Goal: Information Seeking & Learning: Learn about a topic

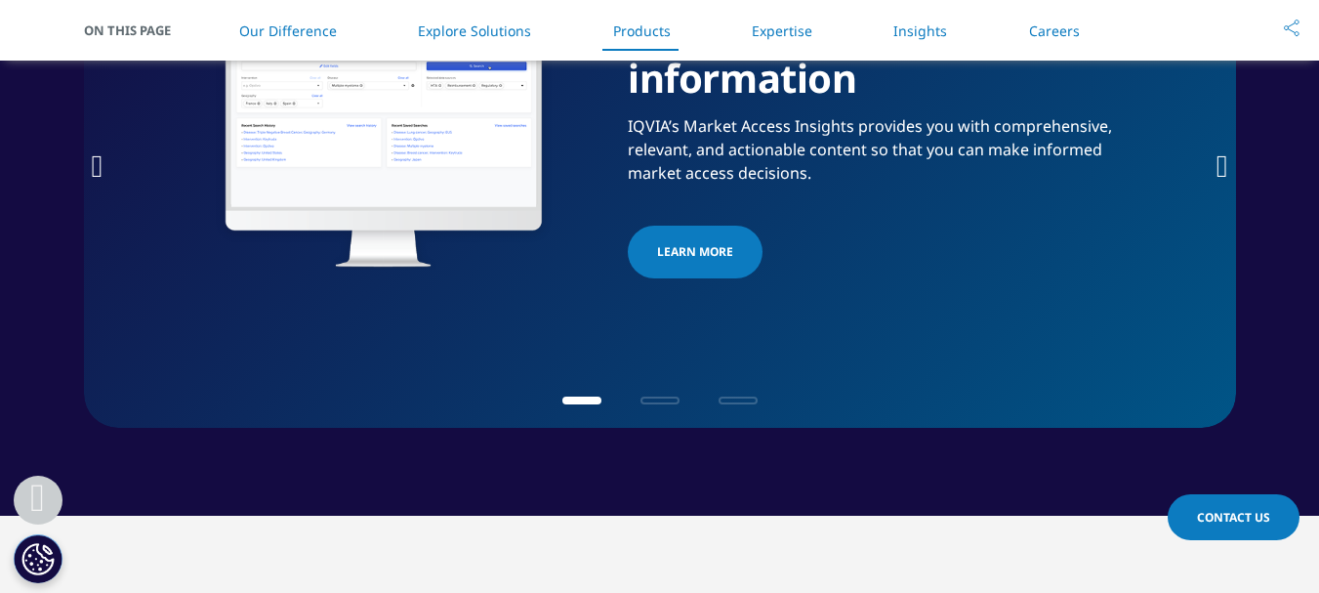
click at [649, 408] on div at bounding box center [659, 398] width 283 height 19
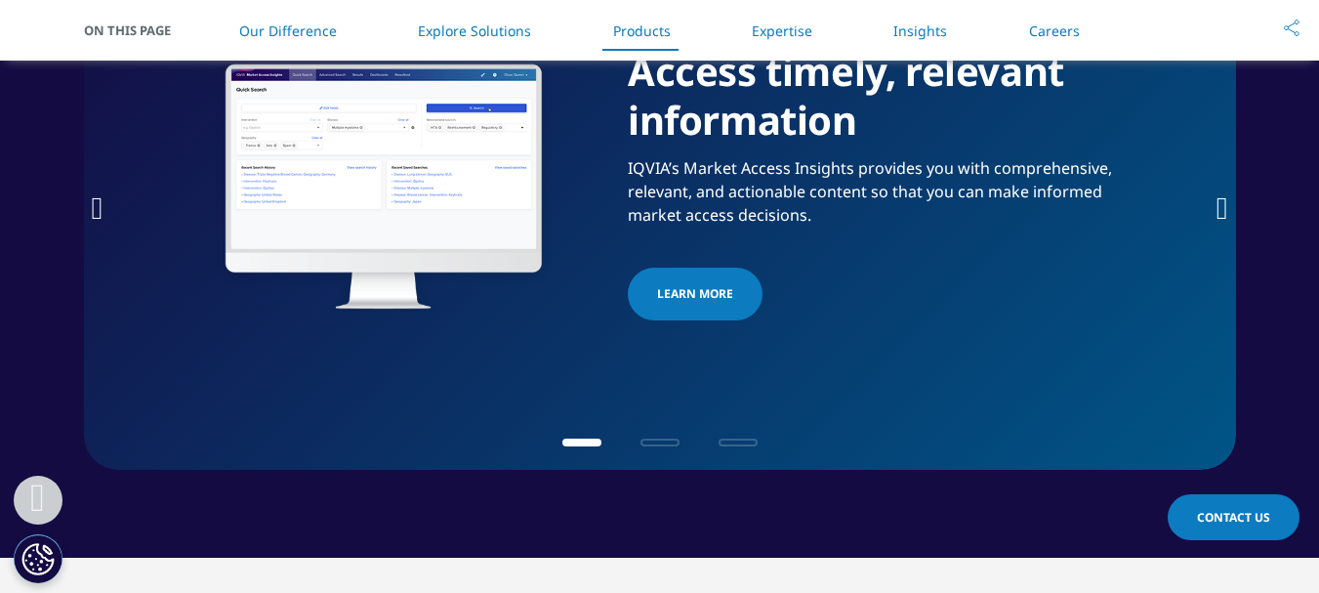
click at [1222, 209] on icon "Next slide" at bounding box center [1222, 207] width 12 height 31
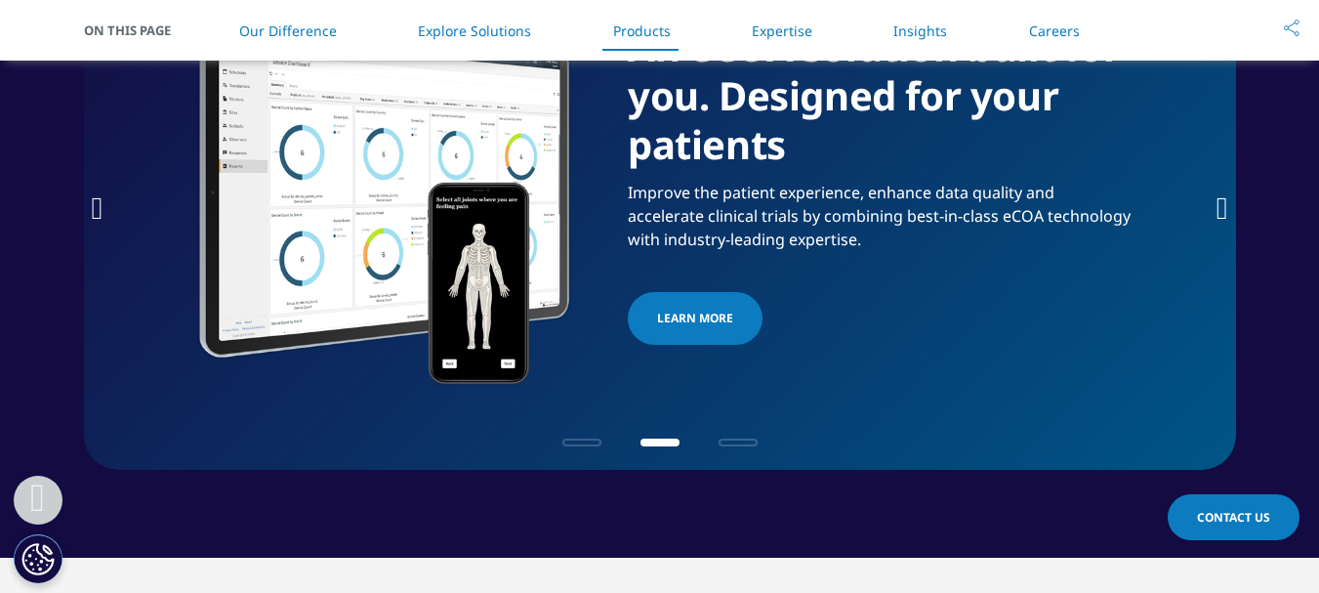
click at [1222, 209] on icon "Next slide" at bounding box center [1222, 207] width 12 height 31
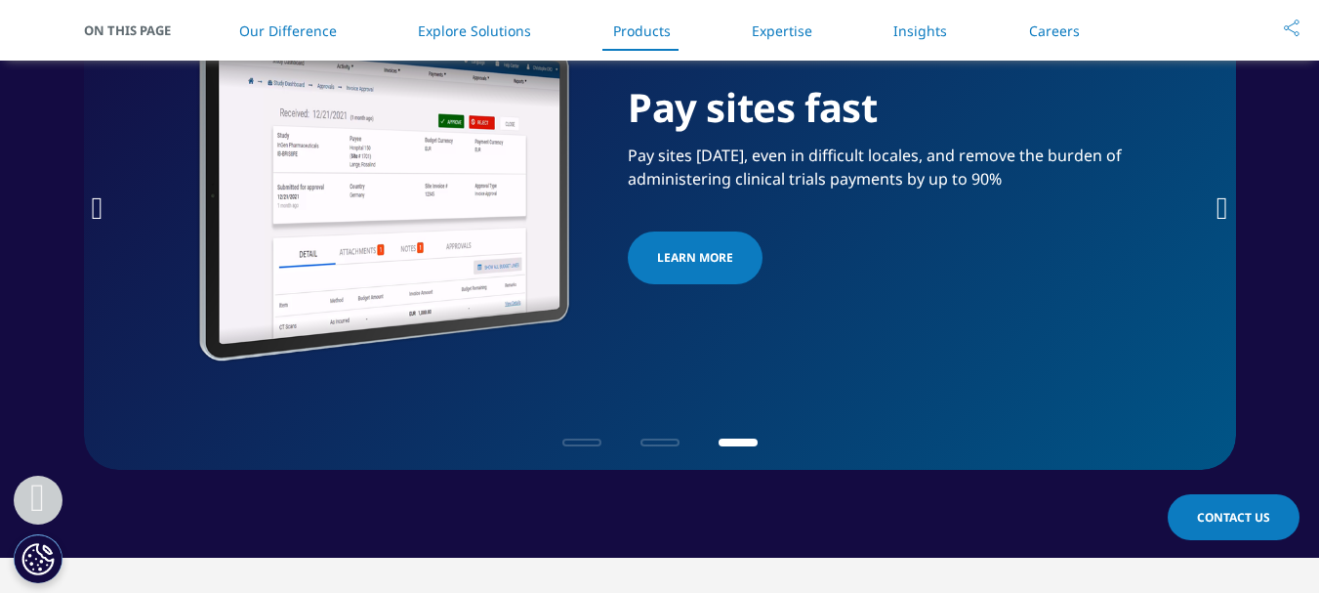
click at [1222, 209] on icon "Next slide" at bounding box center [1222, 207] width 12 height 31
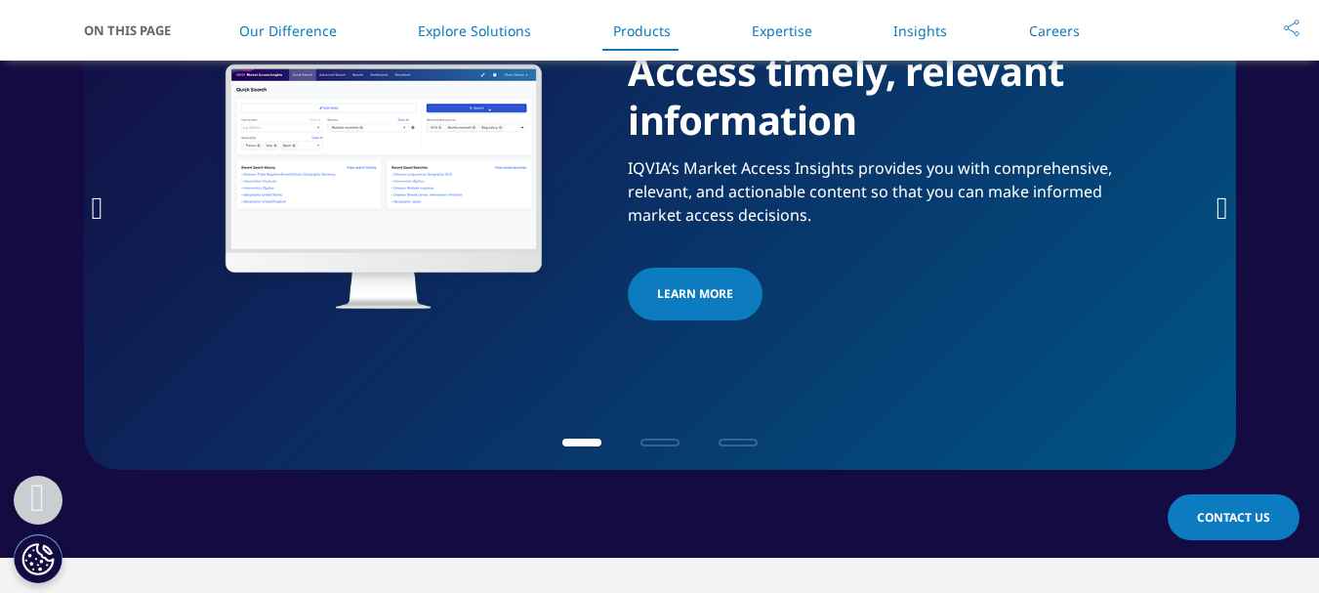
click at [1216, 204] on icon "Next slide" at bounding box center [1222, 207] width 12 height 31
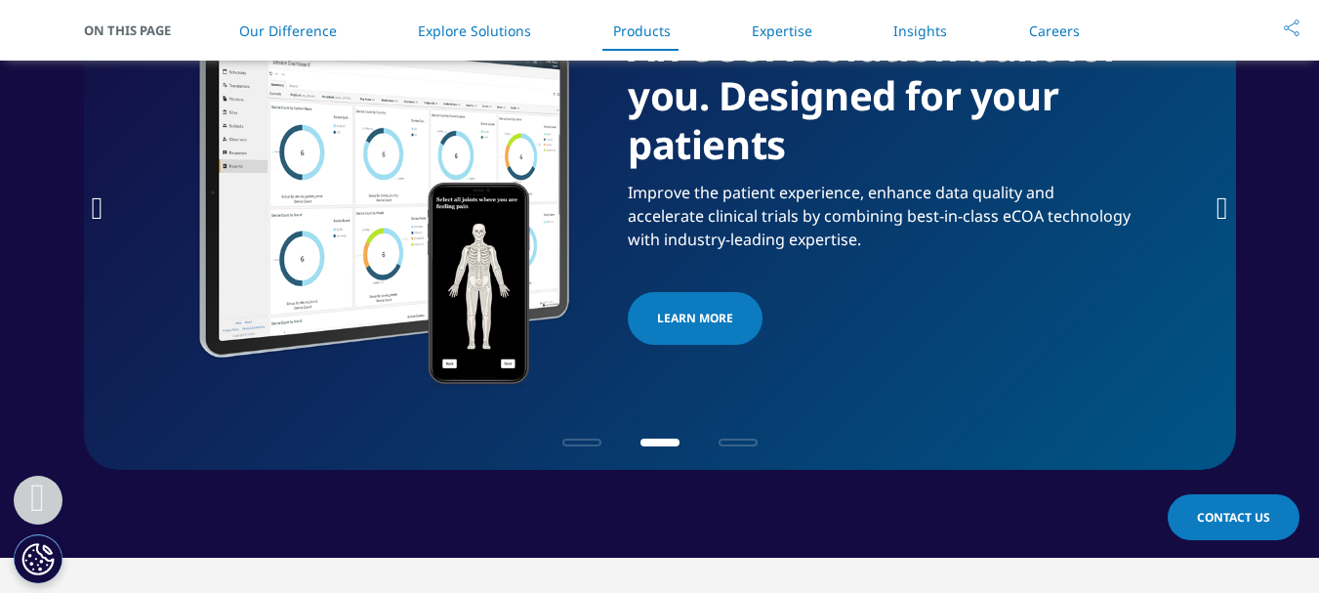
click at [1227, 214] on icon "Next slide" at bounding box center [1222, 207] width 12 height 31
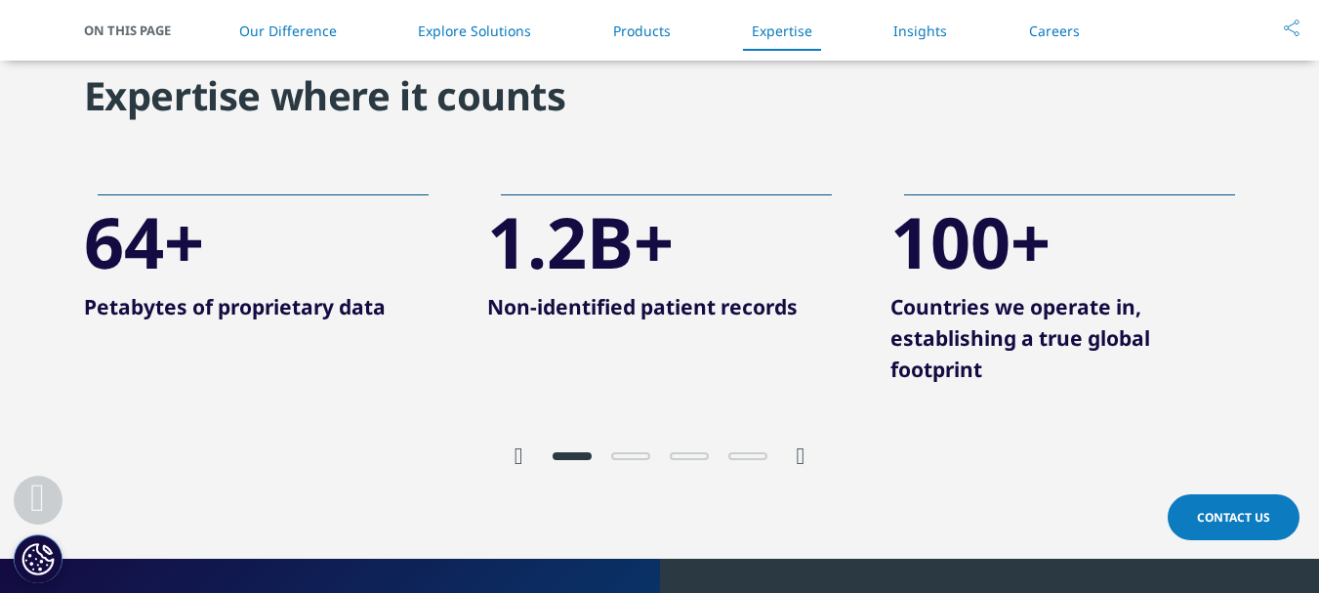
scroll to position [4100, 0]
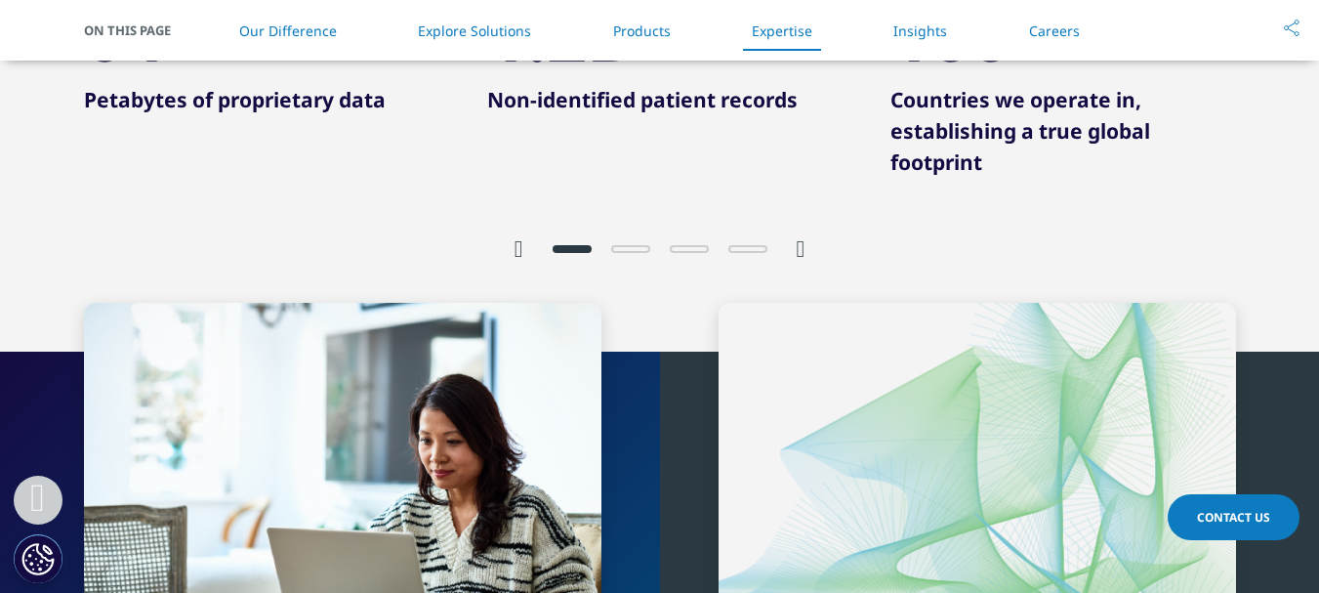
click at [799, 249] on icon "Next slide" at bounding box center [801, 248] width 9 height 23
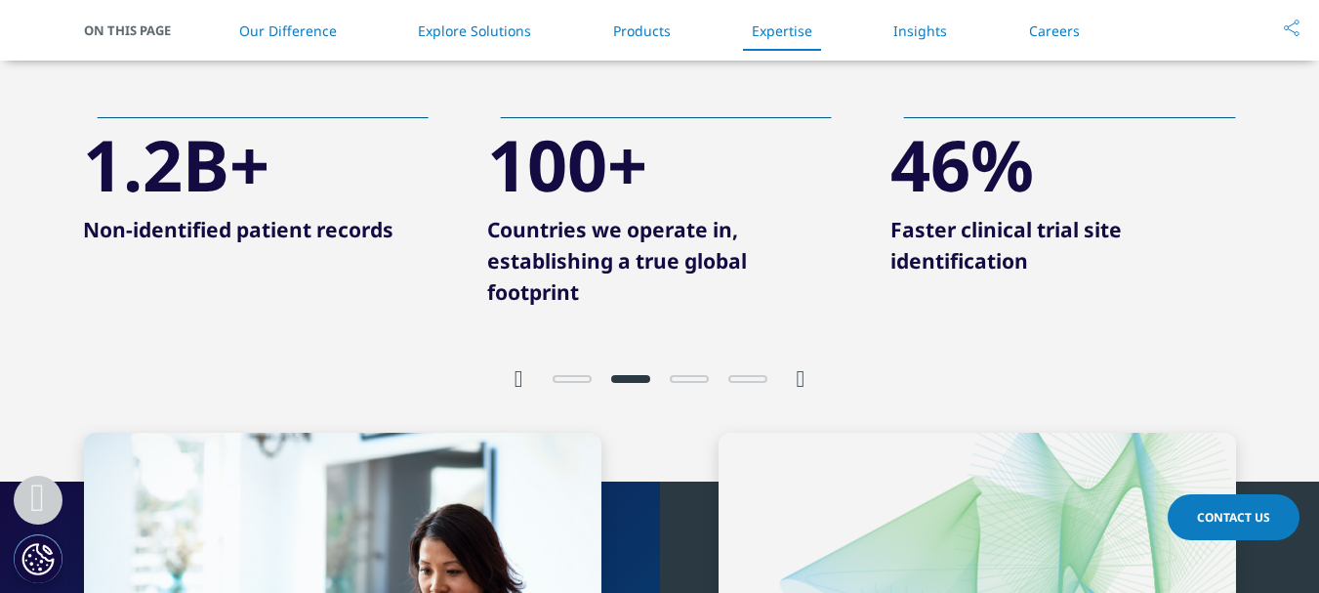
scroll to position [3807, 0]
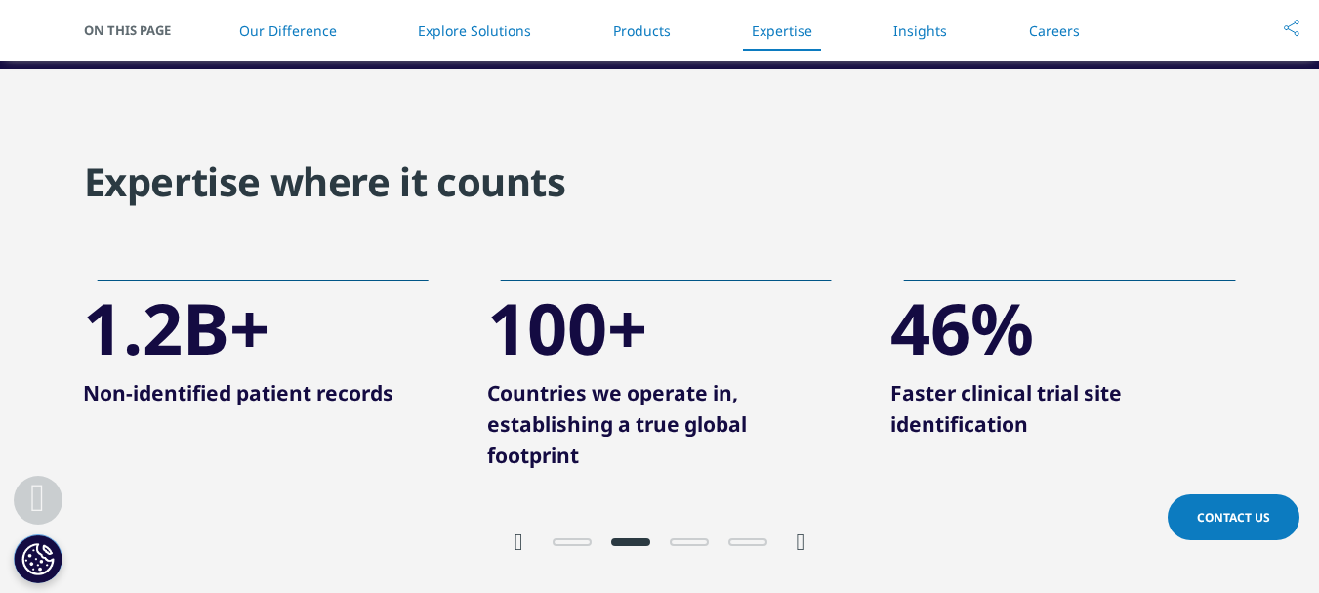
click at [803, 544] on icon "Next slide" at bounding box center [801, 541] width 9 height 23
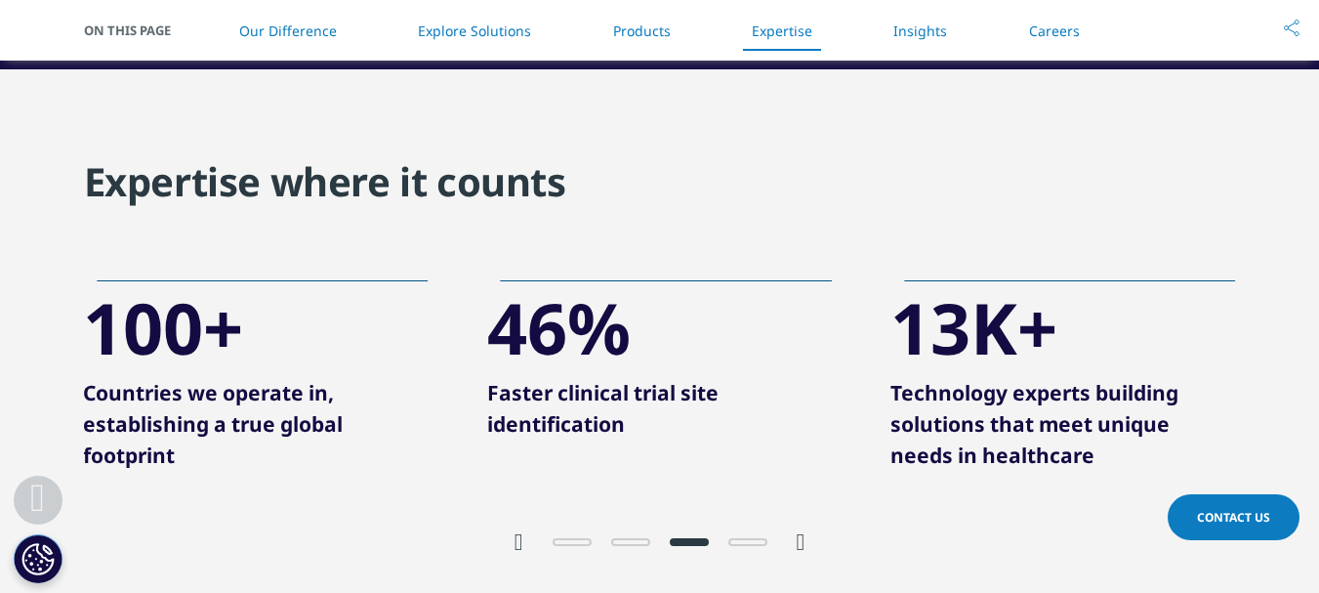
click at [803, 542] on icon "Next slide" at bounding box center [801, 541] width 9 height 23
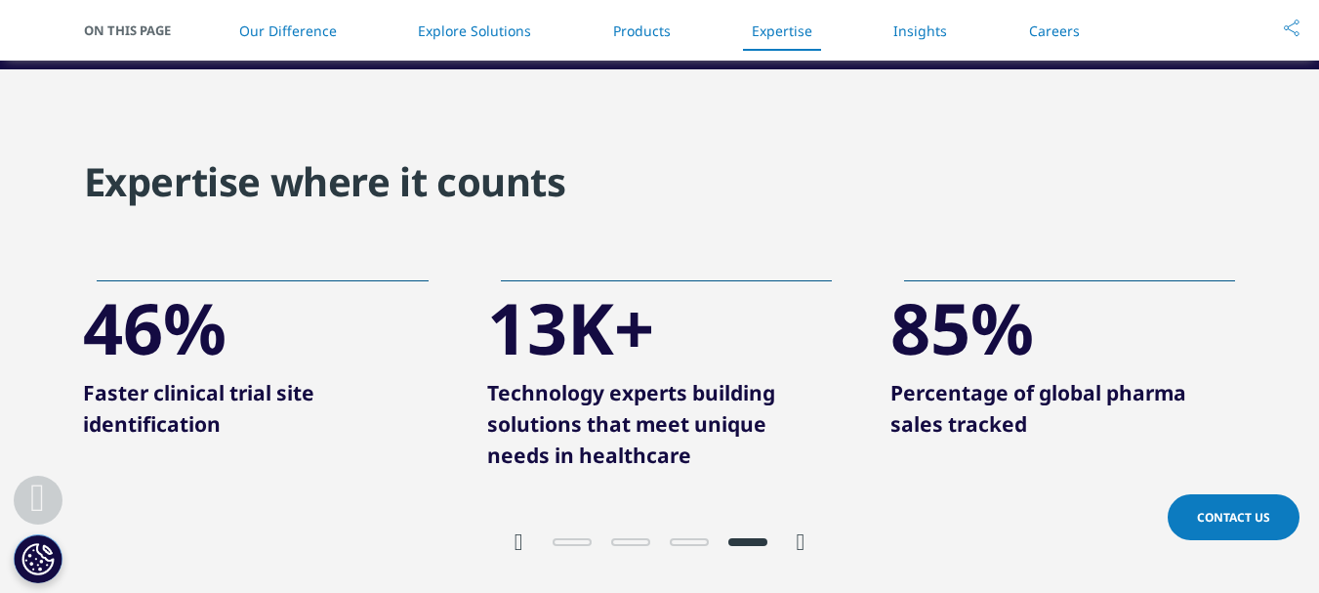
click at [803, 542] on icon "Next slide" at bounding box center [801, 541] width 9 height 23
click at [510, 538] on div at bounding box center [660, 520] width 1152 height 71
click at [519, 549] on icon "Previous slide" at bounding box center [518, 541] width 9 height 23
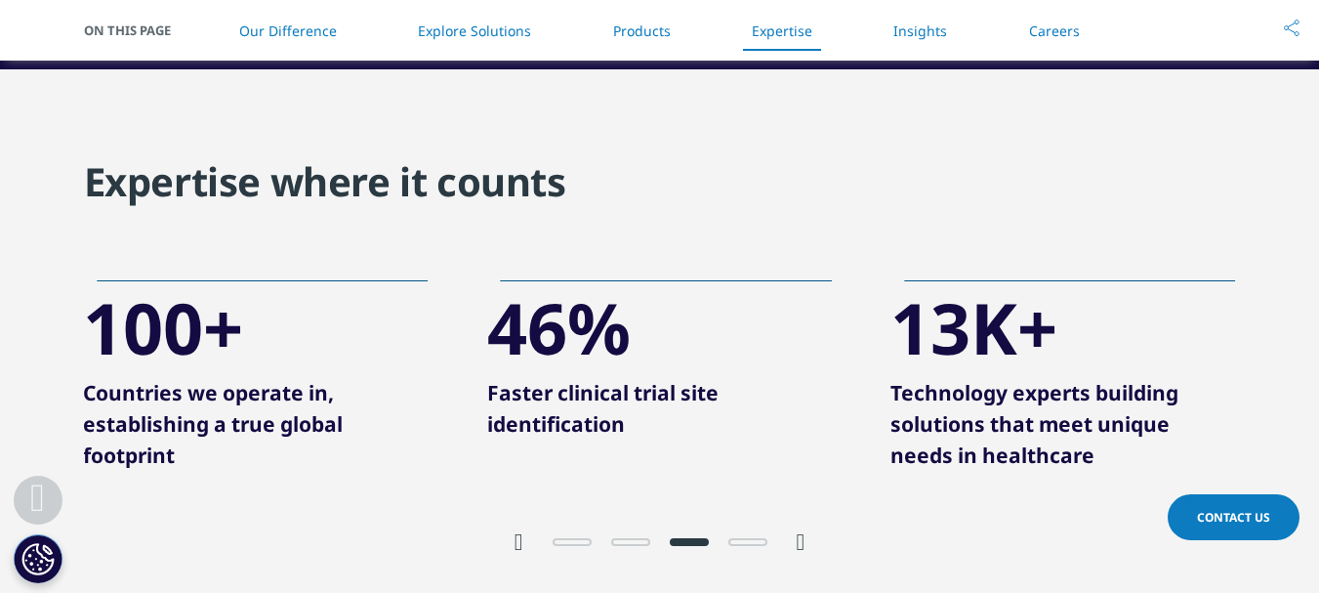
click at [519, 549] on icon "Previous slide" at bounding box center [518, 541] width 9 height 23
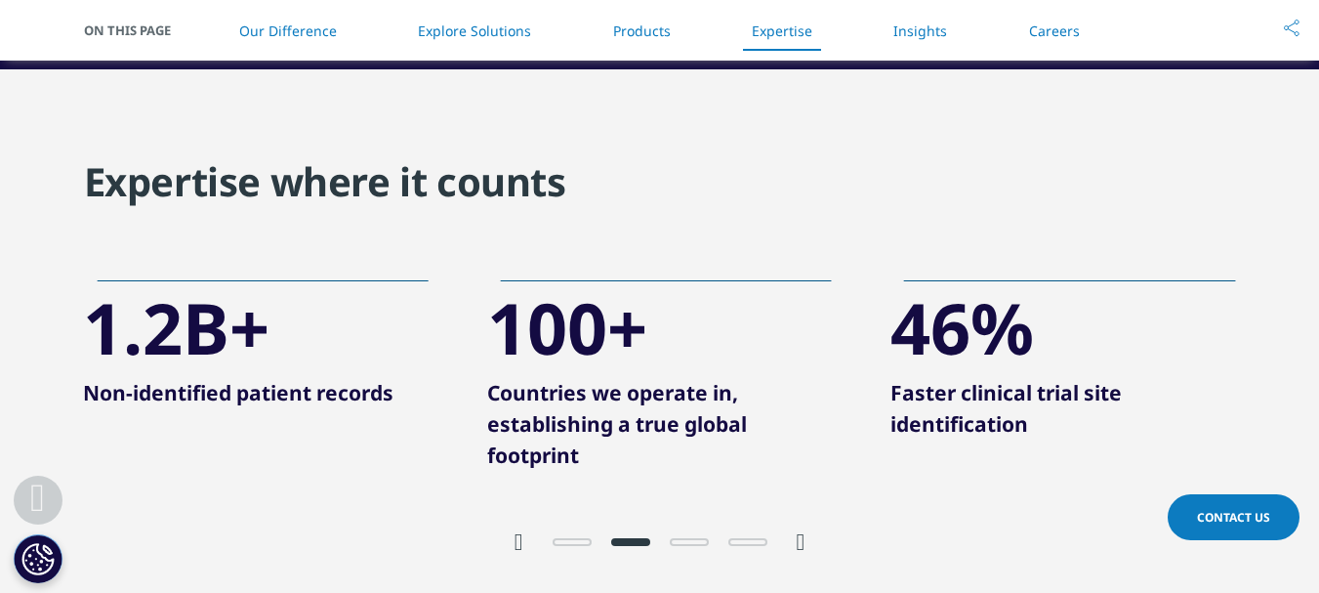
click at [519, 549] on icon "Previous slide" at bounding box center [518, 541] width 9 height 23
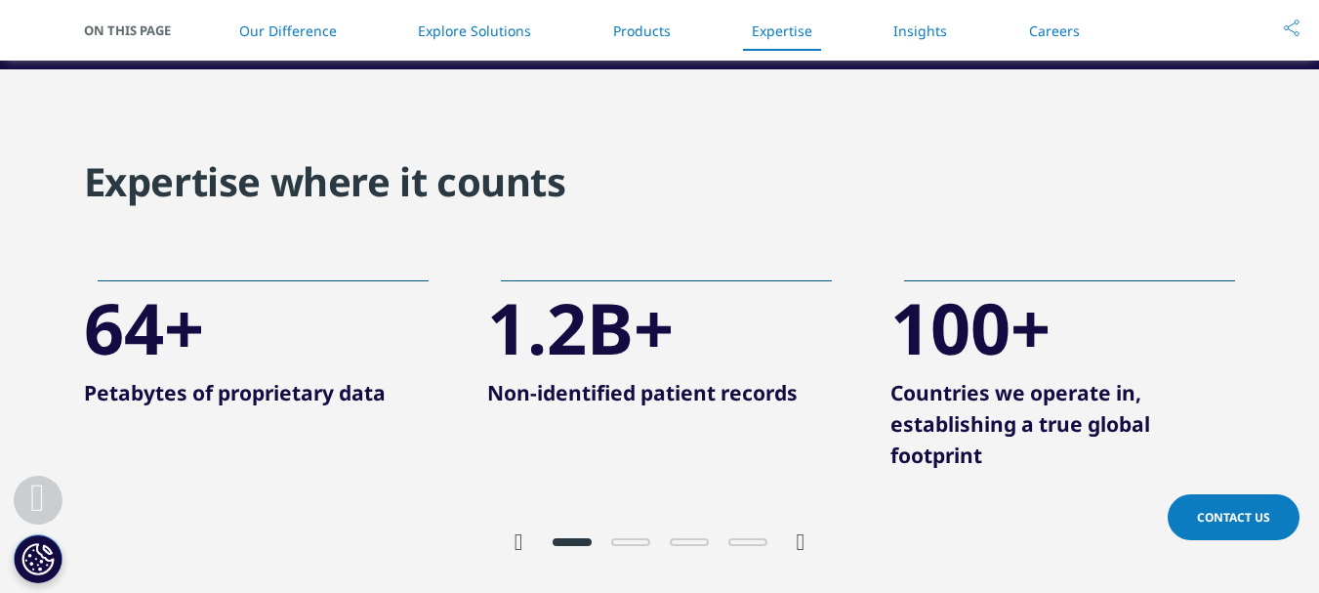
click at [804, 549] on icon "Next slide" at bounding box center [801, 541] width 9 height 23
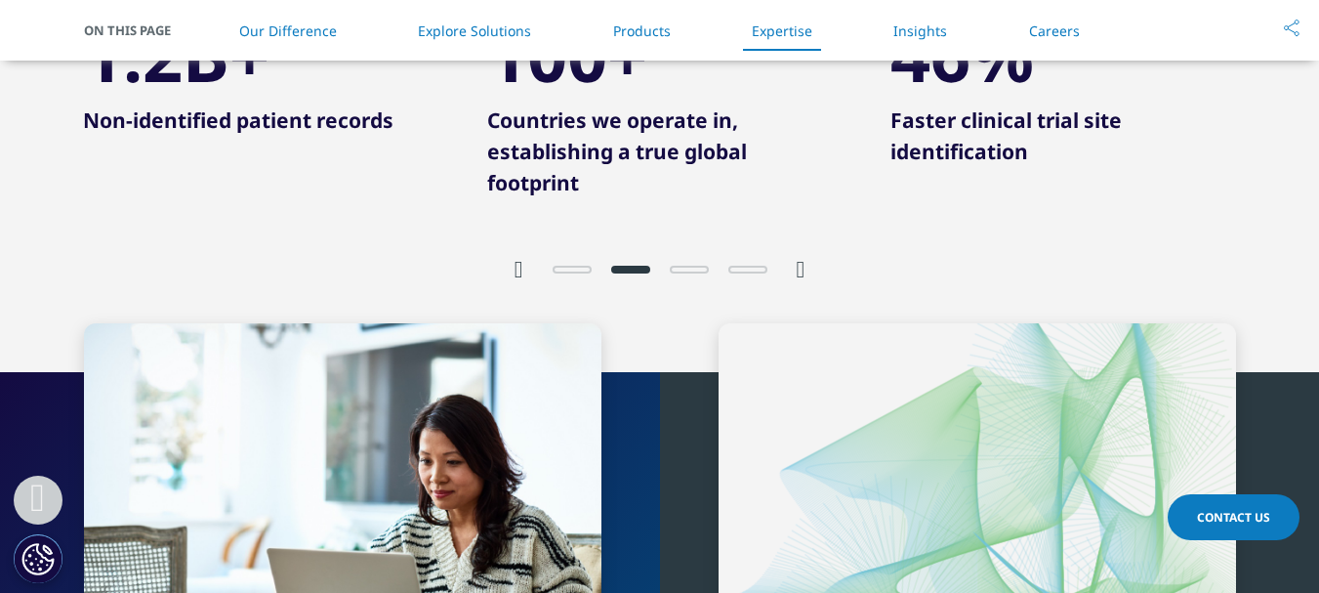
scroll to position [4100, 0]
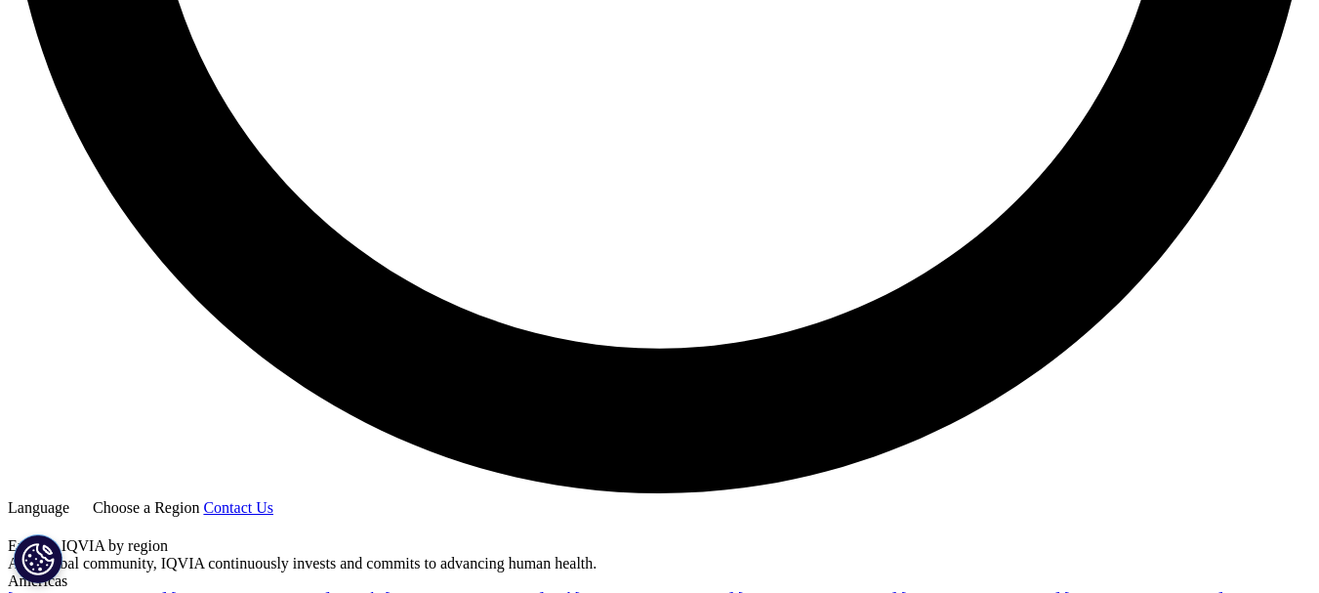
scroll to position [3473, 0]
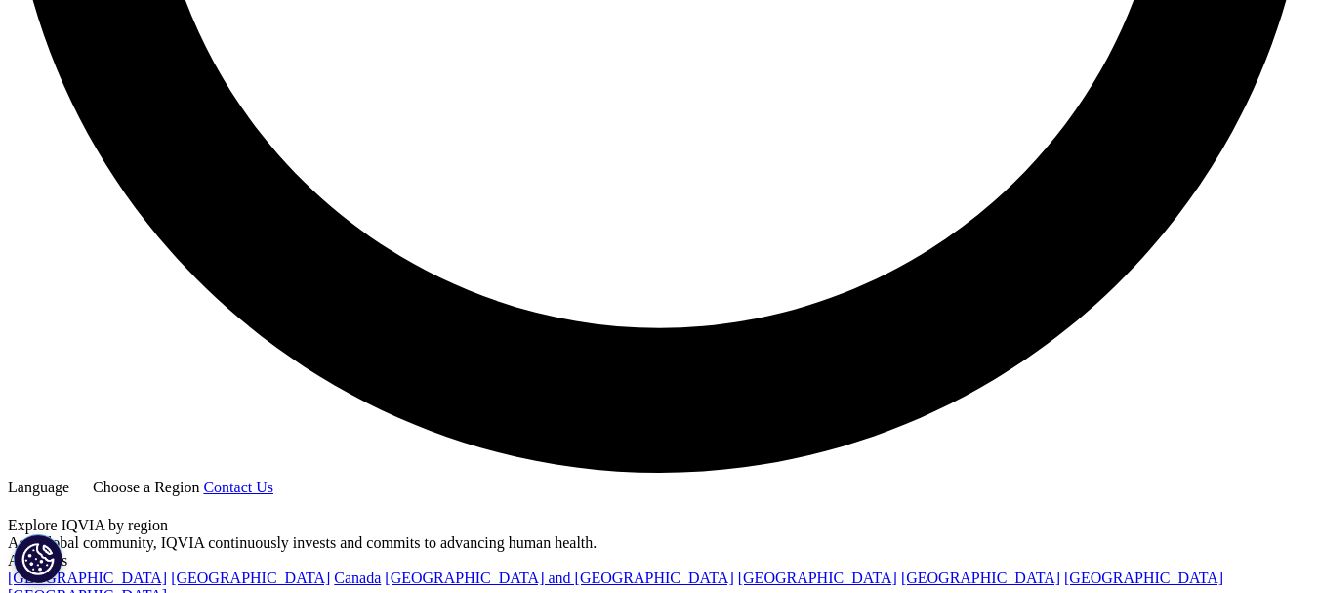
drag, startPoint x: 409, startPoint y: 525, endPoint x: 893, endPoint y: 550, distance: 484.8
copy div "© 2018-2025. All rights reserved. IQVIA® is a registered trademark of IQVIA Inc…"
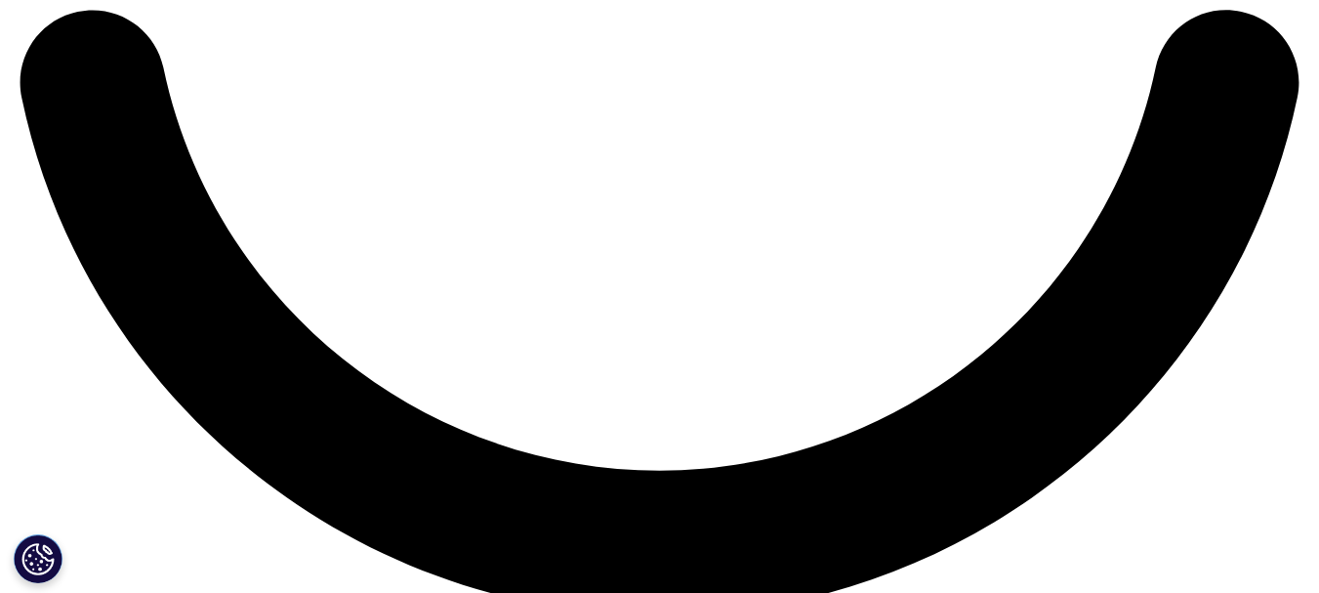
scroll to position [3375, 0]
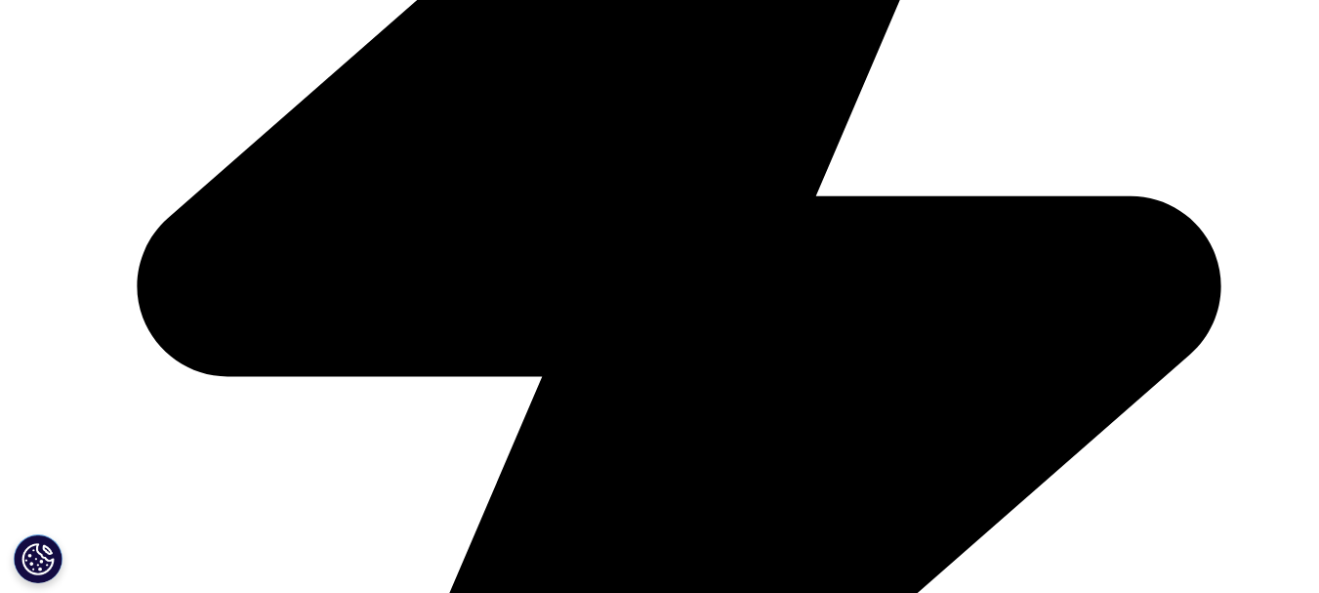
scroll to position [846, 0]
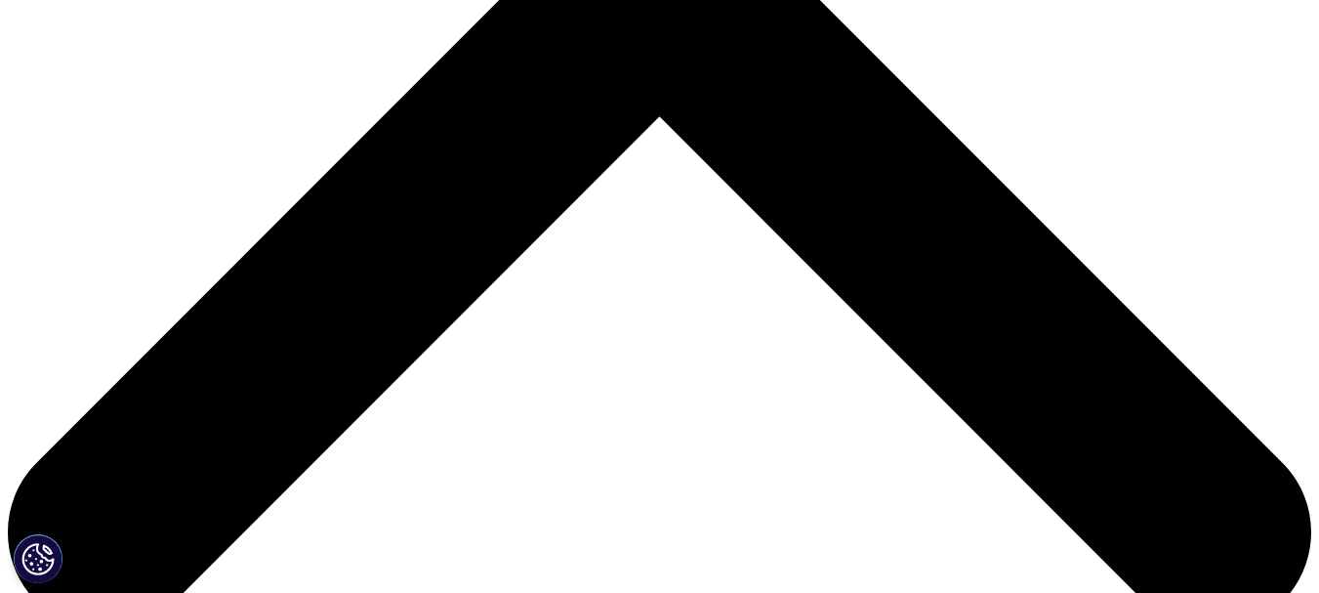
scroll to position [890, 0]
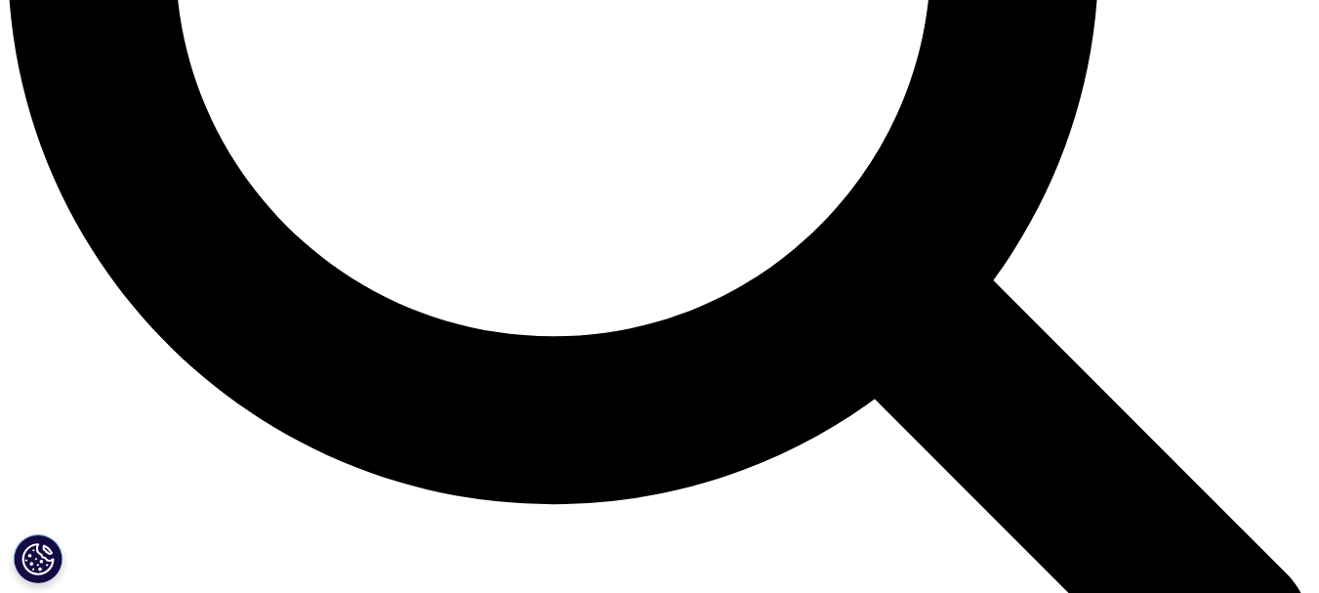
scroll to position [1695, 0]
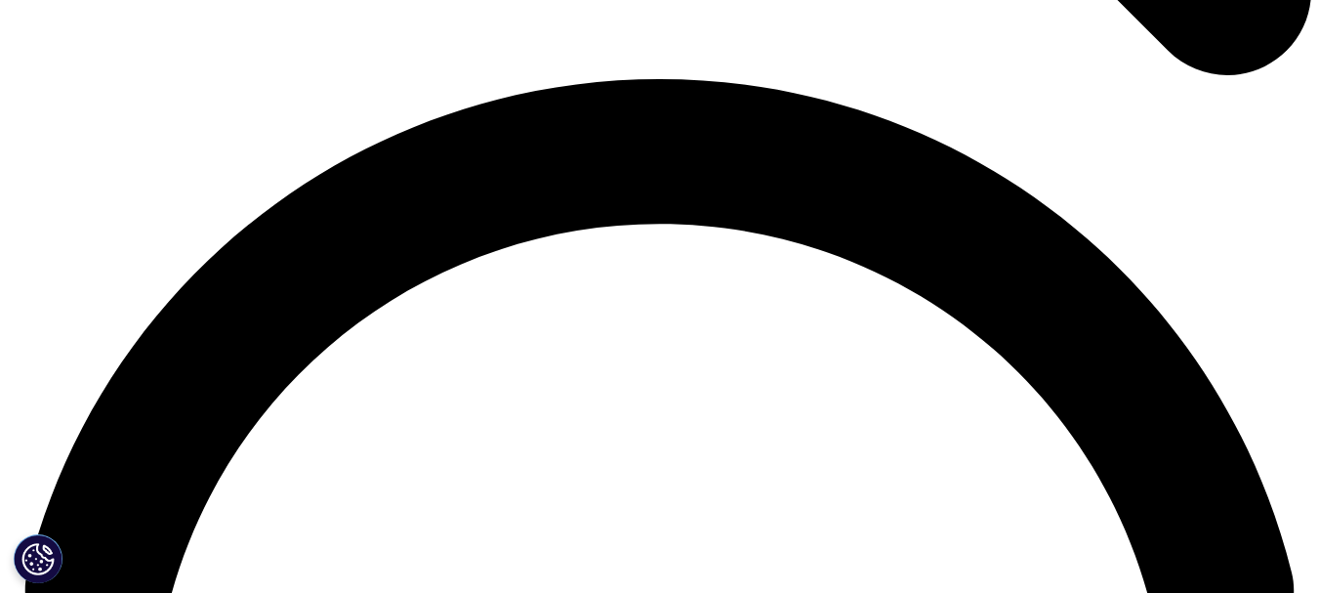
scroll to position [2562, 0]
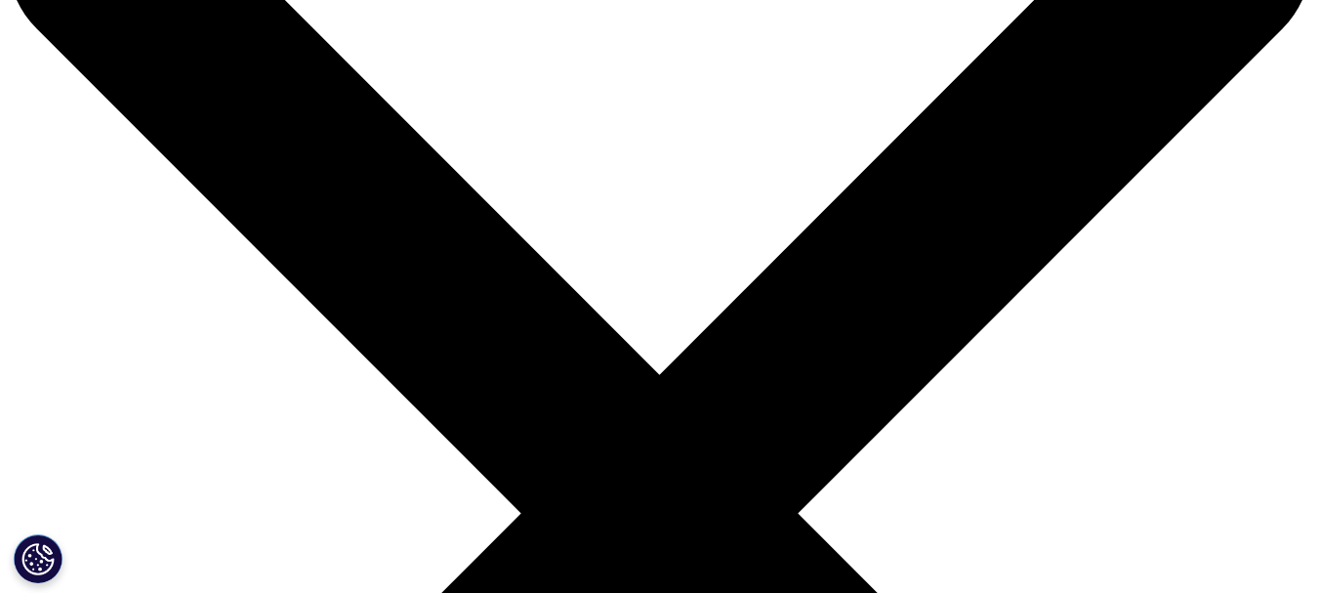
scroll to position [0, 0]
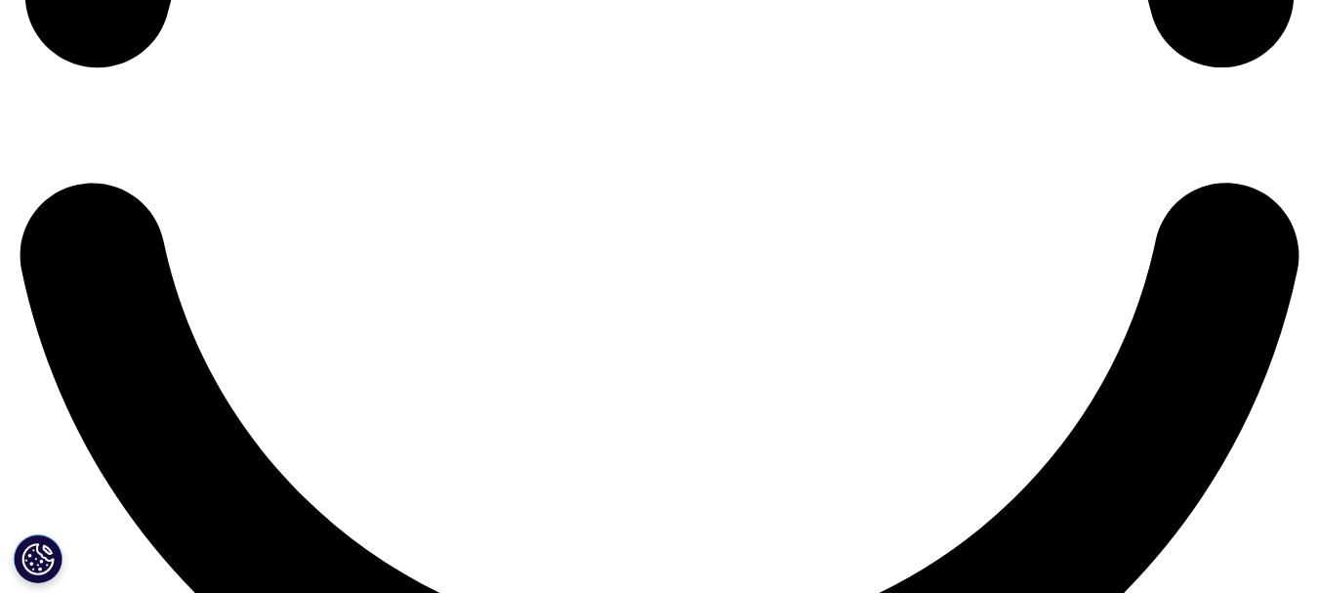
scroll to position [2928, 0]
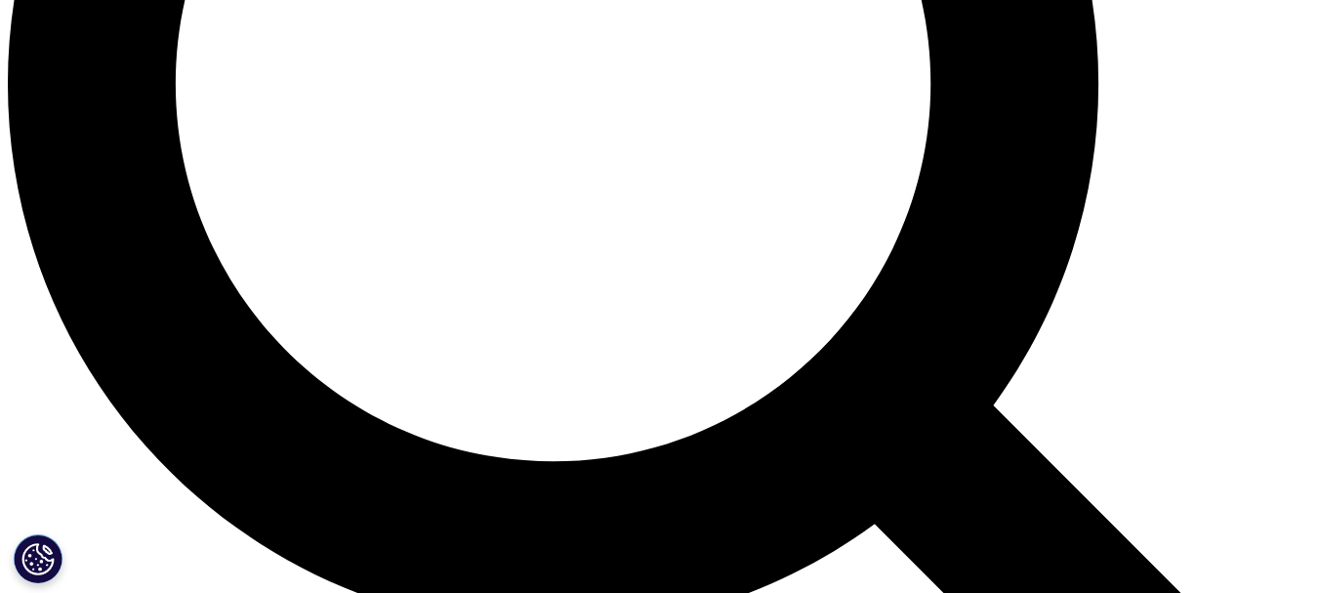
scroll to position [1659, 0]
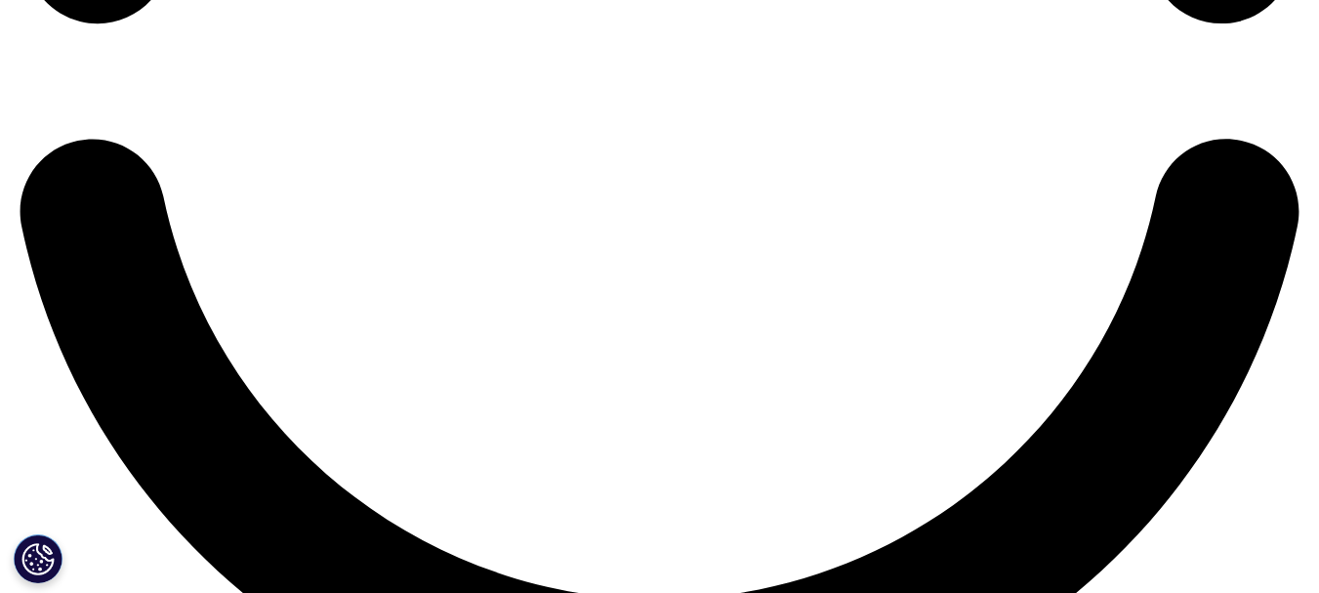
scroll to position [2909, 0]
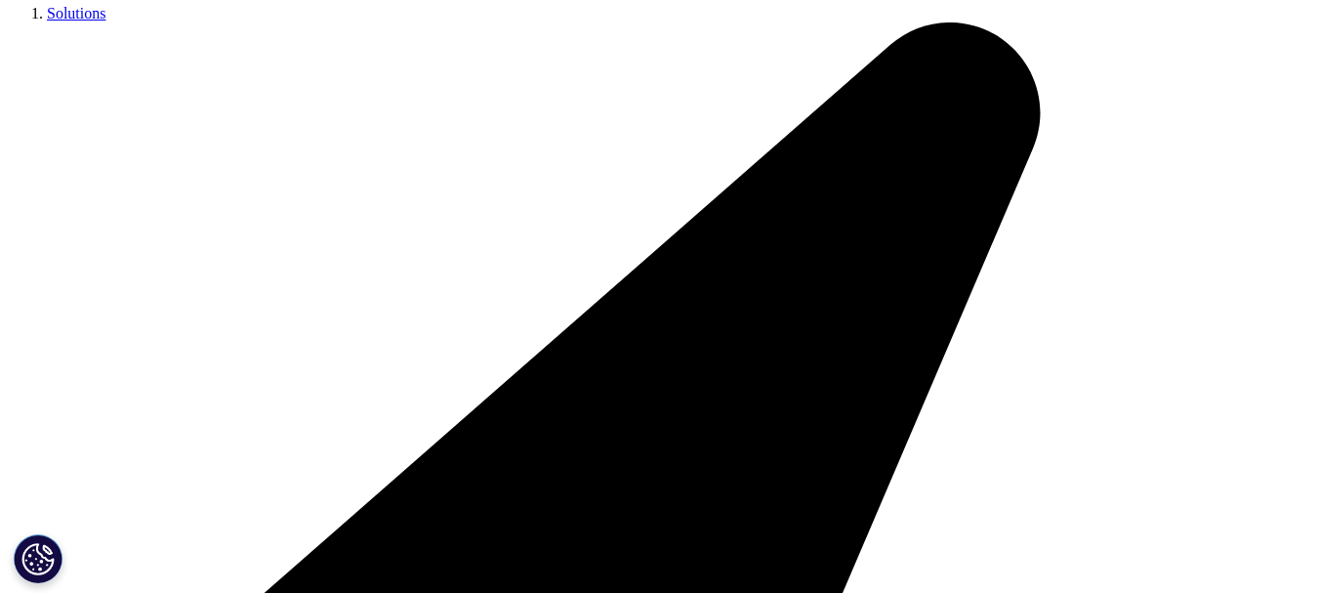
scroll to position [4033, 0]
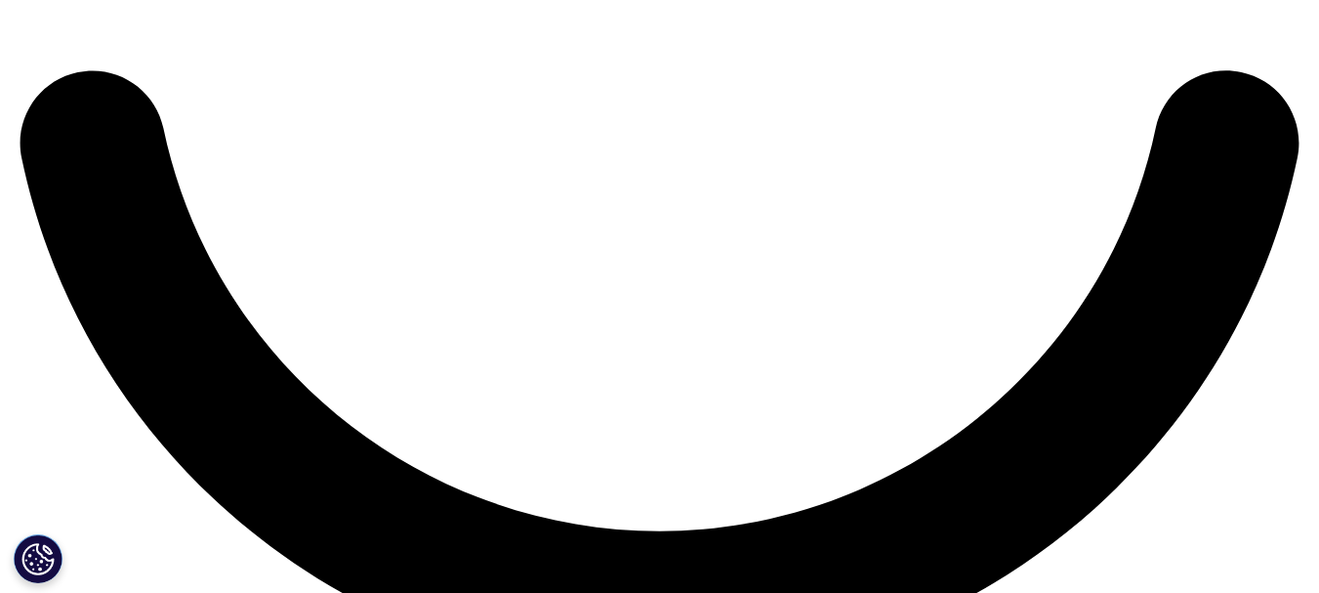
scroll to position [3448, 0]
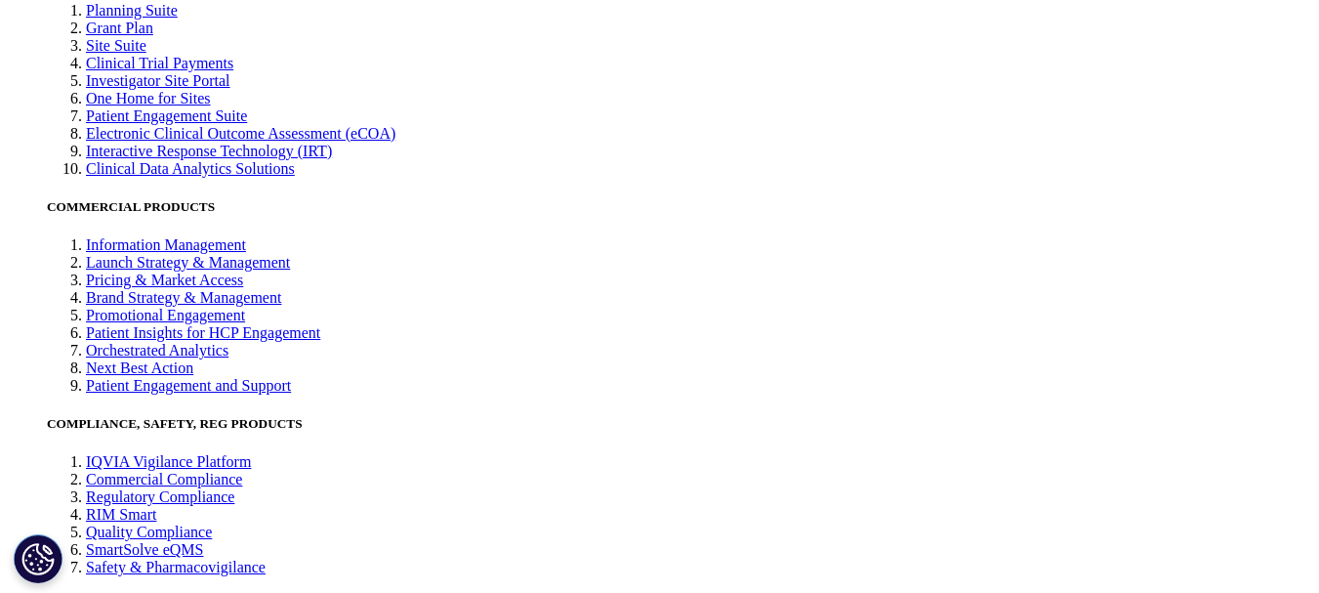
scroll to position [4150, 0]
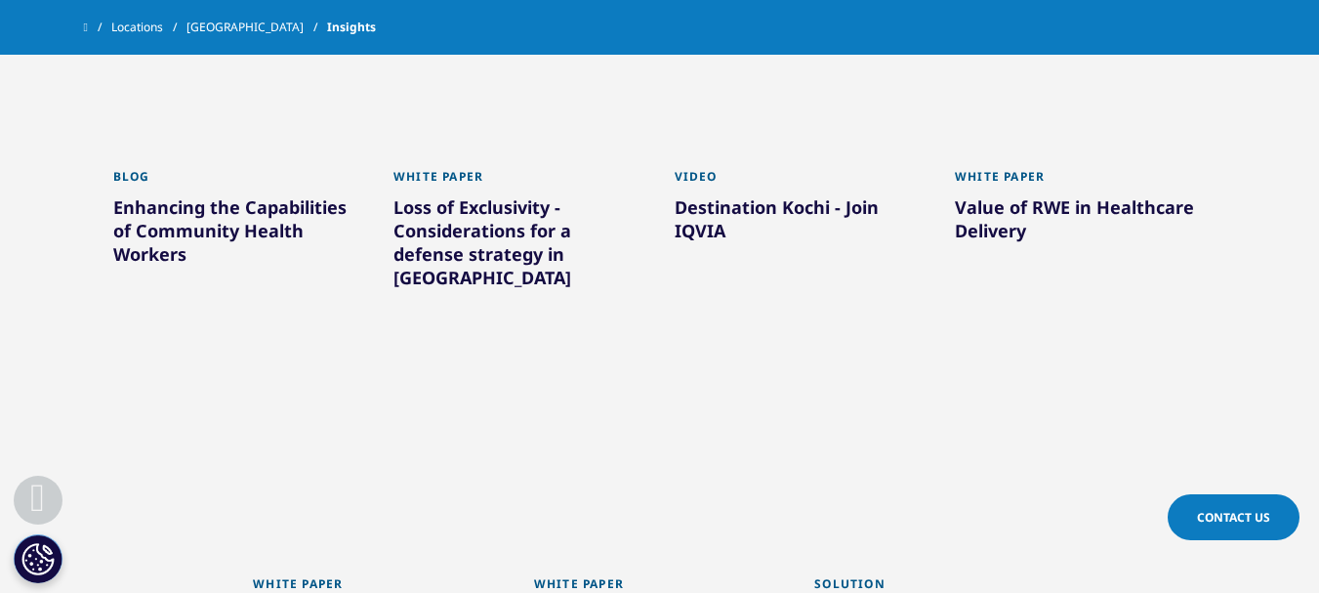
click at [792, 354] on div "White Paper Winning in the Indian Pharmaceutical Market Learn More" at bounding box center [659, 557] width 281 height 407
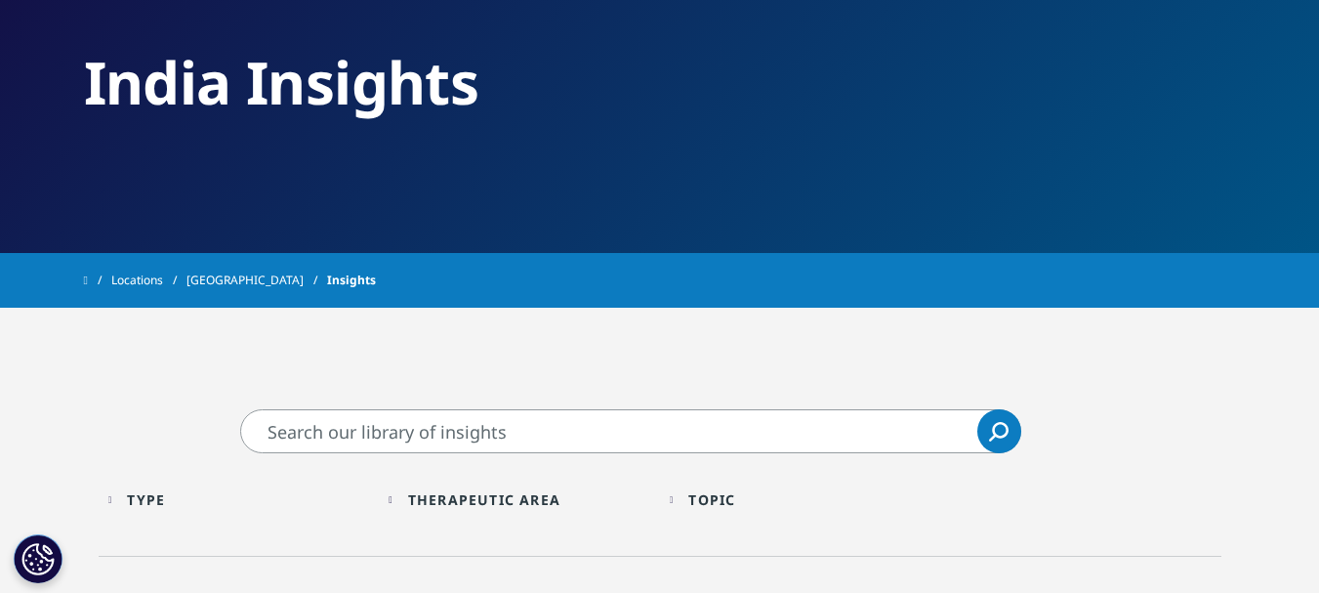
scroll to position [293, 0]
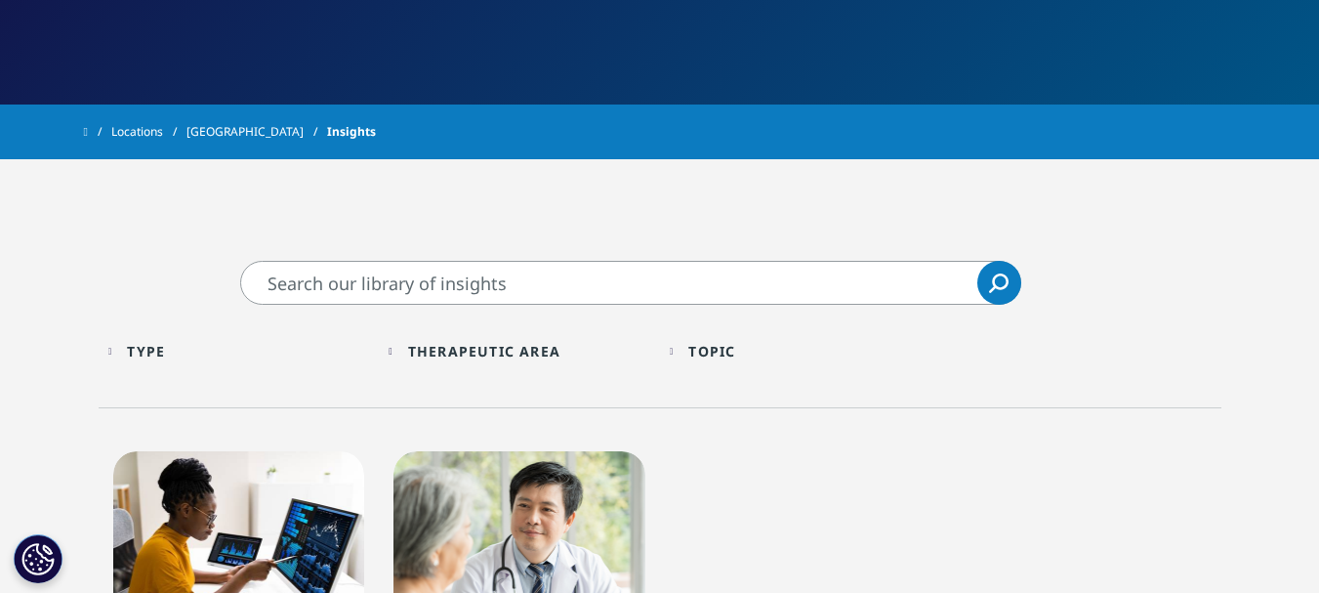
click at [571, 276] on input "Search" at bounding box center [630, 283] width 781 height 44
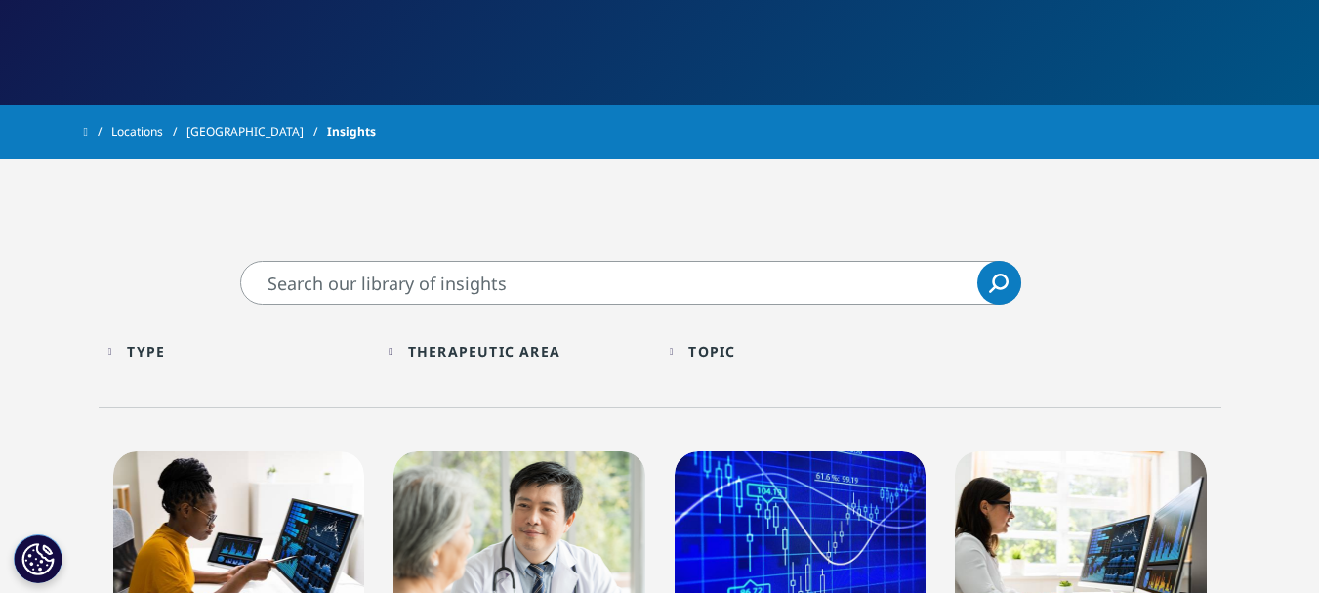
click at [819, 283] on input "Search" at bounding box center [630, 283] width 781 height 44
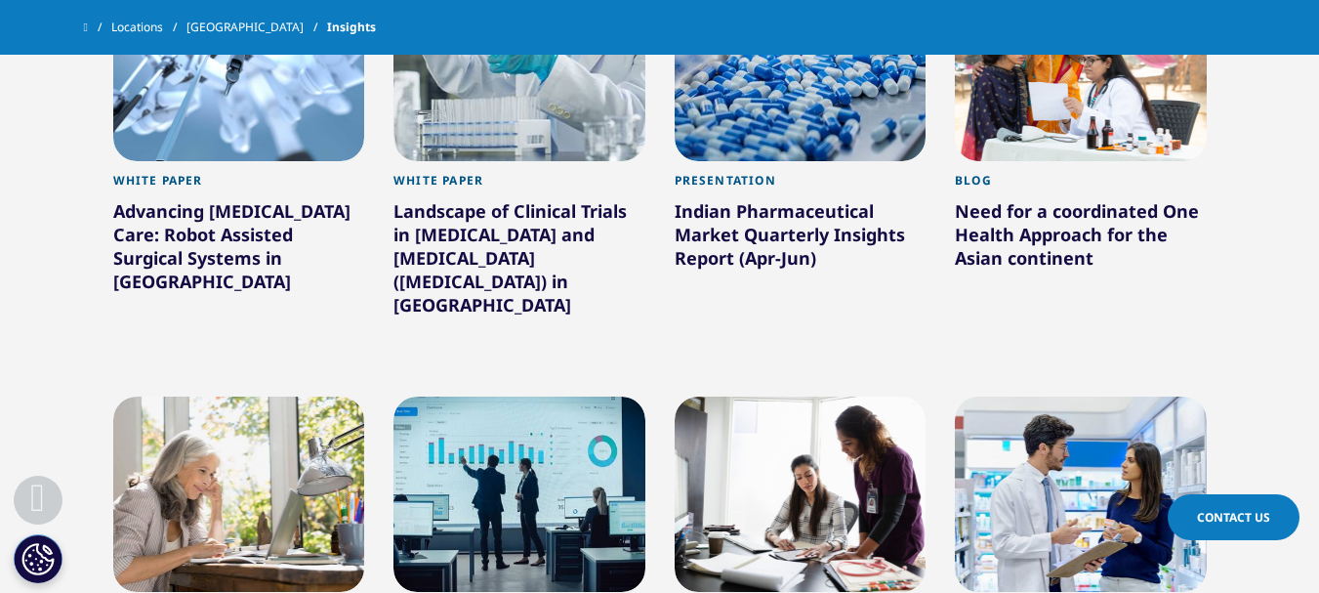
scroll to position [1757, 0]
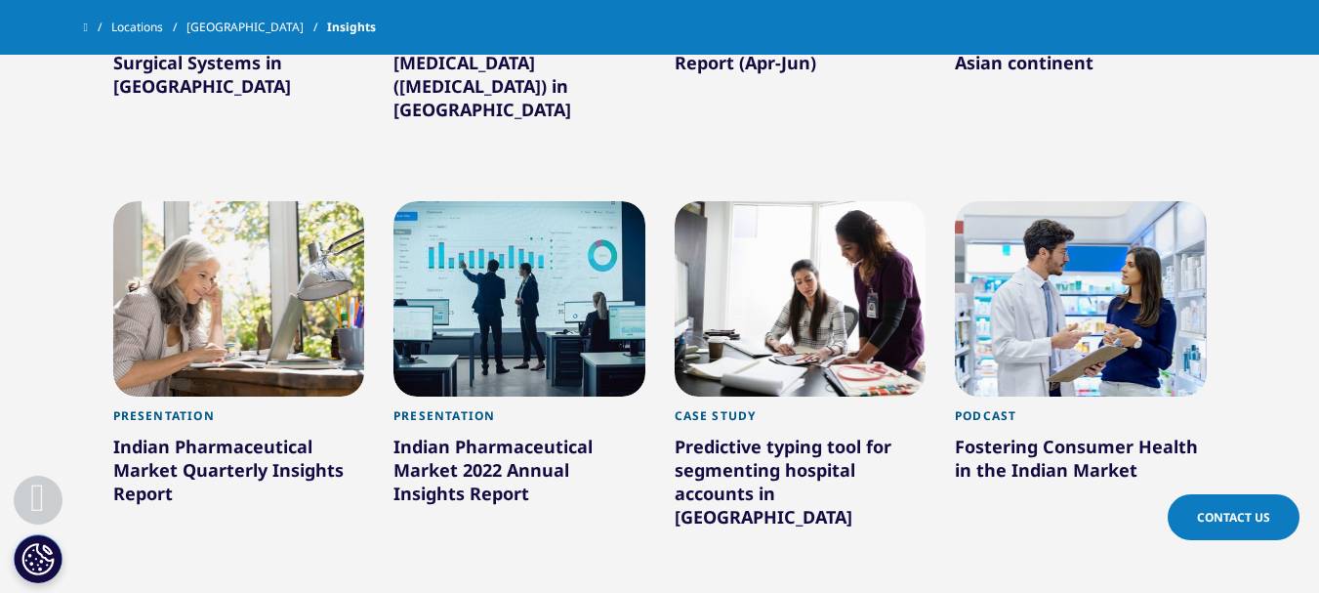
click at [657, 313] on div "Presentation Indian Pharmaceutical Market 2022 Annual Insights Report Learn More" at bounding box center [519, 389] width 281 height 407
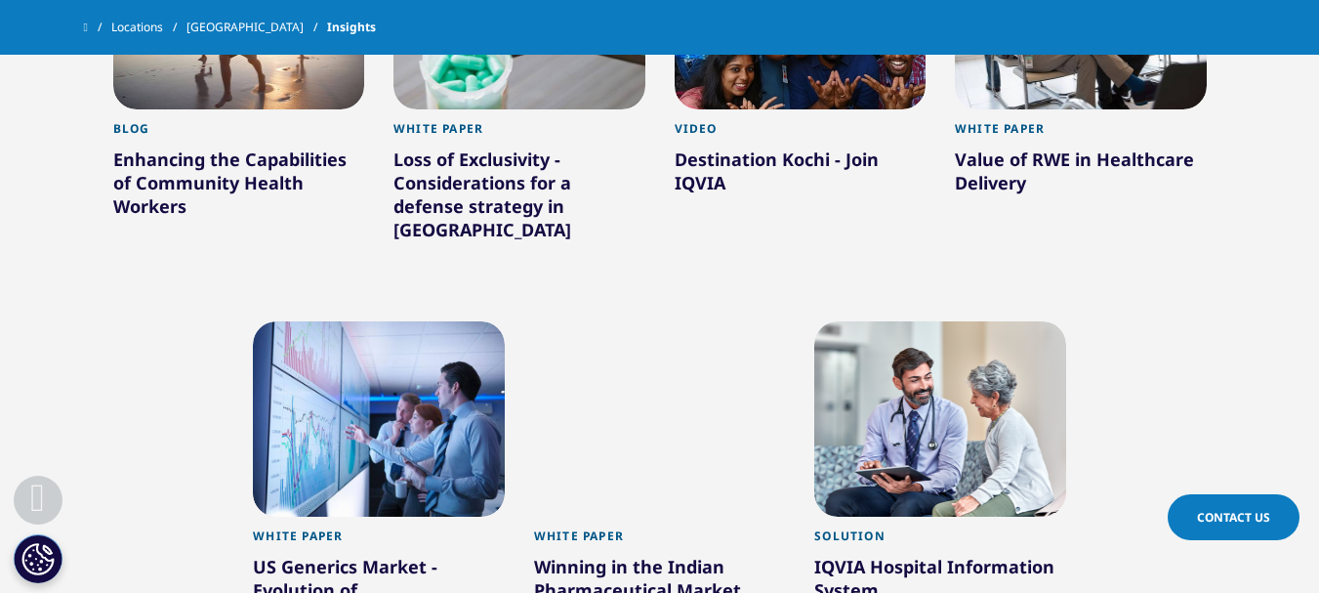
scroll to position [4197, 0]
click at [792, 307] on div "White Paper Winning in the Indian Pharmaceutical Market Learn More" at bounding box center [659, 510] width 281 height 407
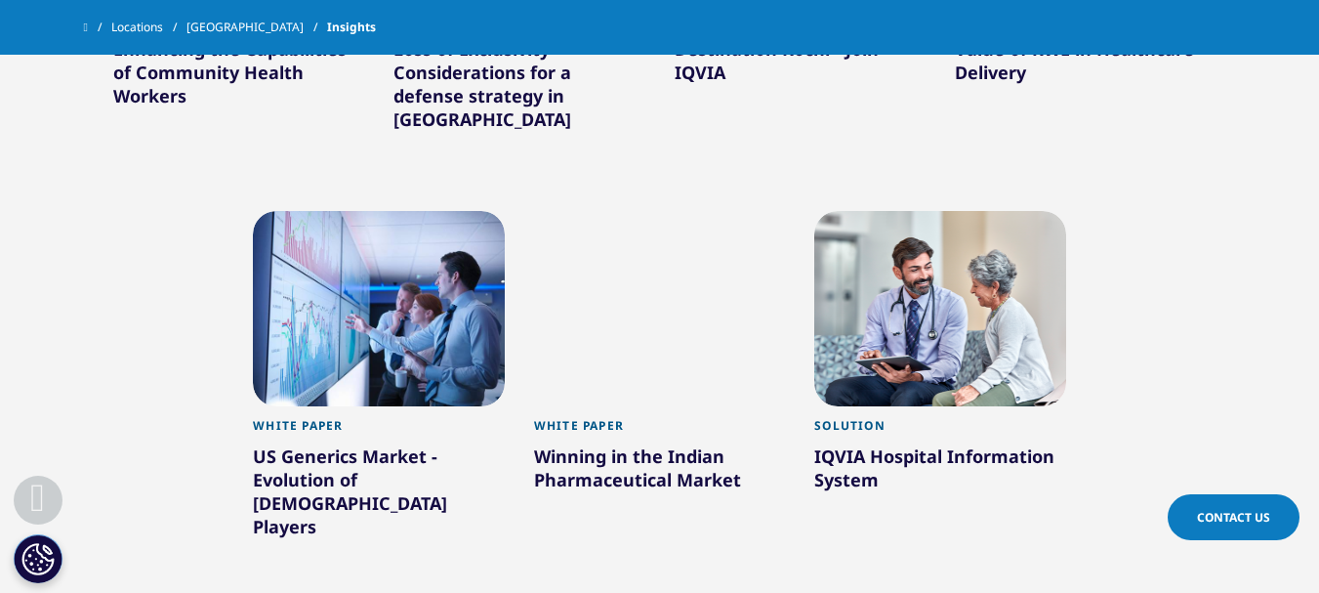
scroll to position [4150, 0]
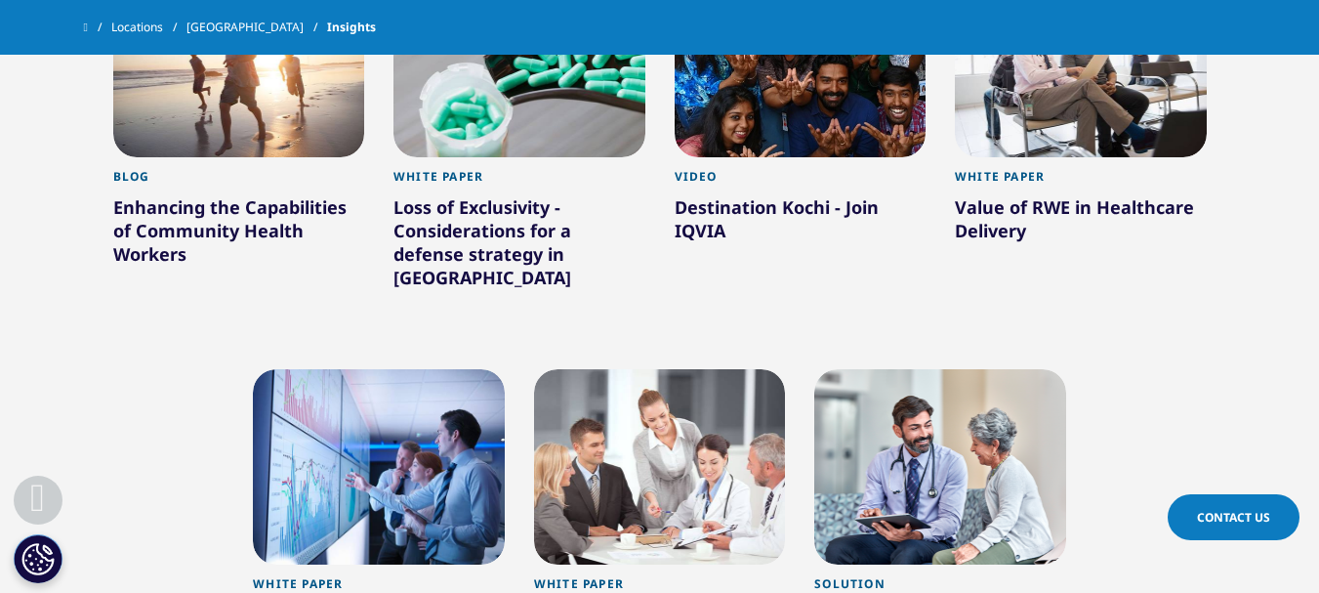
click at [793, 354] on div "White Paper Winning in the Indian Pharmaceutical Market Learn More" at bounding box center [659, 557] width 281 height 407
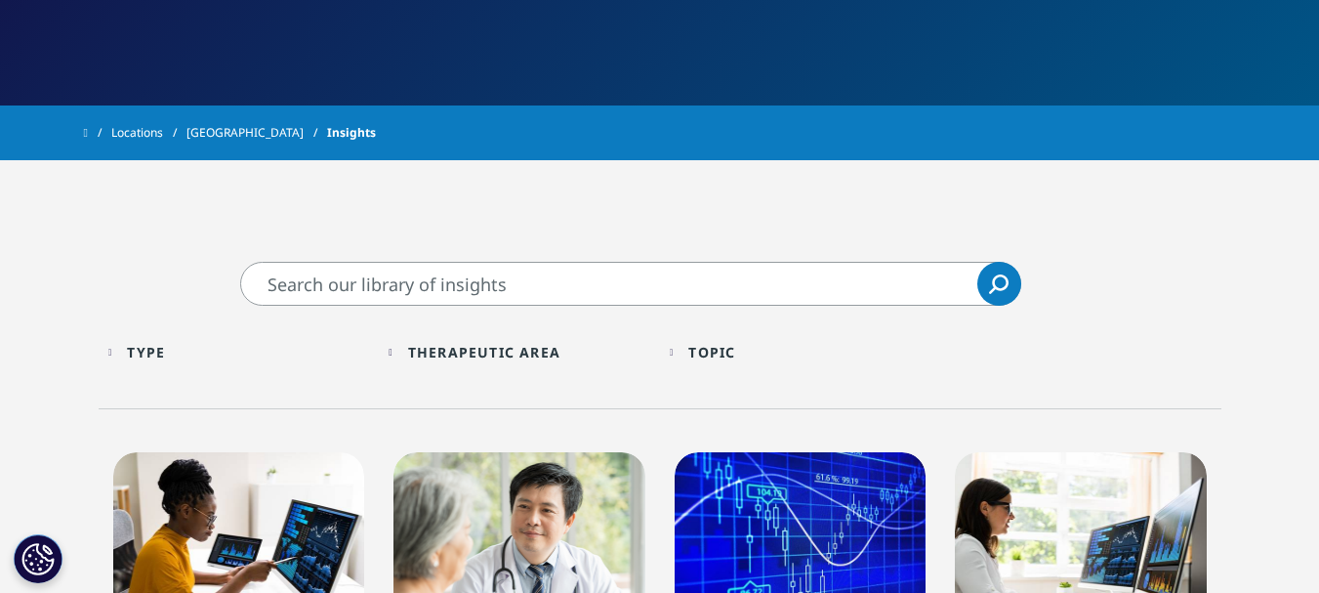
scroll to position [293, 0]
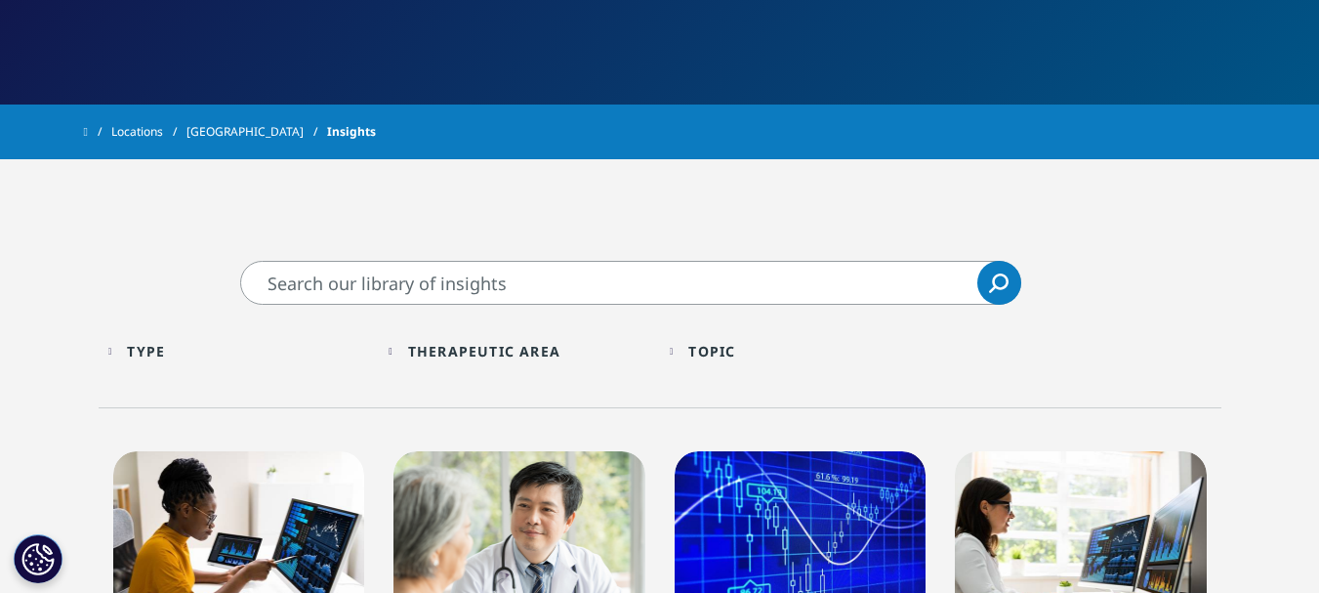
click at [674, 354] on div "Topic Loading Clear Or/And Operator" at bounding box center [801, 351] width 262 height 46
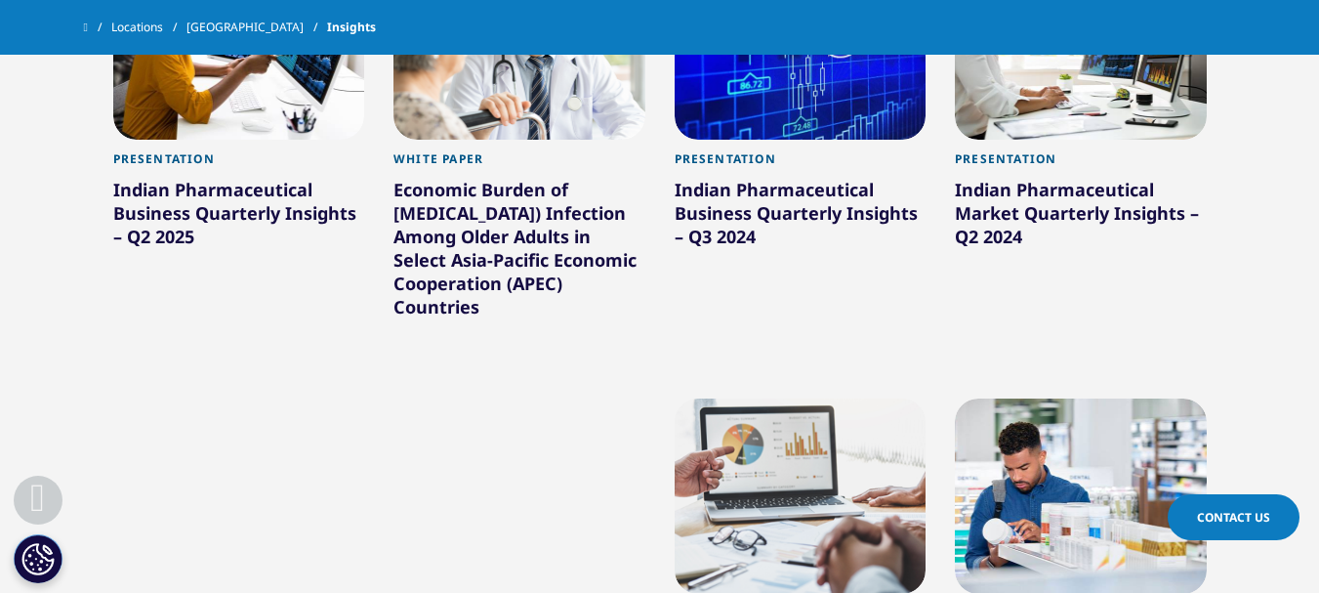
scroll to position [976, 0]
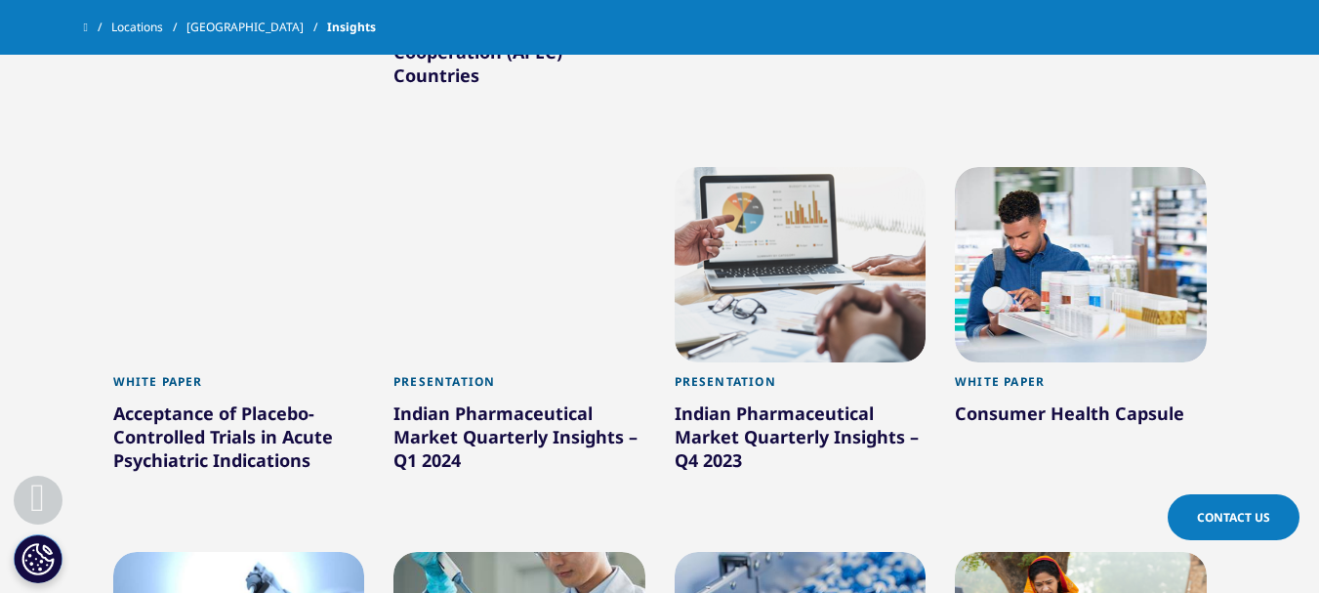
click at [650, 190] on div "Presentation Indian Pharmaceutical Market Quarterly Insights – Q1 2024 Learn Mo…" at bounding box center [519, 344] width 281 height 384
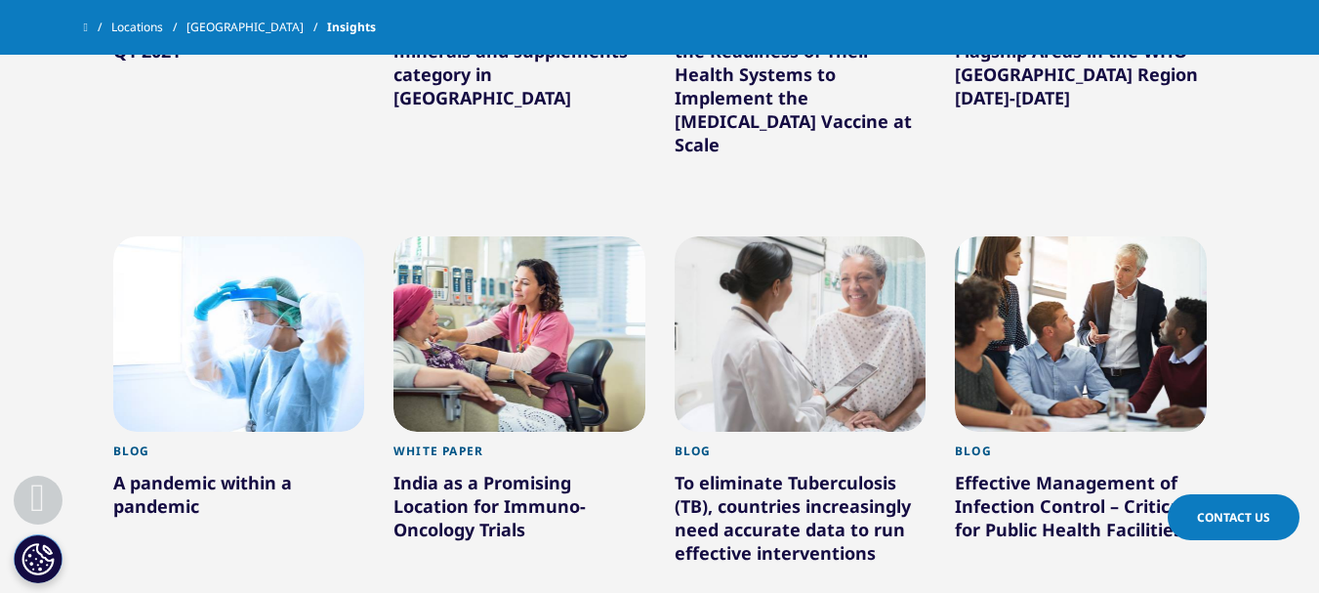
scroll to position [3467, 0]
click at [651, 240] on div "White Paper India as a Promising Location for Immuno-Oncology Trials Learn More" at bounding box center [519, 426] width 281 height 407
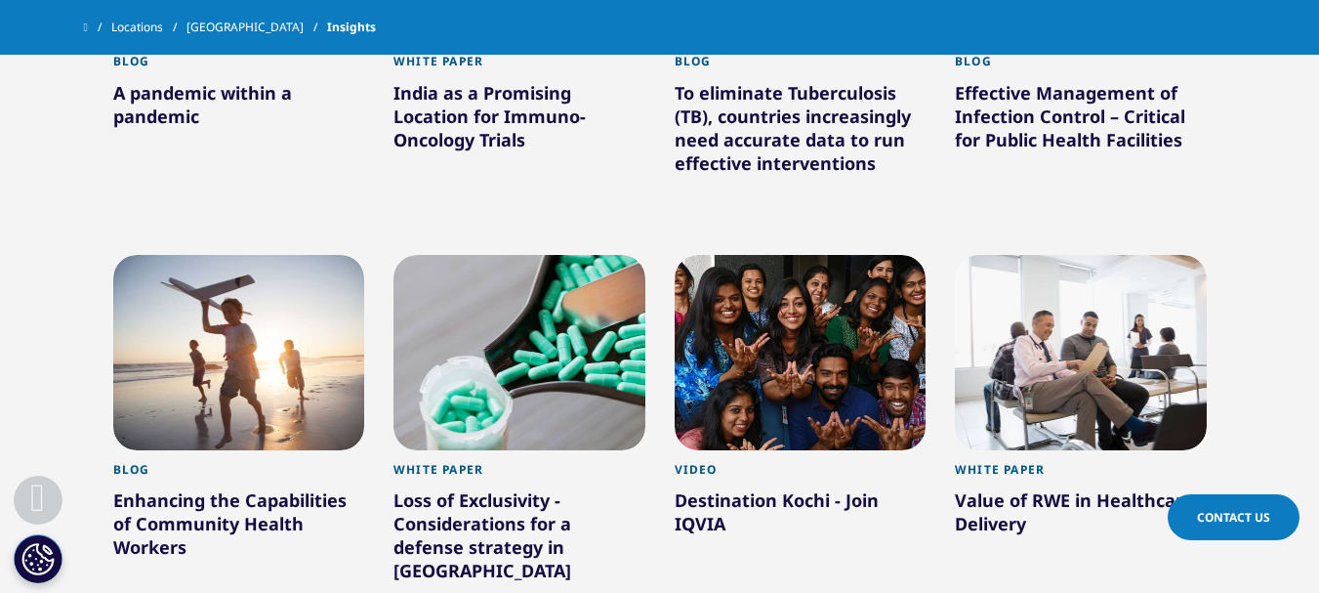
click at [653, 241] on div "White Paper Loss of Exclusivity - Considerations for a defense strategy in Indi…" at bounding box center [519, 443] width 281 height 407
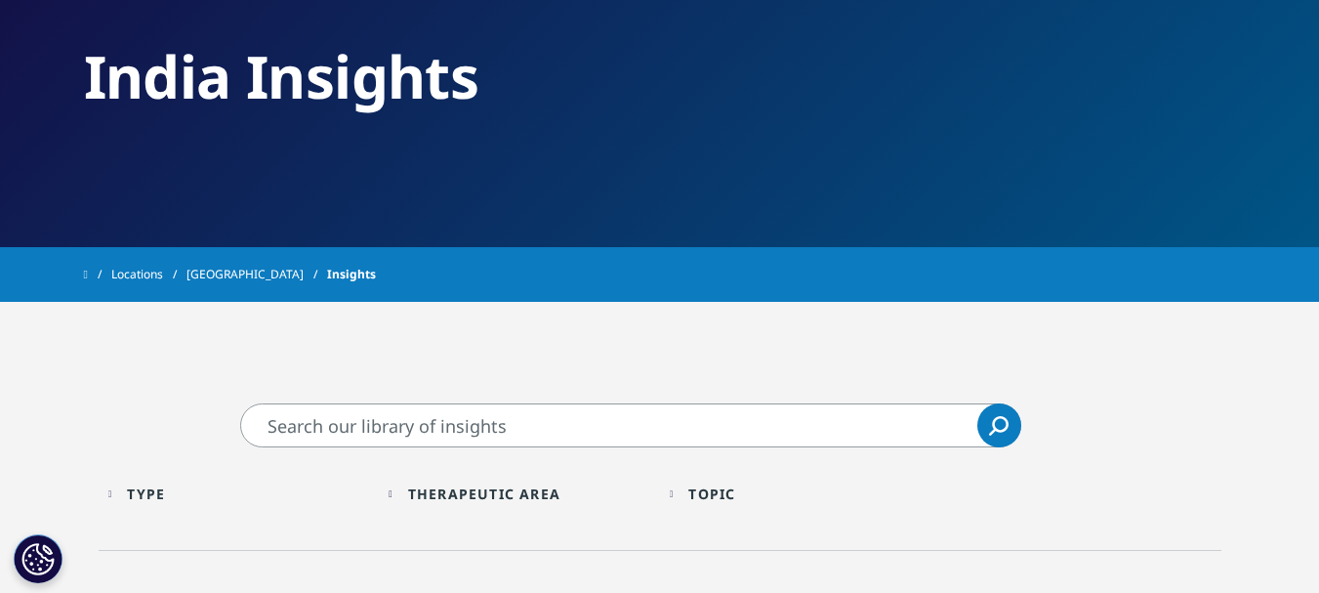
scroll to position [344, 0]
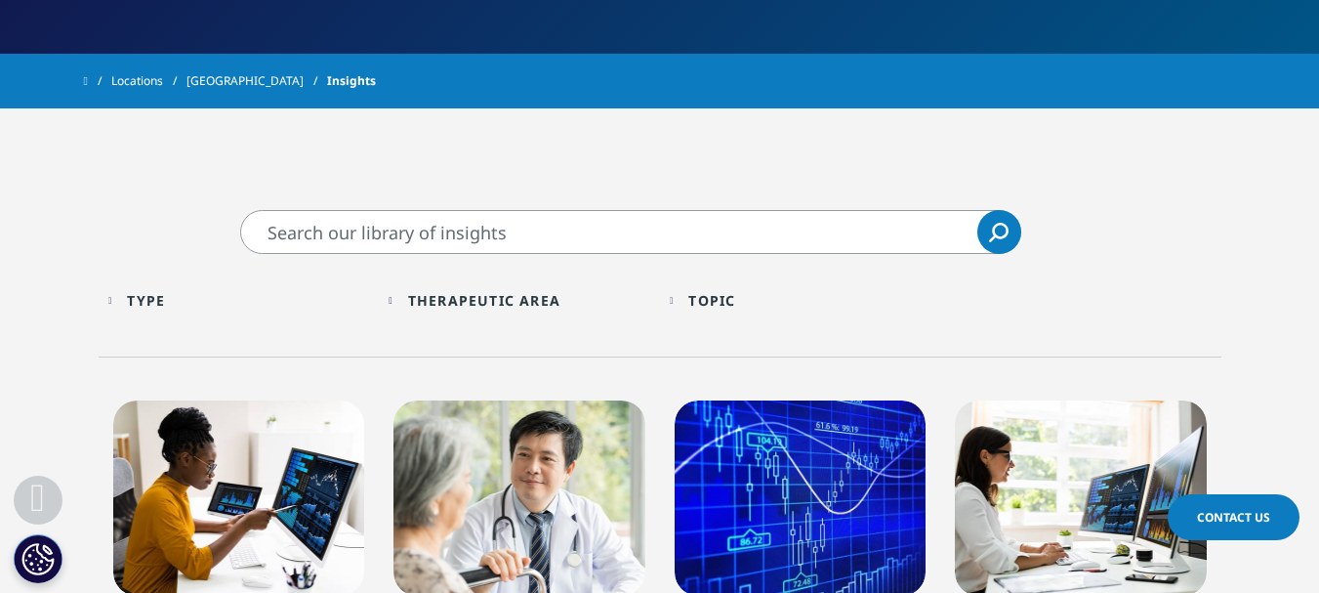
click at [636, 238] on input "Search" at bounding box center [630, 232] width 781 height 44
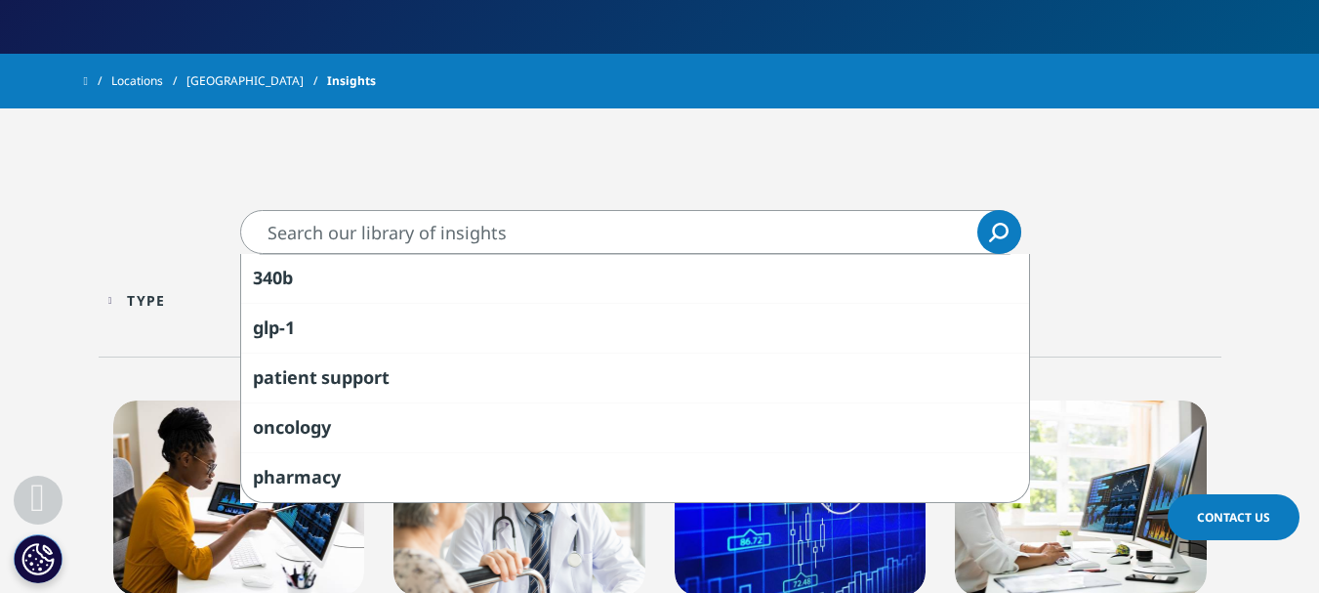
click at [938, 229] on input "Search" at bounding box center [630, 232] width 781 height 44
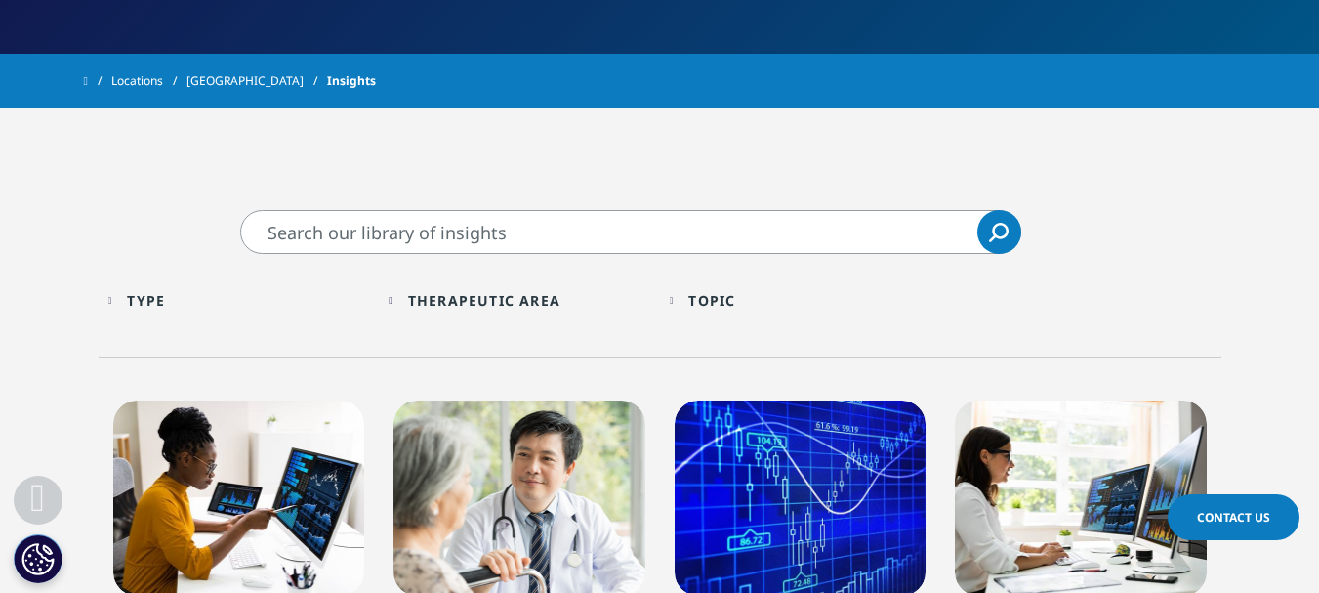
click at [490, 236] on input "Search" at bounding box center [630, 232] width 781 height 44
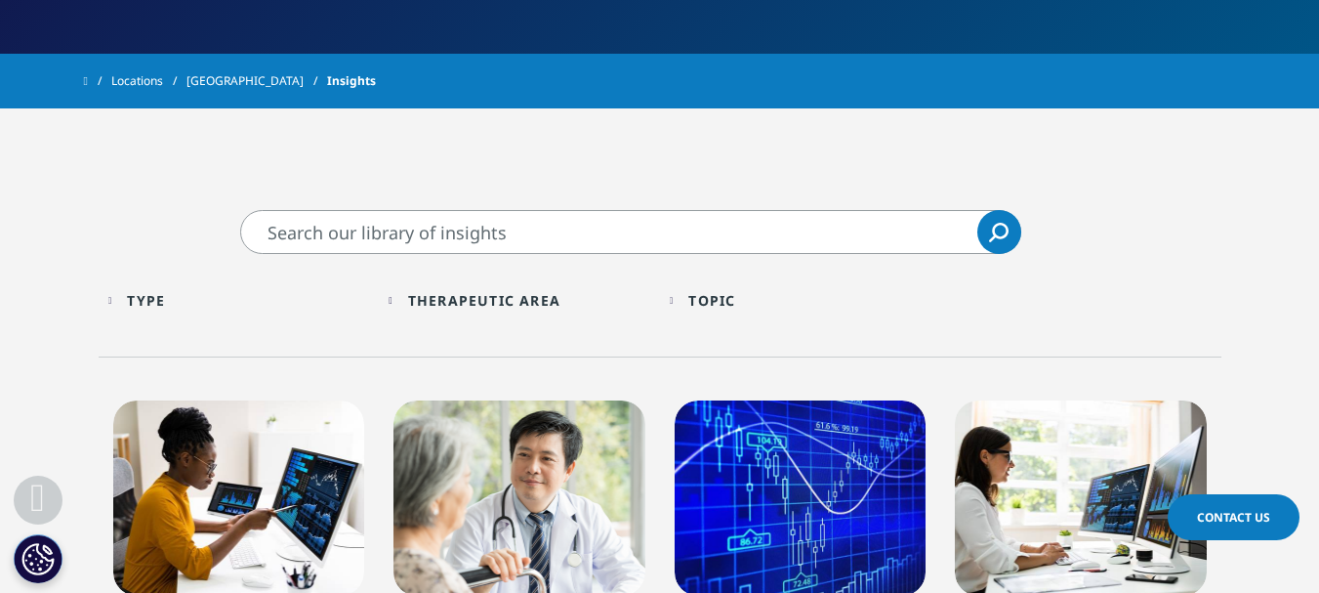
click at [331, 225] on input "Search" at bounding box center [630, 232] width 781 height 44
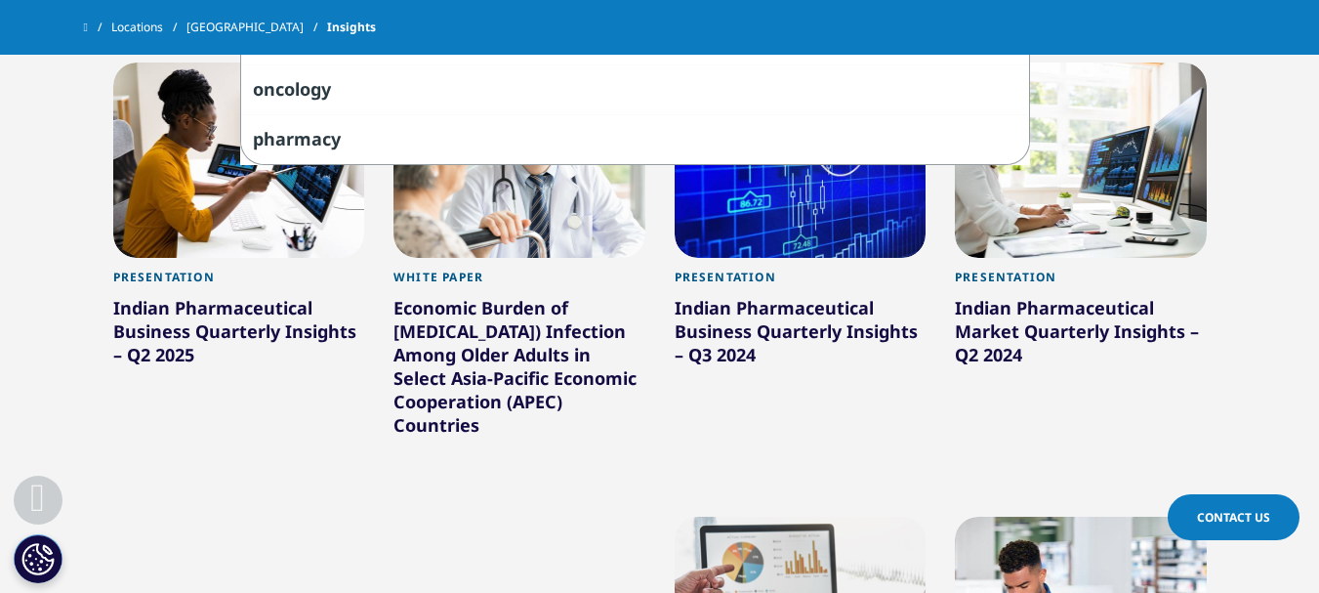
scroll to position [636, 0]
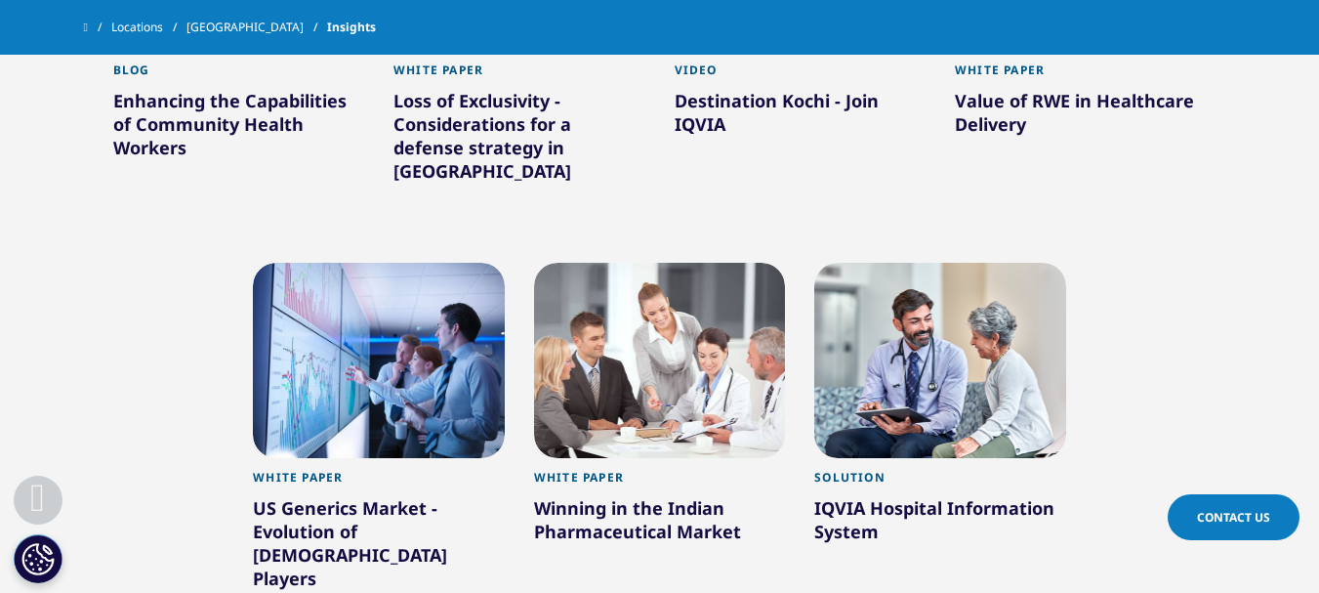
scroll to position [4150, 0]
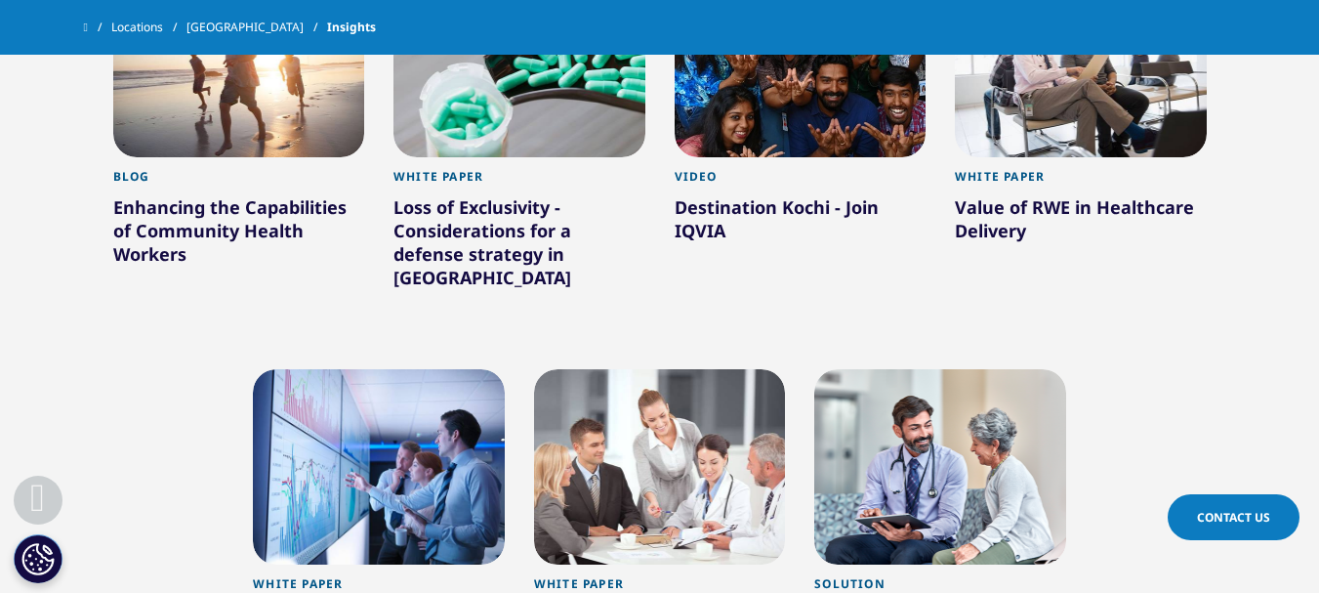
click at [792, 354] on div "White Paper Winning in the Indian Pharmaceutical Market Learn More" at bounding box center [659, 557] width 281 height 407
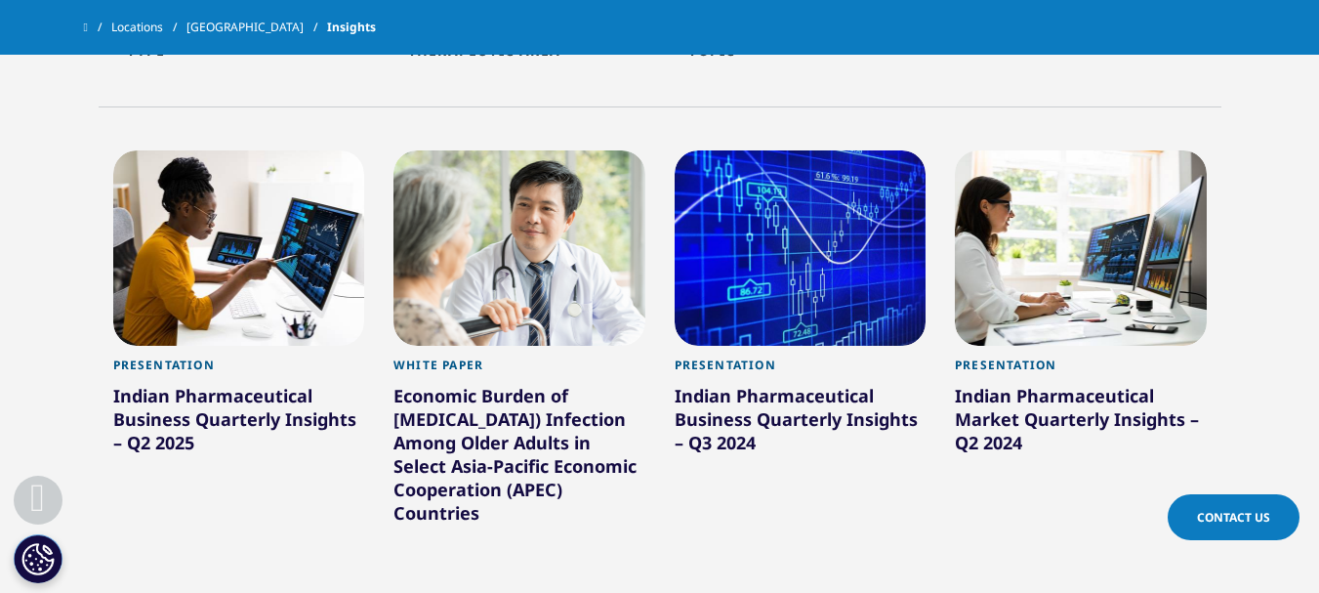
scroll to position [0, 0]
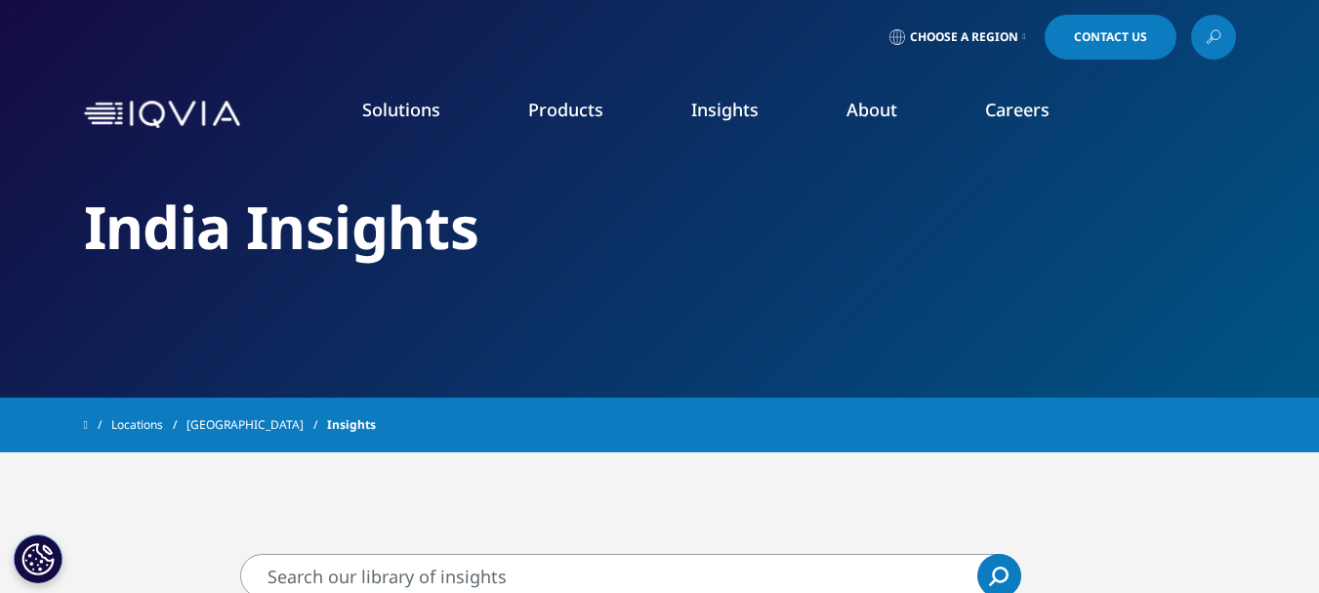
click at [371, 213] on h5 "THE IQVIA INSTITUTE" at bounding box center [432, 224] width 241 height 40
copy div "THE IQVIA INSTITUTE"
click at [389, 261] on p "An in-depth exploration of the global healthcare ecosystem with timely research…" at bounding box center [439, 295] width 254 height 103
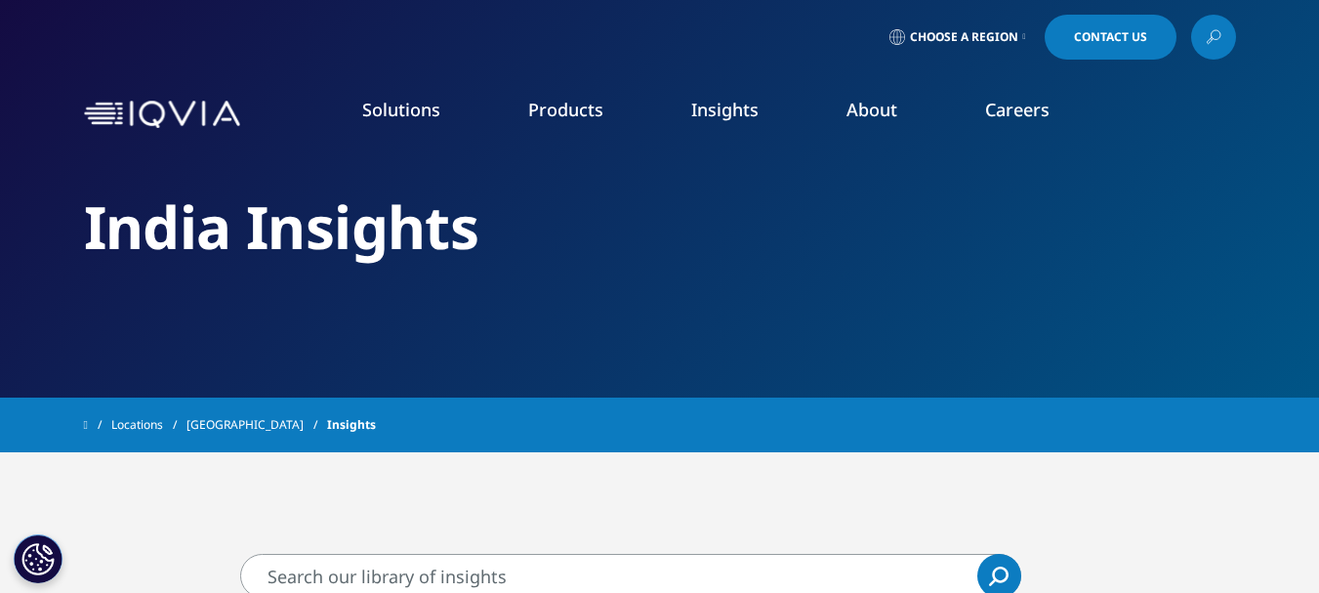
click at [389, 261] on p "An in-depth exploration of the global healthcare ecosystem with timely research…" at bounding box center [439, 295] width 254 height 103
copy div "An in-depth exploration of the global healthcare ecosystem with timely research…"
click at [419, 282] on p "An in-depth exploration of the global healthcare ecosystem with timely research…" at bounding box center [439, 295] width 254 height 103
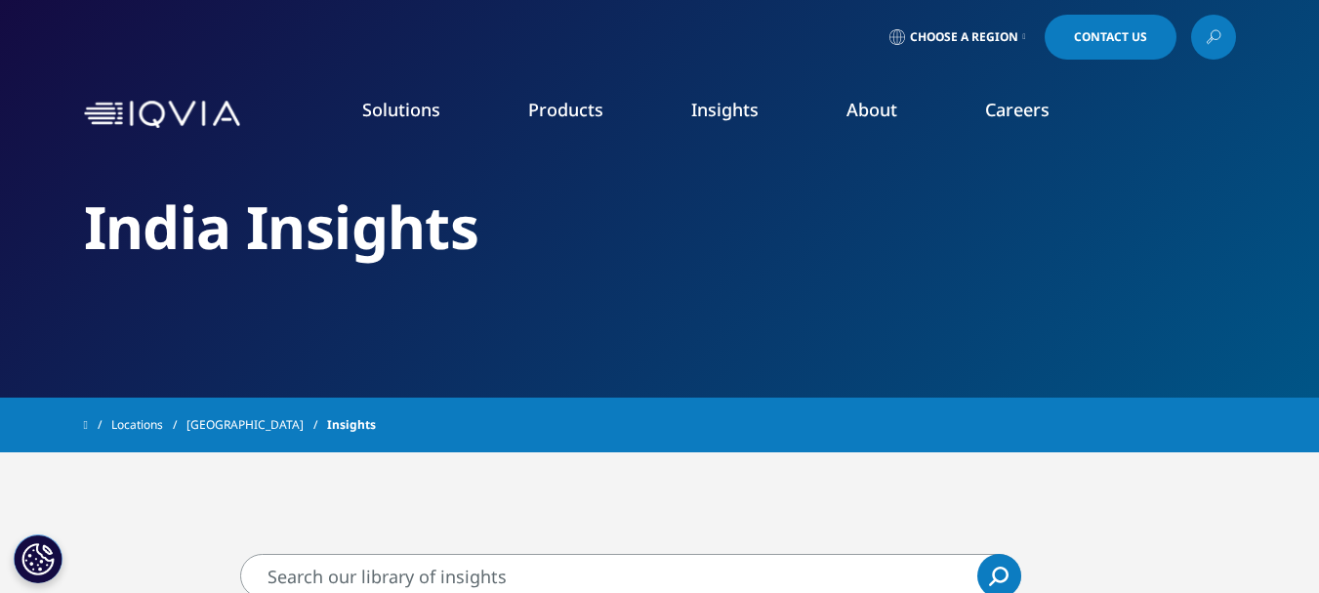
click at [419, 282] on p "An in-depth exploration of the global healthcare ecosystem with timely research…" at bounding box center [439, 295] width 254 height 103
click at [406, 282] on p "An in-depth exploration of the global healthcare ecosystem with timely research…" at bounding box center [439, 295] width 254 height 103
click at [401, 269] on p "An in-depth exploration of the global healthcare ecosystem with timely research…" at bounding box center [439, 295] width 254 height 103
drag, startPoint x: 360, startPoint y: 268, endPoint x: 559, endPoint y: 314, distance: 204.3
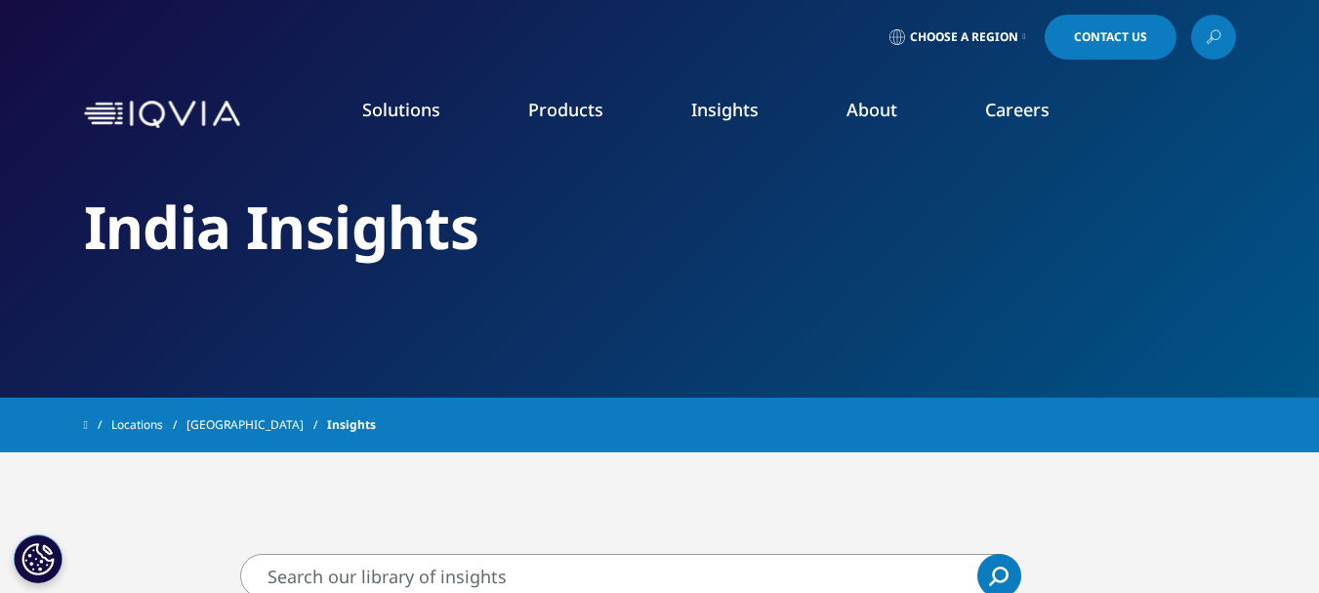
click at [559, 314] on p "An in-depth exploration of the global healthcare ecosystem with timely research…" at bounding box center [439, 295] width 254 height 103
copy p "An in-depth exploration of the global healthcare ecosystem with timely research…"
click at [426, 362] on link "SEE LATEST REPORTS" at bounding box center [439, 355] width 254 height 17
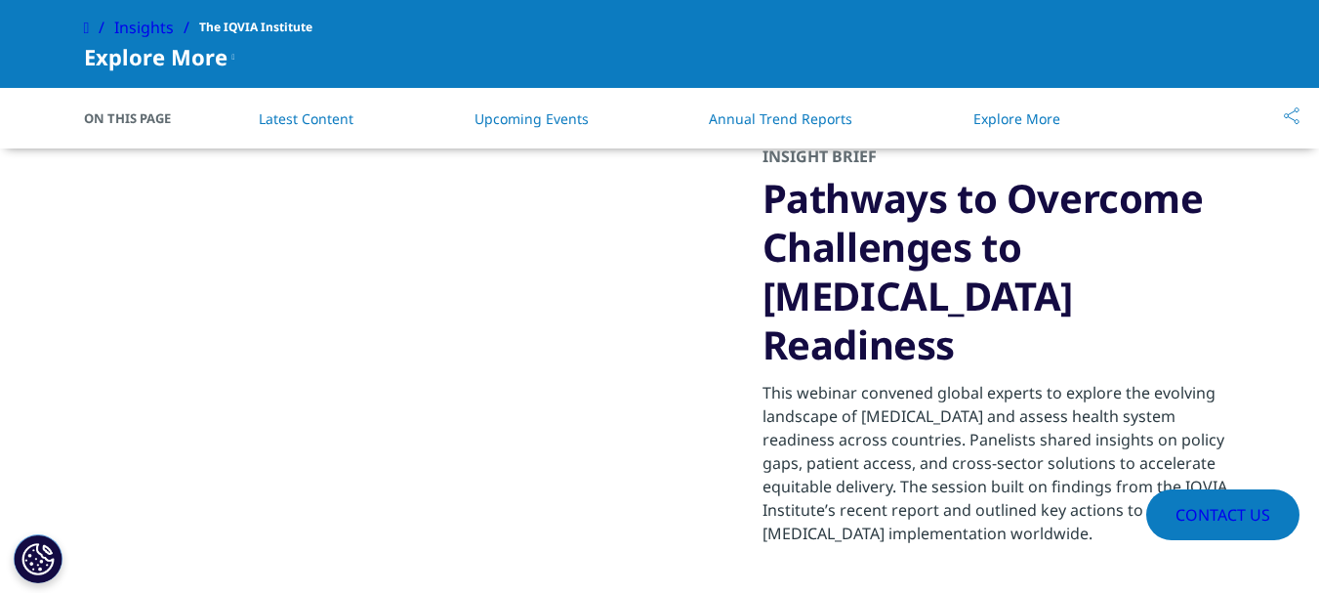
scroll to position [3904, 0]
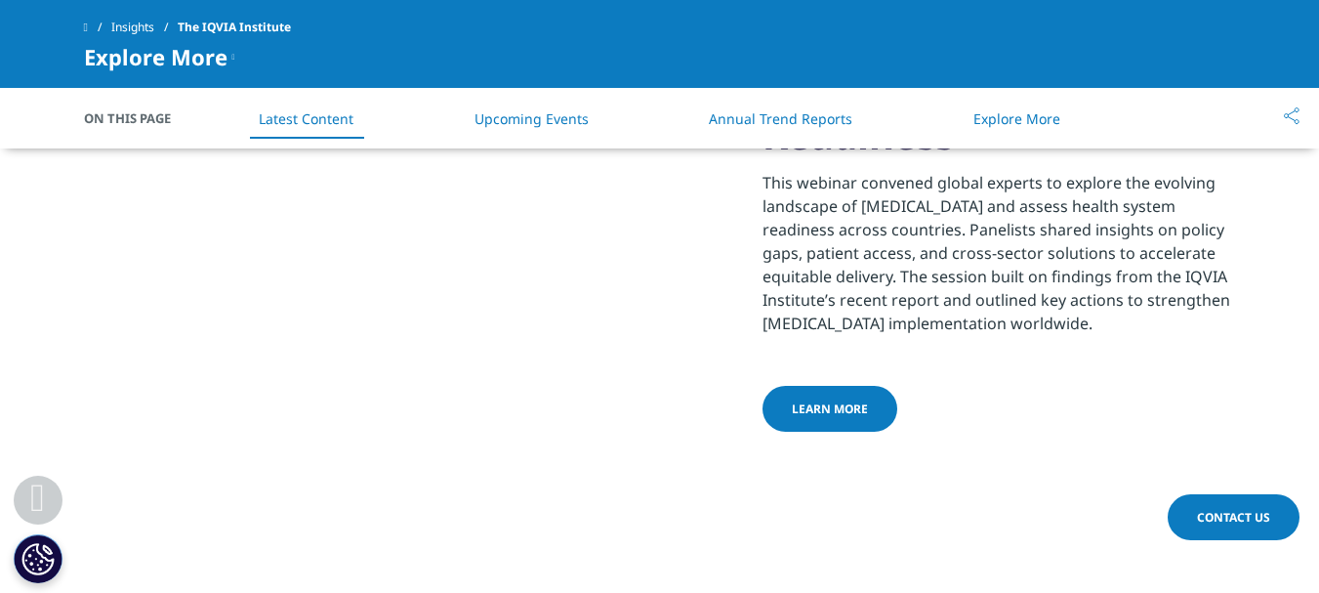
click at [838, 386] on link "learn more" at bounding box center [829, 409] width 135 height 46
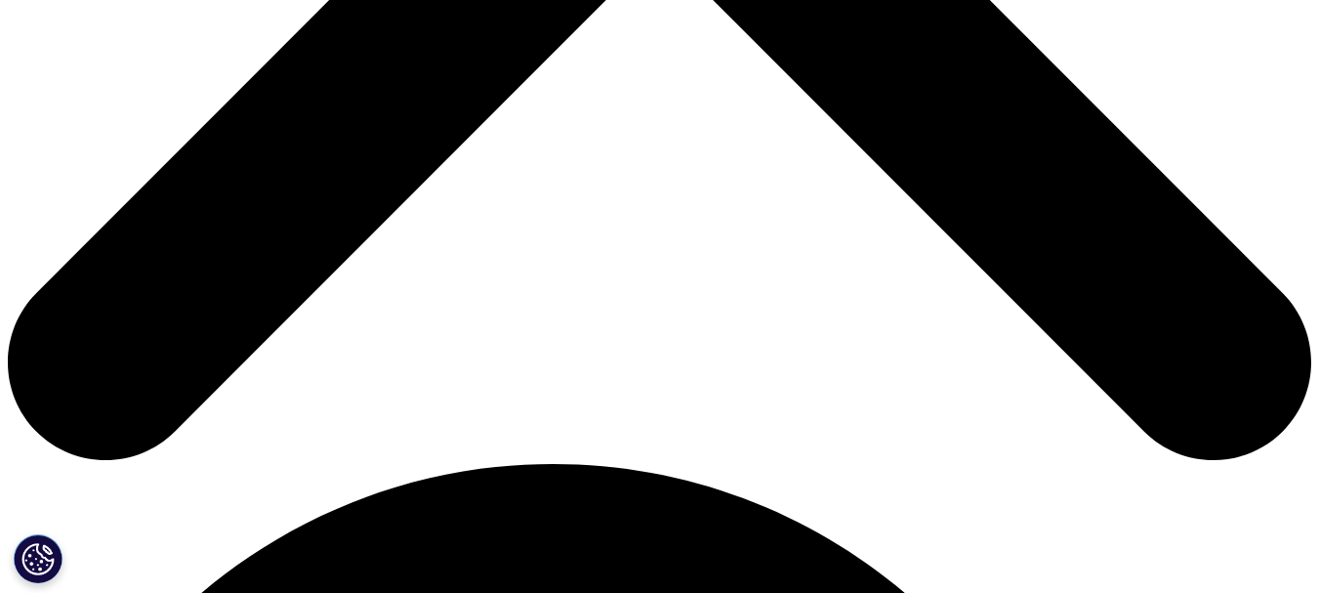
scroll to position [864, 0]
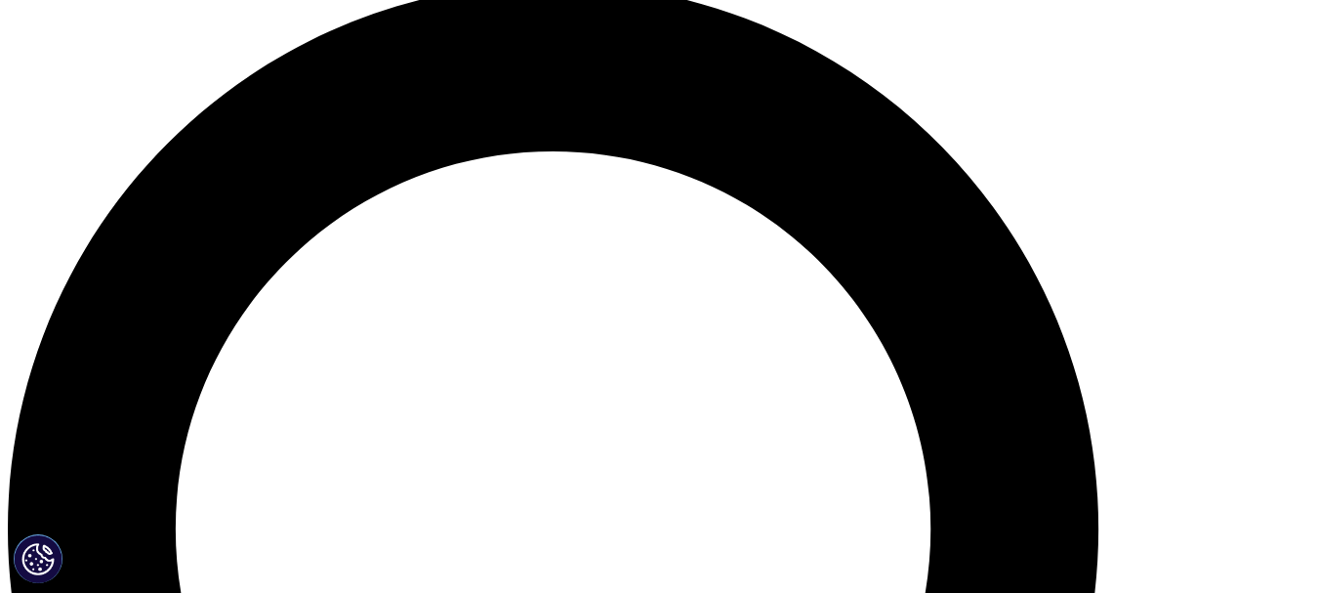
scroll to position [1547, 0]
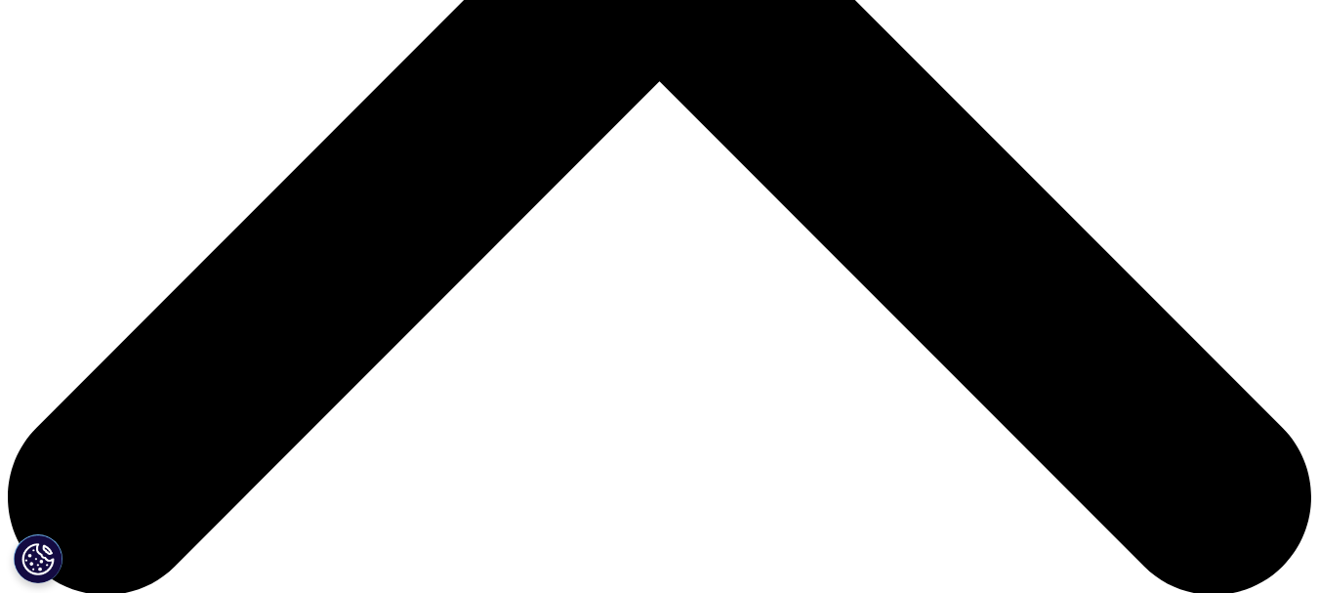
scroll to position [683, 0]
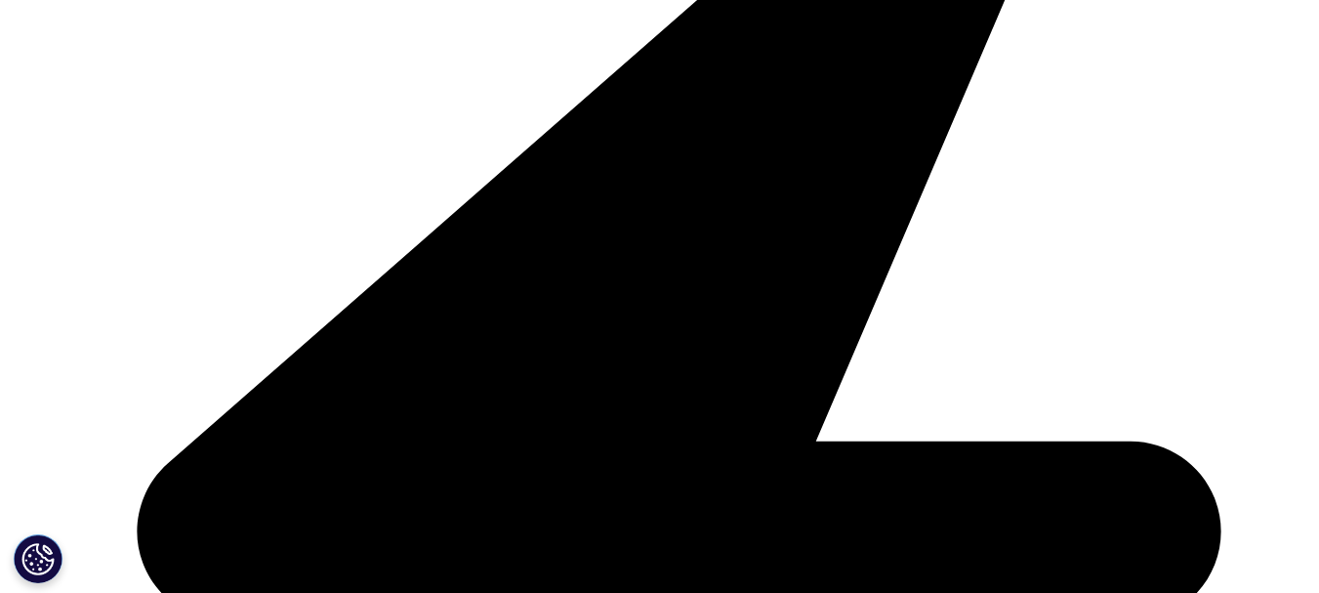
drag, startPoint x: 674, startPoint y: 198, endPoint x: 929, endPoint y: 431, distance: 346.2
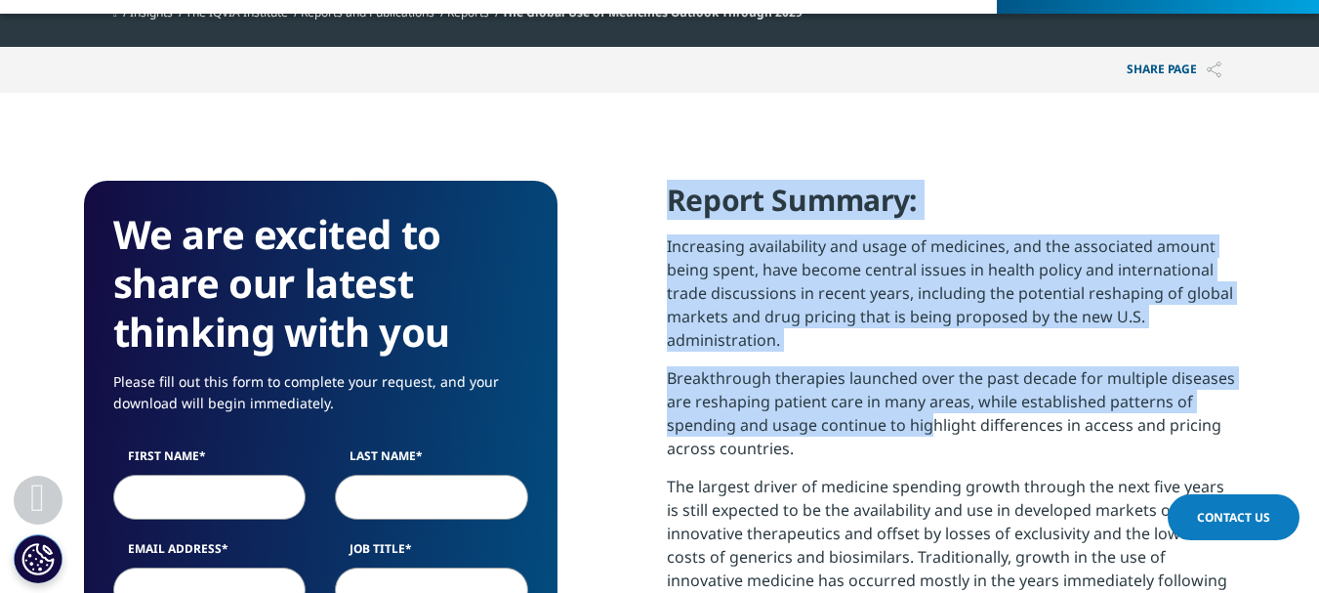
click at [929, 431] on div "Report Summary: Increasing availability and usage of medicines, and the associa…" at bounding box center [951, 549] width 569 height 736
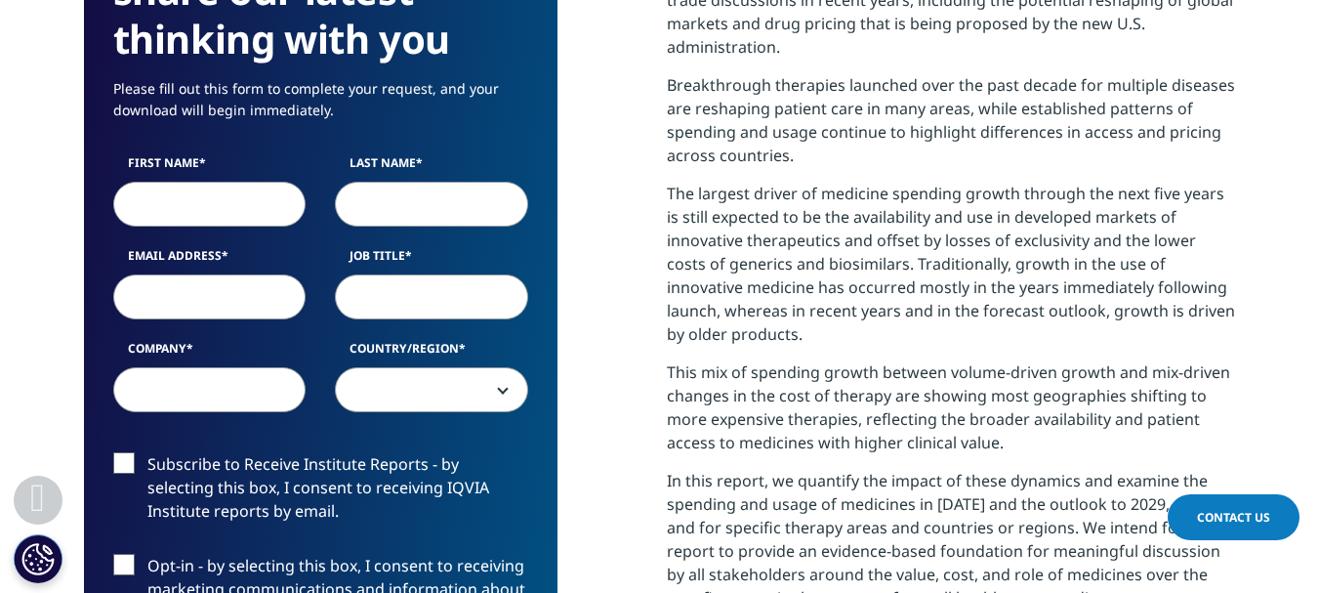
click at [889, 312] on p "The largest driver of medicine spending growth through the next five years is s…" at bounding box center [951, 271] width 569 height 179
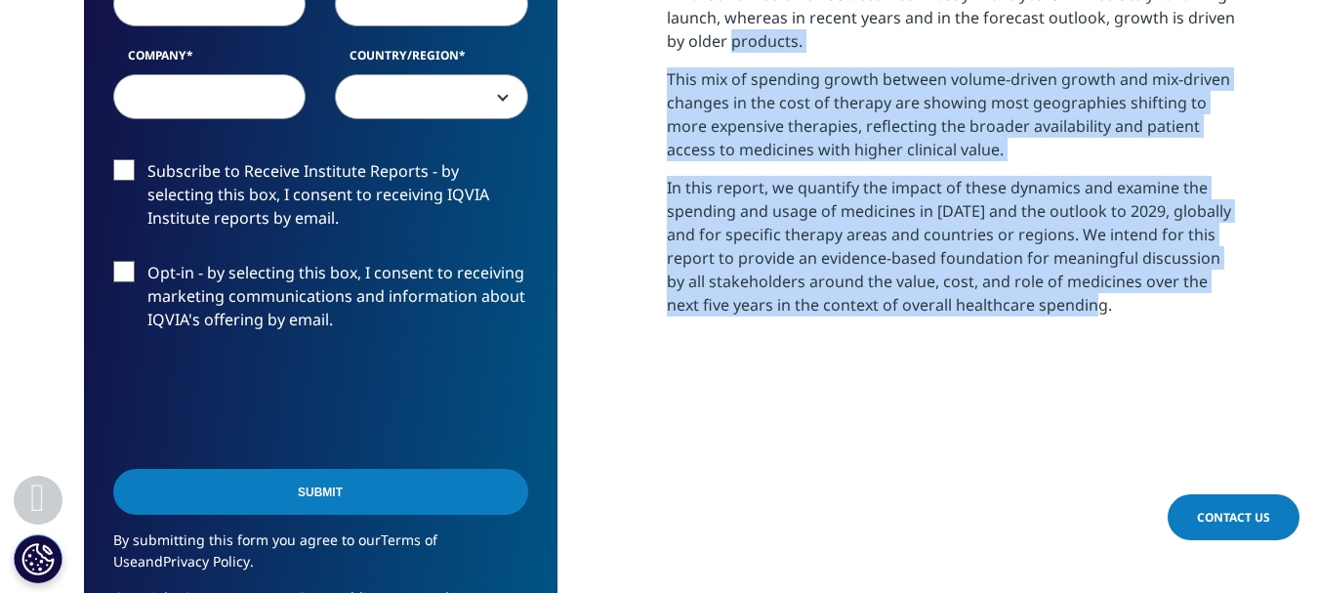
drag, startPoint x: 1073, startPoint y: 307, endPoint x: 670, endPoint y: 53, distance: 476.4
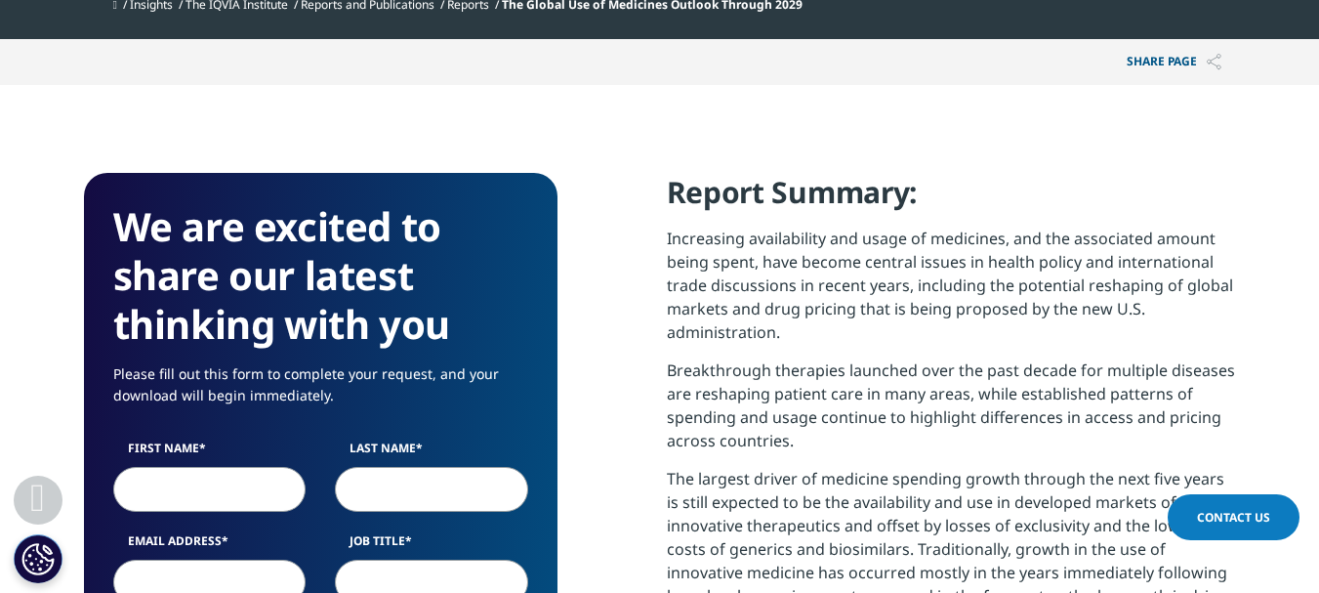
scroll to position [683, 0]
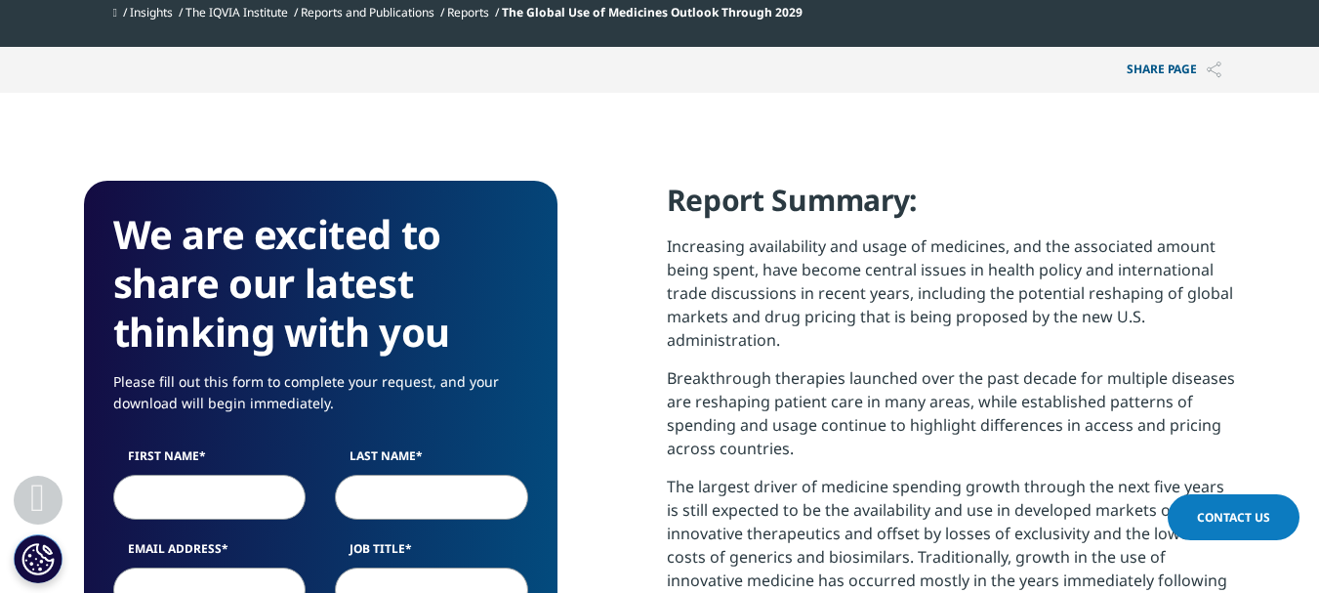
click at [744, 294] on p "Increasing availability and usage of medicines, and the associated amount being…" at bounding box center [951, 300] width 569 height 132
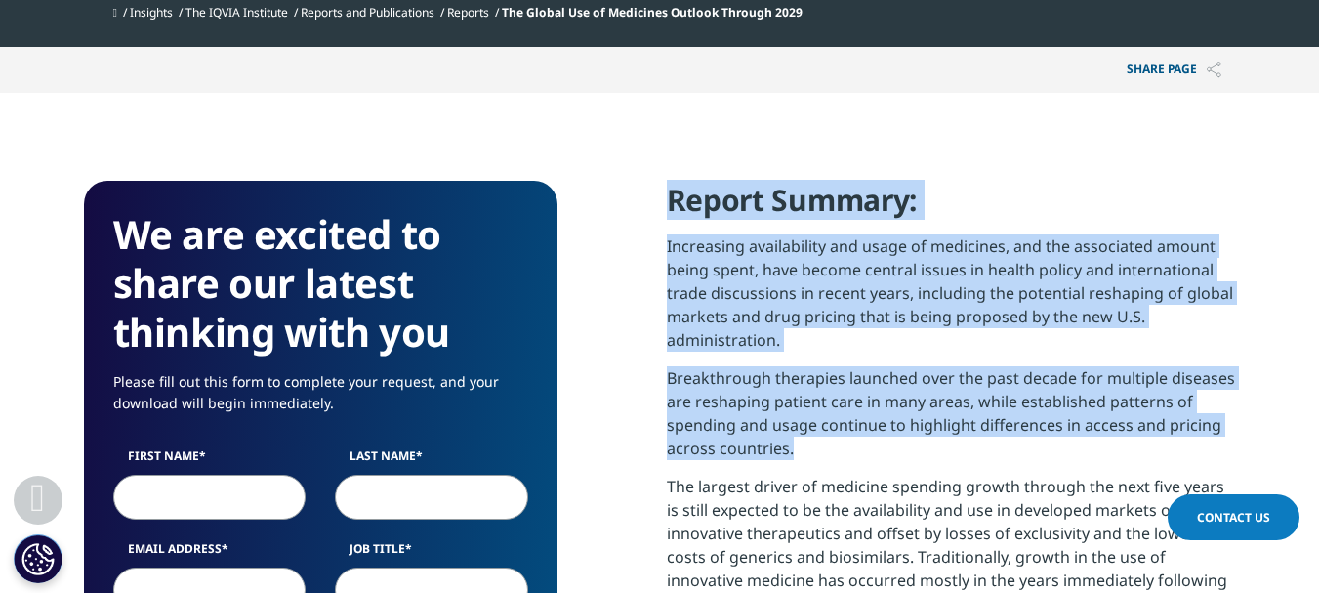
drag, startPoint x: 673, startPoint y: 210, endPoint x: 901, endPoint y: 449, distance: 330.7
click at [901, 449] on div "Report Summary: Increasing availability and usage of medicines, and the associa…" at bounding box center [951, 549] width 569 height 736
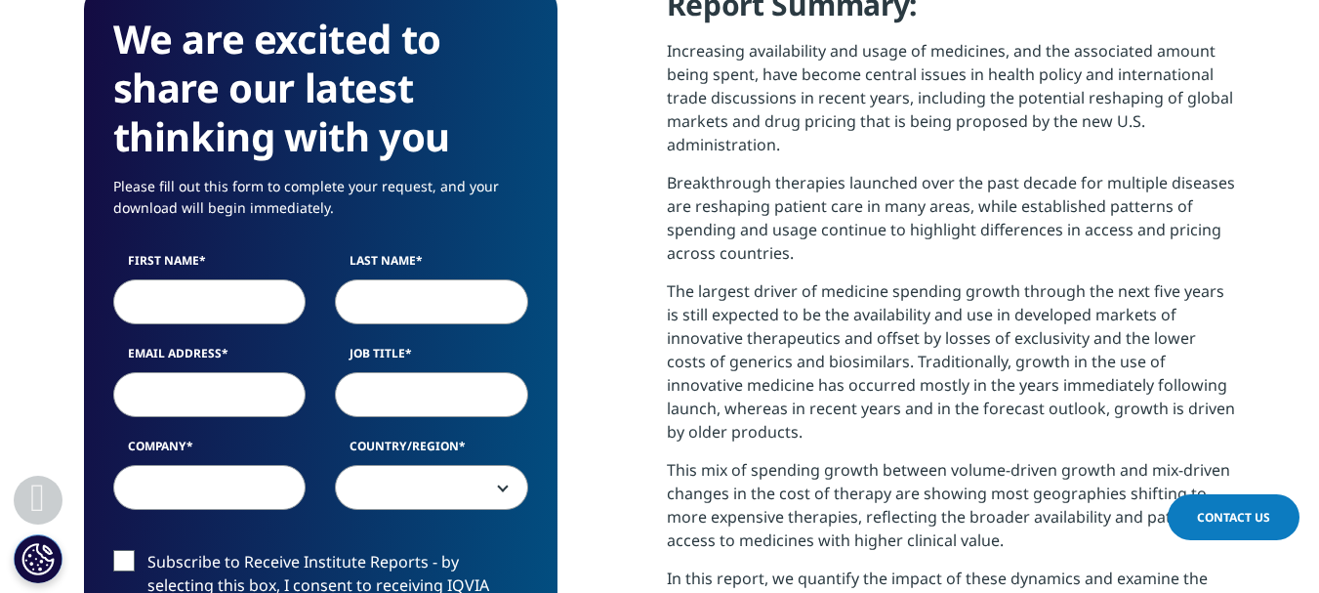
click at [827, 309] on p "The largest driver of medicine spending growth through the next five years is s…" at bounding box center [951, 368] width 569 height 179
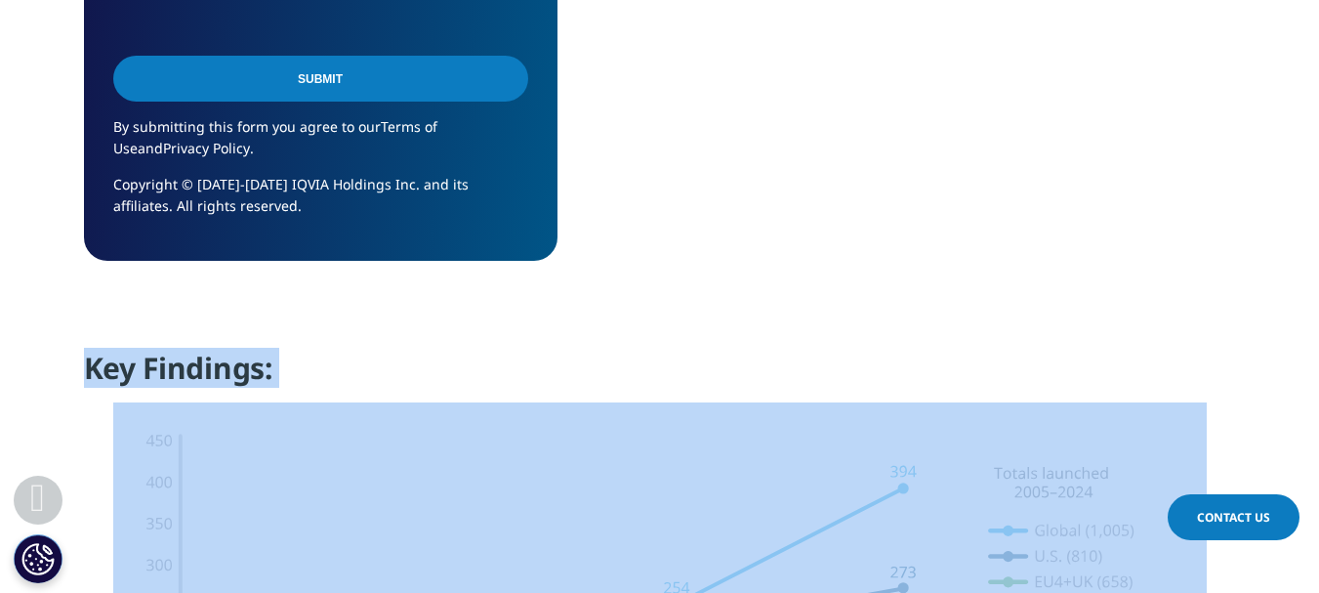
scroll to position [1725, 0]
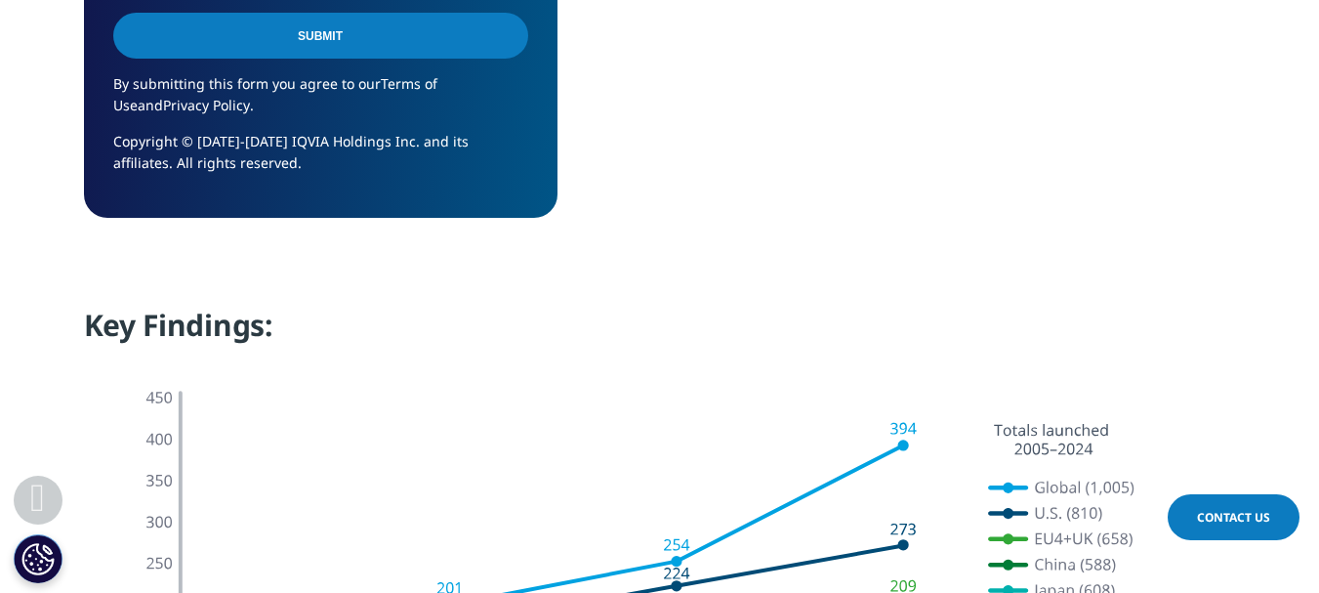
drag, startPoint x: 668, startPoint y: 101, endPoint x: 1117, endPoint y: 100, distance: 449.0
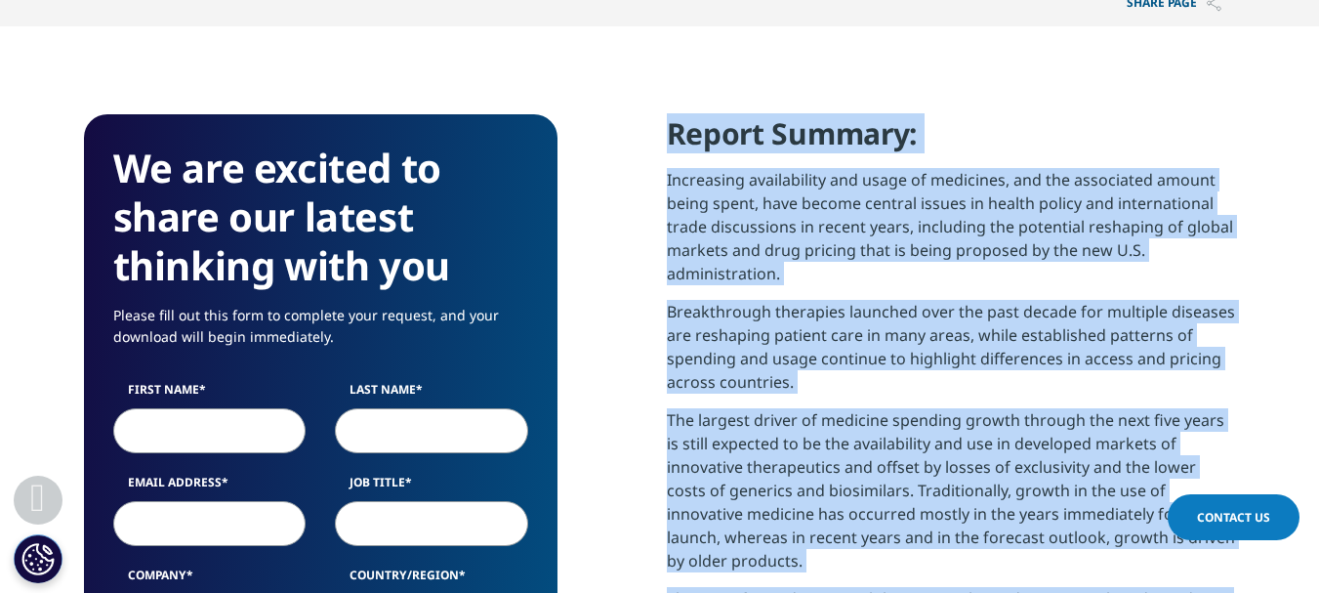
scroll to position [749, 0]
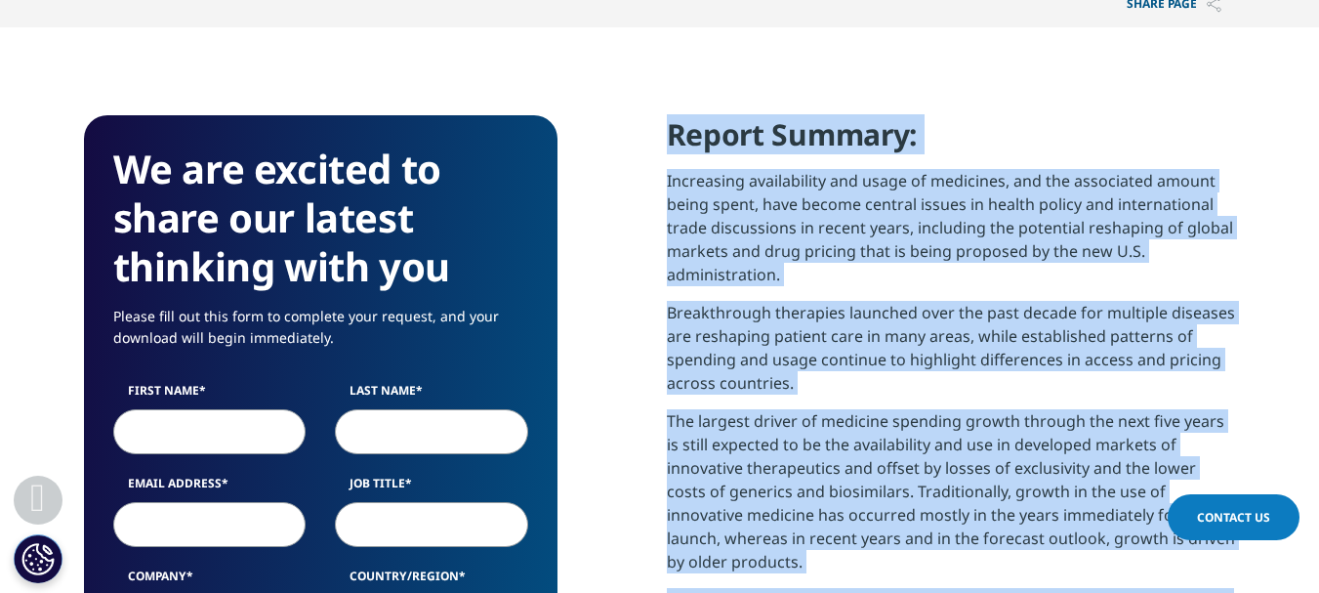
click at [886, 231] on p "Increasing availability and usage of medicines, and the associated amount being…" at bounding box center [951, 235] width 569 height 132
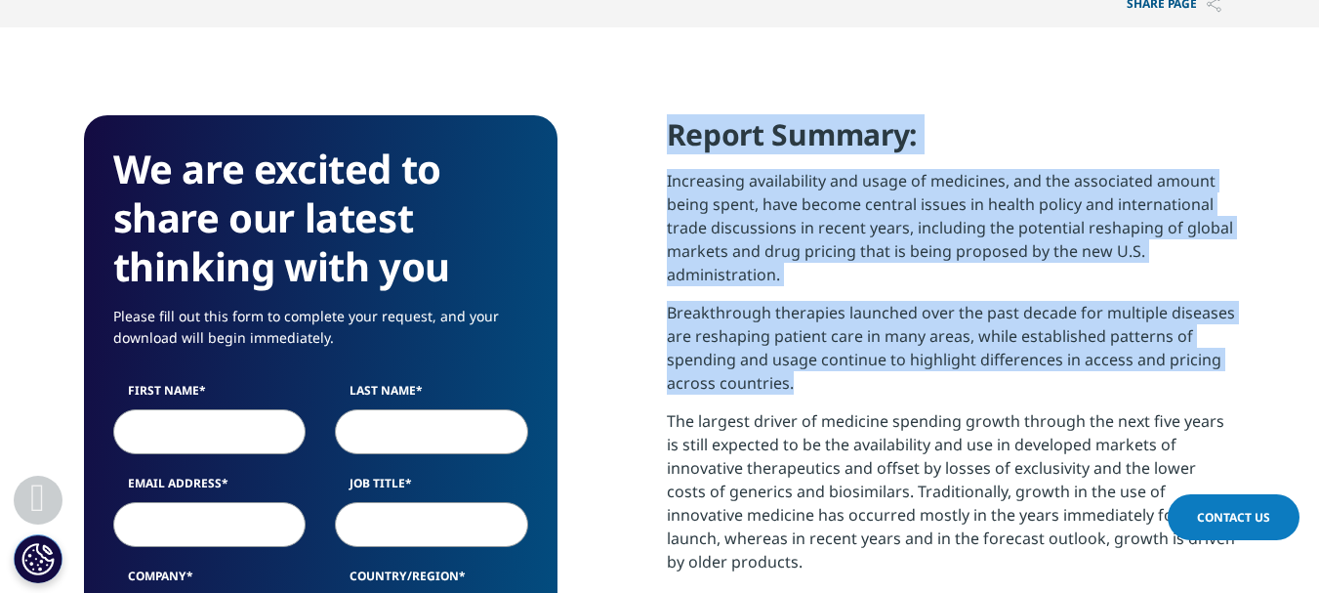
drag, startPoint x: 672, startPoint y: 136, endPoint x: 963, endPoint y: 378, distance: 379.2
click at [963, 378] on div "Report Summary: Increasing availability and usage of medicines, and the associa…" at bounding box center [951, 483] width 569 height 736
copy div "Report Summary: Increasing availability and usage of medicines, and the associa…"
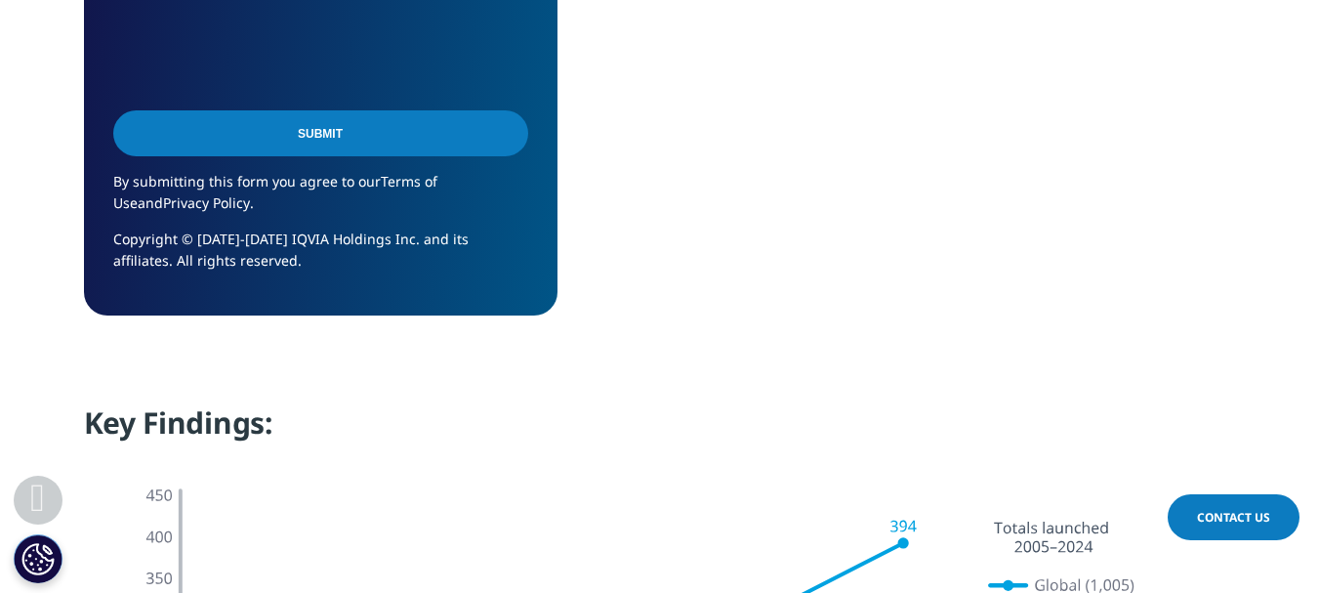
scroll to position [1237, 0]
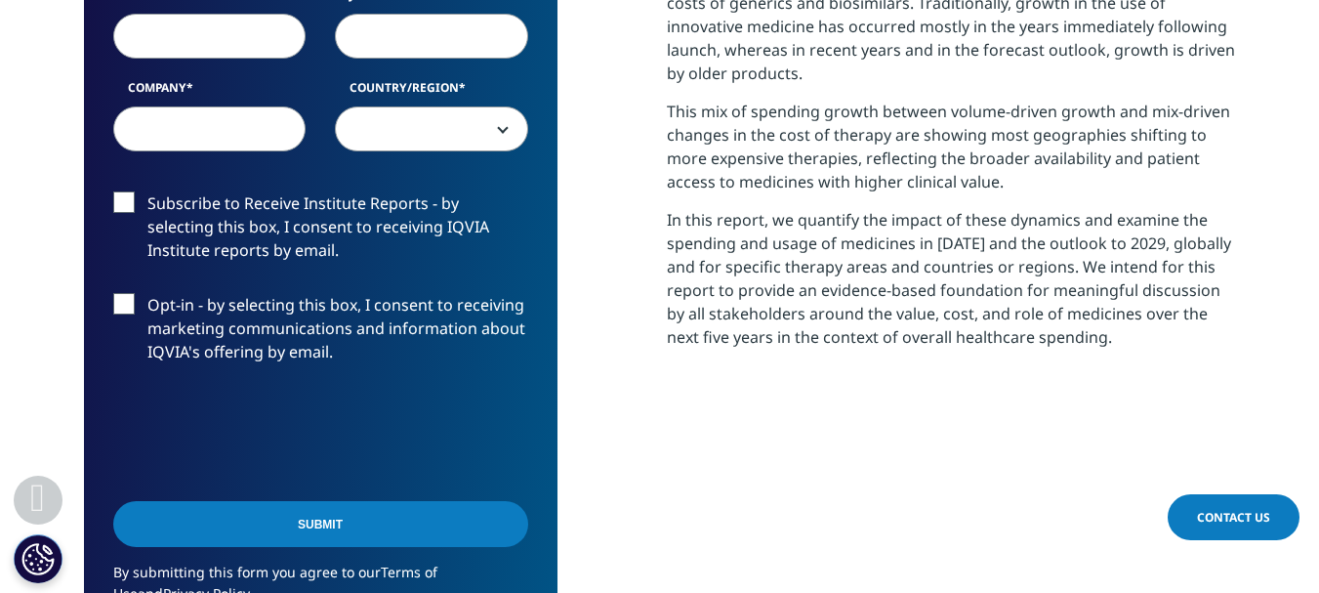
click at [1049, 256] on p "In this report, we quantify the impact of these dynamics and examine the spendi…" at bounding box center [951, 285] width 569 height 155
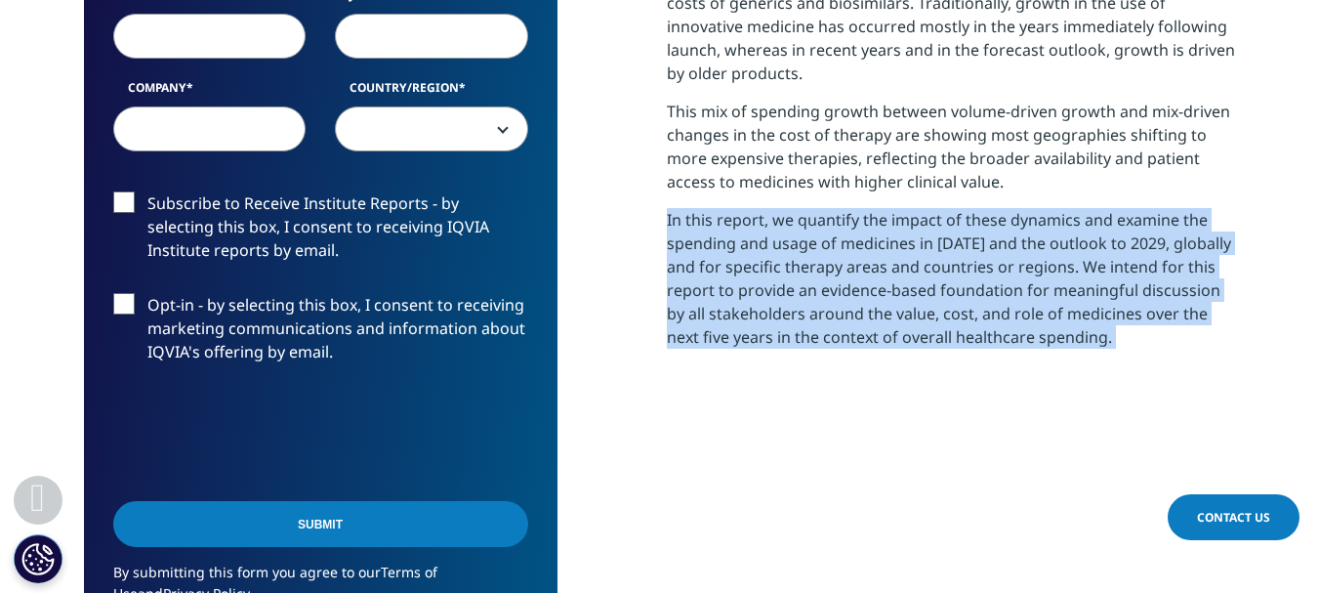
click at [1049, 256] on p "In this report, we quantify the impact of these dynamics and examine the spendi…" at bounding box center [951, 285] width 569 height 155
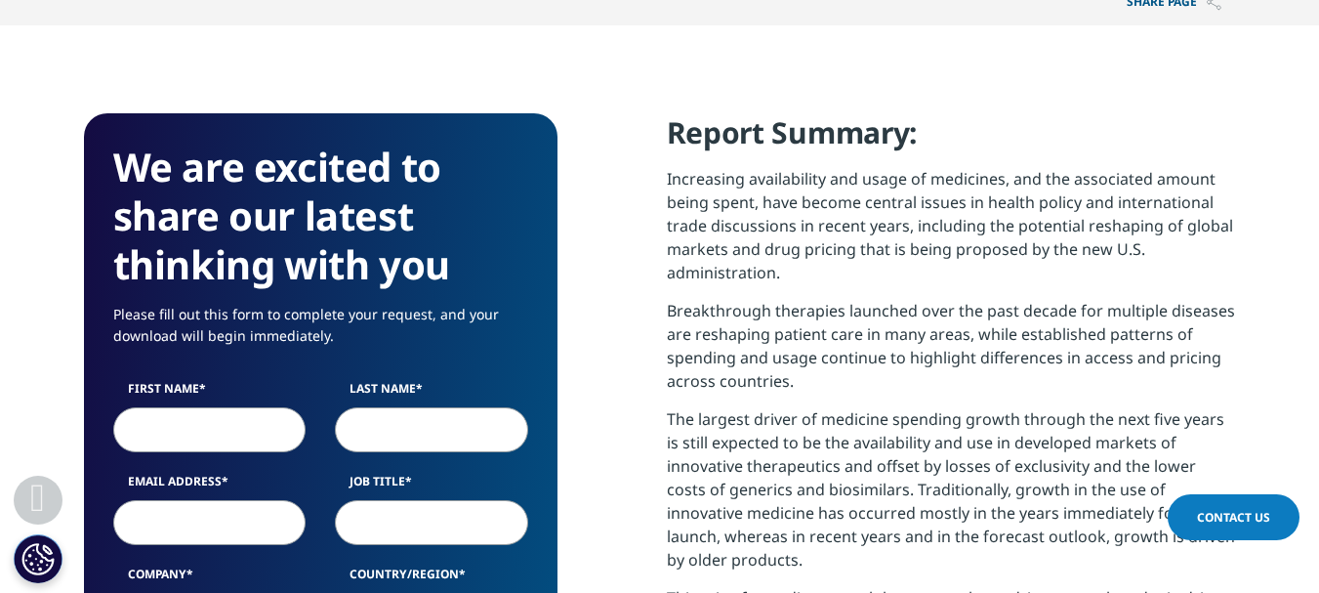
scroll to position [749, 0]
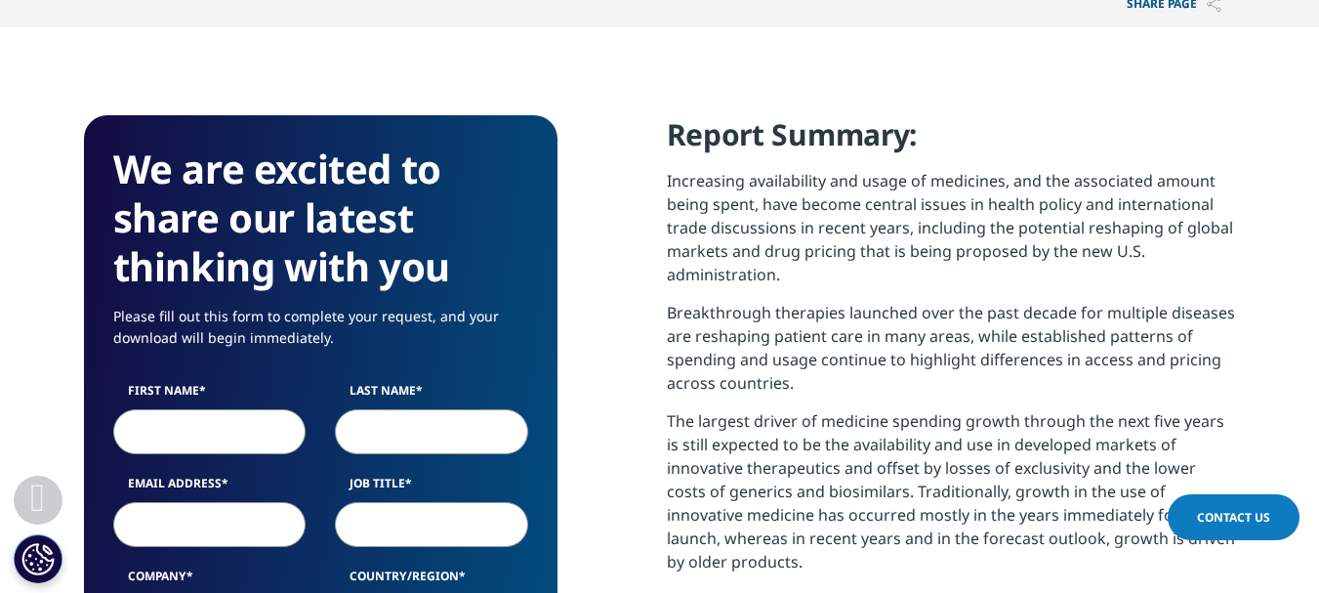
click at [756, 194] on p "Increasing availability and usage of medicines, and the associated amount being…" at bounding box center [951, 235] width 569 height 132
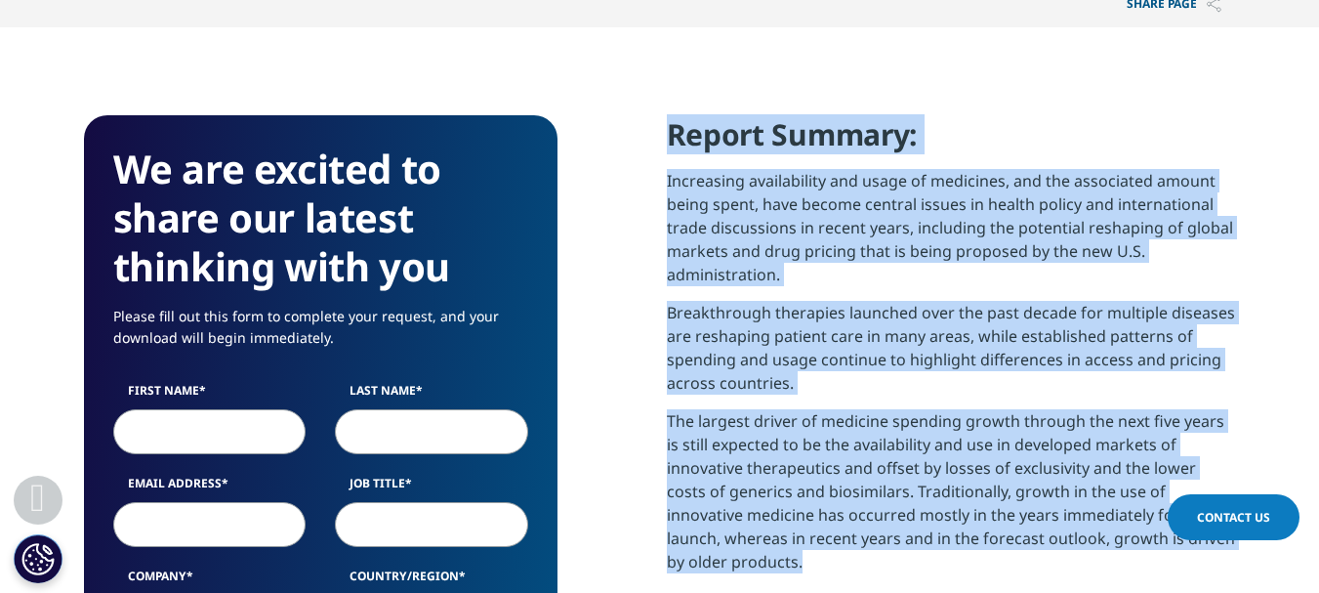
drag, startPoint x: 665, startPoint y: 140, endPoint x: 965, endPoint y: 565, distance: 521.1
click at [952, 302] on p "Breakthrough therapies launched over the past decade for multiple diseases are …" at bounding box center [951, 355] width 569 height 108
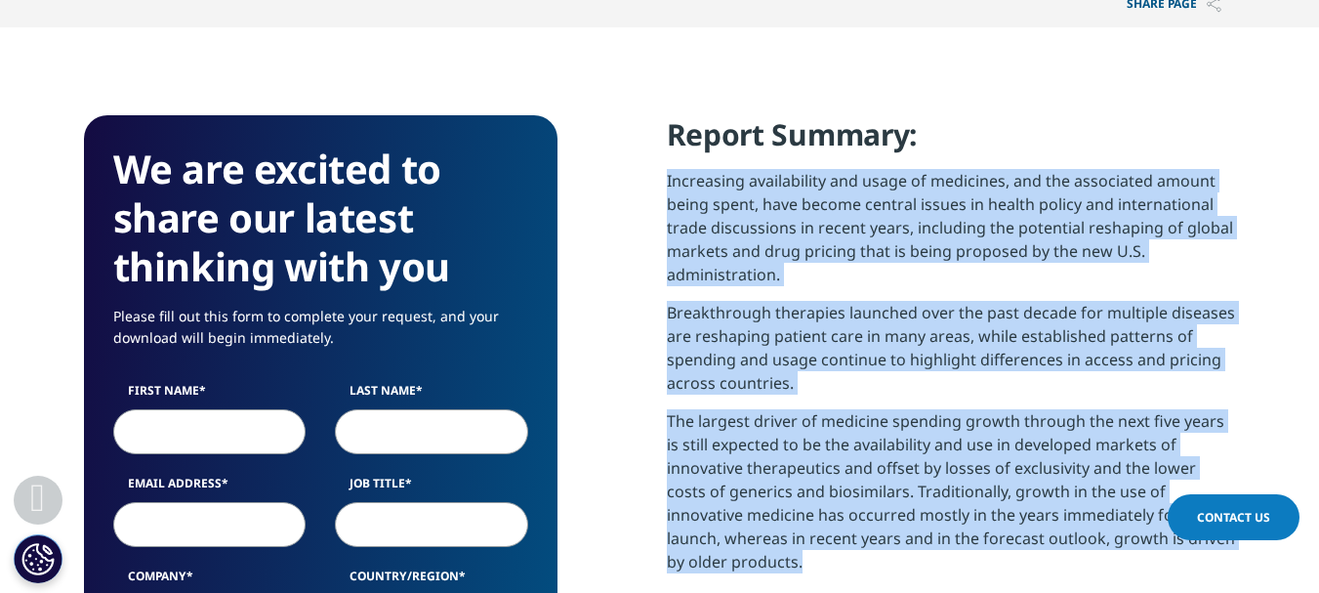
drag, startPoint x: 662, startPoint y: 185, endPoint x: 922, endPoint y: 573, distance: 467.0
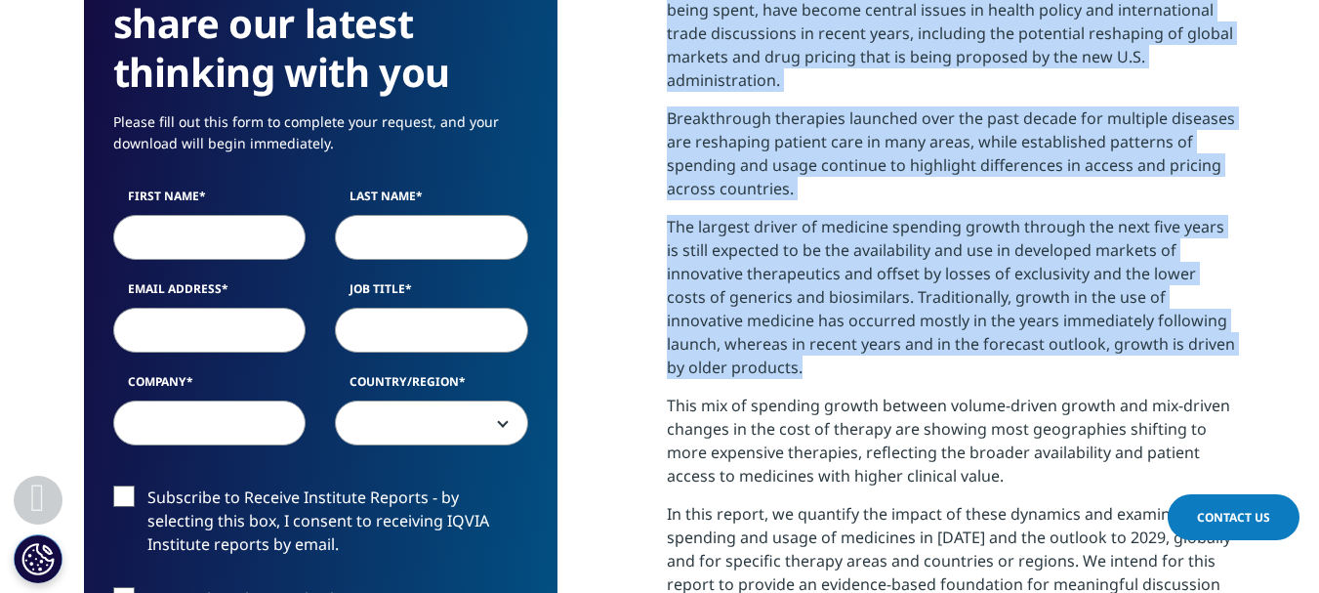
scroll to position [846, 0]
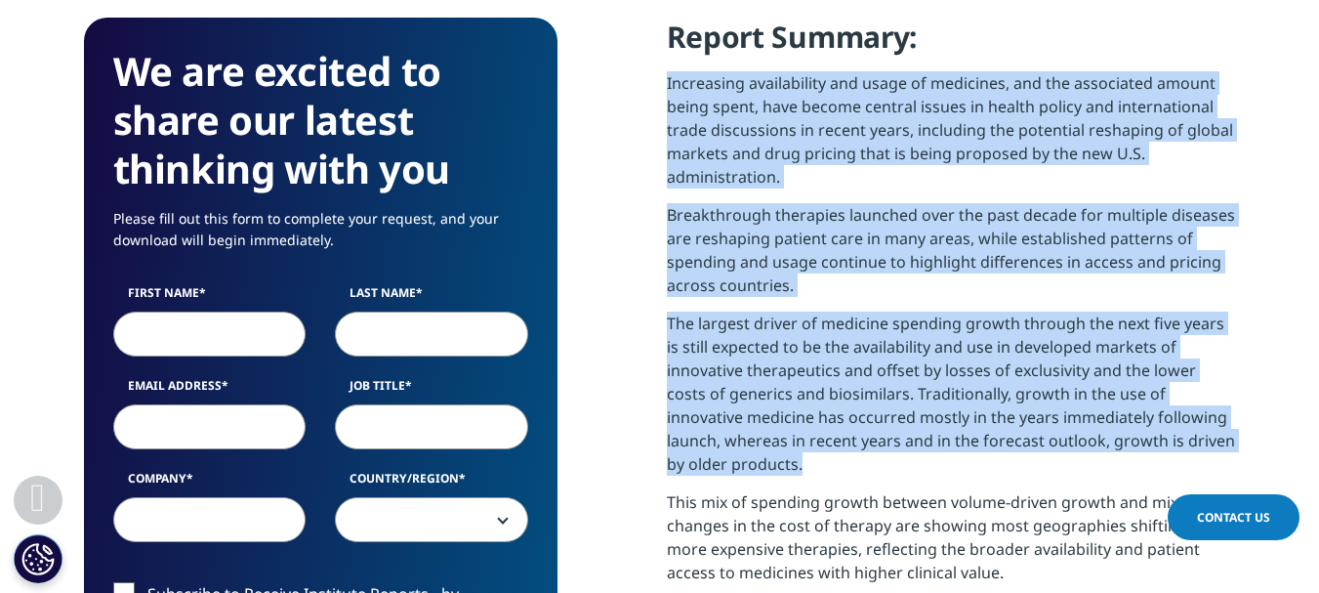
click at [883, 420] on p "The largest driver of medicine spending growth through the next five years is s…" at bounding box center [951, 400] width 569 height 179
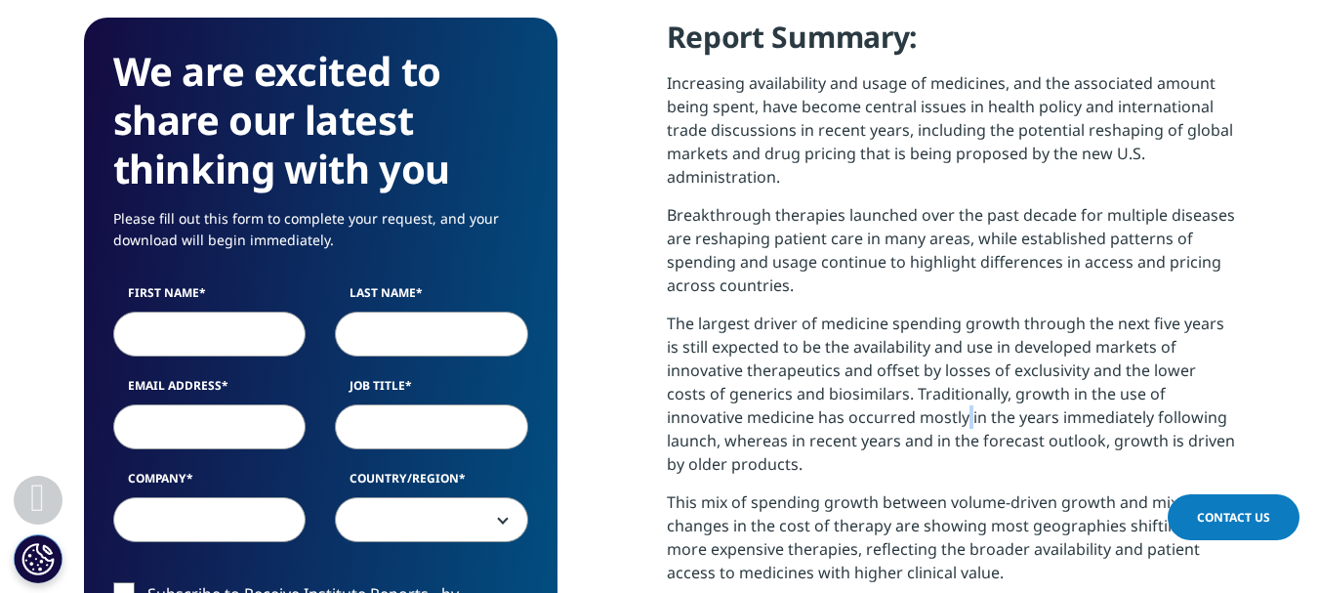
click at [883, 420] on p "The largest driver of medicine spending growth through the next five years is s…" at bounding box center [951, 400] width 569 height 179
click at [669, 351] on p "The largest driver of medicine spending growth through the next five years is s…" at bounding box center [951, 400] width 569 height 179
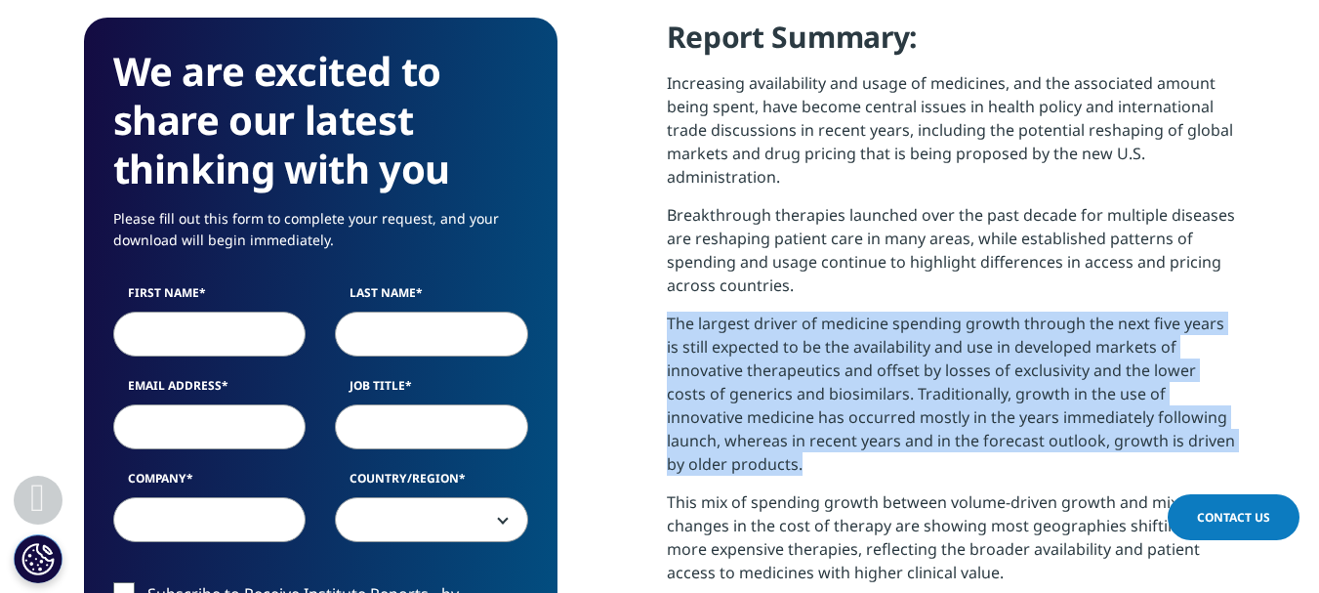
drag, startPoint x: 665, startPoint y: 317, endPoint x: 787, endPoint y: 471, distance: 196.7
click at [787, 471] on div "We are excited to share our latest thinking with you Please fill out this form …" at bounding box center [660, 557] width 1152 height 1079
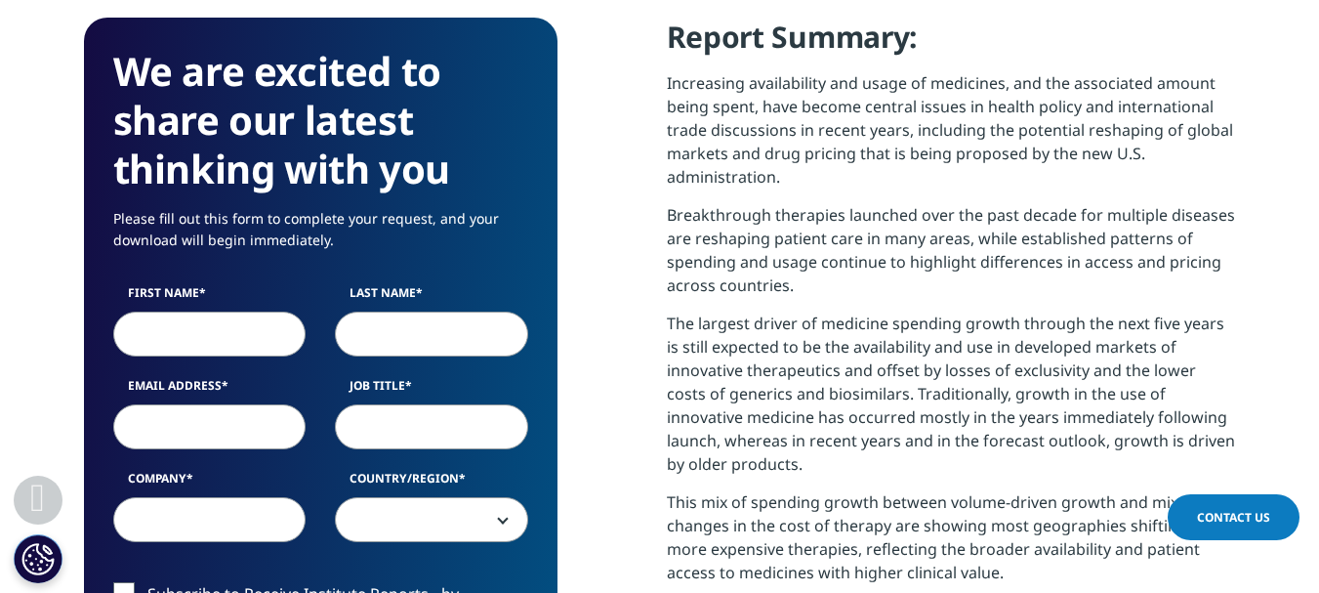
click at [745, 139] on p "Increasing availability and usage of medicines, and the associated amount being…" at bounding box center [951, 137] width 569 height 132
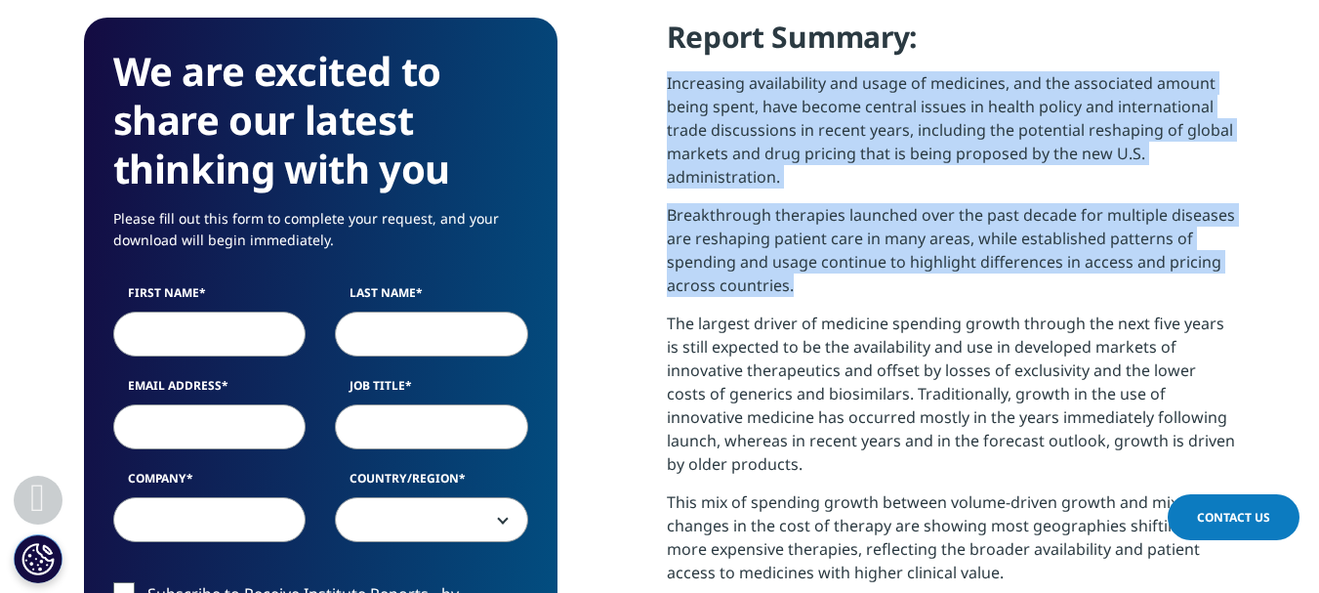
drag, startPoint x: 667, startPoint y: 89, endPoint x: 843, endPoint y: 176, distance: 196.9
click at [855, 288] on div "Report Summary: Increasing availability and usage of medicines, and the associa…" at bounding box center [951, 386] width 569 height 736
copy div "Increasing availability and usage of medicines, and the associated amount being…"
click at [761, 122] on p "Increasing availability and usage of medicines, and the associated amount being…" at bounding box center [951, 137] width 569 height 132
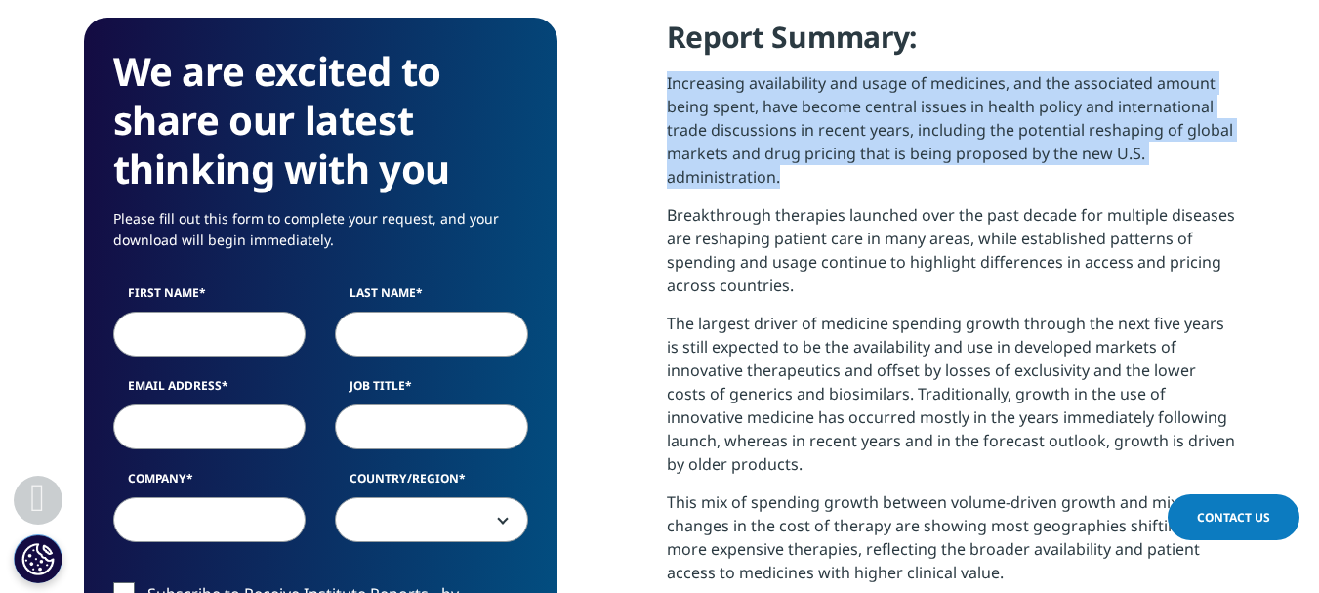
drag, startPoint x: 661, startPoint y: 74, endPoint x: 814, endPoint y: 190, distance: 192.3
click at [814, 190] on div "We are excited to share our latest thinking with you Please fill out this form …" at bounding box center [660, 557] width 1152 height 1079
copy p "Increasing availability and usage of medicines, and the associated amount being…"
click at [800, 103] on p "Increasing availability and usage of medicines, and the associated amount being…" at bounding box center [951, 137] width 569 height 132
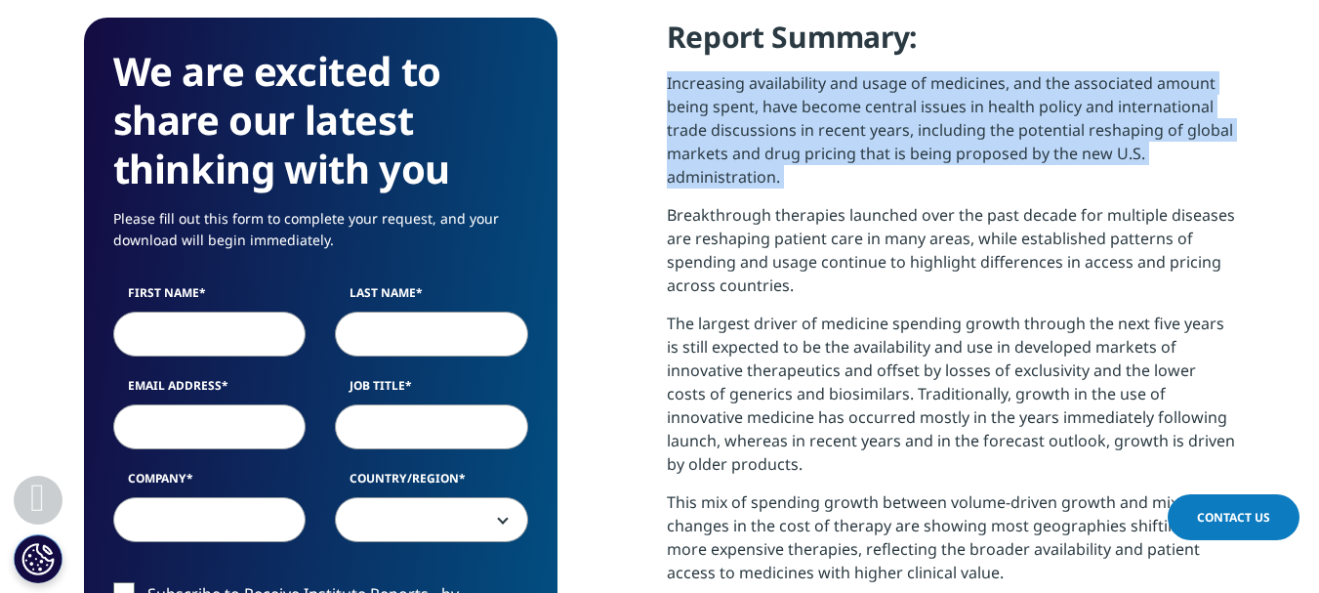
click at [800, 103] on p "Increasing availability and usage of medicines, and the associated amount being…" at bounding box center [951, 137] width 569 height 132
click at [845, 108] on p "Increasing availability and usage of medicines, and the associated amount being…" at bounding box center [951, 137] width 569 height 132
drag, startPoint x: 664, startPoint y: 84, endPoint x: 812, endPoint y: 180, distance: 176.5
click at [812, 180] on div "We are excited to share our latest thinking with you Please fill out this form …" at bounding box center [660, 557] width 1152 height 1079
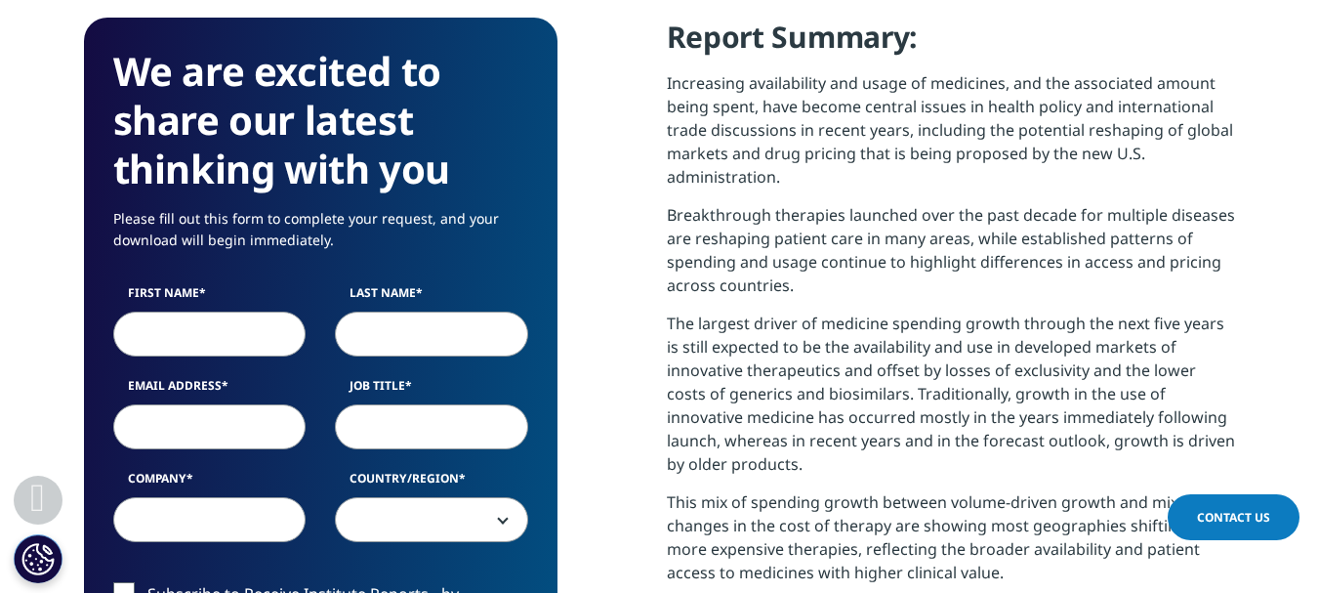
click at [769, 224] on p "Breakthrough therapies launched over the past decade for multiple diseases are …" at bounding box center [951, 257] width 569 height 108
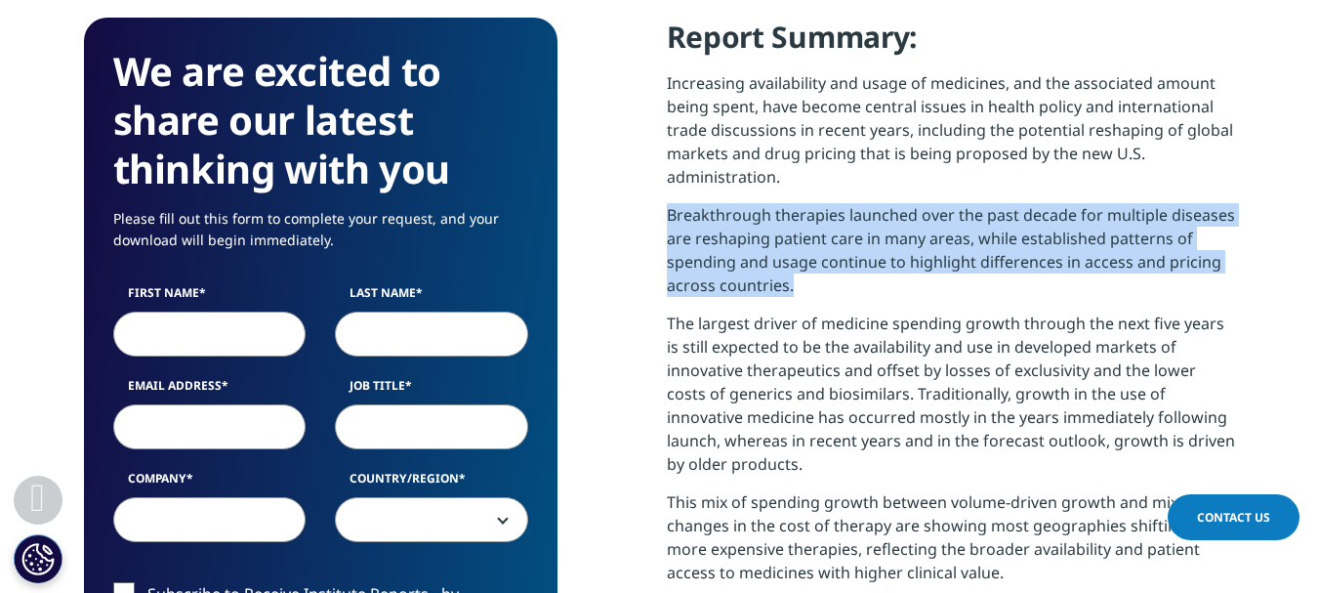
drag, startPoint x: 666, startPoint y: 215, endPoint x: 807, endPoint y: 286, distance: 158.5
click at [807, 286] on p "Breakthrough therapies launched over the past decade for multiple diseases are …" at bounding box center [951, 257] width 569 height 108
copy p "Breakthrough therapies launched over the past decade for multiple diseases are …"
click at [756, 246] on p "Breakthrough therapies launched over the past decade for multiple diseases are …" at bounding box center [951, 257] width 569 height 108
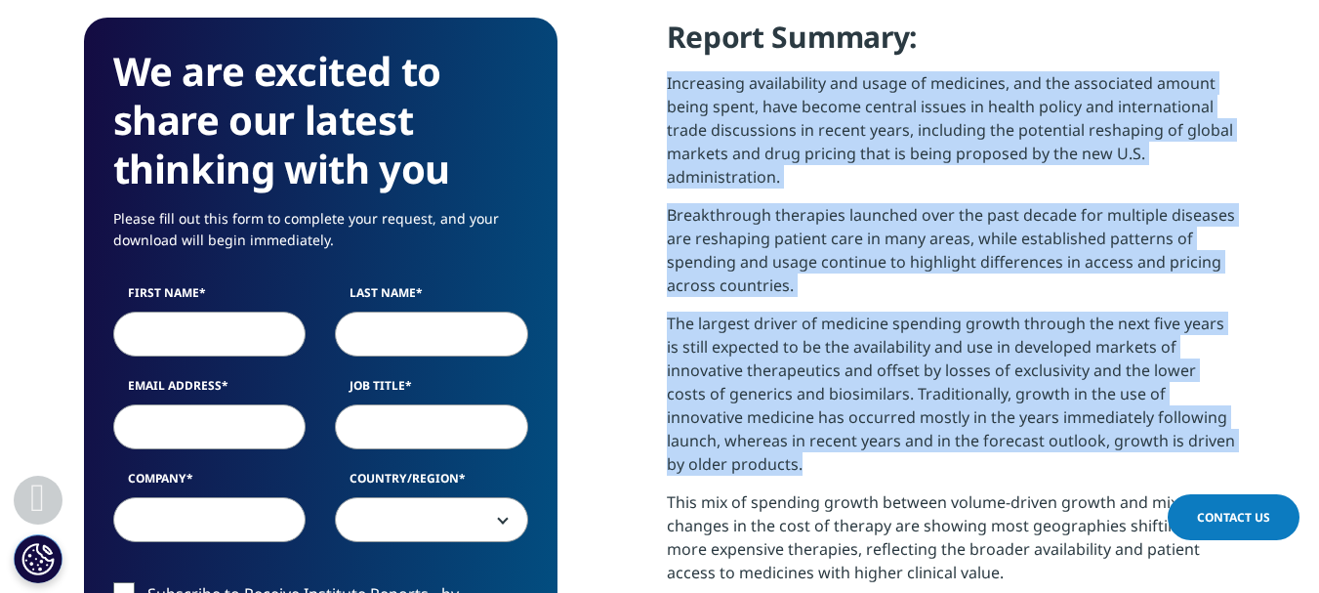
drag, startPoint x: 667, startPoint y: 83, endPoint x: 838, endPoint y: 488, distance: 439.6
click at [838, 488] on div "Report Summary: Increasing availability and usage of medicines, and the associa…" at bounding box center [951, 386] width 569 height 736
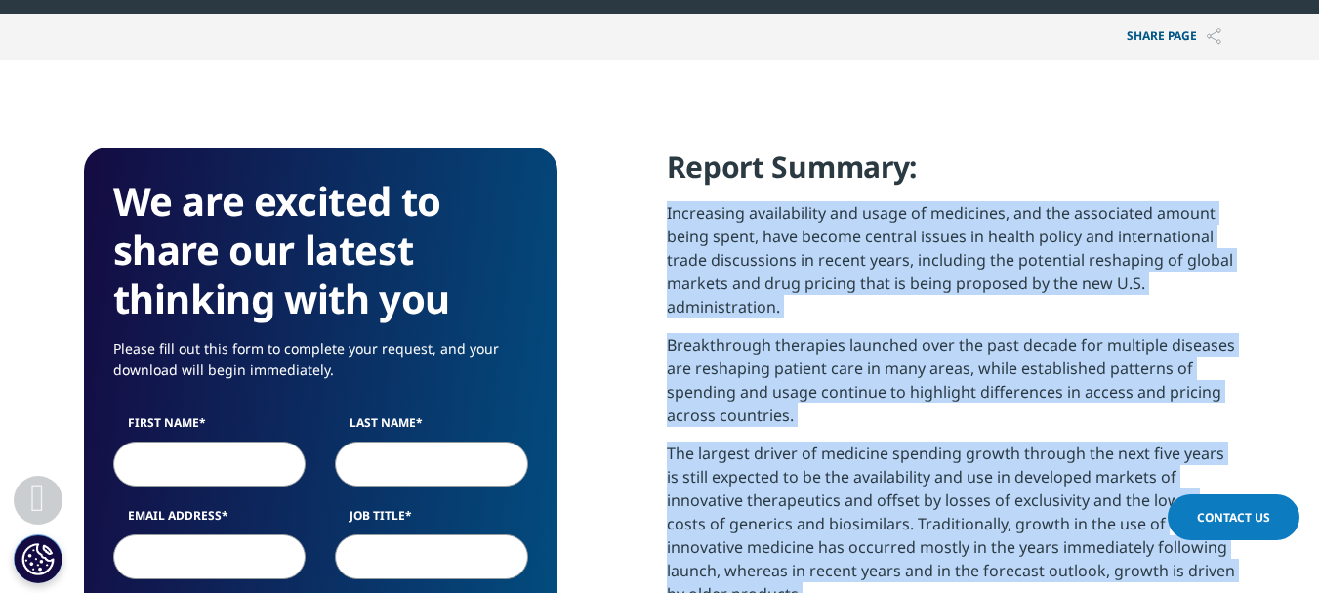
scroll to position [845, 0]
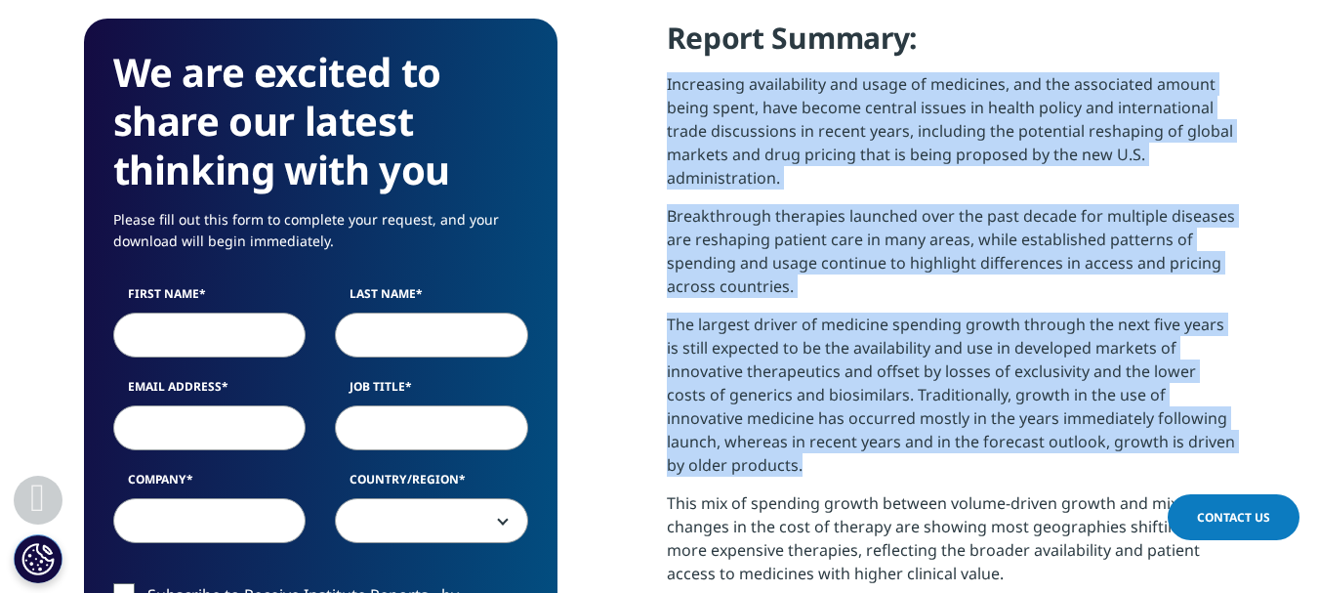
click at [1209, 114] on p "Increasing availability and usage of medicines, and the associated amount being…" at bounding box center [951, 138] width 569 height 132
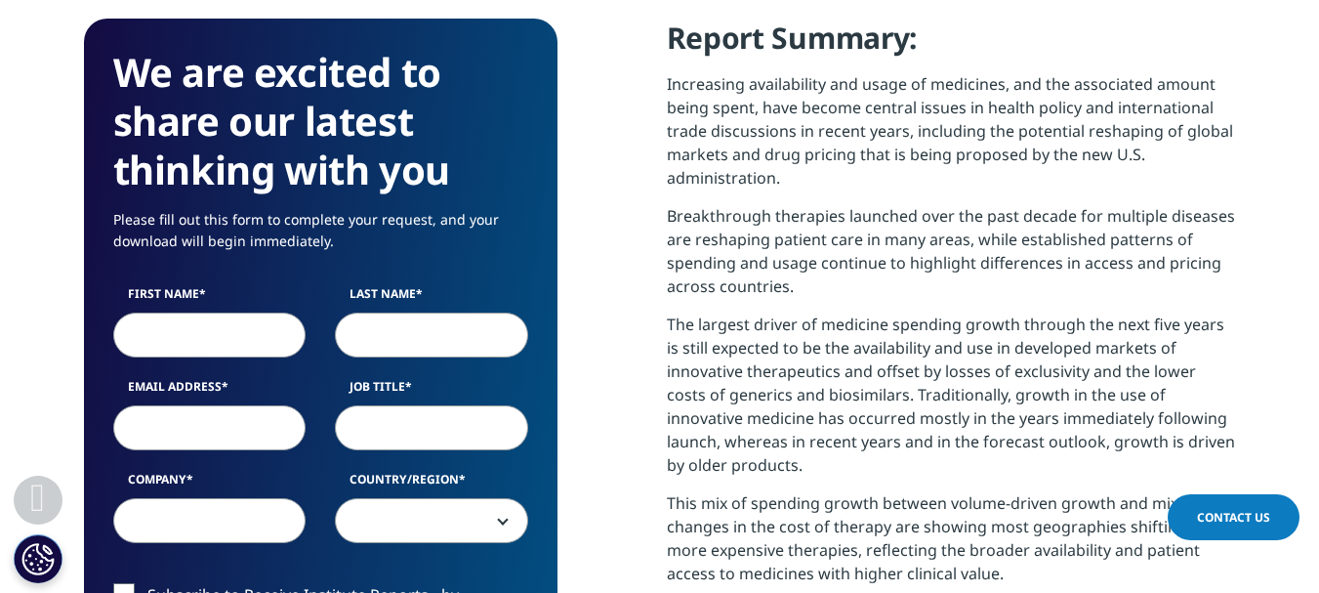
click at [880, 115] on p "Increasing availability and usage of medicines, and the associated amount being…" at bounding box center [951, 138] width 569 height 132
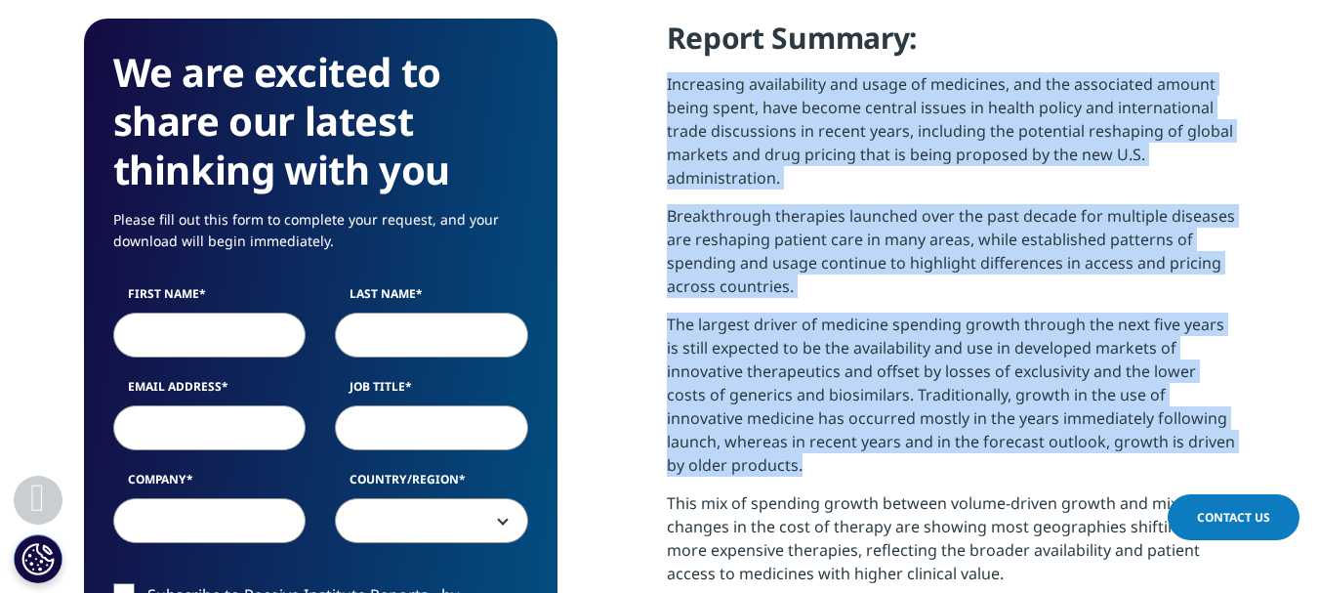
drag, startPoint x: 666, startPoint y: 82, endPoint x: 975, endPoint y: 456, distance: 485.3
click at [975, 456] on div "Report Summary: Increasing availability and usage of medicines, and the associa…" at bounding box center [951, 387] width 569 height 736
drag, startPoint x: 910, startPoint y: 413, endPoint x: 843, endPoint y: 190, distance: 232.2
click at [843, 190] on p "Increasing availability and usage of medicines, and the associated amount being…" at bounding box center [951, 138] width 569 height 132
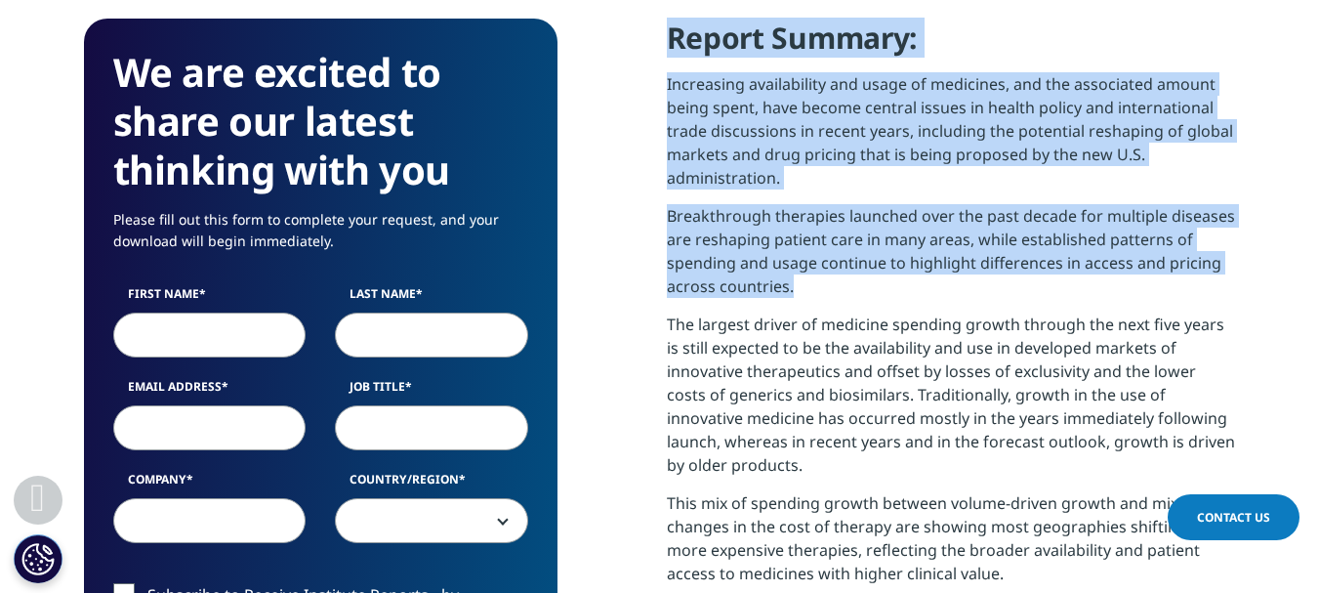
drag, startPoint x: 673, startPoint y: 36, endPoint x: 828, endPoint y: 285, distance: 293.3
click at [828, 285] on div "Report Summary: Increasing availability and usage of medicines, and the associa…" at bounding box center [951, 387] width 569 height 736
copy div "Report Summary: Increasing availability and usage of medicines, and the associa…"
click at [785, 164] on p "Increasing availability and usage of medicines, and the associated amount being…" at bounding box center [951, 138] width 569 height 132
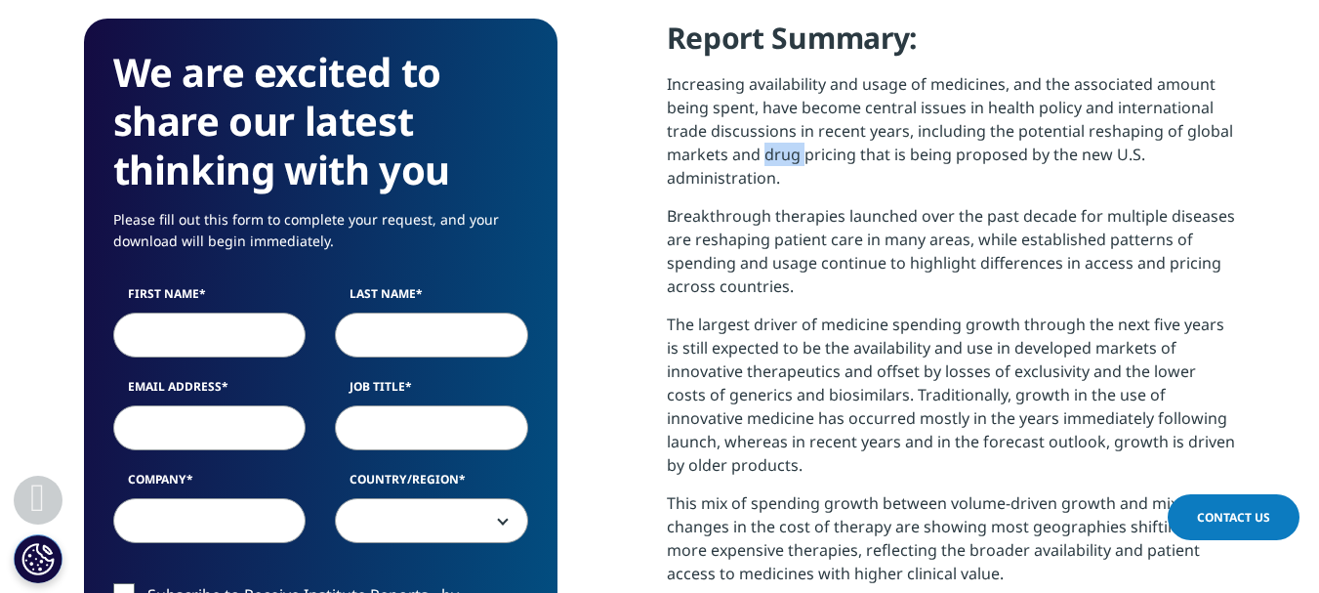
click at [785, 164] on p "Increasing availability and usage of medicines, and the associated amount being…" at bounding box center [951, 138] width 569 height 132
click at [1073, 329] on p "The largest driver of medicine spending growth through the next five years is s…" at bounding box center [951, 401] width 569 height 179
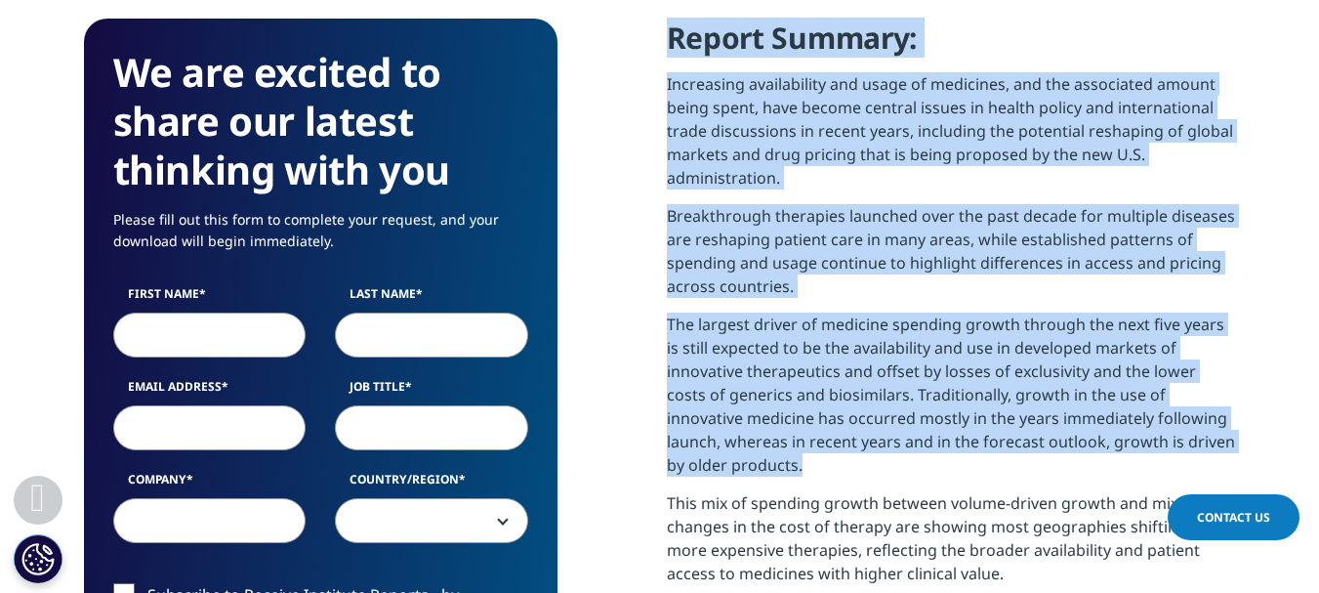
drag, startPoint x: 750, startPoint y: 475, endPoint x: 673, endPoint y: 48, distance: 434.4
click at [673, 48] on div "Report Summary: Increasing availability and usage of medicines, and the associa…" at bounding box center [951, 387] width 569 height 736
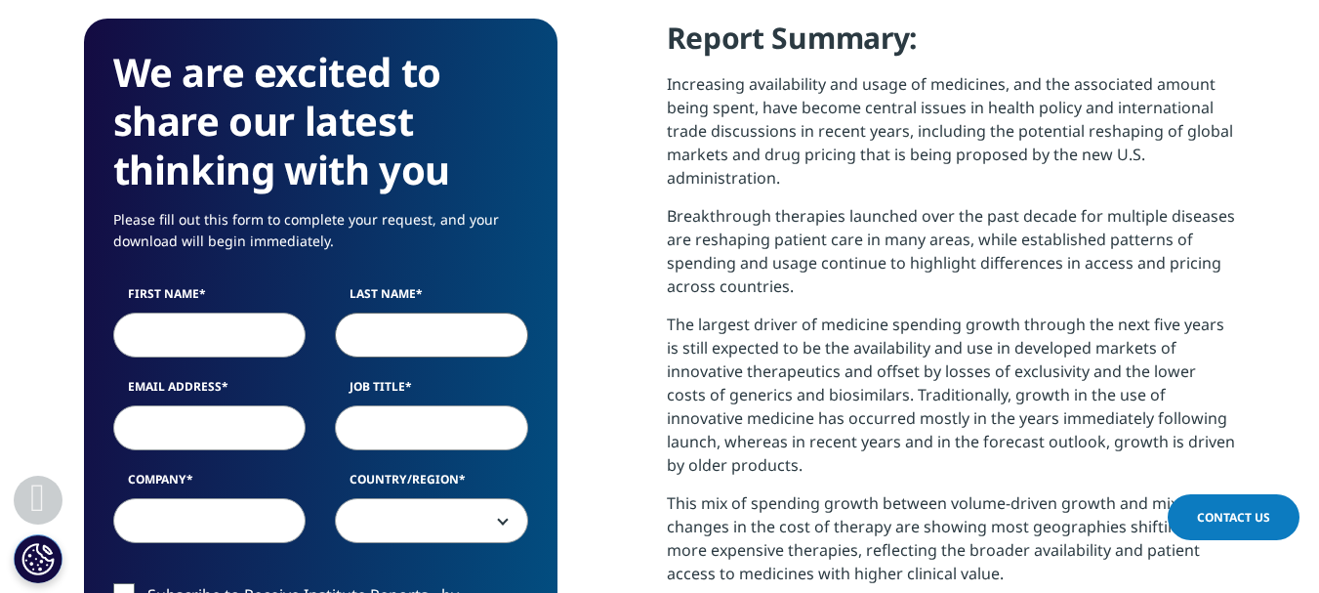
click at [473, 328] on input "Last Name" at bounding box center [431, 334] width 193 height 45
click at [169, 341] on input "First Name" at bounding box center [209, 334] width 193 height 45
click at [379, 345] on input "Last Name" at bounding box center [431, 334] width 193 height 45
click at [205, 339] on input "First Name" at bounding box center [209, 334] width 193 height 45
click at [218, 433] on input "Email Address" at bounding box center [209, 427] width 193 height 45
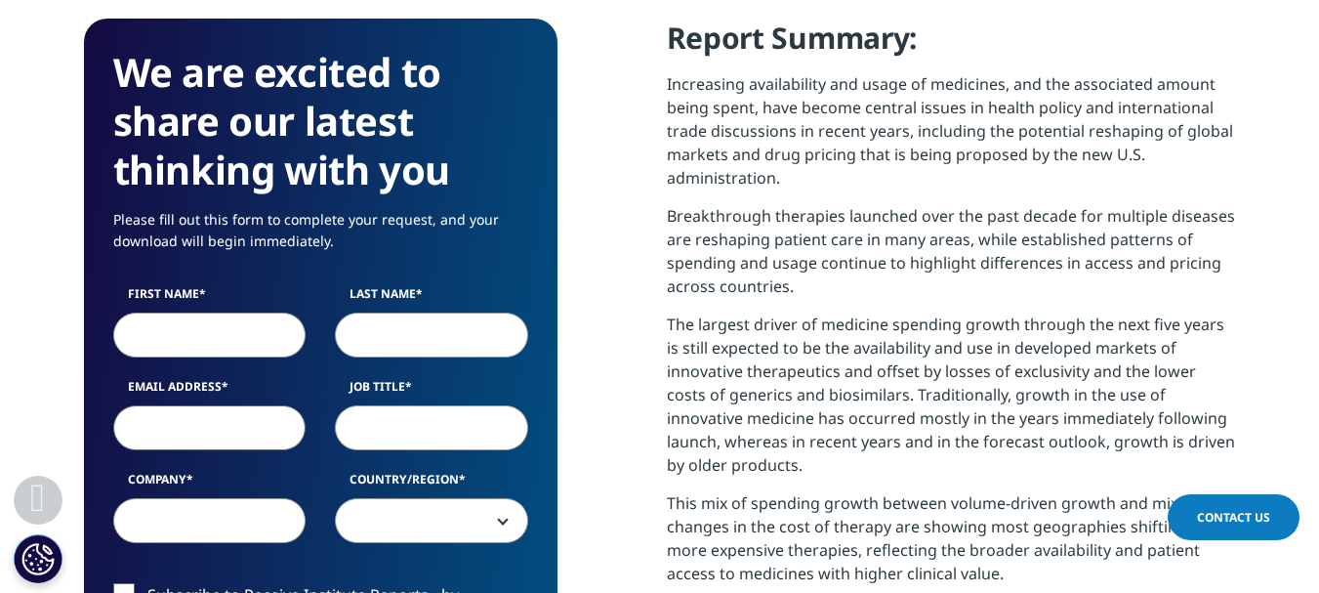
click at [417, 338] on input "Last Name" at bounding box center [431, 334] width 193 height 45
click at [919, 269] on p "Breakthrough therapies launched over the past decade for multiple diseases are …" at bounding box center [951, 258] width 569 height 108
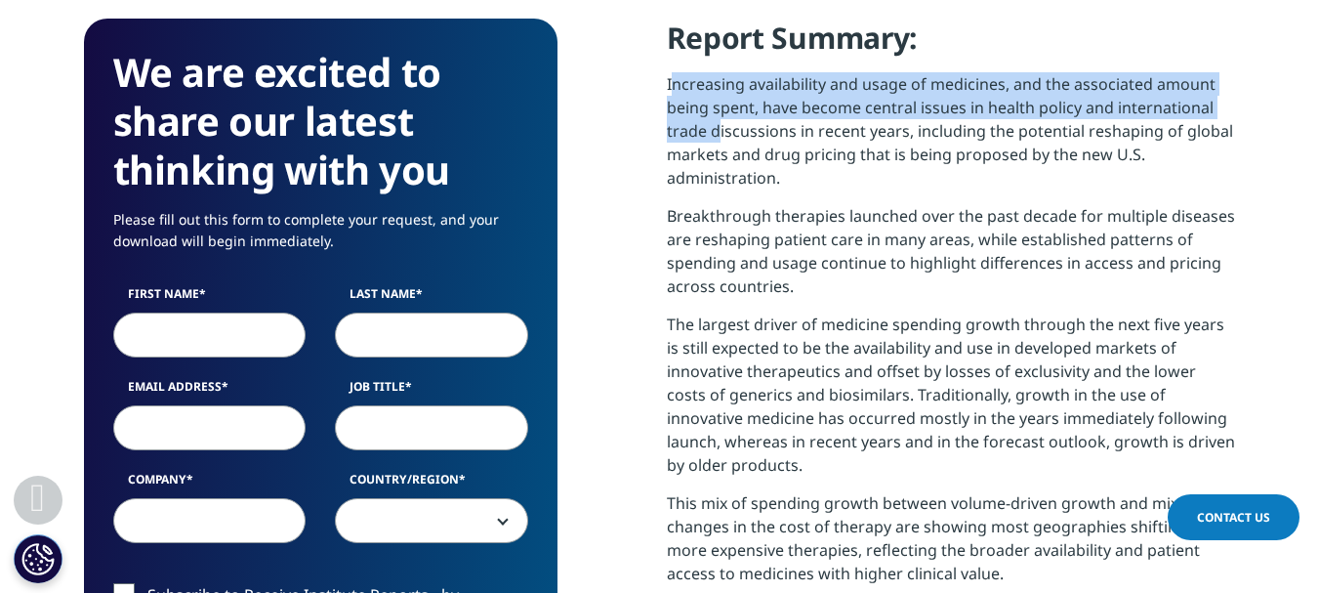
drag, startPoint x: 670, startPoint y: 89, endPoint x: 715, endPoint y: 125, distance: 58.4
click at [715, 125] on p "Increasing availability and usage of medicines, and the associated amount being…" at bounding box center [951, 138] width 569 height 132
click at [715, 123] on p "Increasing availability and usage of medicines, and the associated amount being…" at bounding box center [951, 138] width 569 height 132
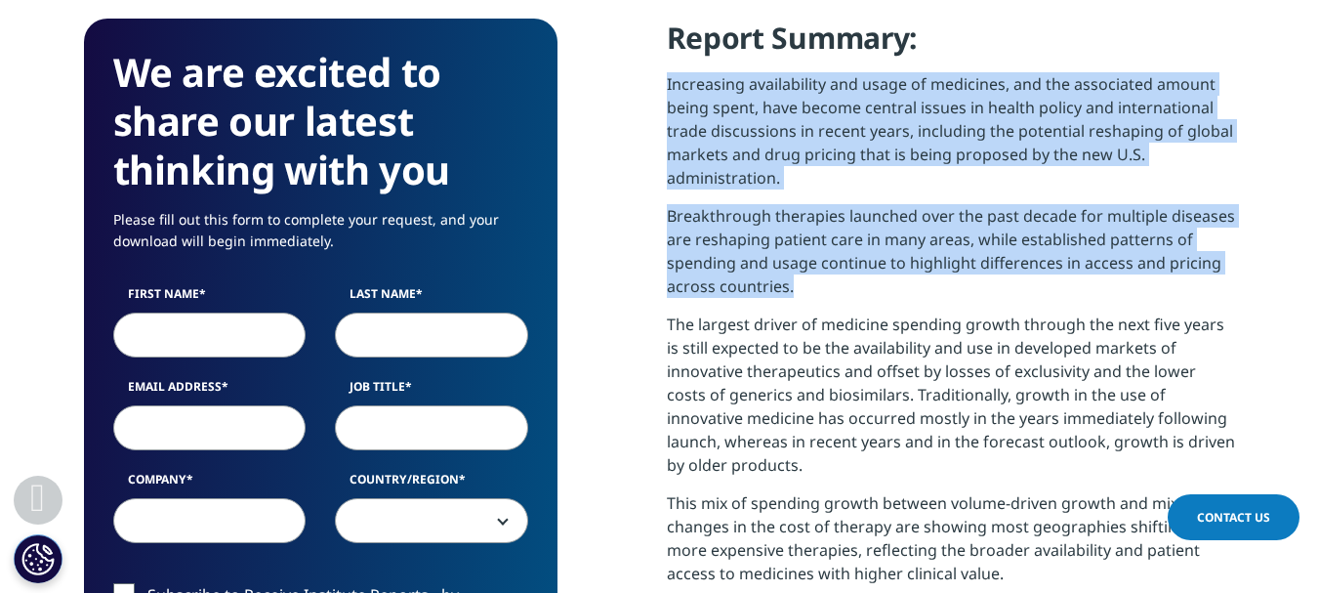
drag, startPoint x: 667, startPoint y: 85, endPoint x: 815, endPoint y: 282, distance: 246.8
click at [815, 282] on div "Report Summary: Increasing availability and usage of medicines, and the associa…" at bounding box center [951, 387] width 569 height 736
copy div "Increasing availability and usage of medicines, and the associated amount being…"
click at [744, 103] on p "Increasing availability and usage of medicines, and the associated amount being…" at bounding box center [951, 138] width 569 height 132
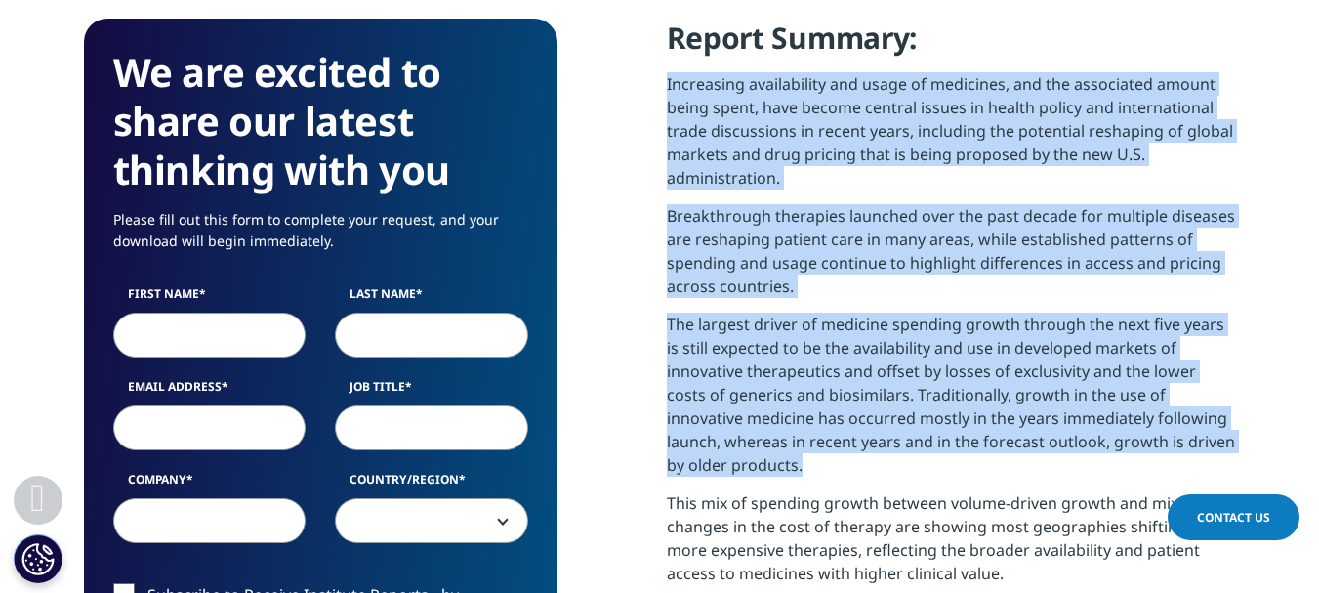
drag, startPoint x: 657, startPoint y: 81, endPoint x: 819, endPoint y: 465, distance: 416.4
click at [819, 465] on div "We are excited to share our latest thinking with you Please fill out this form …" at bounding box center [660, 558] width 1152 height 1079
copy div "Increasing availability and usage of medicines, and the associated amount being…"
click at [503, 529] on span at bounding box center [431, 521] width 191 height 45
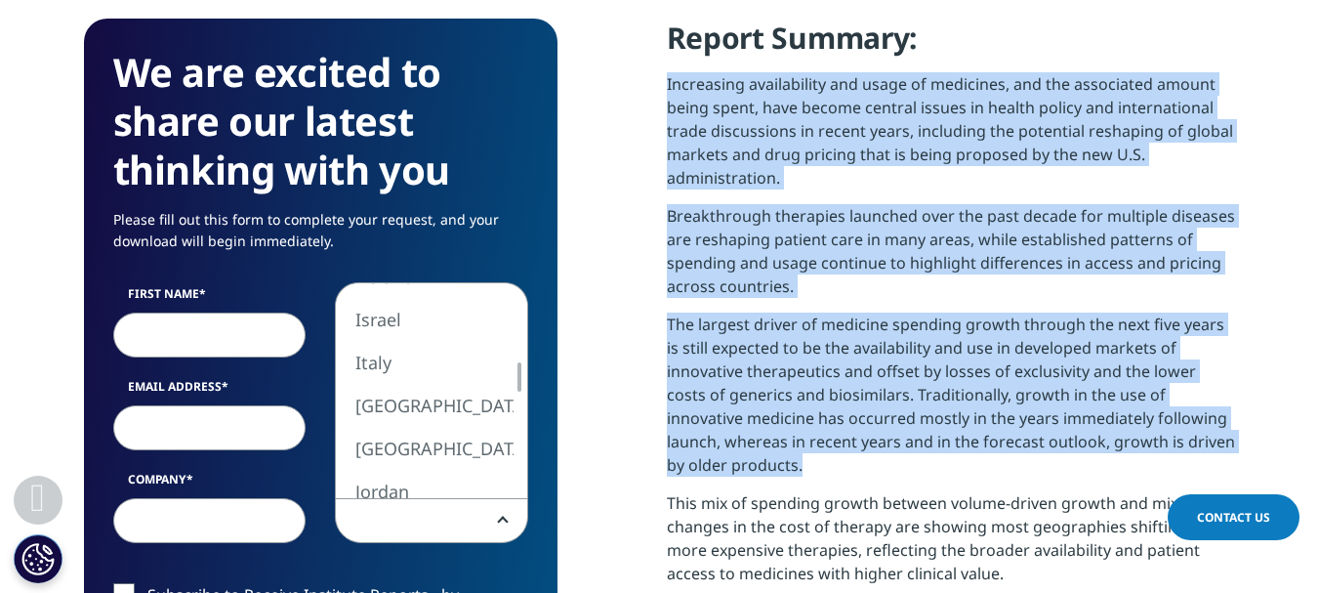
select select "[GEOGRAPHIC_DATA]"
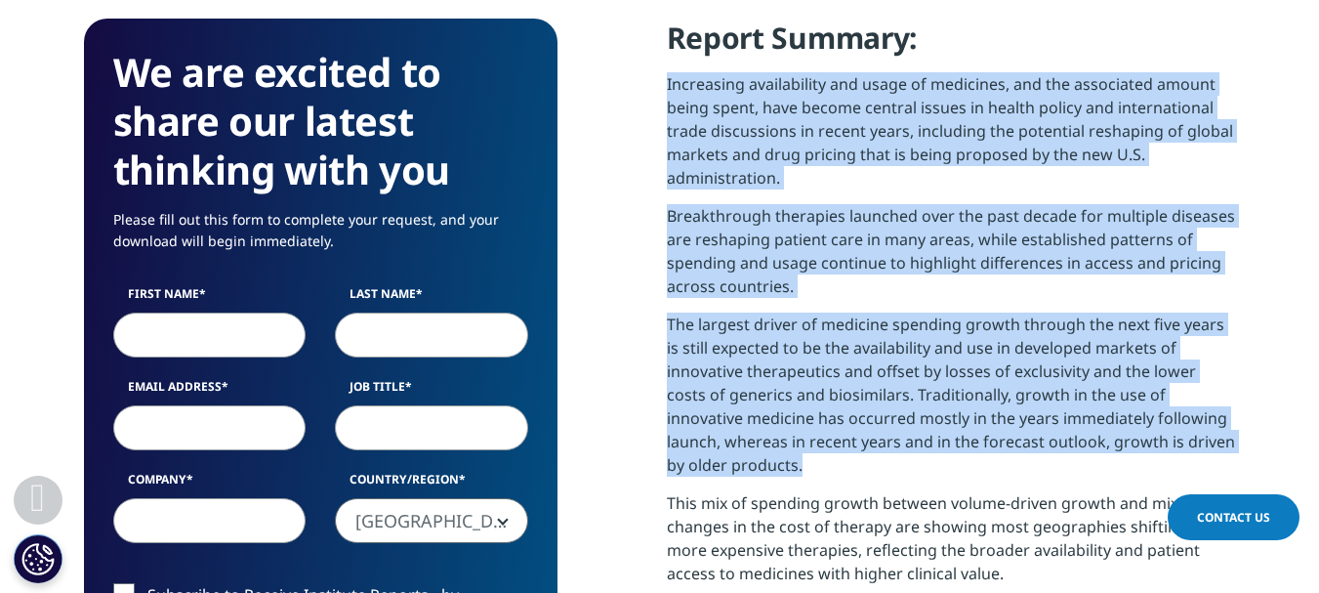
click at [613, 448] on div "We are excited to share our latest thinking with you Please fill out this form …" at bounding box center [660, 558] width 1152 height 1079
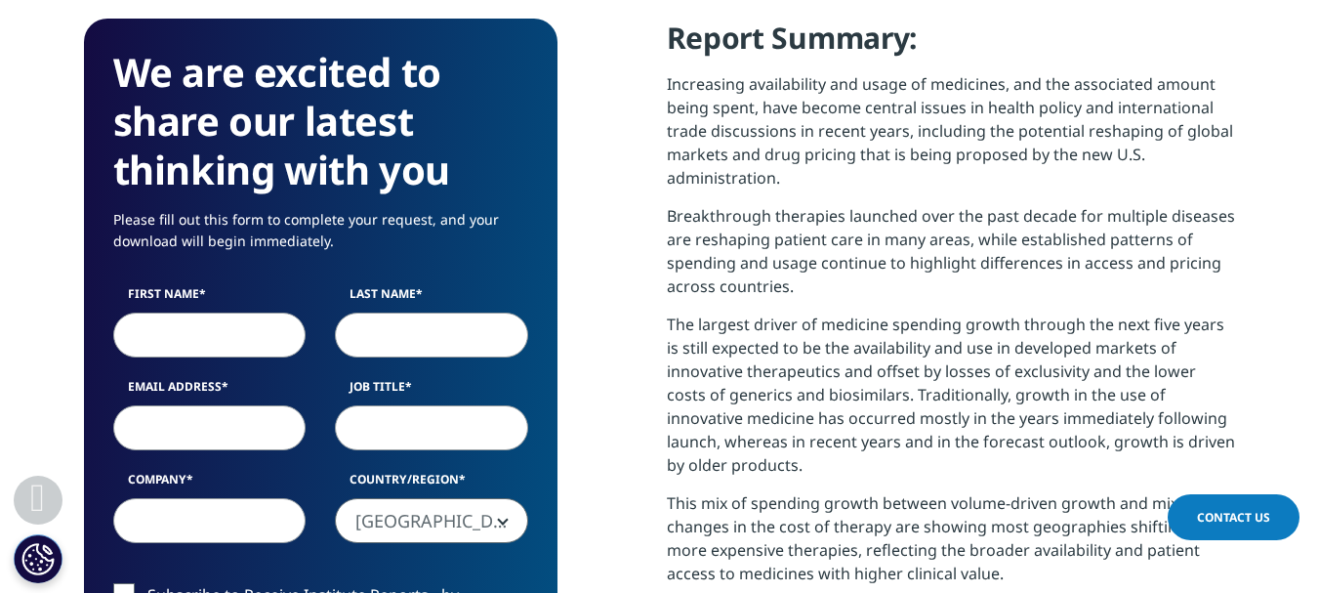
click at [259, 326] on input "First Name" at bounding box center [209, 334] width 193 height 45
click at [501, 350] on input "Last Name" at bounding box center [431, 334] width 193 height 45
click at [230, 348] on input "First Name" at bounding box center [209, 334] width 193 height 45
click at [413, 348] on input "Last Name" at bounding box center [431, 334] width 193 height 45
click at [228, 345] on input "First Name" at bounding box center [209, 334] width 193 height 45
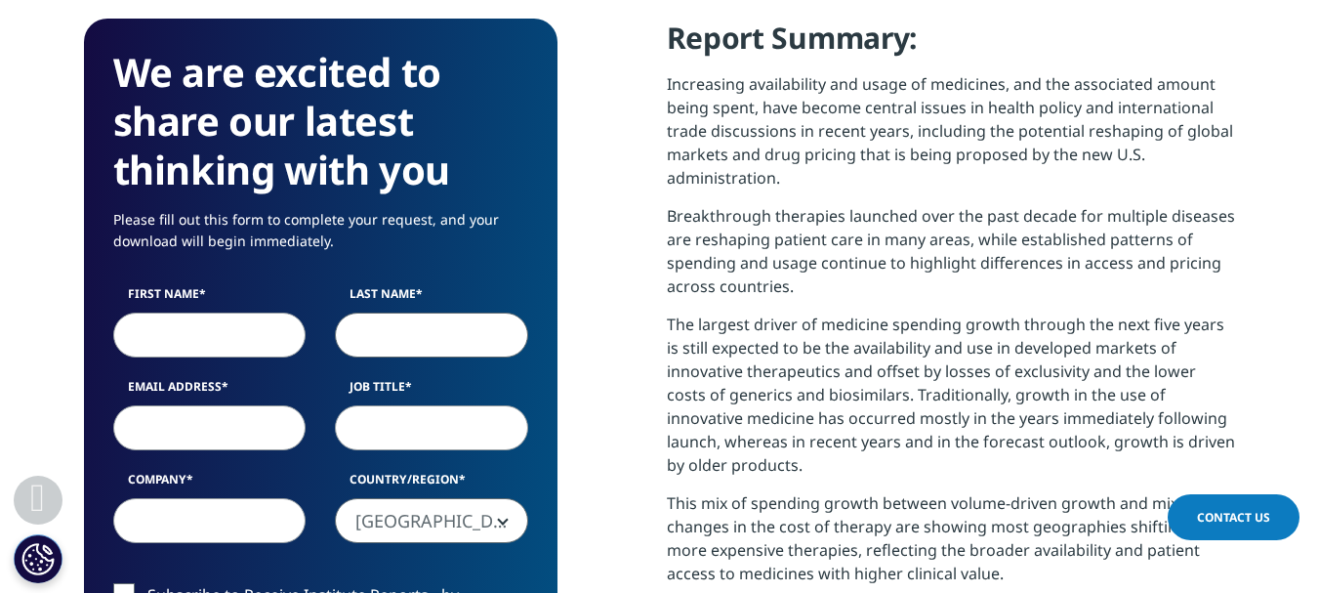
click at [465, 342] on input "Last Name" at bounding box center [431, 334] width 193 height 45
click at [189, 317] on input "First Name" at bounding box center [209, 334] width 193 height 45
click at [422, 321] on input "Last Name" at bounding box center [431, 334] width 193 height 45
click at [173, 428] on input "Email Address" at bounding box center [209, 427] width 193 height 45
click at [471, 432] on input "Job Title" at bounding box center [431, 427] width 193 height 45
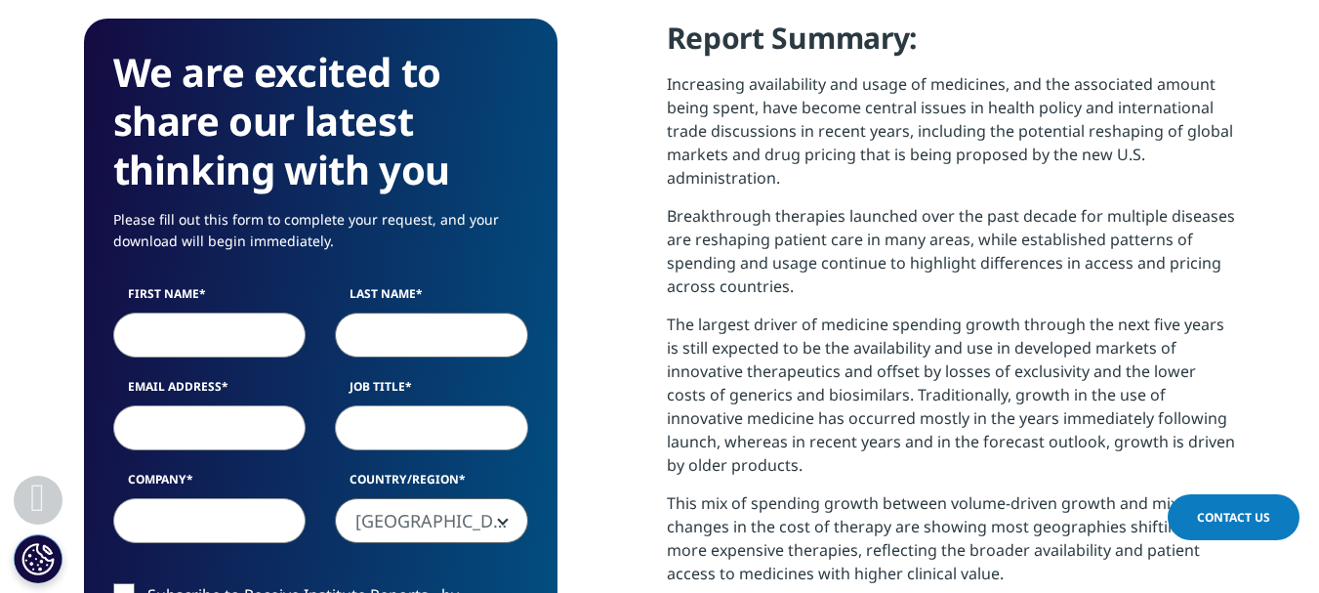
click at [439, 320] on input "Last Name" at bounding box center [431, 334] width 193 height 45
click at [164, 318] on input "First Name" at bounding box center [209, 334] width 193 height 45
click at [462, 327] on input "Last Name" at bounding box center [431, 334] width 193 height 45
click at [168, 327] on input "First Name" at bounding box center [209, 334] width 193 height 45
click at [381, 347] on input "Last Name" at bounding box center [431, 334] width 193 height 45
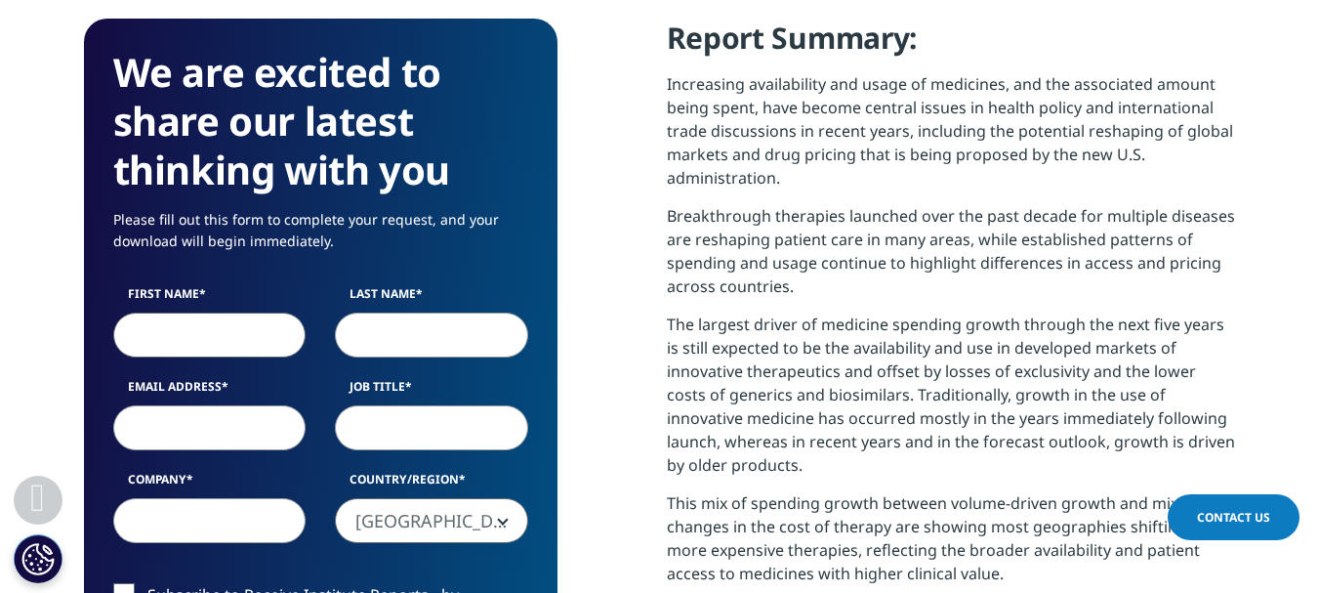
click at [242, 348] on input "First Name" at bounding box center [209, 334] width 193 height 45
click at [388, 348] on input "Last Name" at bounding box center [431, 334] width 193 height 45
click at [206, 421] on input "Email Address" at bounding box center [209, 427] width 193 height 45
click at [193, 341] on input "First Name" at bounding box center [209, 334] width 193 height 45
click at [396, 344] on input "Last Name" at bounding box center [431, 334] width 193 height 45
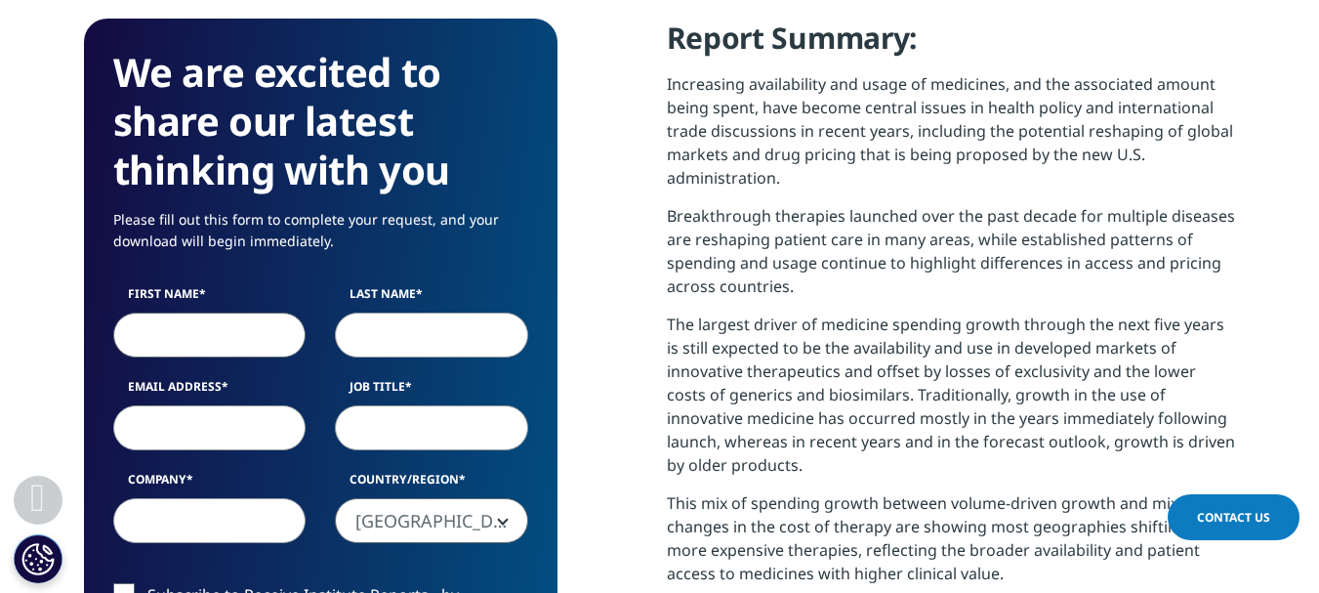
click at [212, 342] on input "First Name" at bounding box center [209, 334] width 193 height 45
click at [532, 298] on div "Last Name" at bounding box center [431, 321] width 223 height 72
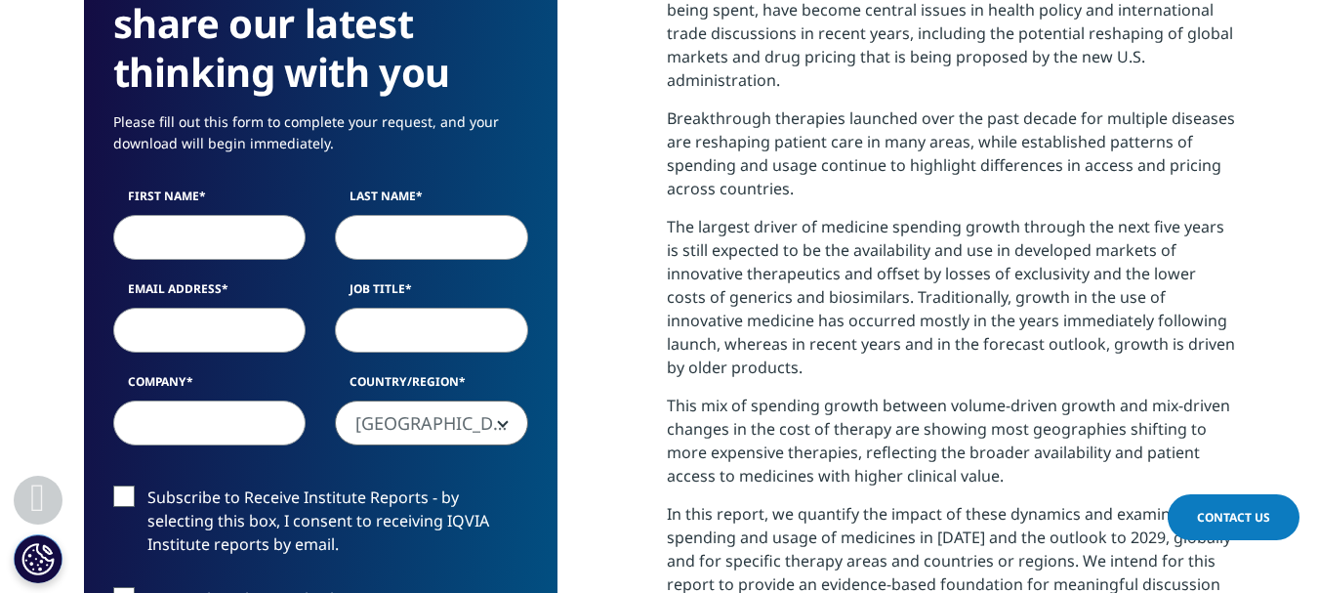
scroll to position [975, 0]
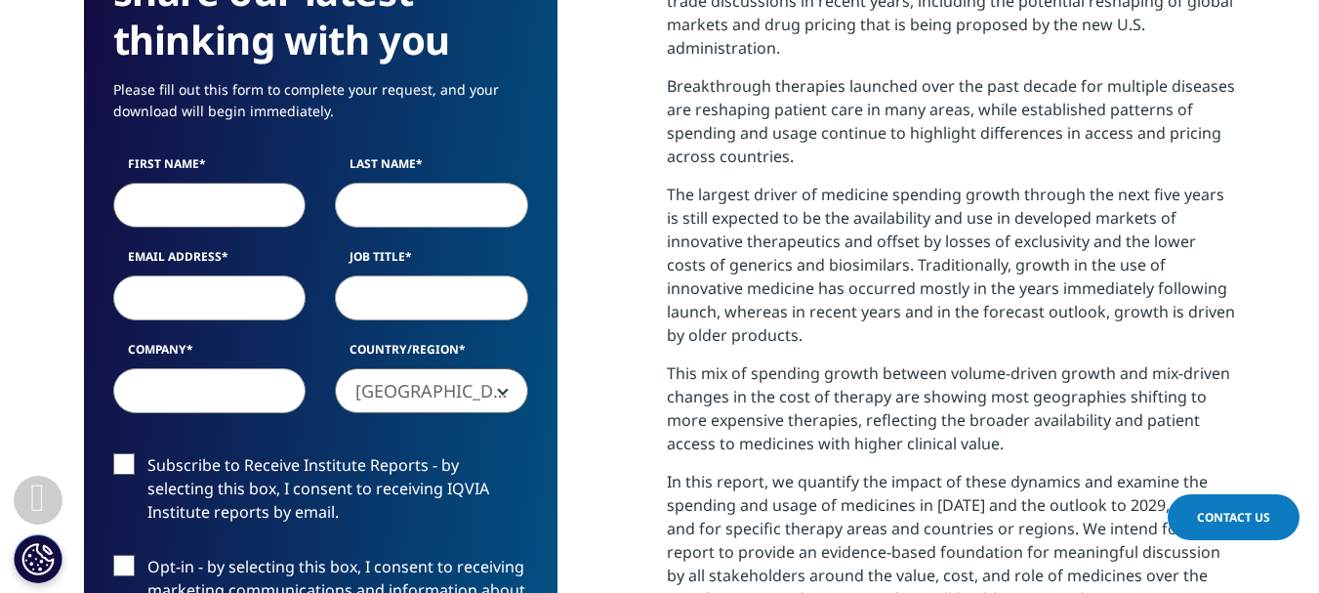
click at [174, 221] on input "First Name" at bounding box center [209, 205] width 193 height 45
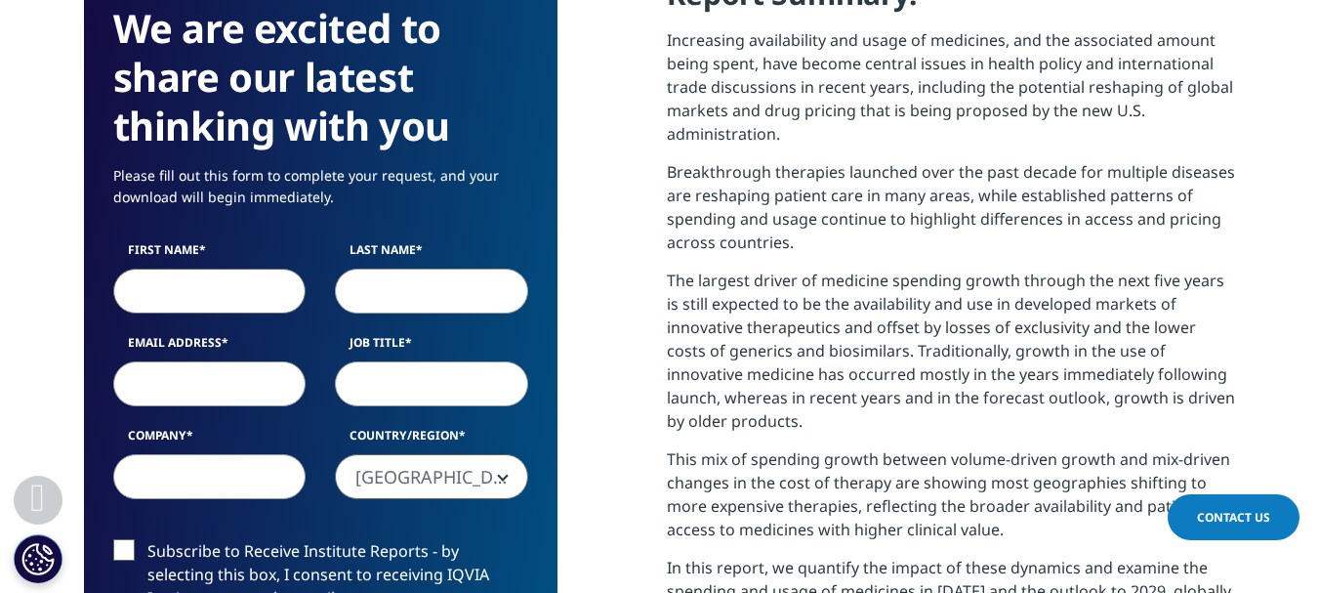
scroll to position [879, 0]
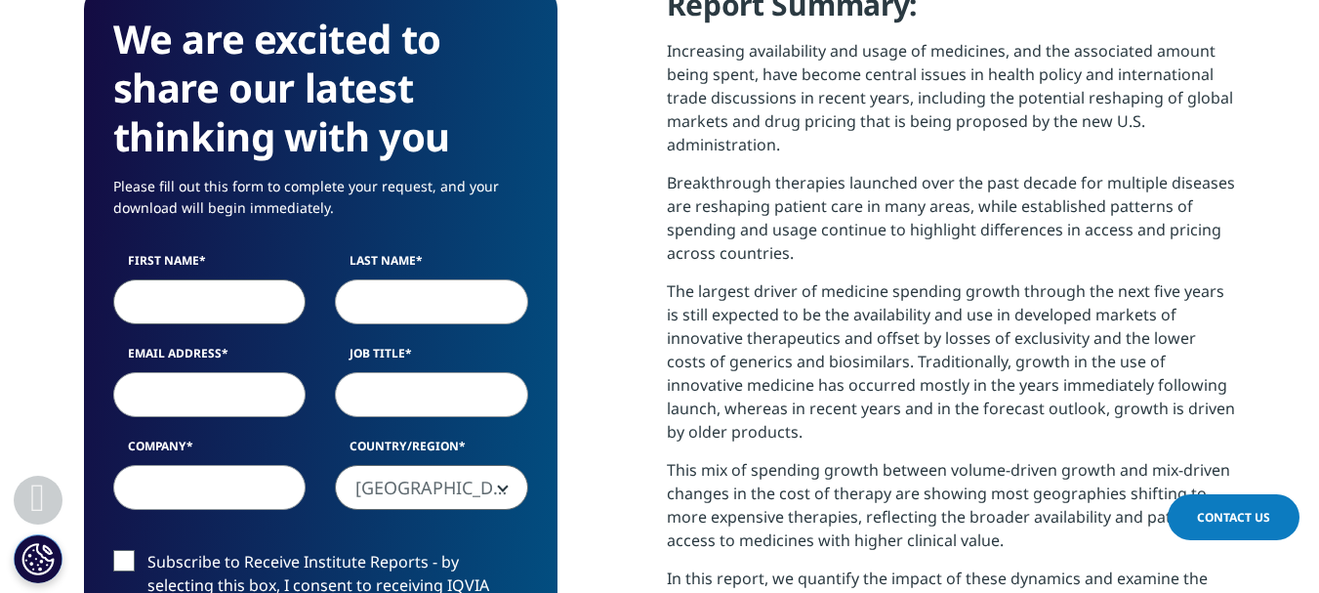
click at [561, 242] on div "We are excited to share our latest thinking with you Please fill out this form …" at bounding box center [660, 524] width 1152 height 1079
click at [232, 296] on input "First Name" at bounding box center [209, 301] width 193 height 45
click at [665, 297] on div "We are excited to share our latest thinking with you Please fill out this form …" at bounding box center [660, 524] width 1152 height 1079
click at [355, 299] on input "Last Name" at bounding box center [431, 301] width 193 height 45
click at [154, 302] on input "First Name" at bounding box center [209, 301] width 193 height 45
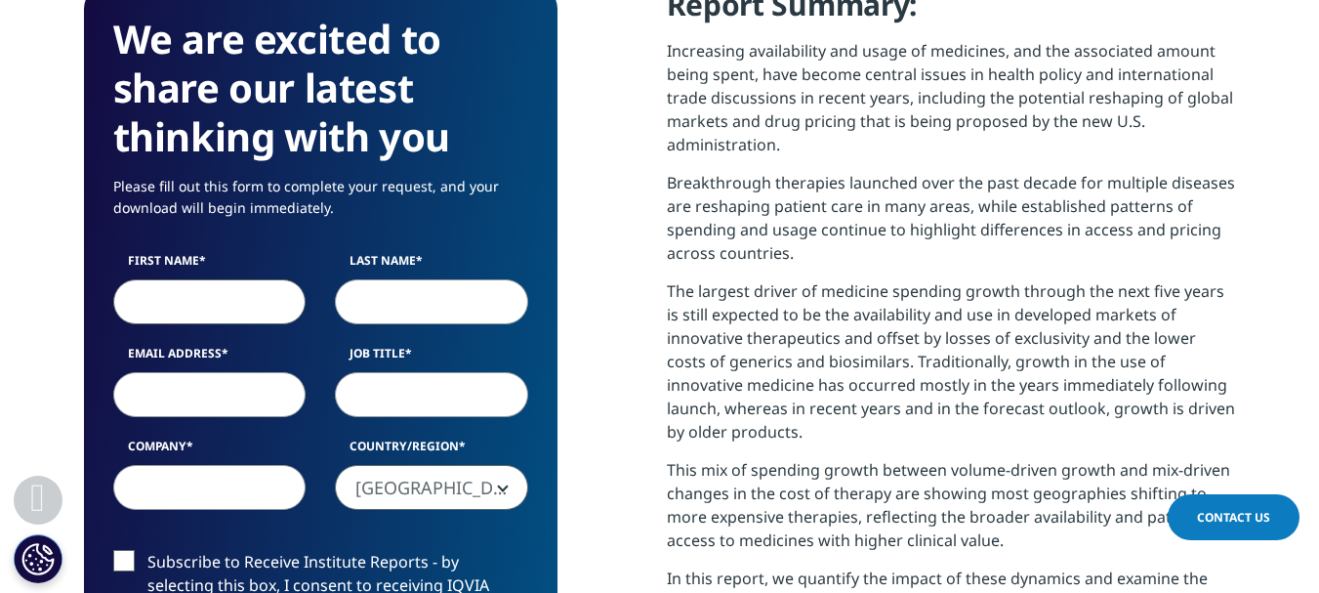
click at [454, 303] on input "Last Name" at bounding box center [431, 301] width 193 height 45
click at [185, 304] on input "First Name" at bounding box center [209, 301] width 193 height 45
click at [437, 304] on input "Last Name" at bounding box center [431, 301] width 193 height 45
click at [172, 304] on input "First Name" at bounding box center [209, 301] width 193 height 45
click at [443, 304] on input "Last Name" at bounding box center [431, 301] width 193 height 45
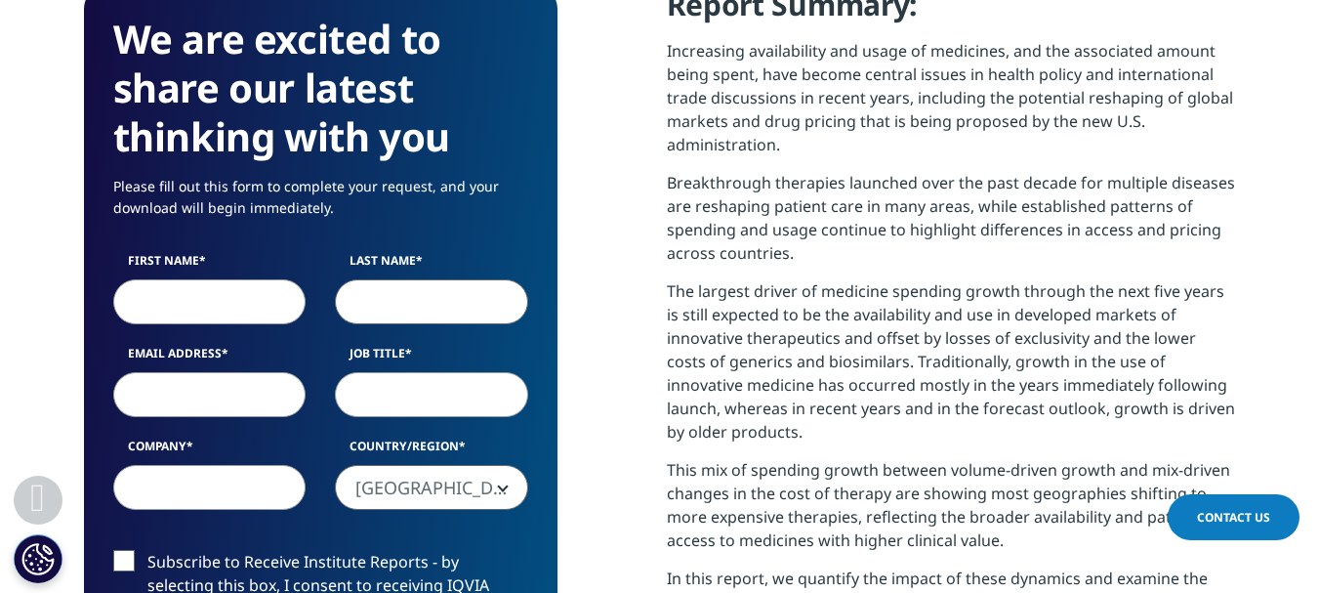
click at [129, 301] on input "First Name" at bounding box center [209, 301] width 193 height 45
click at [409, 301] on input "Last Name" at bounding box center [431, 301] width 193 height 45
click at [245, 307] on input "First Name" at bounding box center [209, 301] width 193 height 45
click at [413, 298] on input "Last Name" at bounding box center [431, 301] width 193 height 45
click at [202, 379] on input "Email Address" at bounding box center [209, 394] width 193 height 45
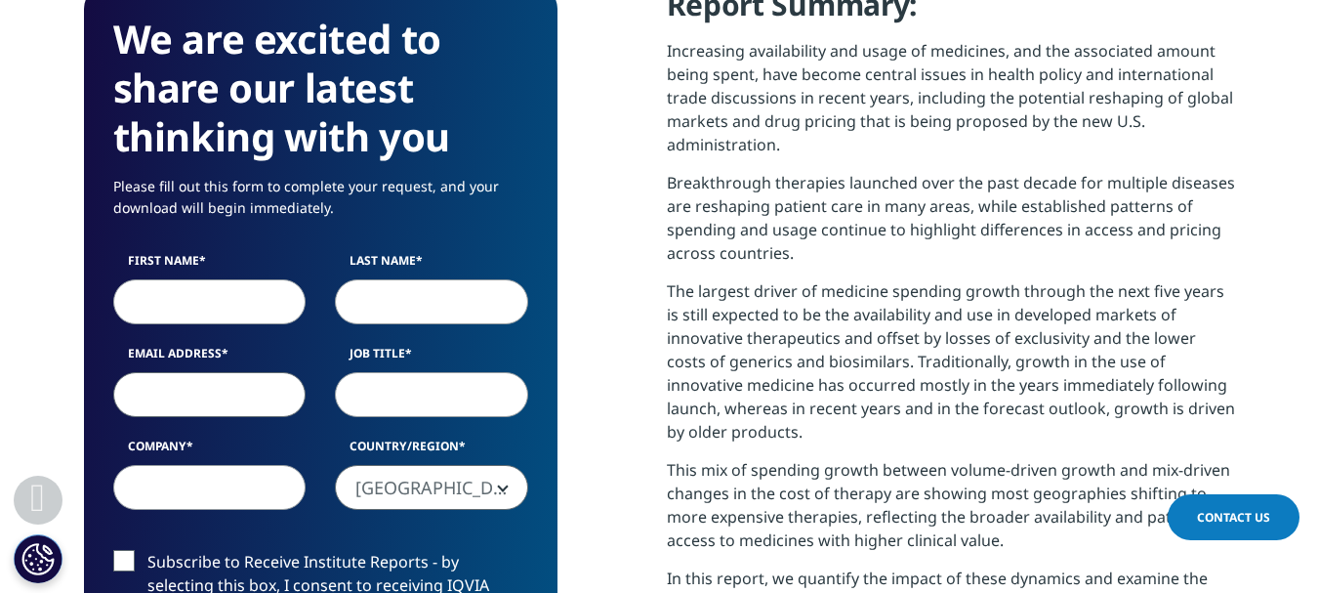
click at [677, 290] on p "The largest driver of medicine spending growth through the next five years is s…" at bounding box center [951, 368] width 569 height 179
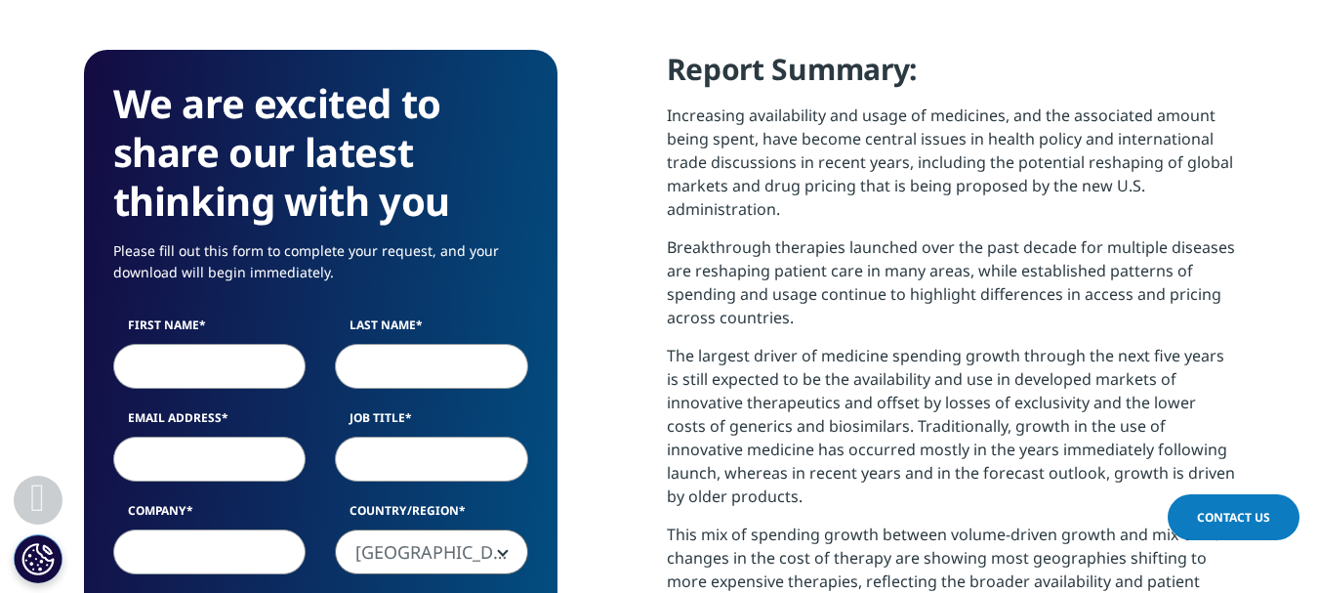
scroll to position [781, 0]
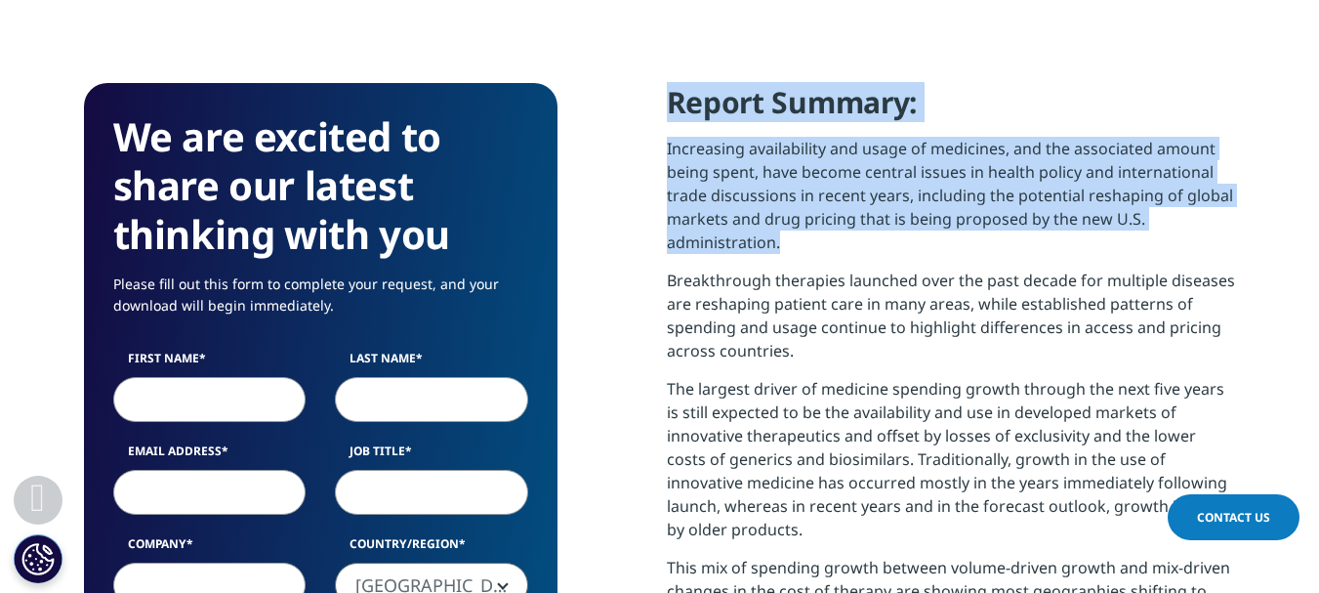
drag, startPoint x: 667, startPoint y: 106, endPoint x: 997, endPoint y: 238, distance: 355.3
click at [997, 238] on div "Report Summary: Increasing availability and usage of medicines, and the associa…" at bounding box center [951, 451] width 569 height 736
copy div "Report Summary: Increasing availability and usage of medicines, and the associa…"
click at [816, 256] on p "Increasing availability and usage of medicines, and the associated amount being…" at bounding box center [951, 203] width 569 height 132
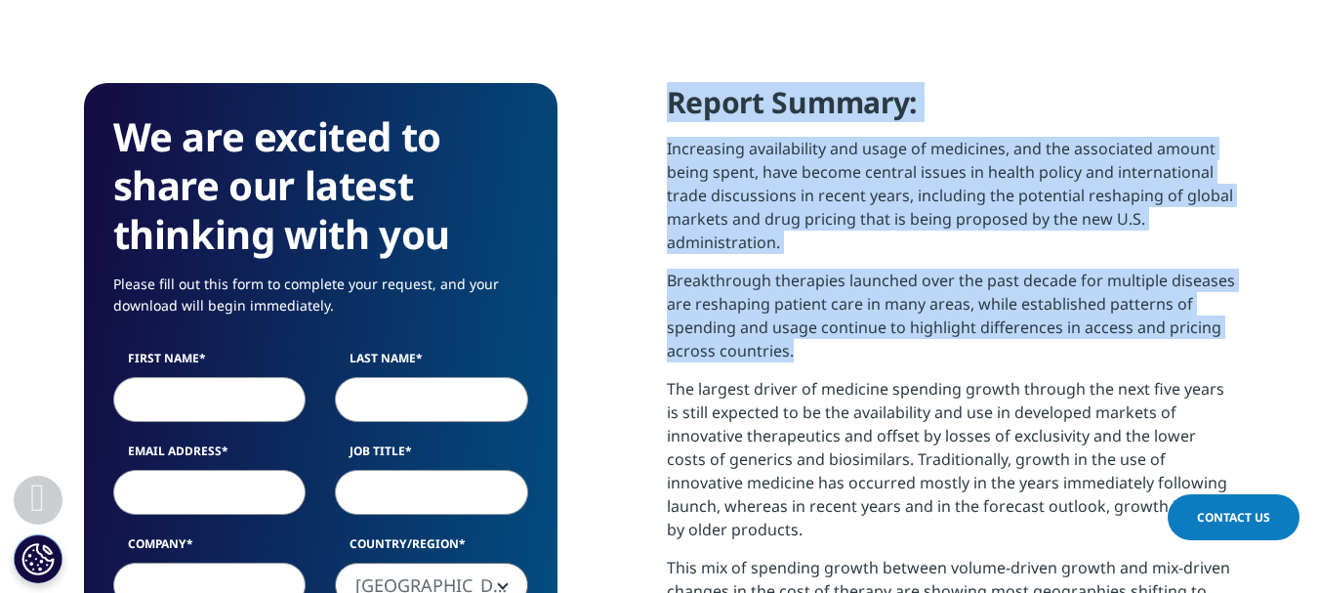
drag, startPoint x: 669, startPoint y: 95, endPoint x: 826, endPoint y: 358, distance: 306.9
click at [826, 358] on div "Report Summary: Increasing availability and usage of medicines, and the associa…" at bounding box center [951, 451] width 569 height 736
copy div "Report Summary: Increasing availability and usage of medicines, and the associa…"
click at [791, 175] on p "Increasing availability and usage of medicines, and the associated amount being…" at bounding box center [951, 203] width 569 height 132
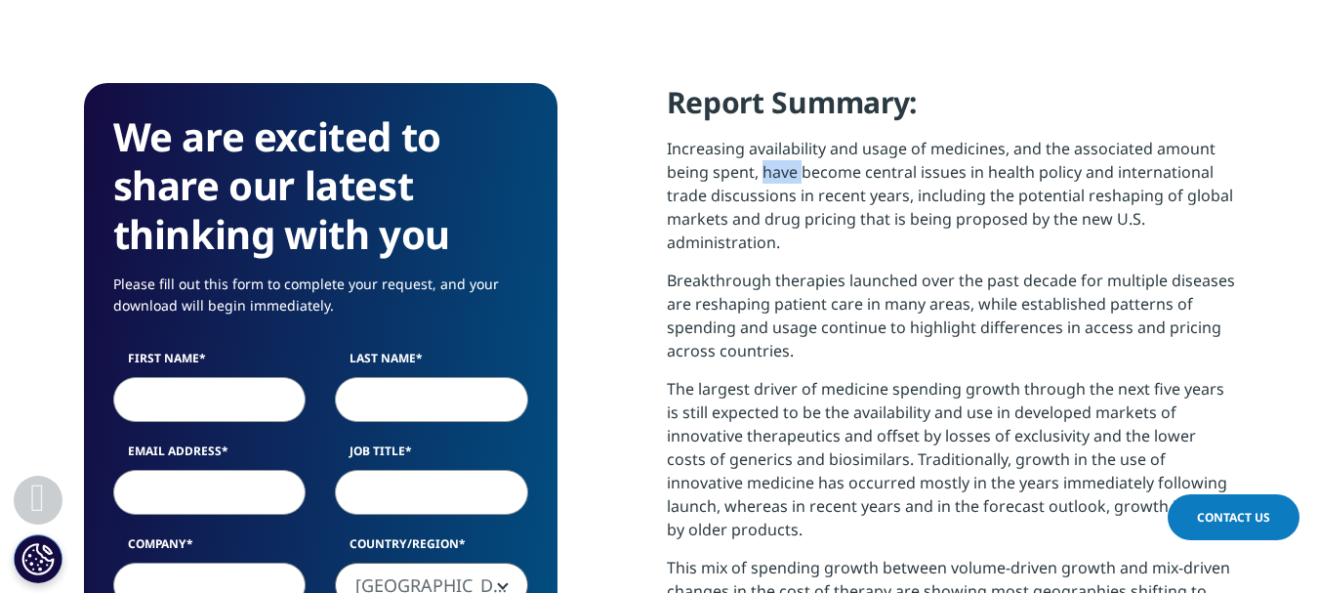
click at [791, 175] on p "Increasing availability and usage of medicines, and the associated amount being…" at bounding box center [951, 203] width 569 height 132
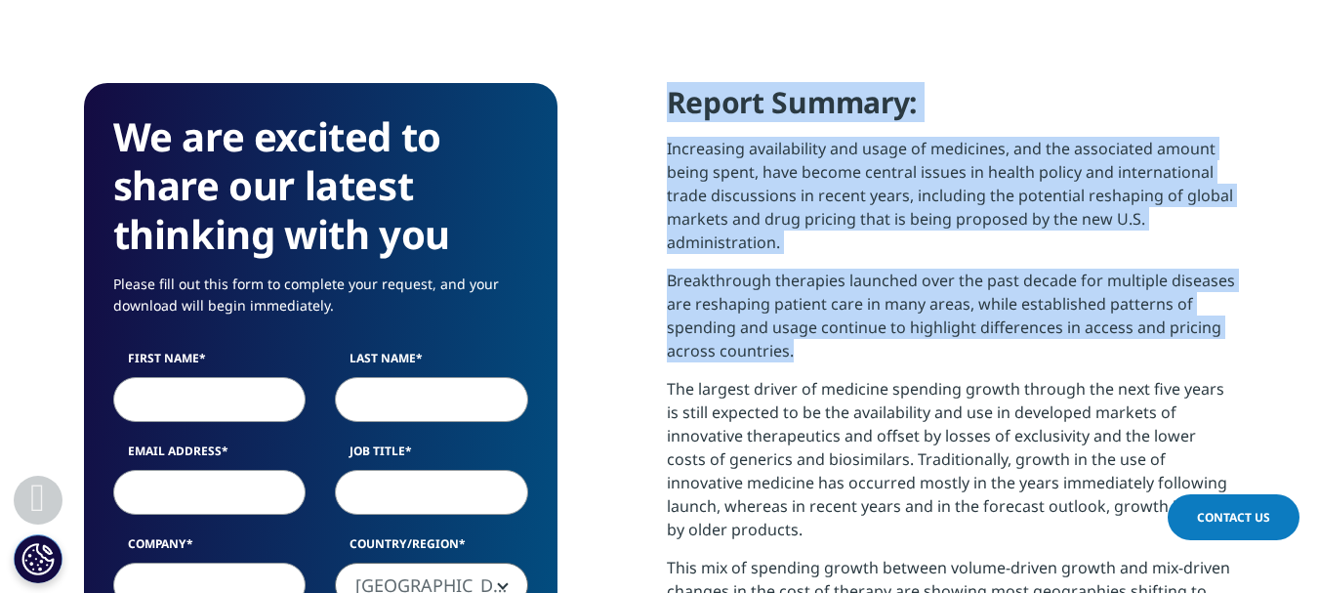
drag, startPoint x: 673, startPoint y: 103, endPoint x: 812, endPoint y: 362, distance: 293.9
click at [812, 362] on div "Report Summary: Increasing availability and usage of medicines, and the associa…" at bounding box center [951, 451] width 569 height 736
drag, startPoint x: 809, startPoint y: 299, endPoint x: 831, endPoint y: 309, distance: 24.0
click at [831, 309] on p "Breakthrough therapies launched over the past decade for multiple diseases are …" at bounding box center [951, 322] width 569 height 108
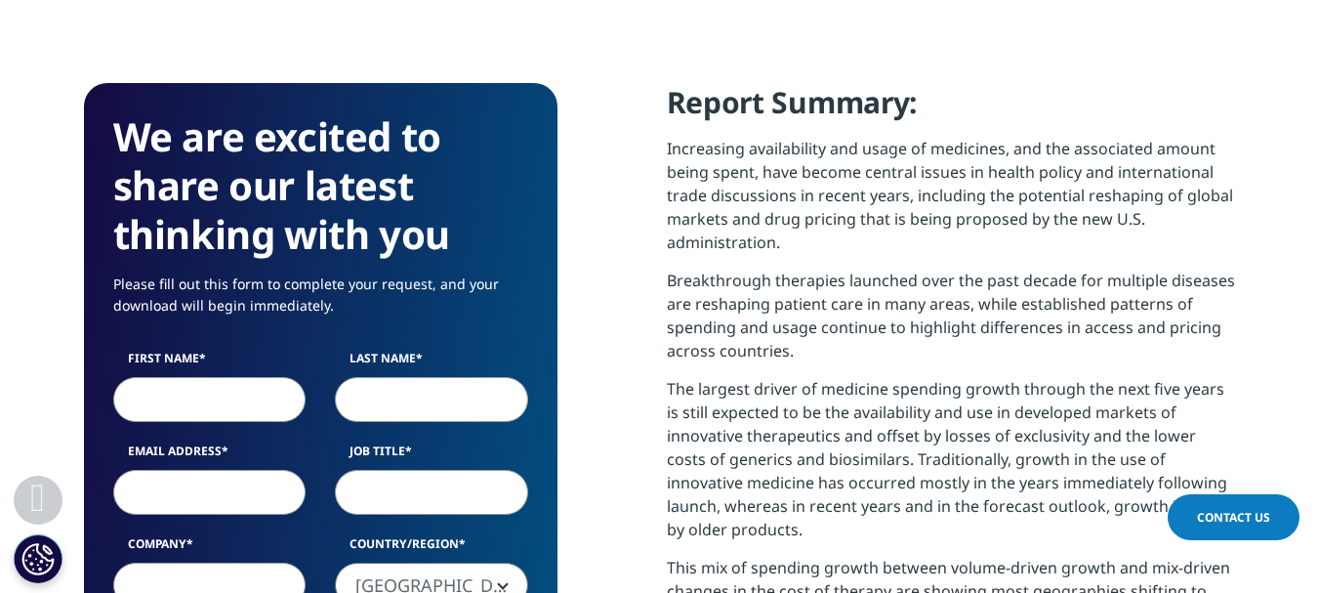
click at [797, 239] on p "Increasing availability and usage of medicines, and the associated amount being…" at bounding box center [951, 203] width 569 height 132
click at [675, 111] on h4 "Report Summary:" at bounding box center [951, 110] width 569 height 54
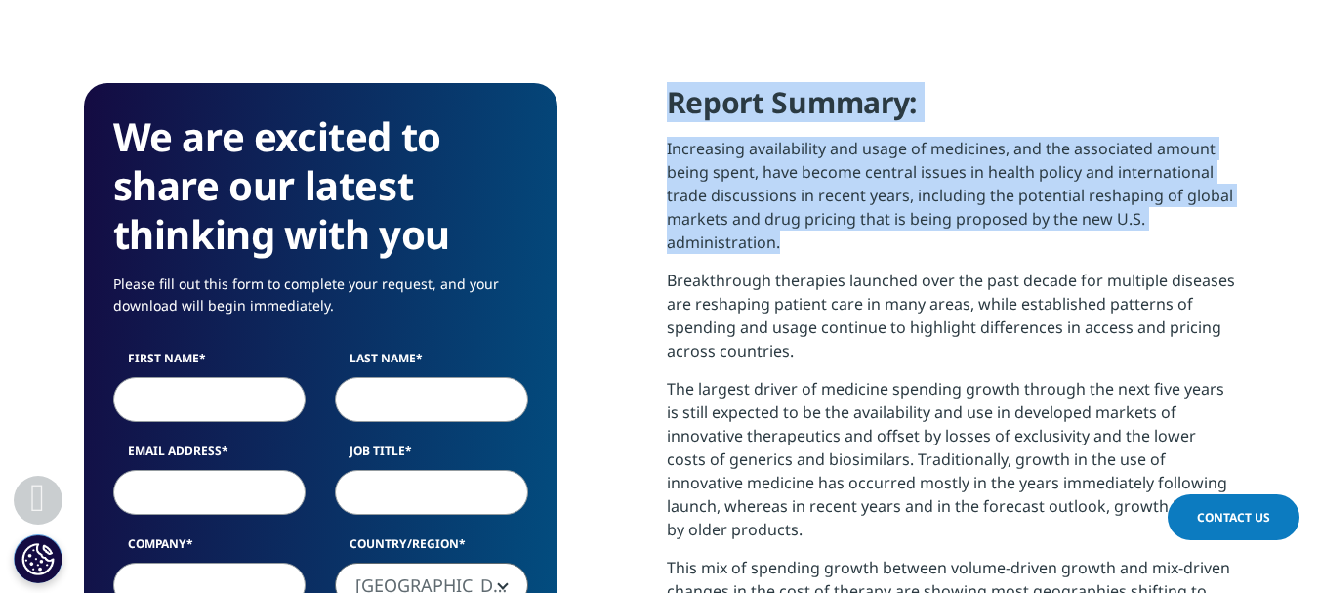
drag, startPoint x: 672, startPoint y: 106, endPoint x: 796, endPoint y: 181, distance: 144.5
click at [788, 252] on div "Report Summary: Increasing availability and usage of medicines, and the associa…" at bounding box center [951, 451] width 569 height 736
copy div "Report Summary: Increasing availability and usage of medicines, and the associa…"
click at [753, 142] on p "Increasing availability and usage of medicines, and the associated amount being…" at bounding box center [951, 203] width 569 height 132
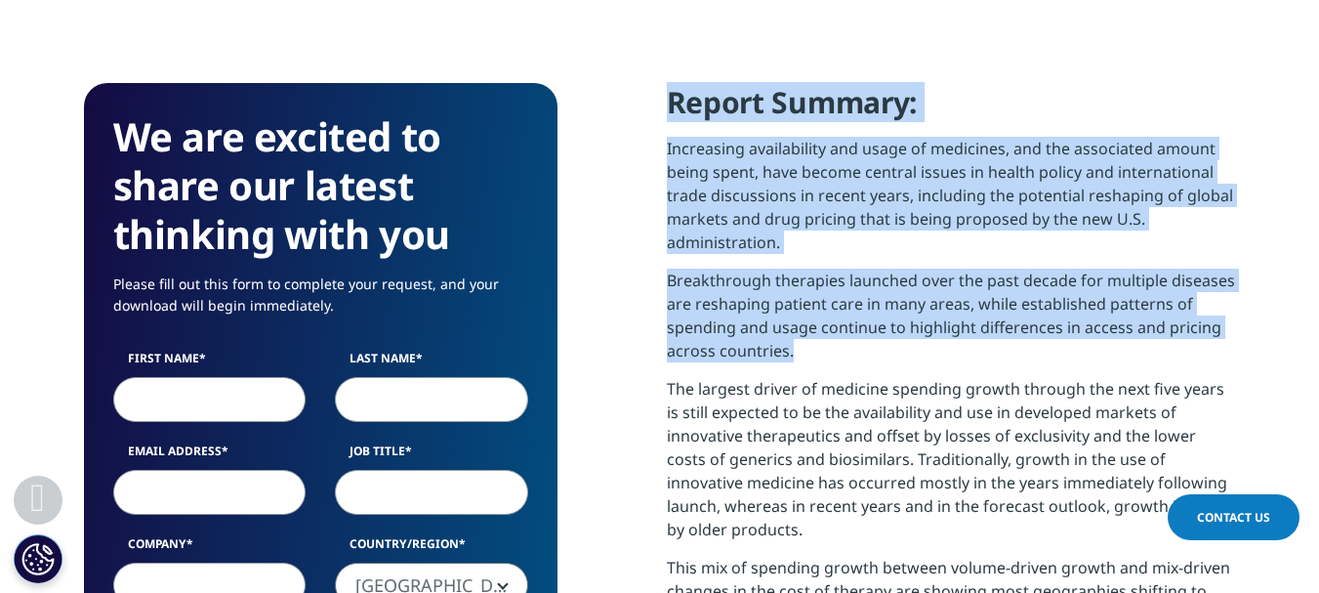
drag, startPoint x: 670, startPoint y: 108, endPoint x: 823, endPoint y: 355, distance: 290.6
click at [823, 355] on div "Report Summary: Increasing availability and usage of medicines, and the associa…" at bounding box center [951, 451] width 569 height 736
click at [789, 230] on p "Increasing availability and usage of medicines, and the associated amount being…" at bounding box center [951, 203] width 569 height 132
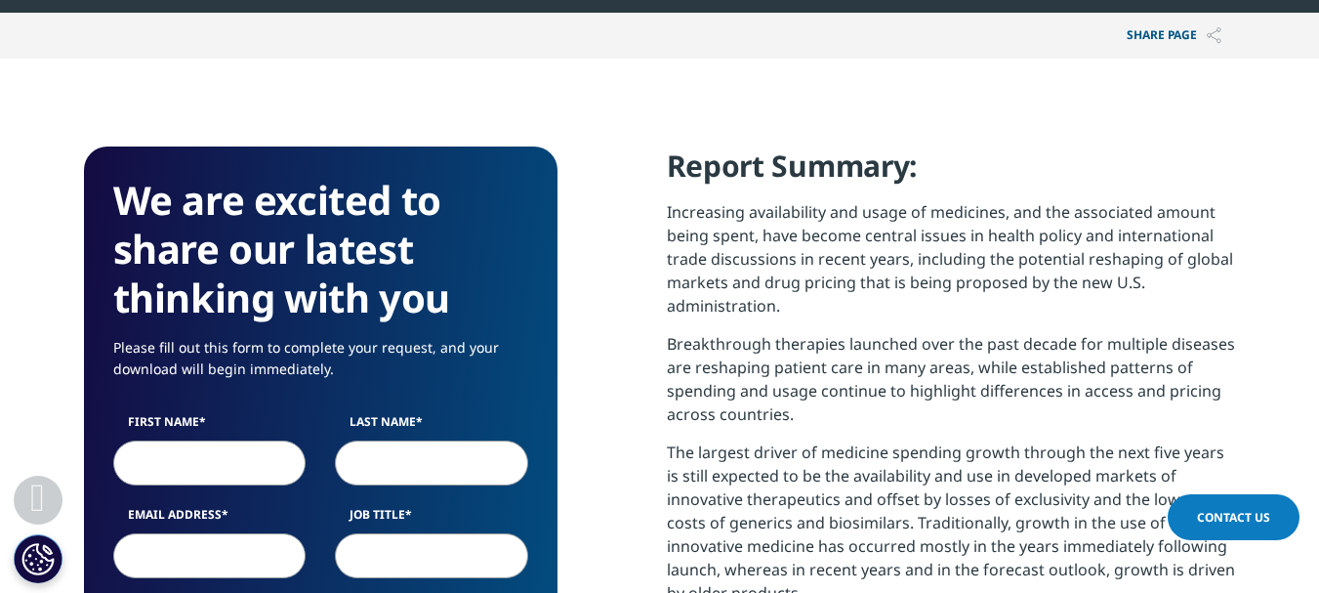
scroll to position [683, 0]
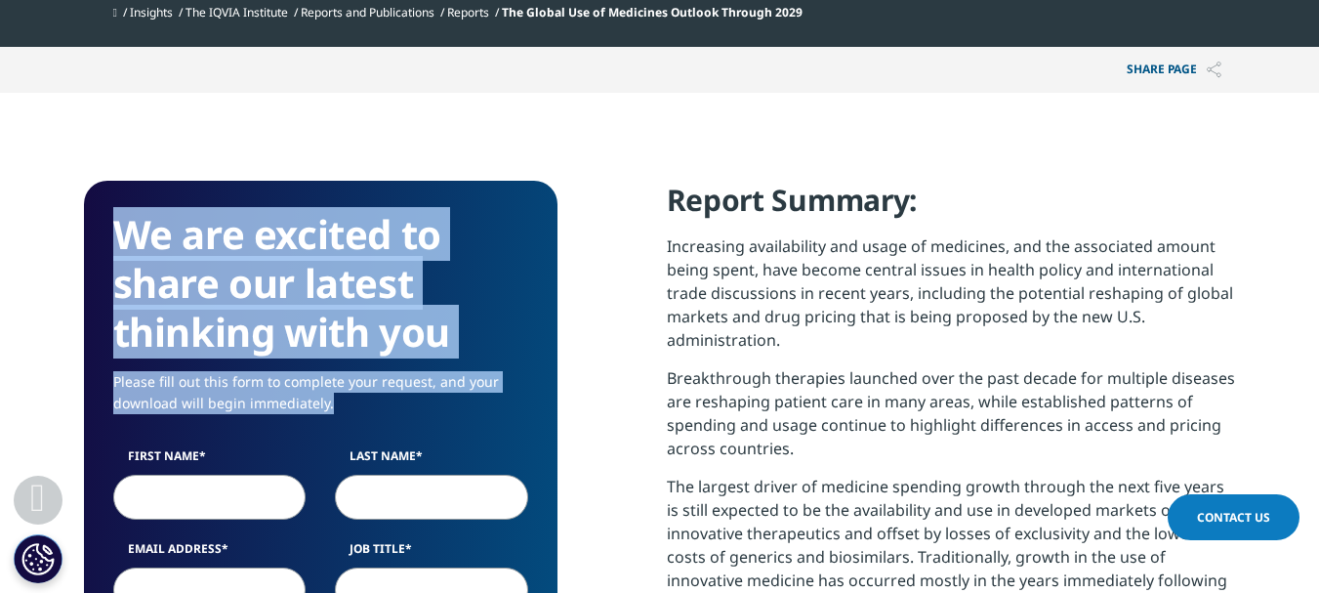
drag, startPoint x: 117, startPoint y: 231, endPoint x: 470, endPoint y: 400, distance: 390.8
click at [332, 276] on h3 "We are excited to share our latest thinking with you" at bounding box center [320, 283] width 415 height 146
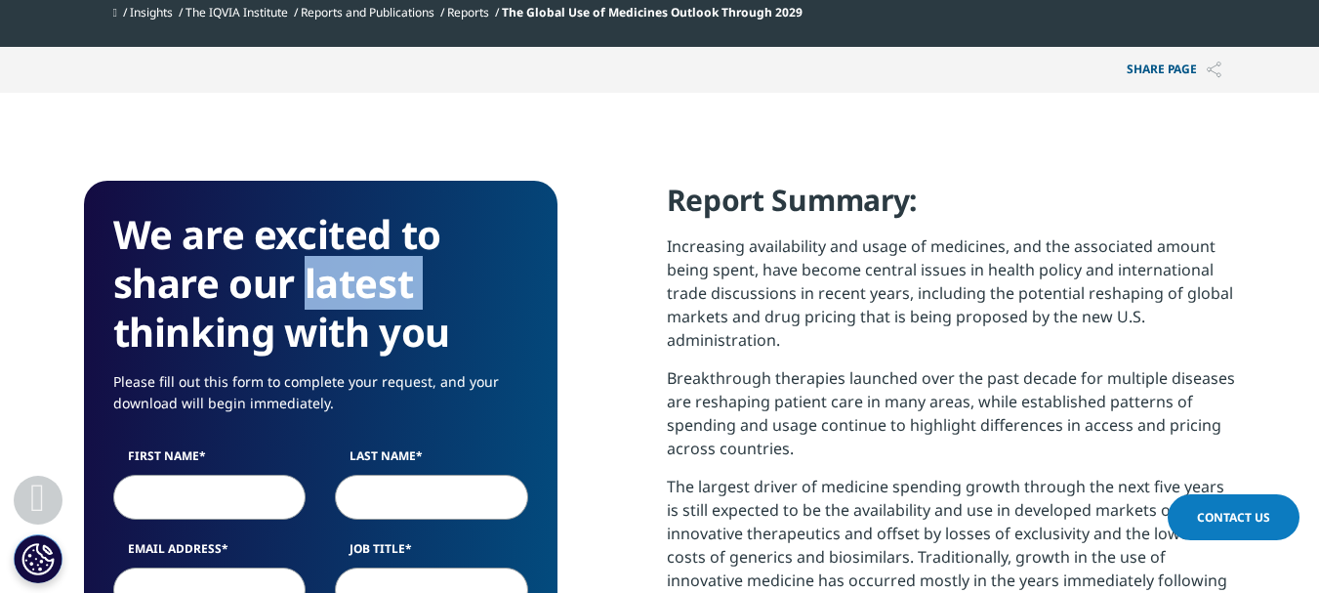
click at [332, 276] on h3 "We are excited to share our latest thinking with you" at bounding box center [320, 283] width 415 height 146
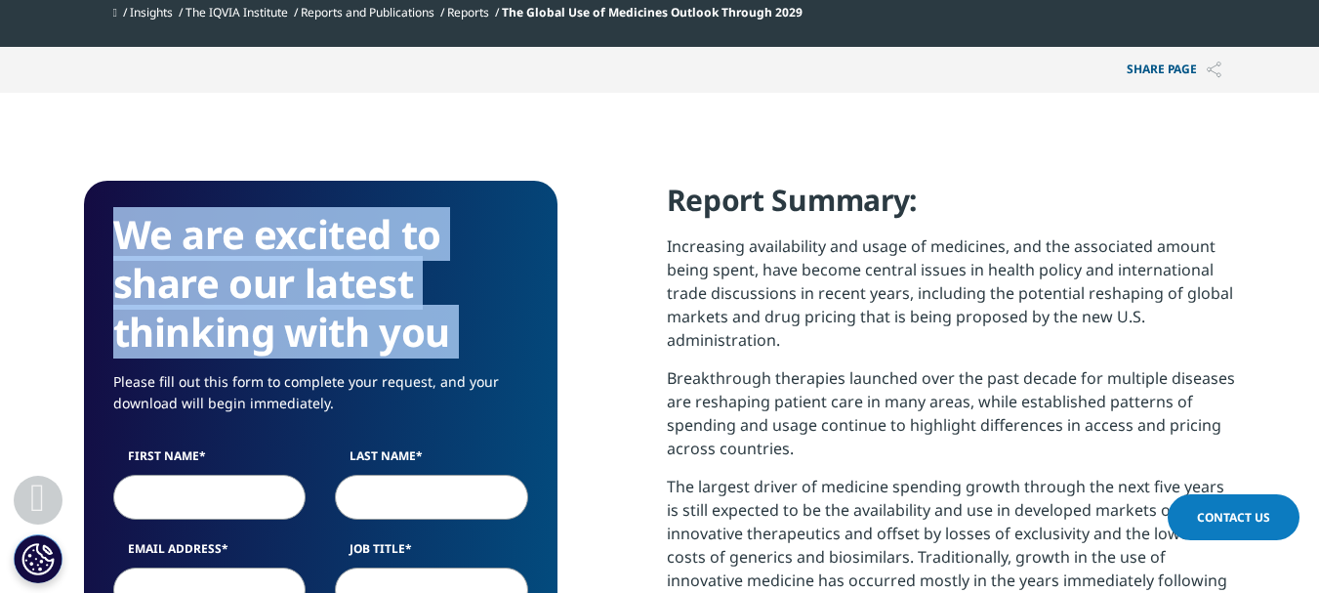
click at [332, 276] on h3 "We are excited to share our latest thinking with you" at bounding box center [320, 283] width 415 height 146
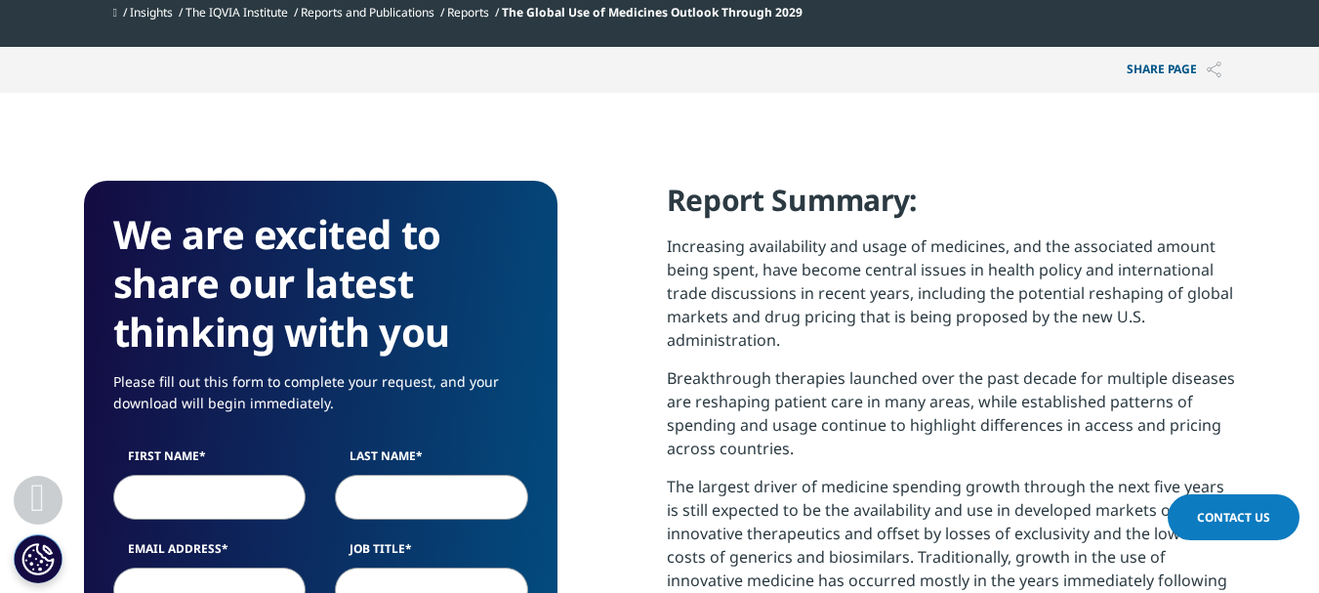
click at [690, 267] on p "Increasing availability and usage of medicines, and the associated amount being…" at bounding box center [951, 300] width 569 height 132
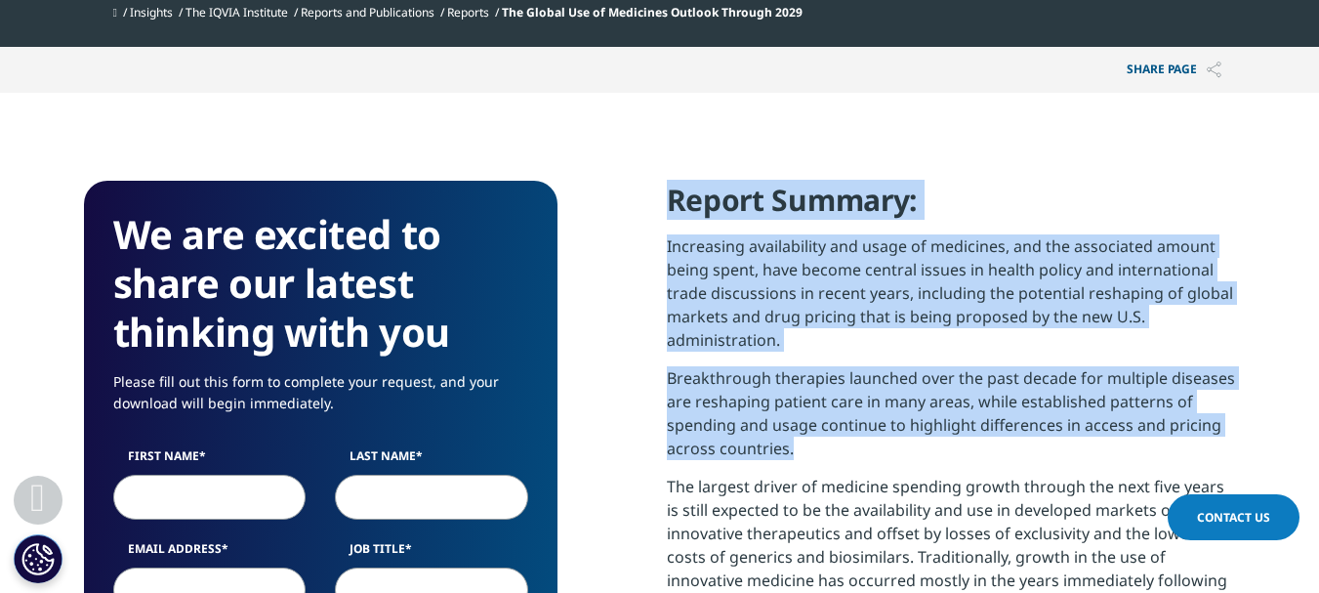
drag, startPoint x: 673, startPoint y: 196, endPoint x: 815, endPoint y: 460, distance: 299.6
click at [815, 460] on div "Report Summary: Increasing availability and usage of medicines, and the associa…" at bounding box center [951, 549] width 569 height 736
click at [757, 203] on h4 "Report Summary:" at bounding box center [951, 208] width 569 height 54
drag, startPoint x: 673, startPoint y: 201, endPoint x: 842, endPoint y: 442, distance: 294.9
click at [842, 442] on div "Report Summary: Increasing availability and usage of medicines, and the associa…" at bounding box center [951, 549] width 569 height 736
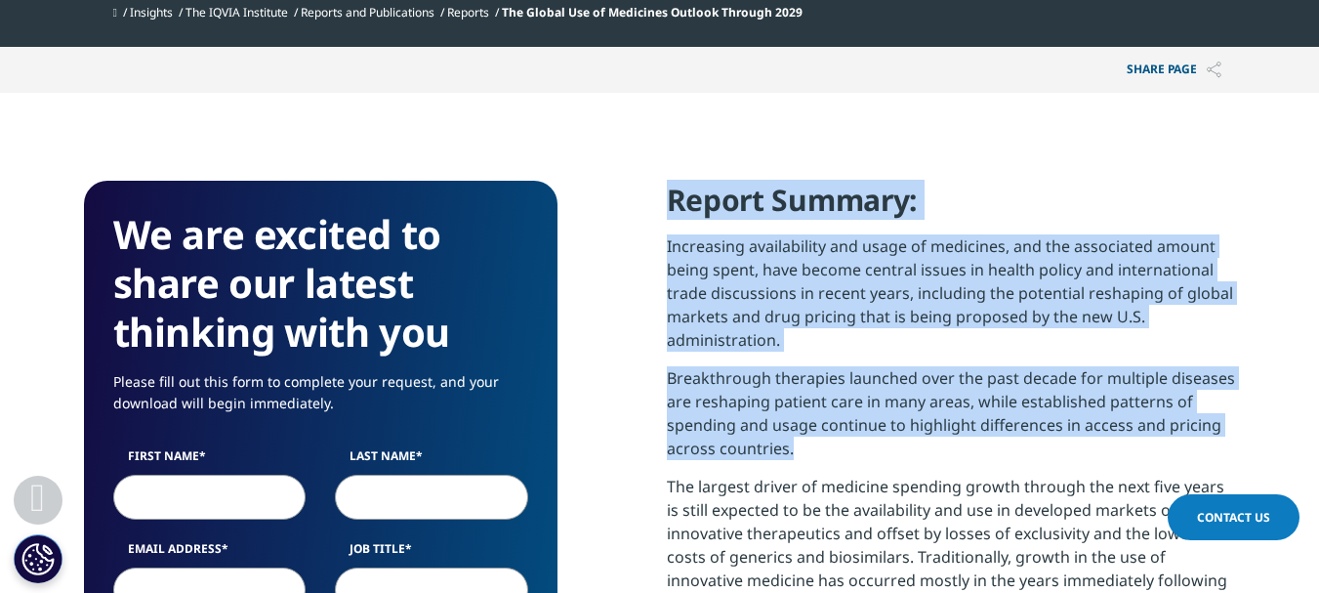
click at [751, 239] on p "Increasing availability and usage of medicines, and the associated amount being…" at bounding box center [951, 300] width 569 height 132
drag, startPoint x: 669, startPoint y: 207, endPoint x: 792, endPoint y: 453, distance: 275.0
click at [792, 453] on div "Report Summary: Increasing availability and usage of medicines, and the associa…" at bounding box center [951, 549] width 569 height 736
click at [770, 245] on p "Increasing availability and usage of medicines, and the associated amount being…" at bounding box center [951, 300] width 569 height 132
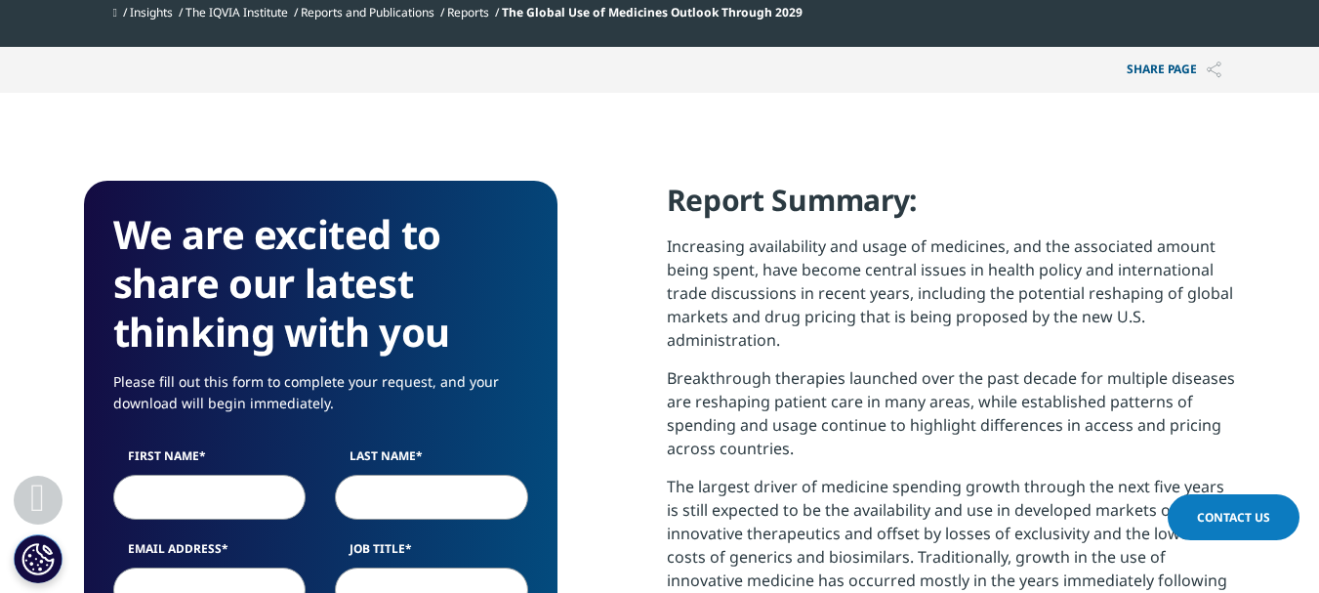
click at [728, 229] on h4 "Report Summary:" at bounding box center [951, 208] width 569 height 54
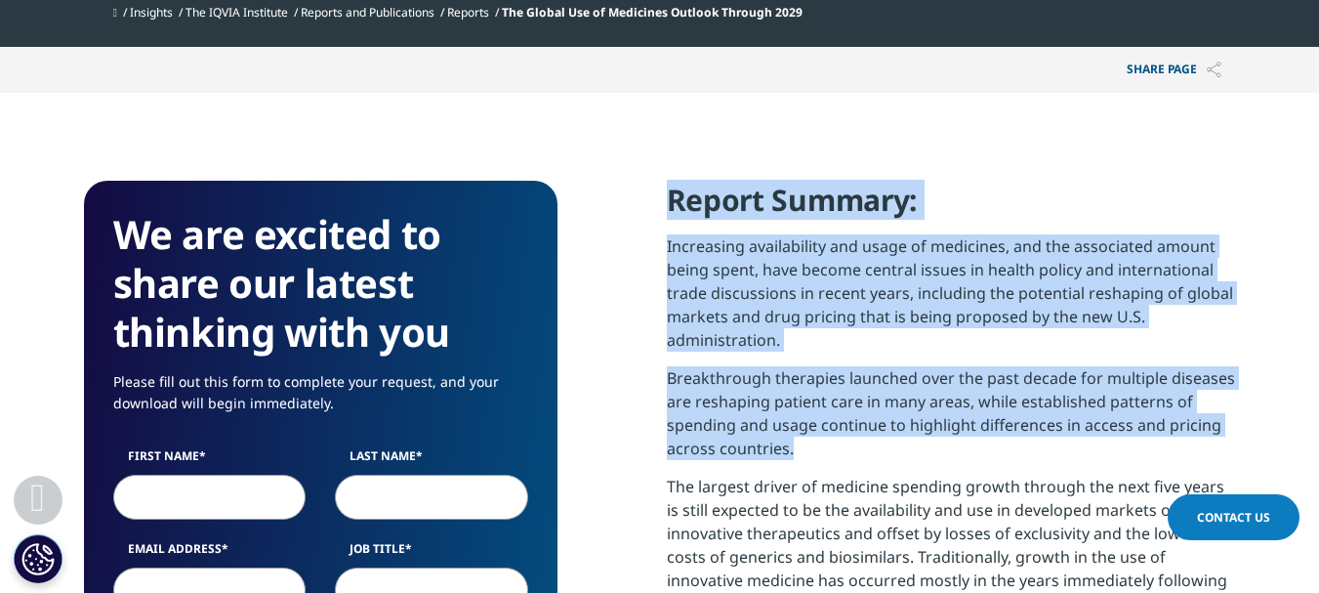
drag, startPoint x: 670, startPoint y: 204, endPoint x: 882, endPoint y: 469, distance: 339.5
click at [882, 469] on div "Report Summary: Increasing availability and usage of medicines, and the associa…" at bounding box center [951, 549] width 569 height 736
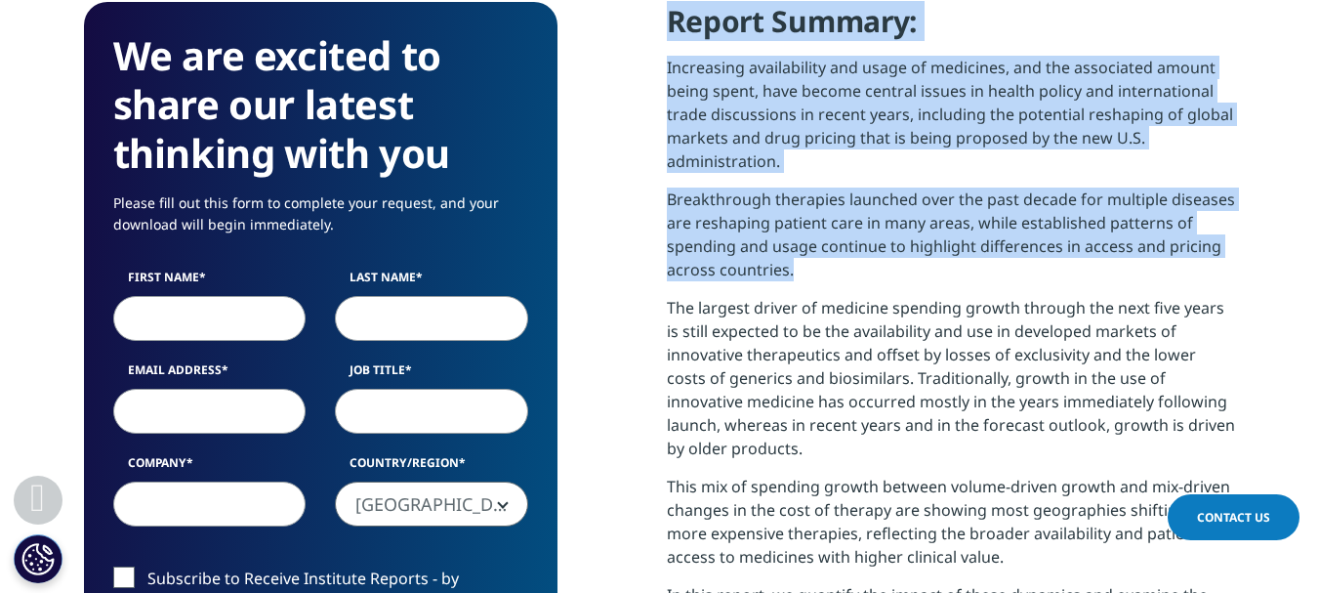
scroll to position [845, 0]
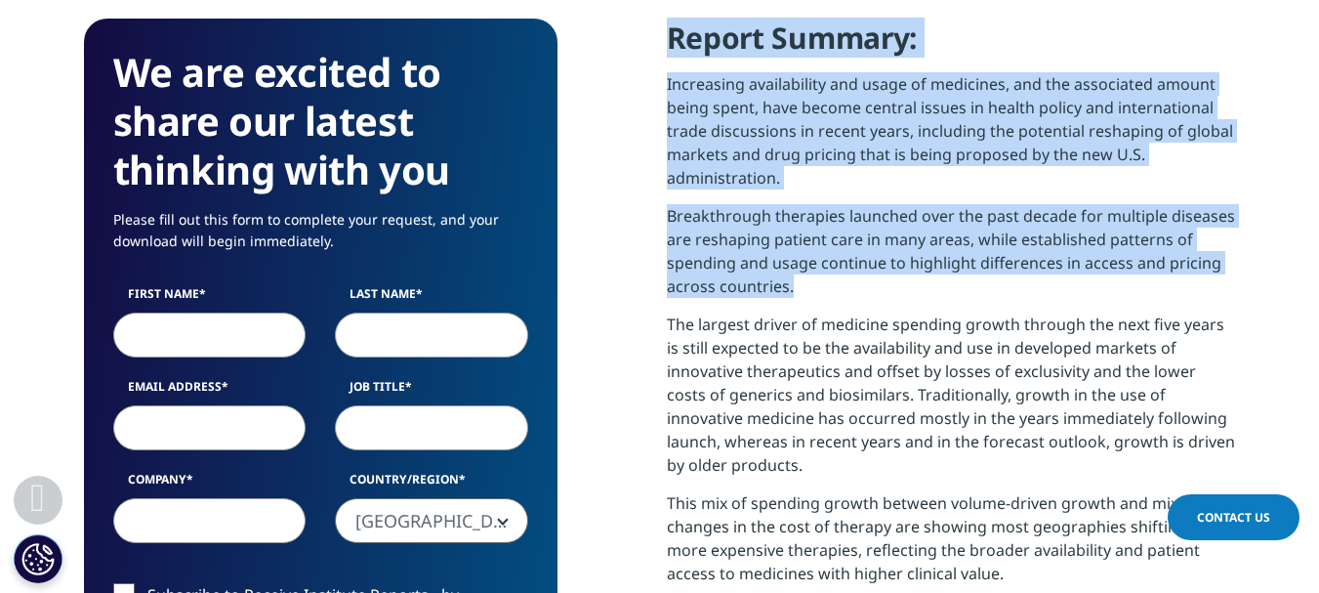
click at [907, 264] on p "Breakthrough therapies launched over the past decade for multiple diseases are …" at bounding box center [951, 258] width 569 height 108
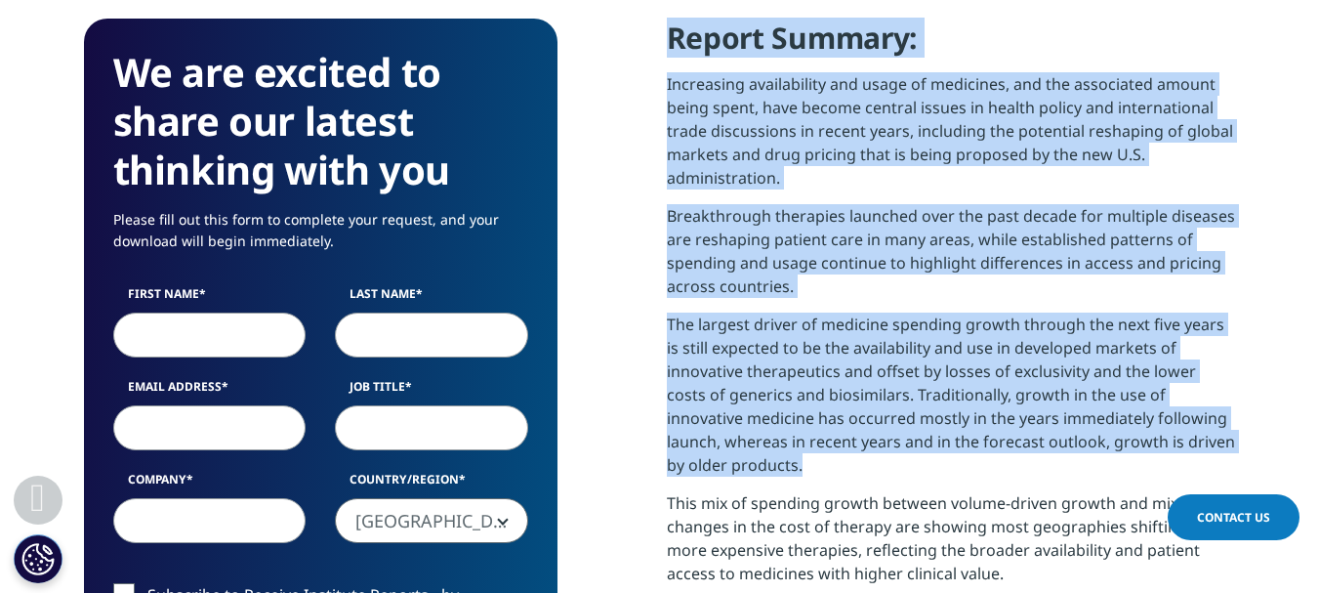
drag, startPoint x: 754, startPoint y: 466, endPoint x: 652, endPoint y: 53, distance: 425.2
click at [652, 53] on div "We are excited to share our latest thinking with you Please fill out this form …" at bounding box center [660, 558] width 1152 height 1079
click at [756, 85] on p "Increasing availability and usage of medicines, and the associated amount being…" at bounding box center [951, 138] width 569 height 132
drag, startPoint x: 670, startPoint y: 32, endPoint x: 815, endPoint y: 470, distance: 460.9
click at [815, 470] on div "Report Summary: Increasing availability and usage of medicines, and the associa…" at bounding box center [951, 387] width 569 height 736
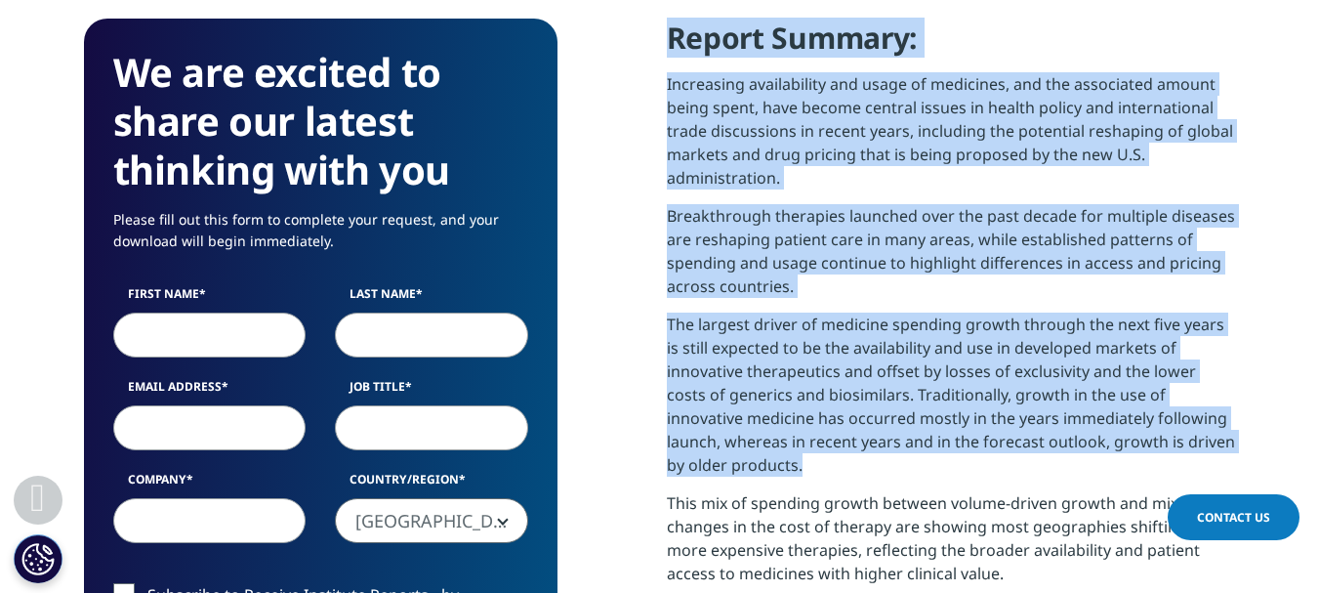
click at [721, 164] on p "Increasing availability and usage of medicines, and the associated amount being…" at bounding box center [951, 138] width 569 height 132
drag, startPoint x: 671, startPoint y: 34, endPoint x: 767, endPoint y: 455, distance: 431.7
click at [767, 455] on div "Report Summary: Increasing availability and usage of medicines, and the associa…" at bounding box center [951, 387] width 569 height 736
click at [800, 72] on p "Increasing availability and usage of medicines, and the associated amount being…" at bounding box center [951, 138] width 569 height 132
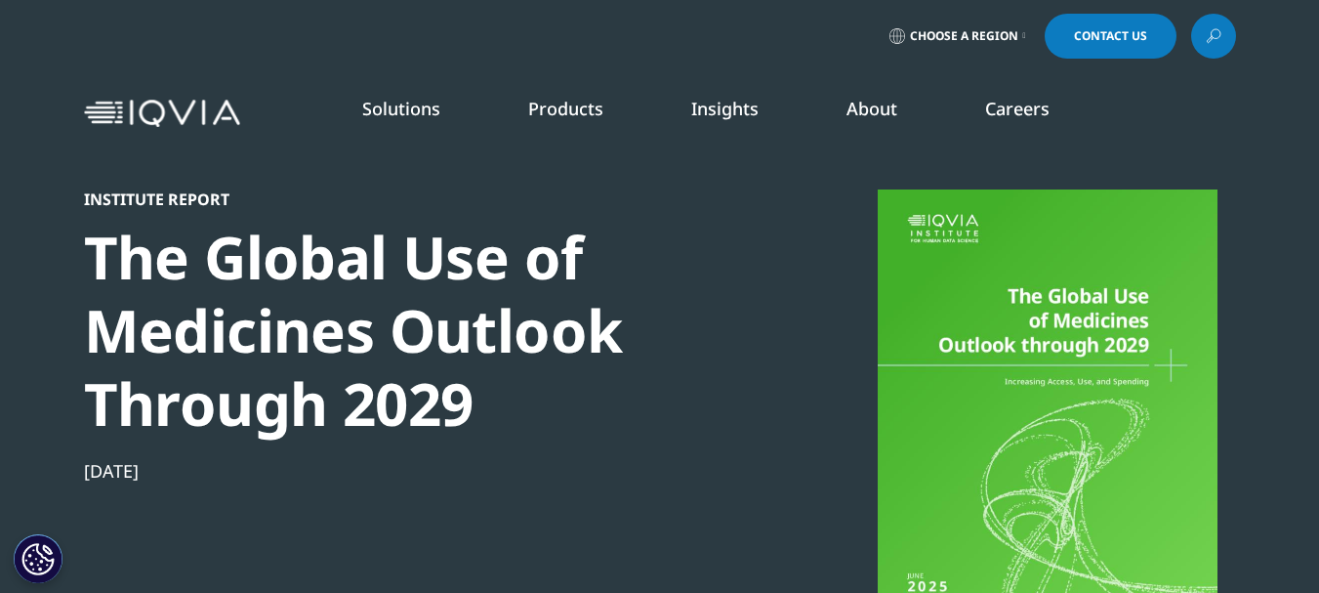
scroll to position [0, 0]
click at [182, 102] on img at bounding box center [162, 115] width 156 height 28
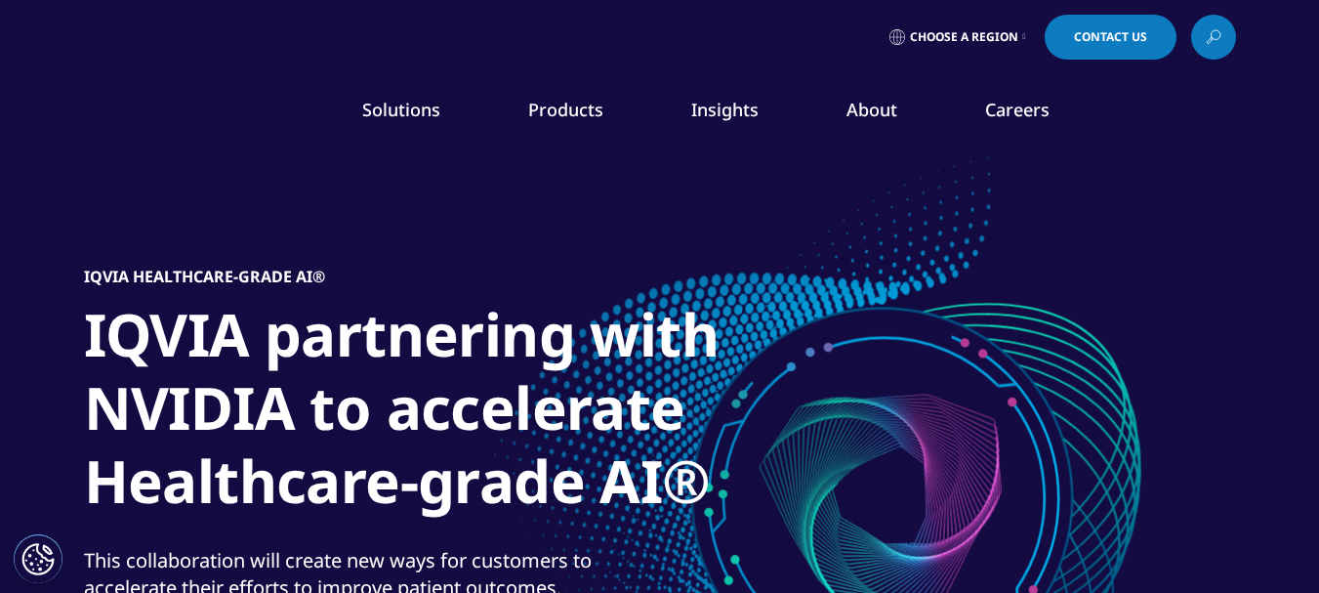
scroll to position [195, 0]
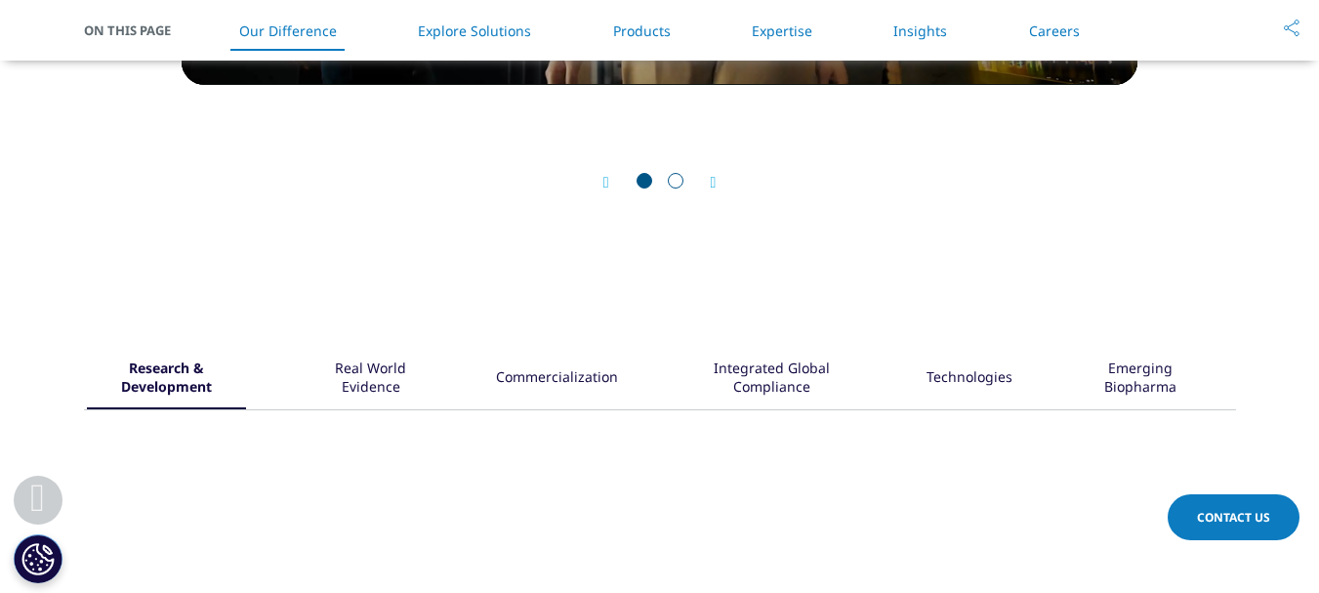
scroll to position [2343, 0]
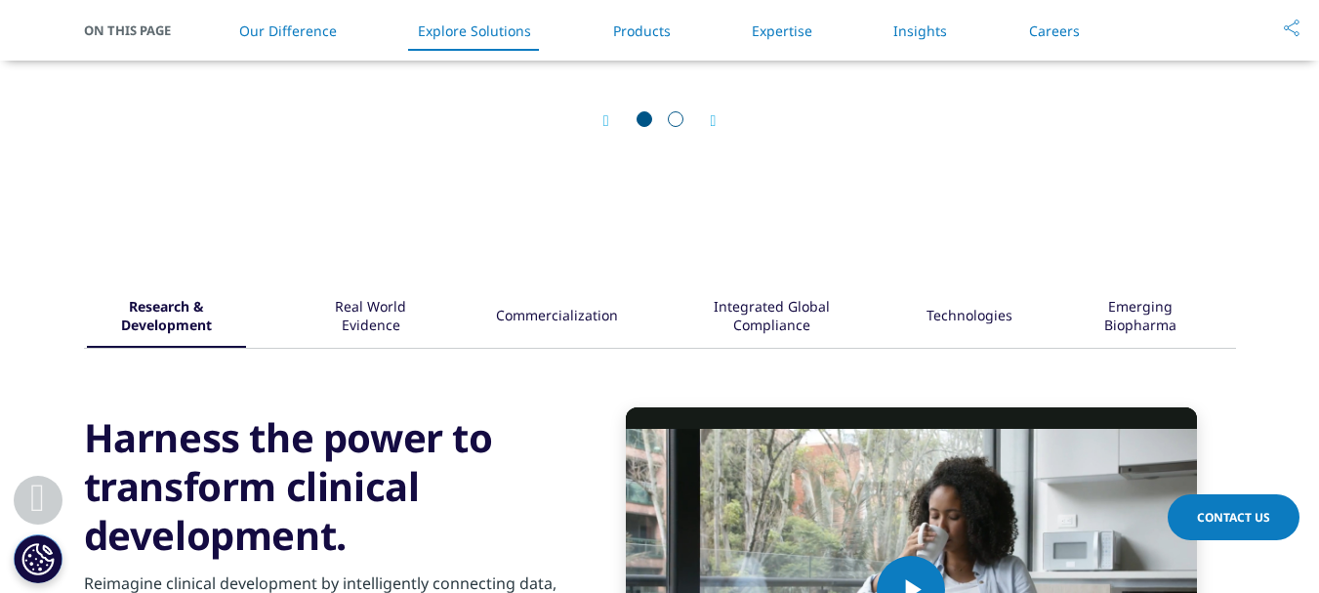
click at [714, 121] on icon "Next slide" at bounding box center [714, 121] width 6 height 16
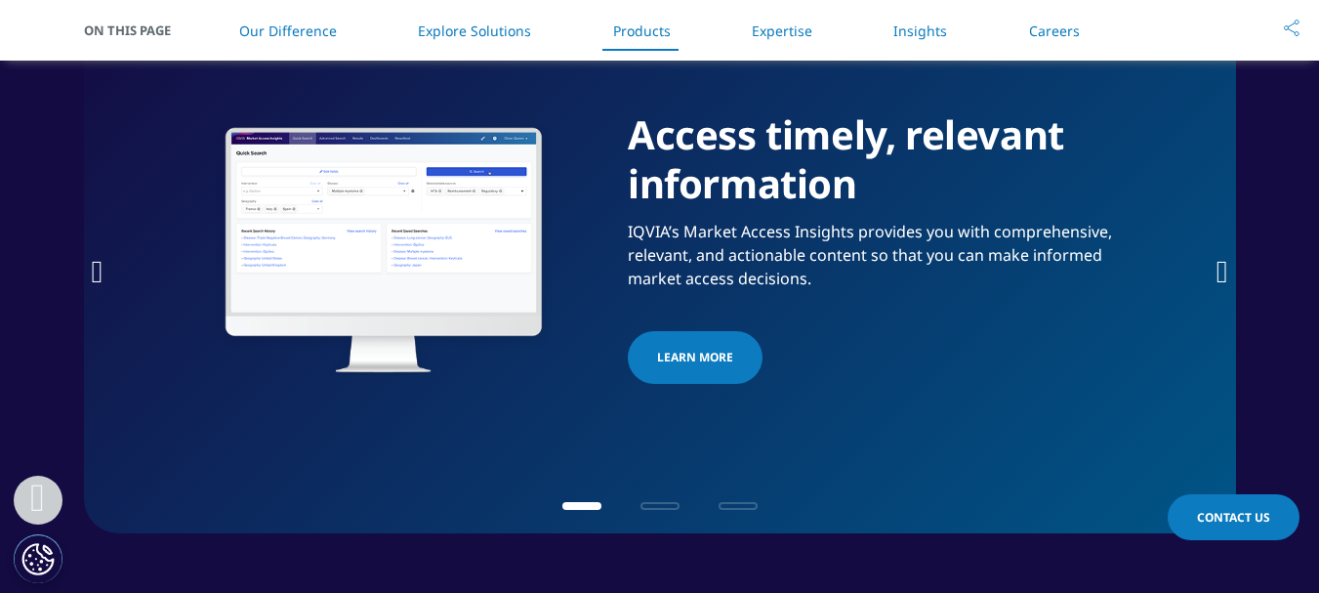
scroll to position [3221, 0]
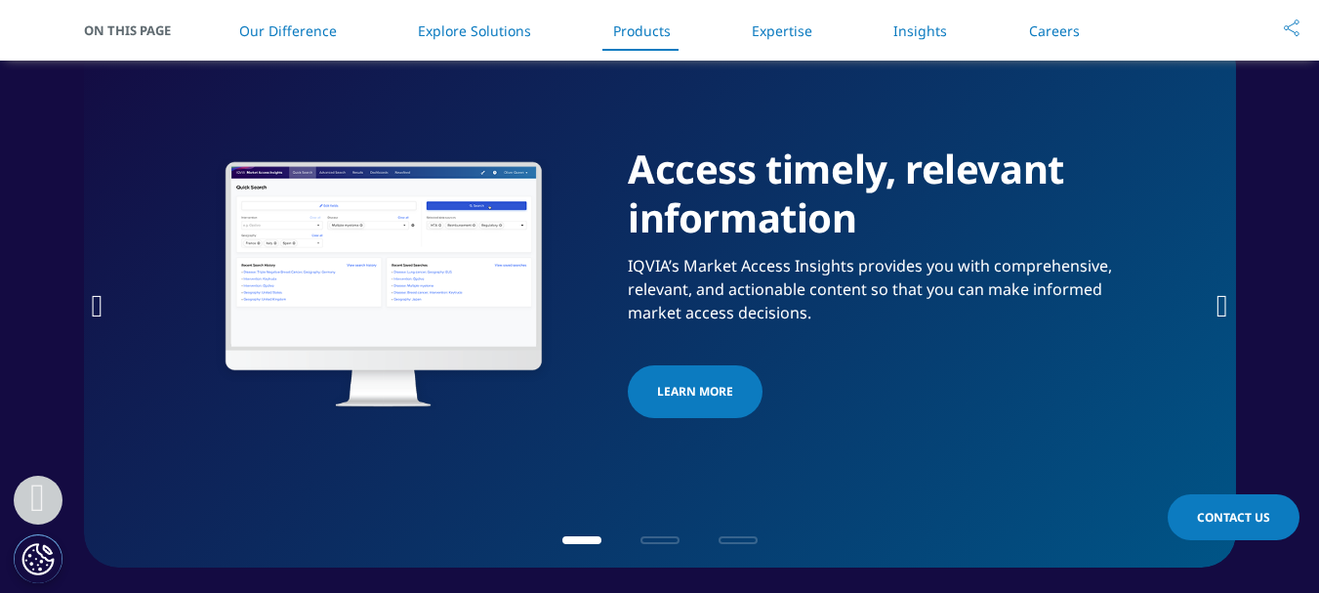
click at [1218, 305] on icon "Next slide" at bounding box center [1222, 305] width 12 height 31
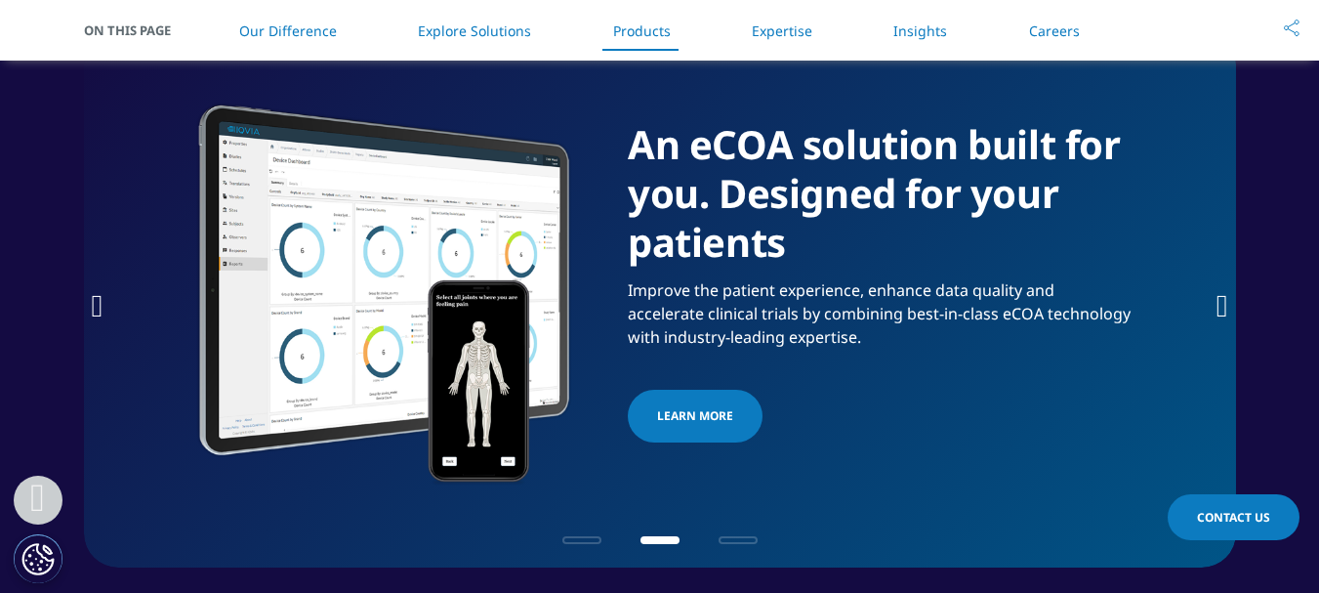
click at [1218, 305] on icon "Next slide" at bounding box center [1222, 305] width 12 height 31
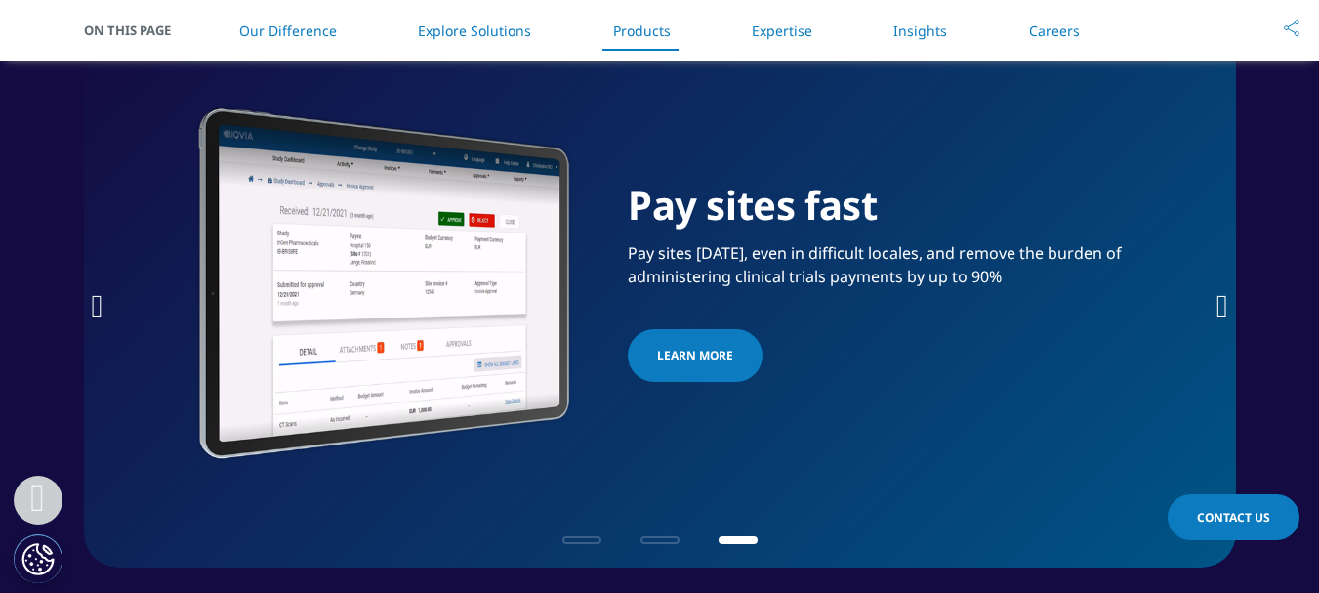
click at [1218, 305] on icon "Next slide" at bounding box center [1222, 305] width 12 height 31
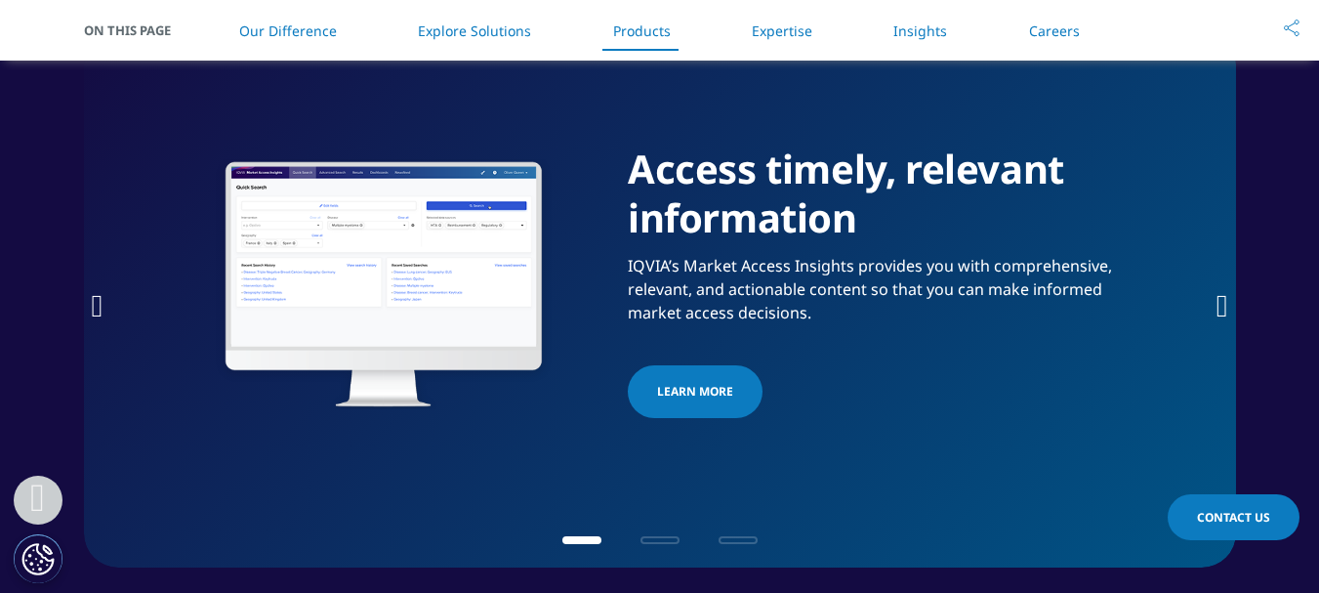
click at [1218, 305] on icon "Next slide" at bounding box center [1222, 305] width 12 height 31
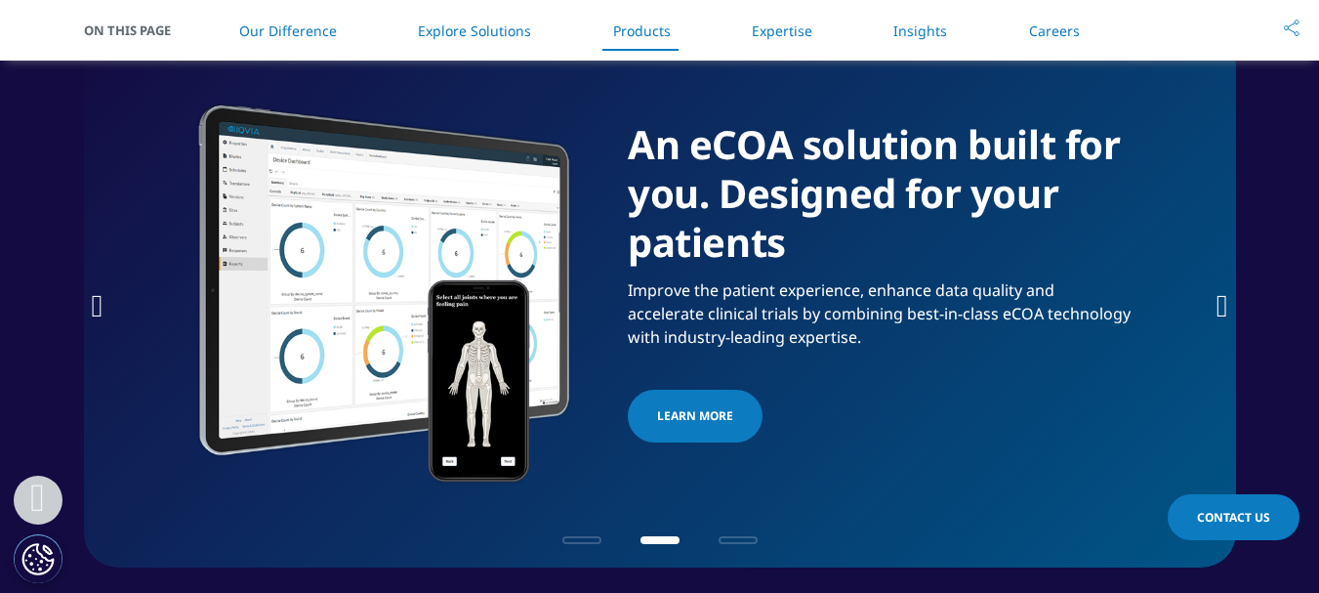
click at [1218, 305] on icon "Next slide" at bounding box center [1222, 305] width 12 height 31
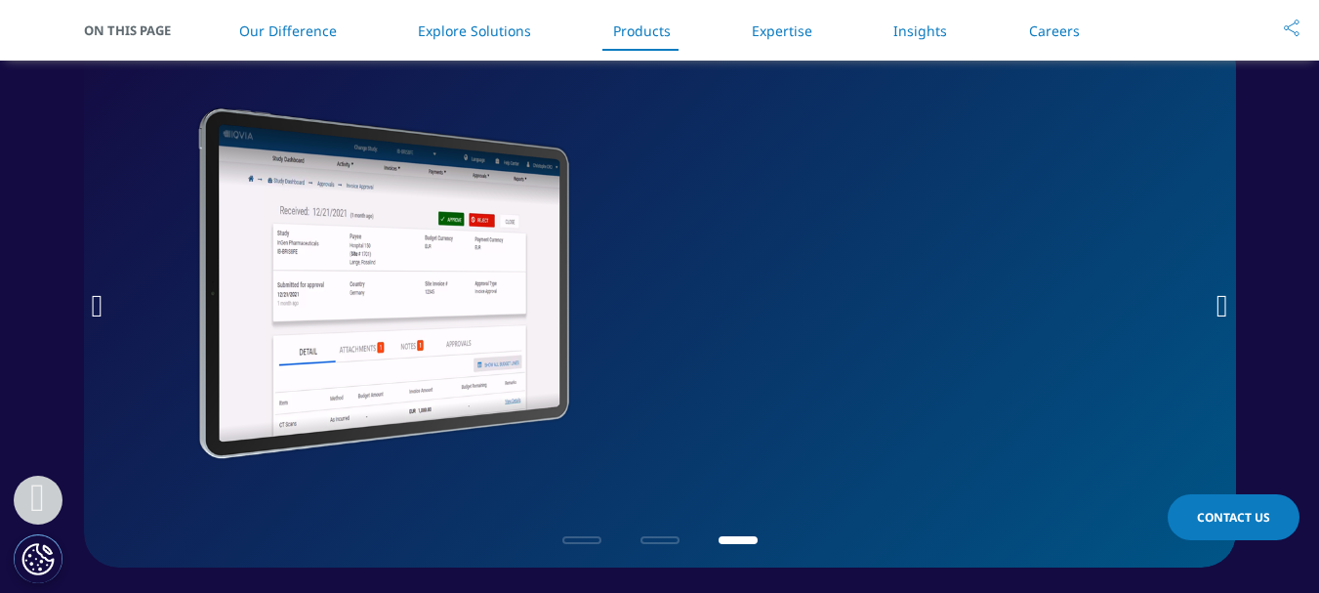
click at [1218, 305] on icon "Next slide" at bounding box center [1222, 305] width 12 height 31
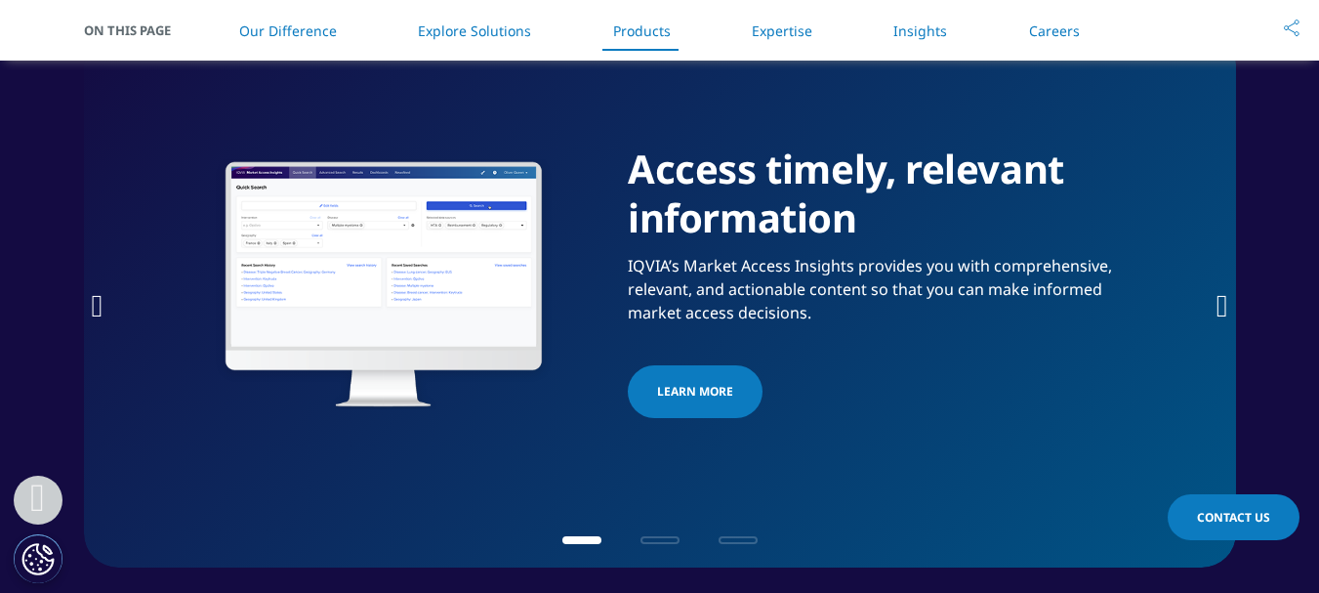
click at [1218, 305] on icon "Next slide" at bounding box center [1222, 305] width 12 height 31
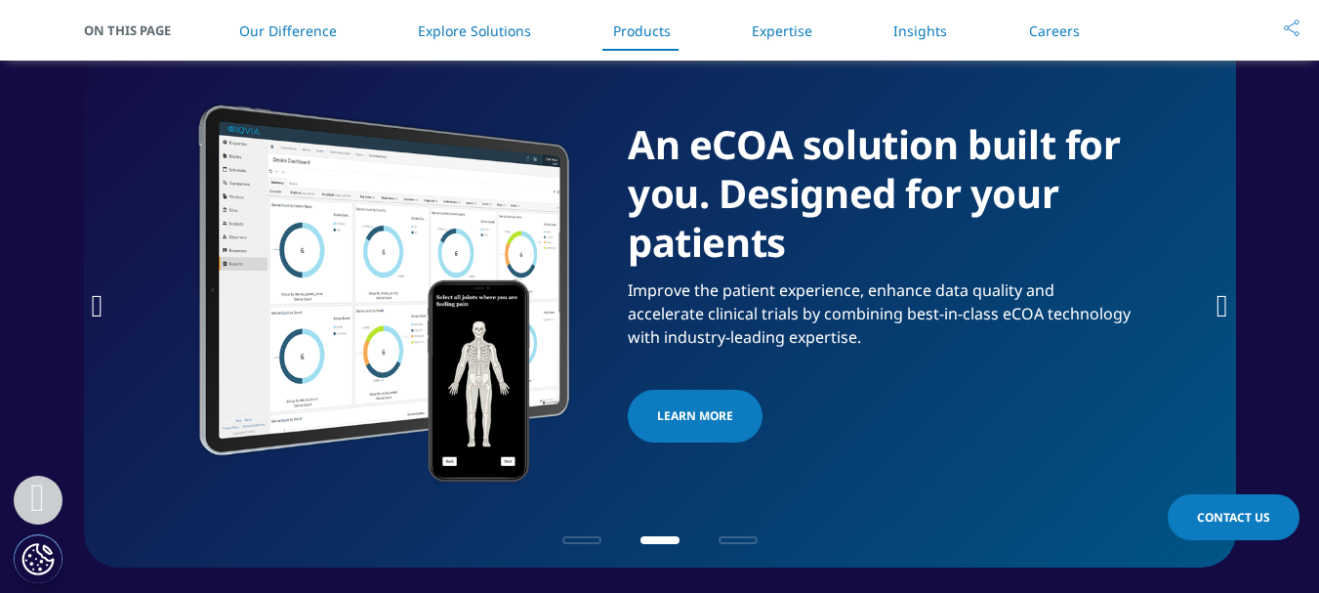
click at [1218, 305] on icon "Next slide" at bounding box center [1222, 305] width 12 height 31
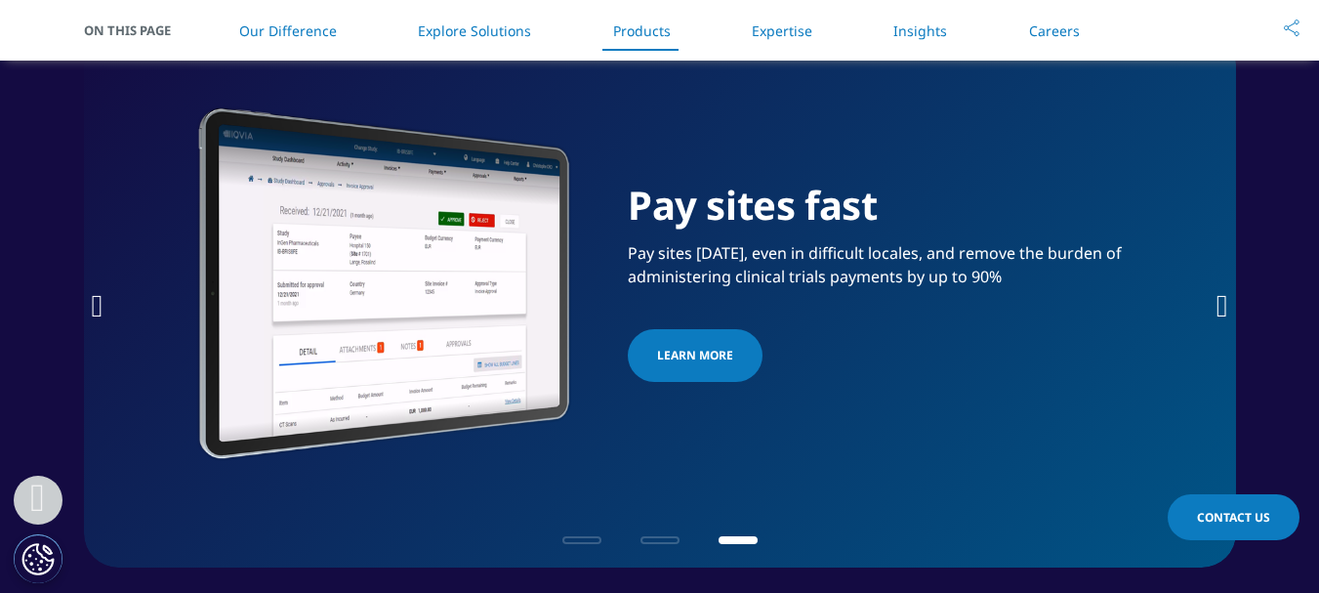
click at [1218, 305] on icon "Next slide" at bounding box center [1222, 305] width 12 height 31
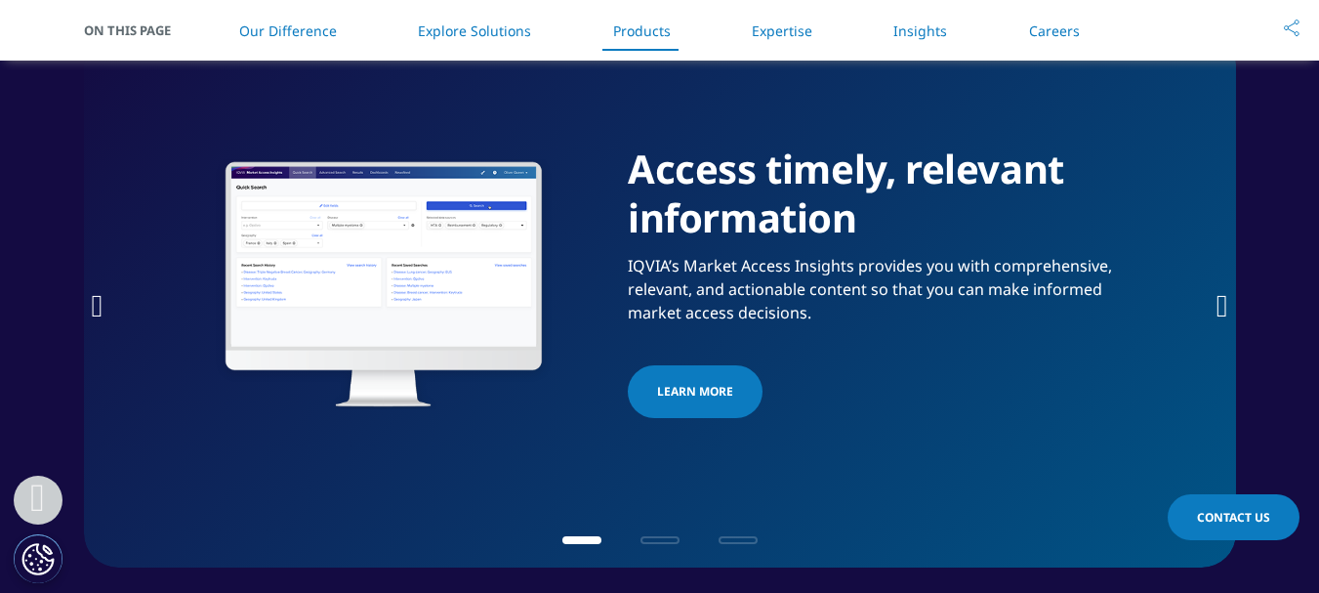
click at [1218, 305] on icon "Next slide" at bounding box center [1222, 305] width 12 height 31
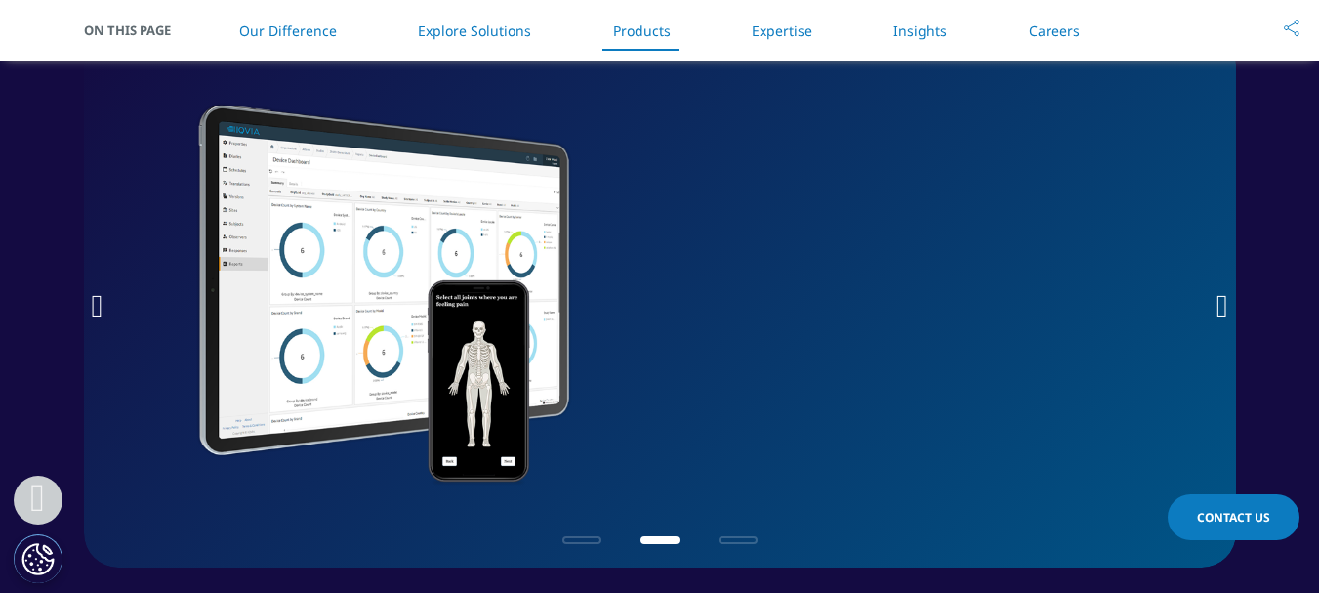
click at [1218, 305] on icon "Next slide" at bounding box center [1222, 305] width 12 height 31
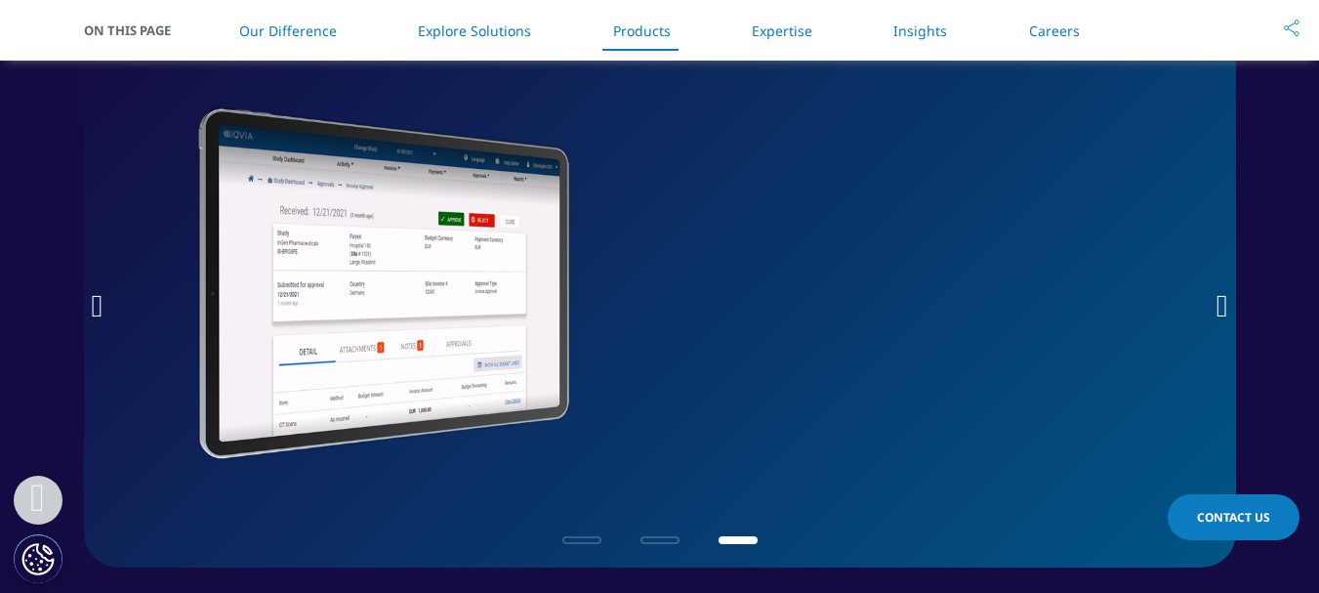
click at [1218, 305] on icon "Next slide" at bounding box center [1222, 305] width 12 height 31
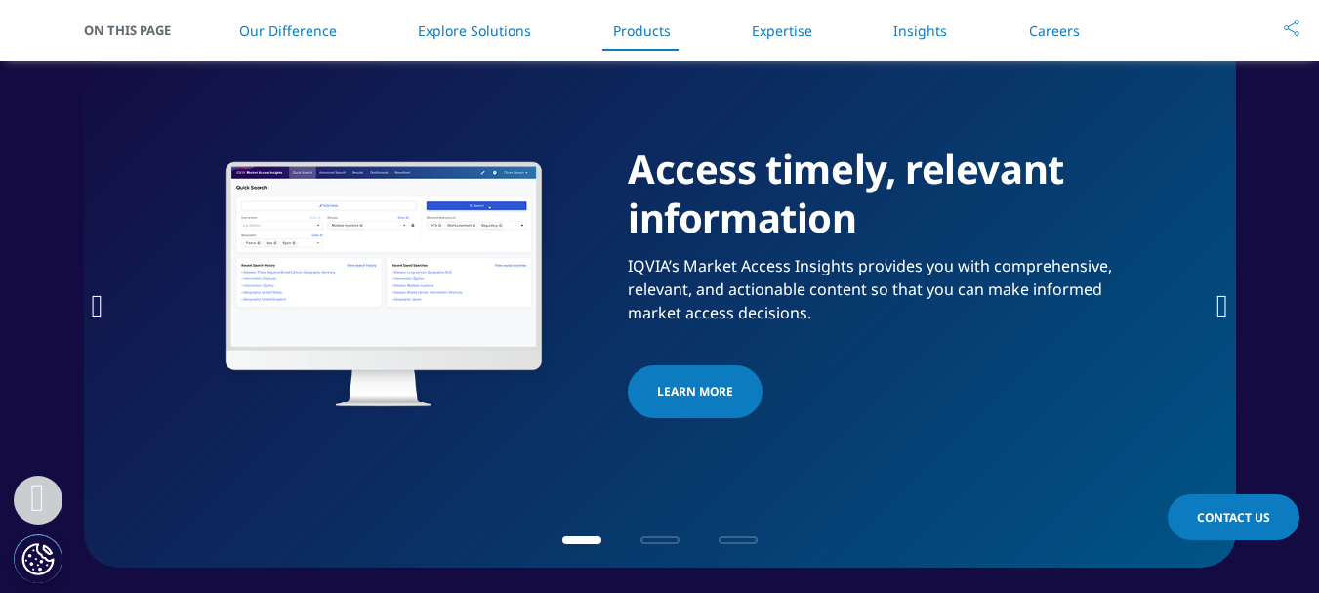
click at [1218, 305] on icon "Next slide" at bounding box center [1222, 305] width 12 height 31
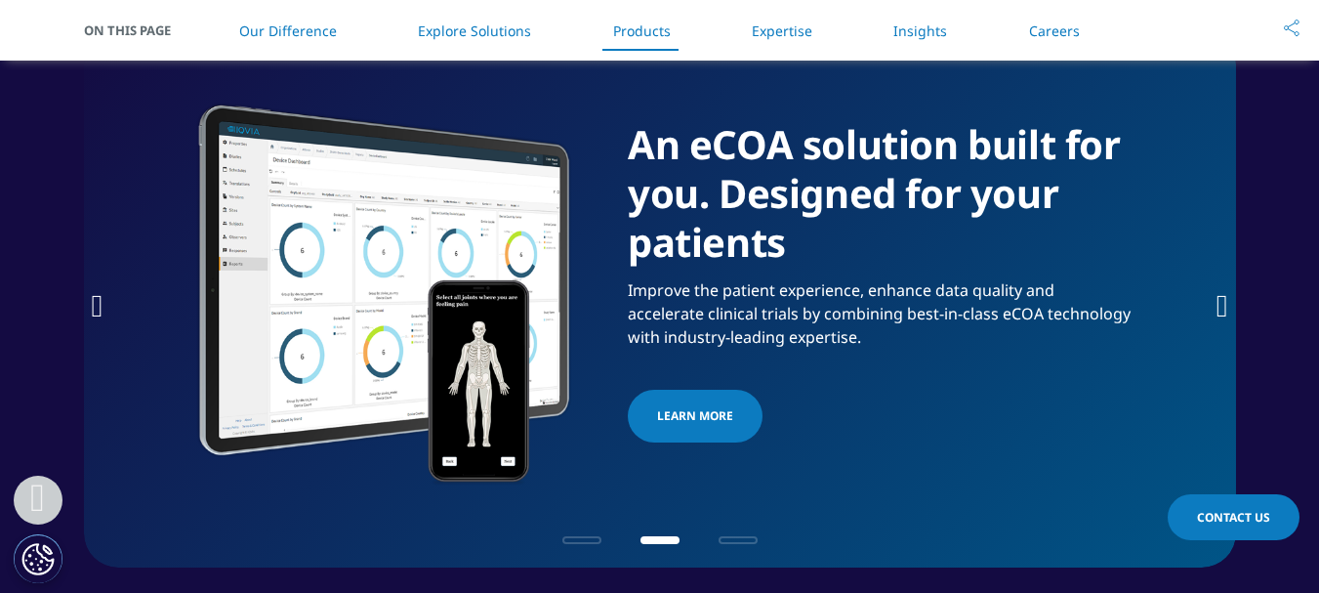
click at [1218, 305] on icon "Next slide" at bounding box center [1222, 305] width 12 height 31
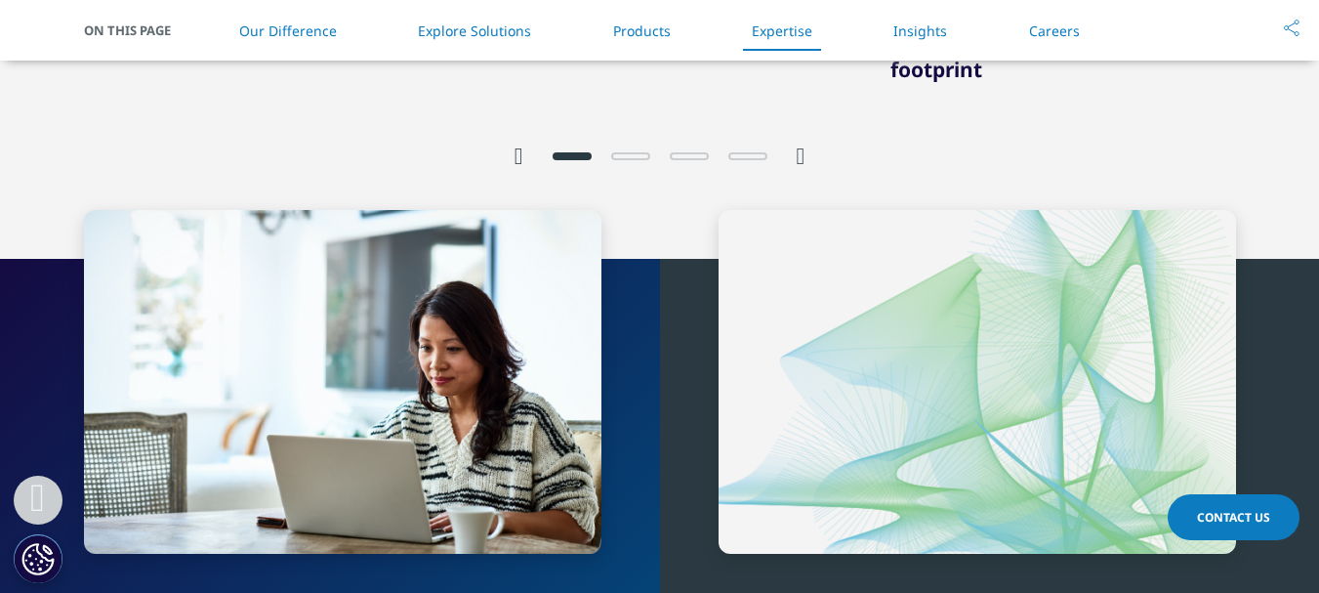
scroll to position [4197, 0]
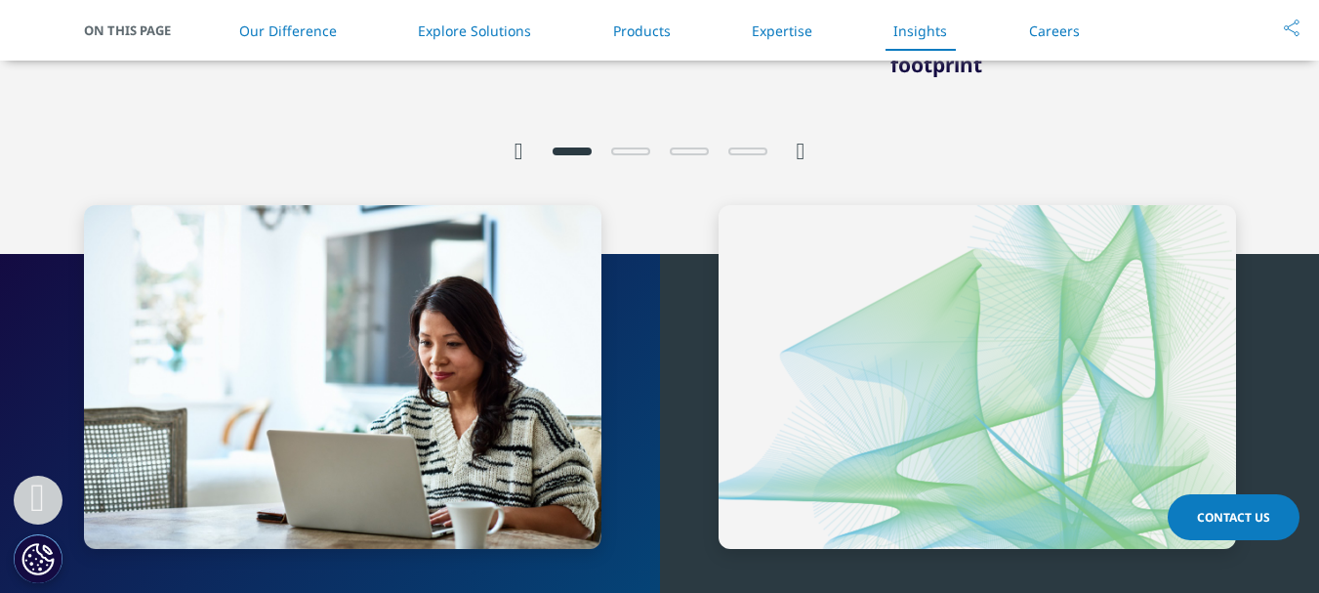
click at [799, 152] on icon "Next slide" at bounding box center [801, 151] width 9 height 23
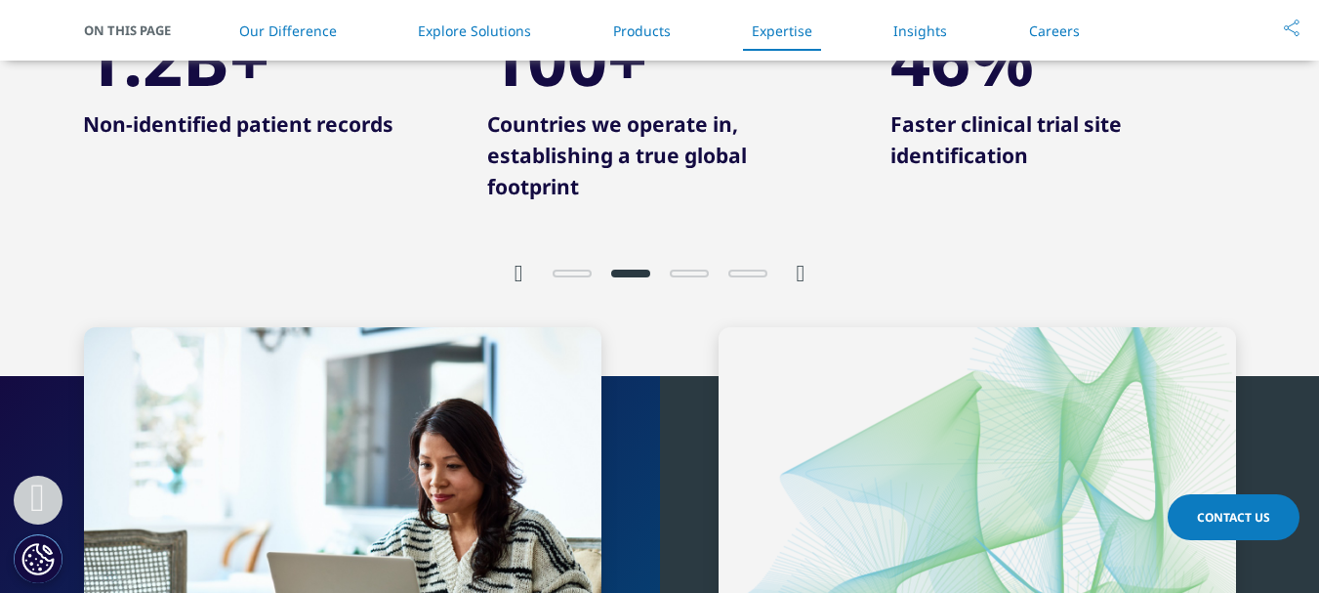
scroll to position [3904, 0]
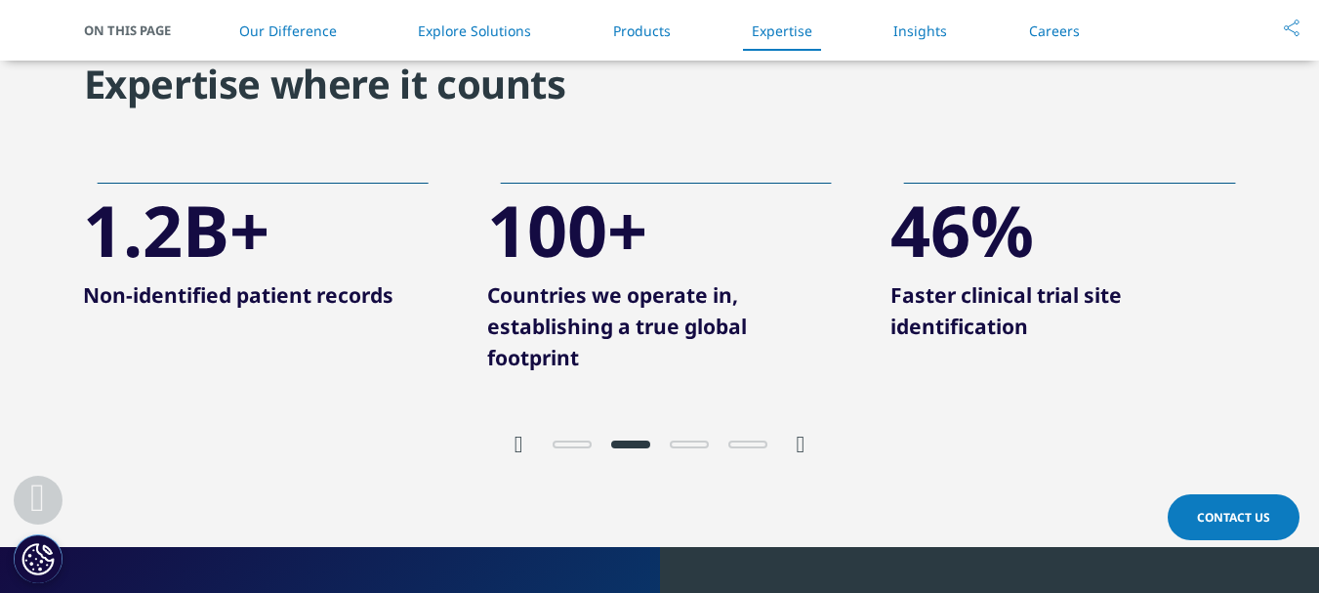
click at [808, 445] on div at bounding box center [660, 423] width 1152 height 71
click at [804, 446] on icon "Next slide" at bounding box center [801, 443] width 9 height 23
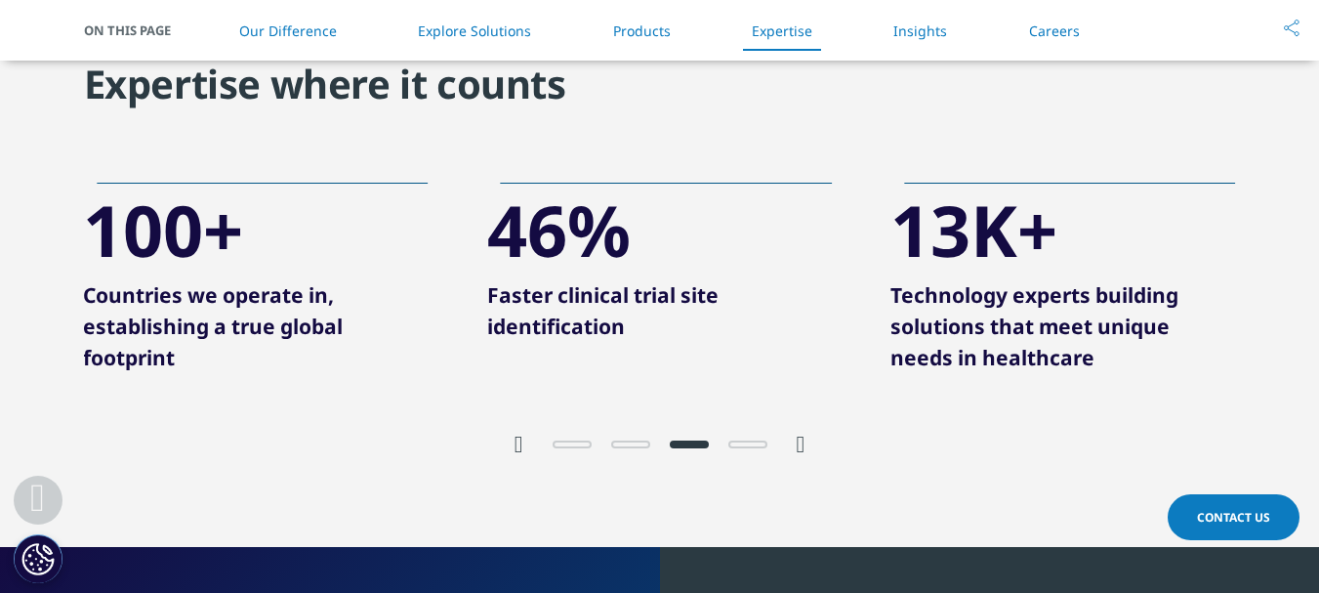
click at [800, 439] on icon "Next slide" at bounding box center [801, 443] width 9 height 23
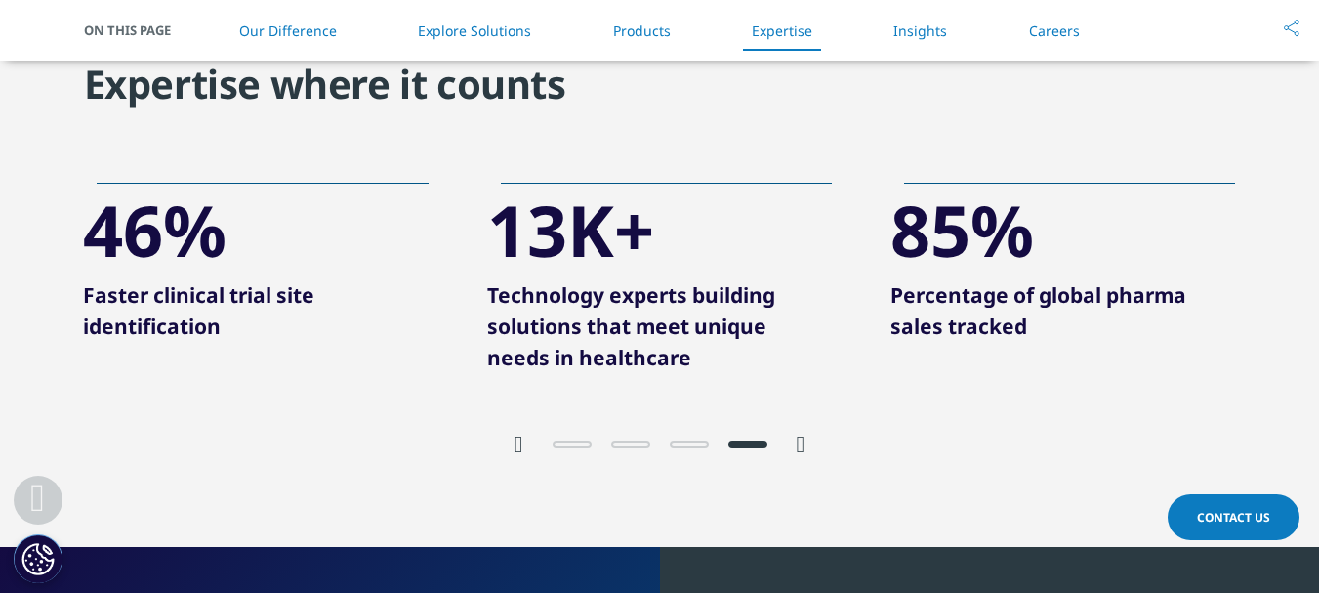
click at [517, 442] on icon "Previous slide" at bounding box center [518, 443] width 9 height 23
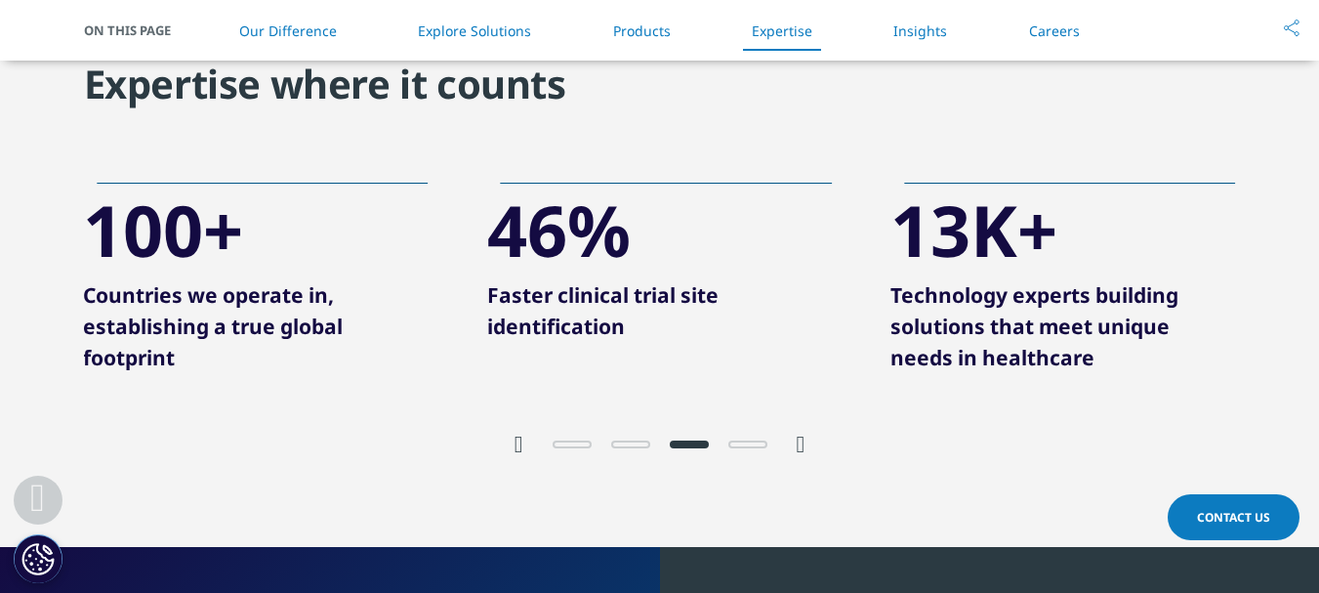
click at [517, 442] on icon "Previous slide" at bounding box center [518, 443] width 9 height 23
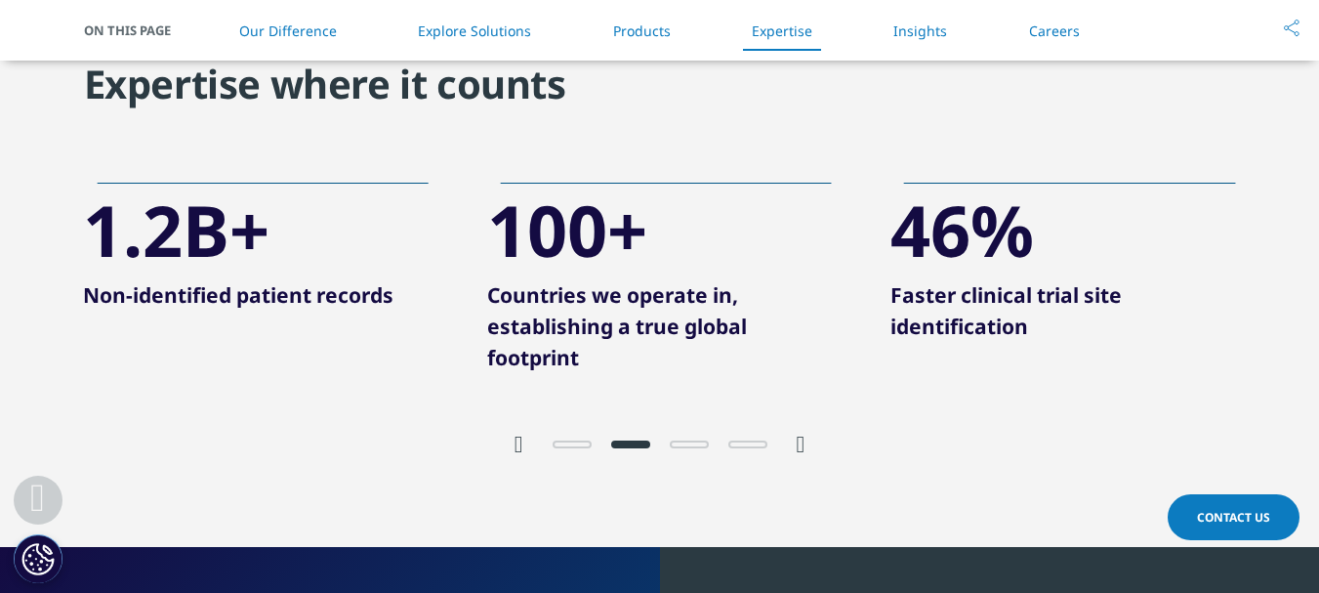
click at [517, 442] on icon "Previous slide" at bounding box center [518, 443] width 9 height 23
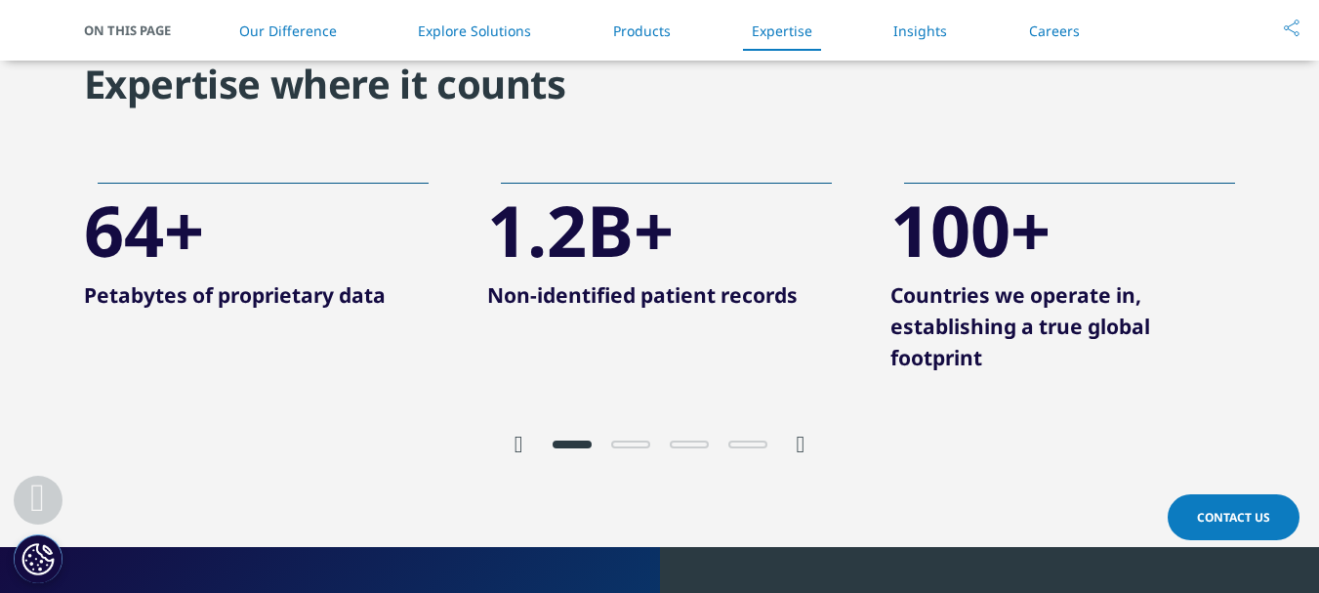
click at [518, 444] on icon "Previous slide" at bounding box center [518, 443] width 9 height 23
click at [631, 442] on span "Go to slide 2" at bounding box center [630, 444] width 39 height 8
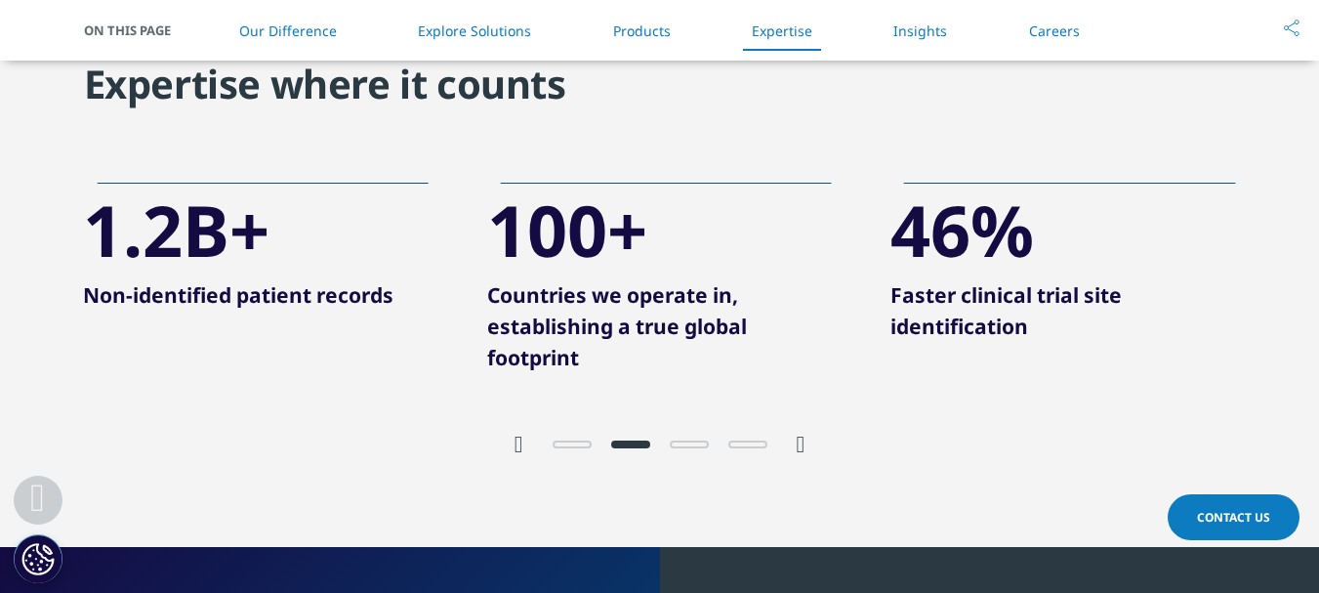
click at [691, 440] on span "Go to slide 3" at bounding box center [689, 444] width 39 height 8
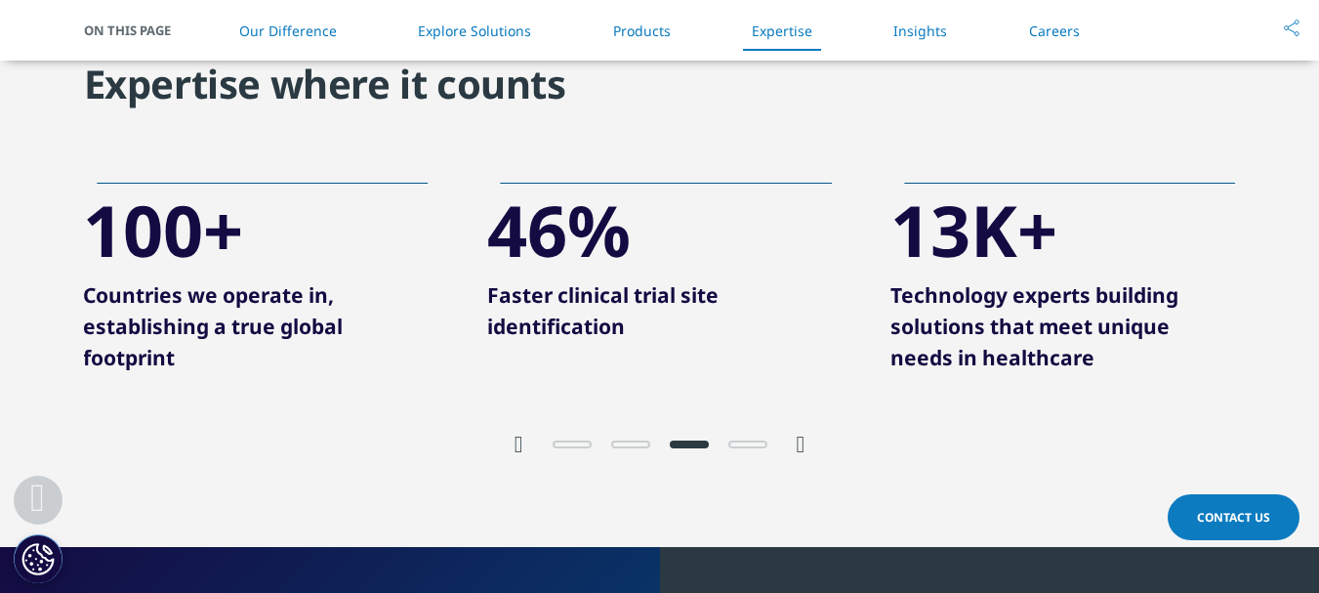
click at [752, 443] on span "Go to slide 4" at bounding box center [747, 444] width 39 height 8
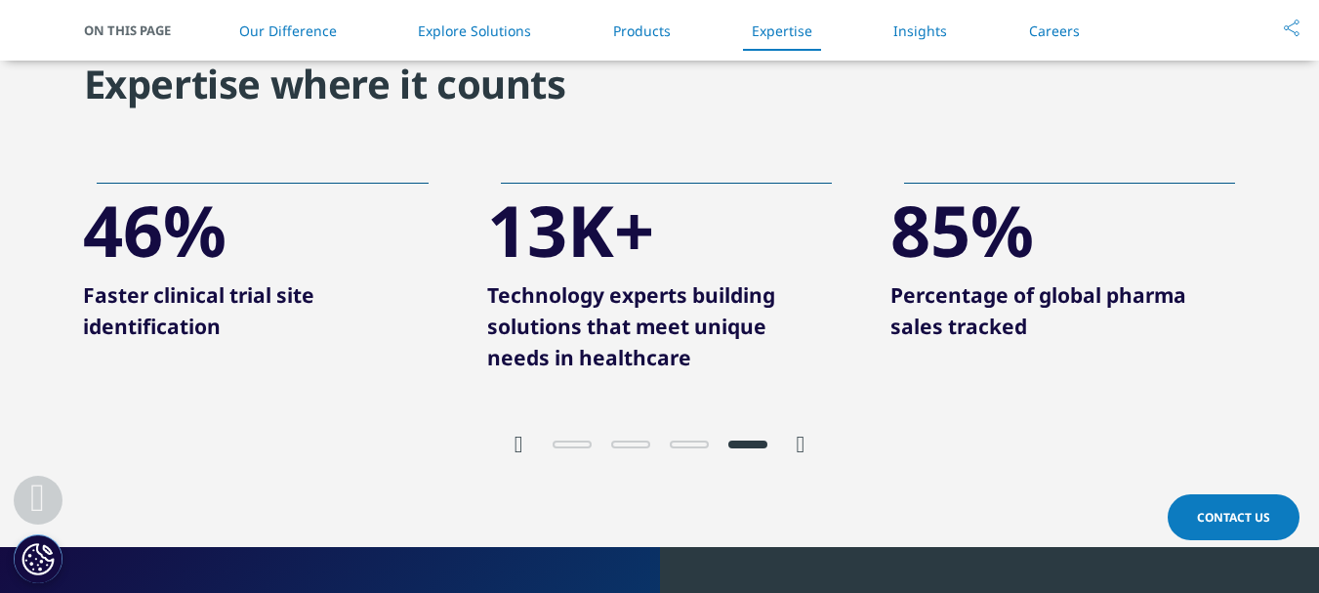
click at [804, 445] on icon "Next slide" at bounding box center [801, 443] width 9 height 23
click at [514, 439] on icon "Previous slide" at bounding box center [518, 443] width 9 height 23
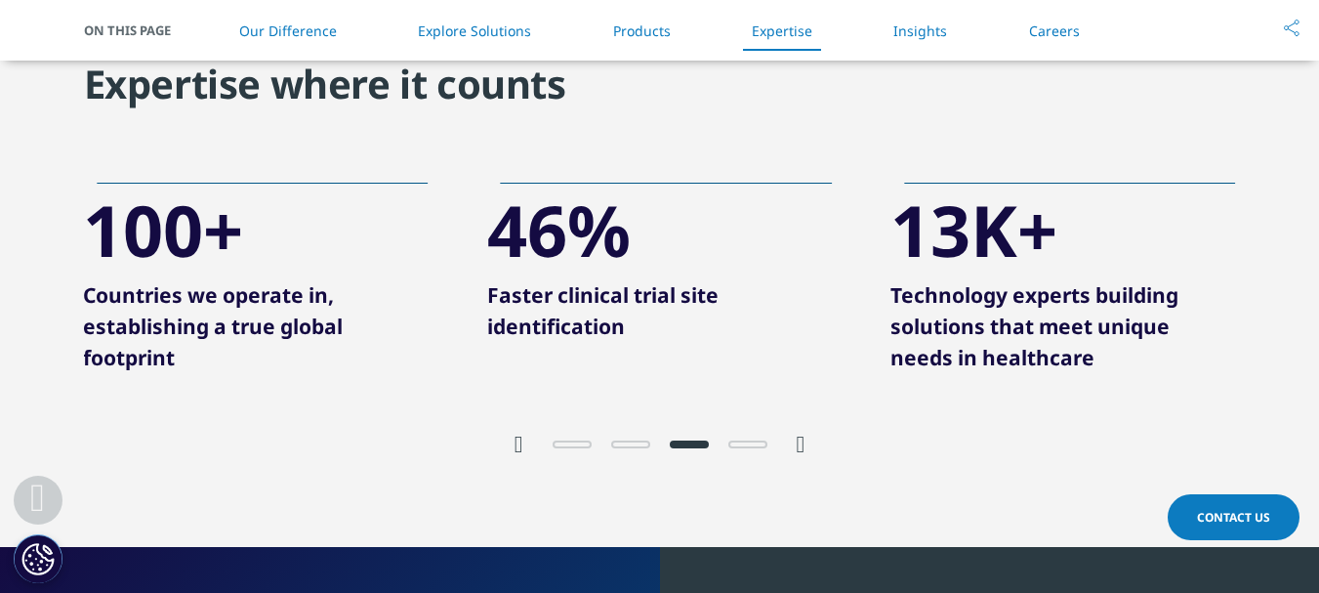
click at [514, 439] on icon "Previous slide" at bounding box center [518, 443] width 9 height 23
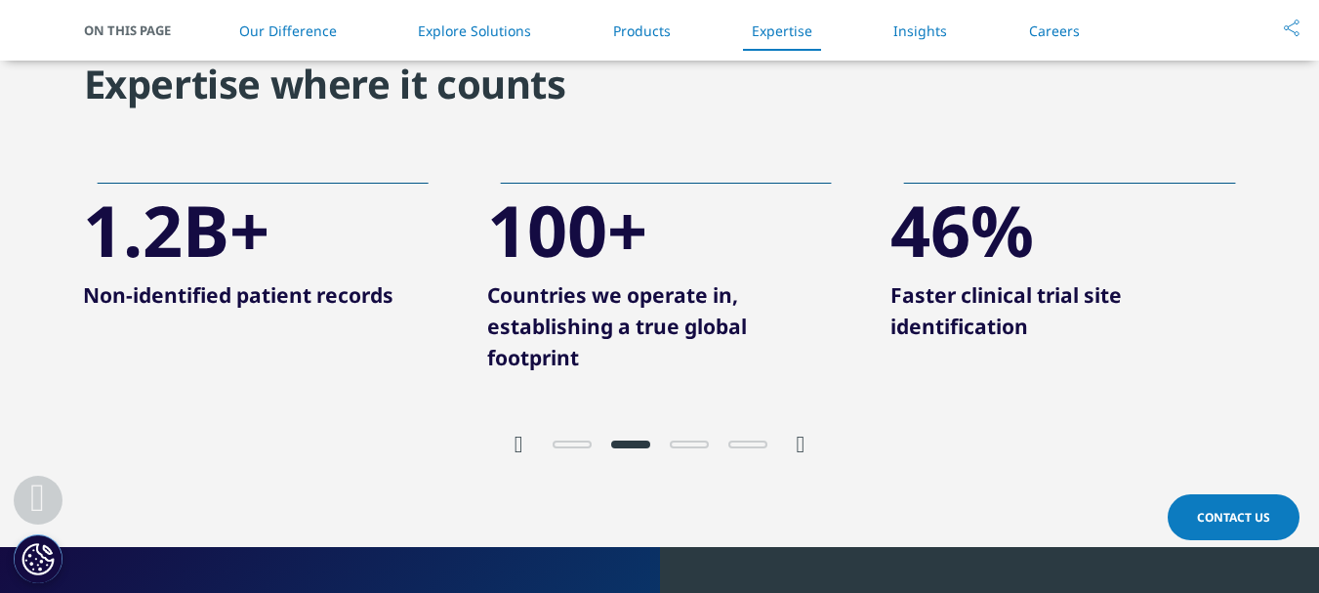
click at [514, 439] on icon "Previous slide" at bounding box center [518, 443] width 9 height 23
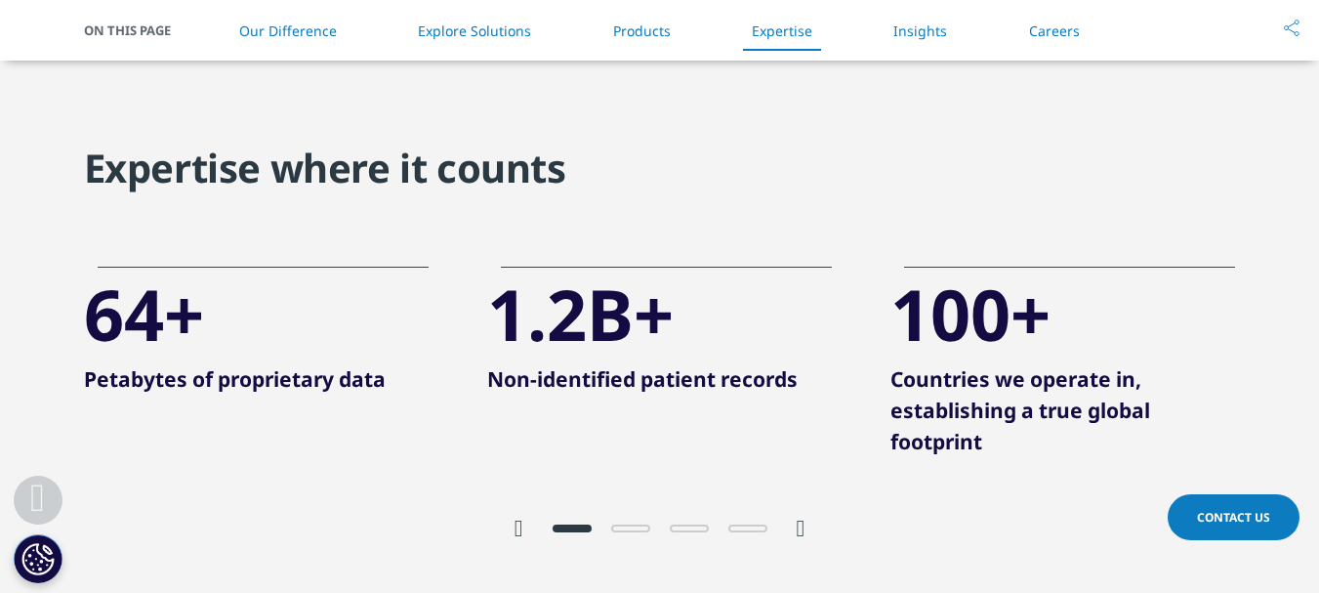
scroll to position [4002, 0]
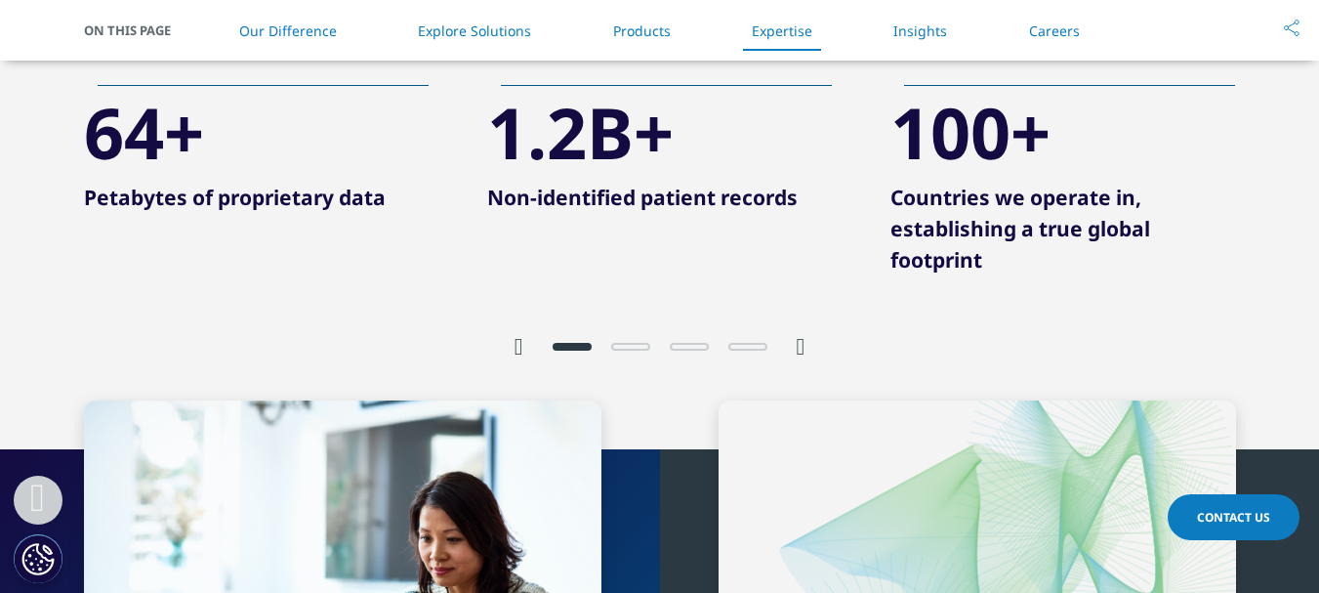
click at [681, 205] on p "Non-identified patient records" at bounding box center [659, 205] width 345 height 46
click at [679, 191] on p "Non-identified patient records" at bounding box center [659, 205] width 345 height 46
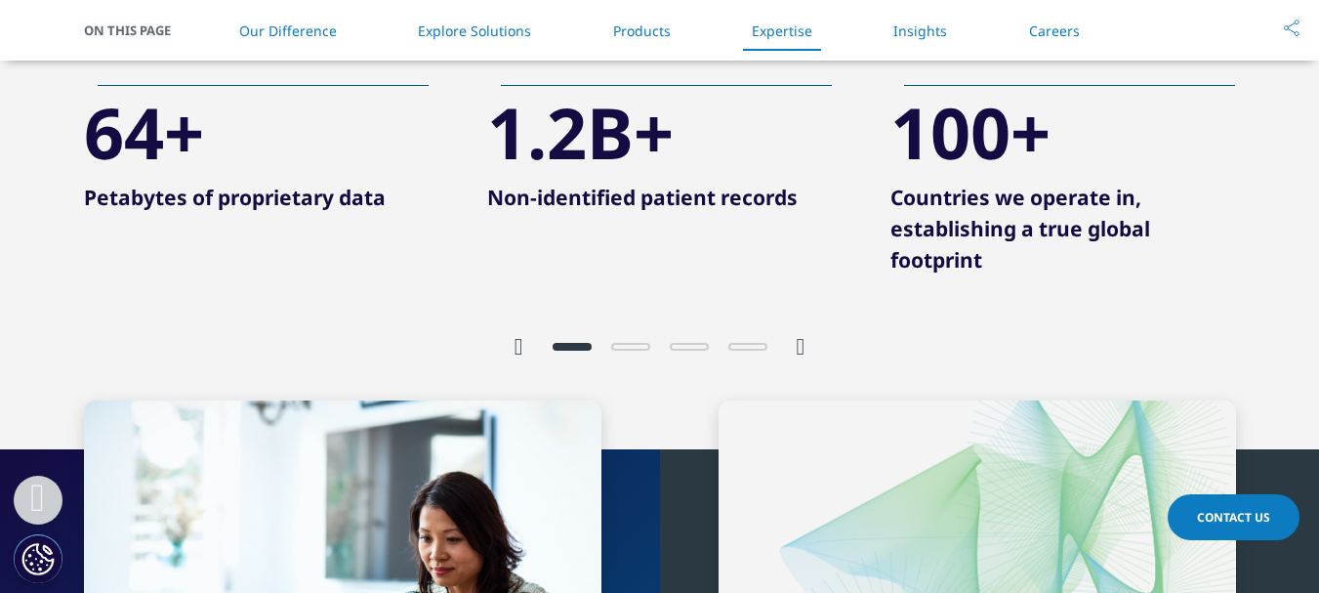
click at [679, 191] on p "Non-identified patient records" at bounding box center [659, 205] width 345 height 46
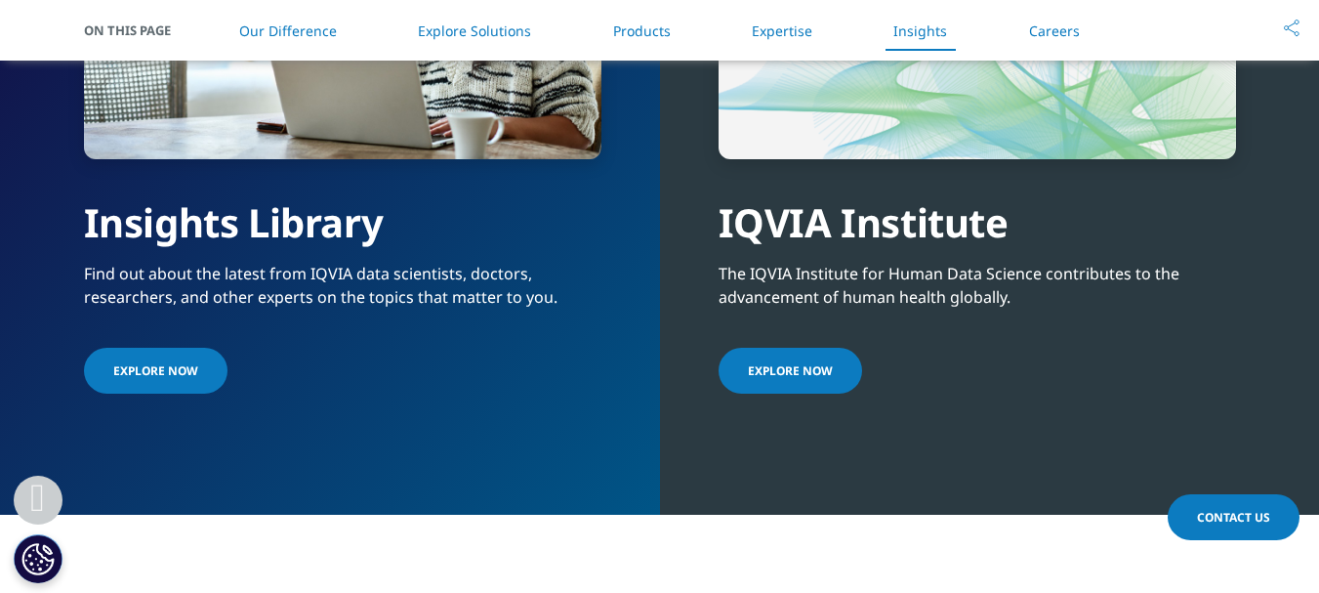
scroll to position [4588, 0]
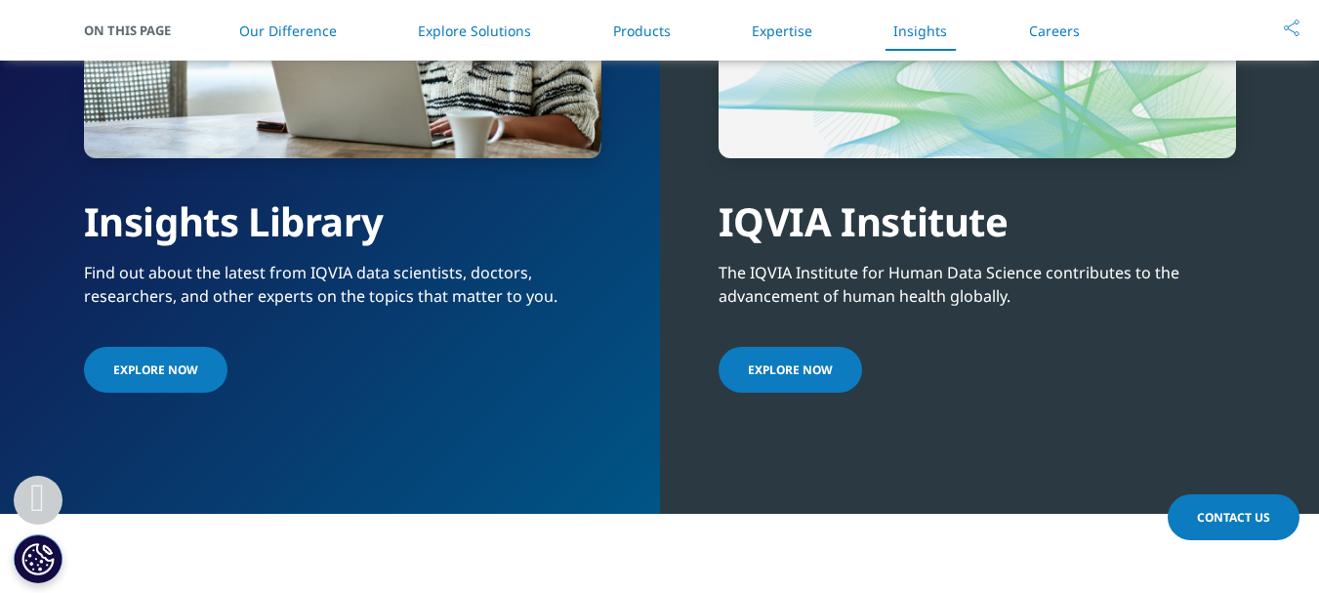
click at [789, 272] on div "The IQVIA Institute for Human Data Science contributes to the advancement of hu…" at bounding box center [976, 276] width 517 height 61
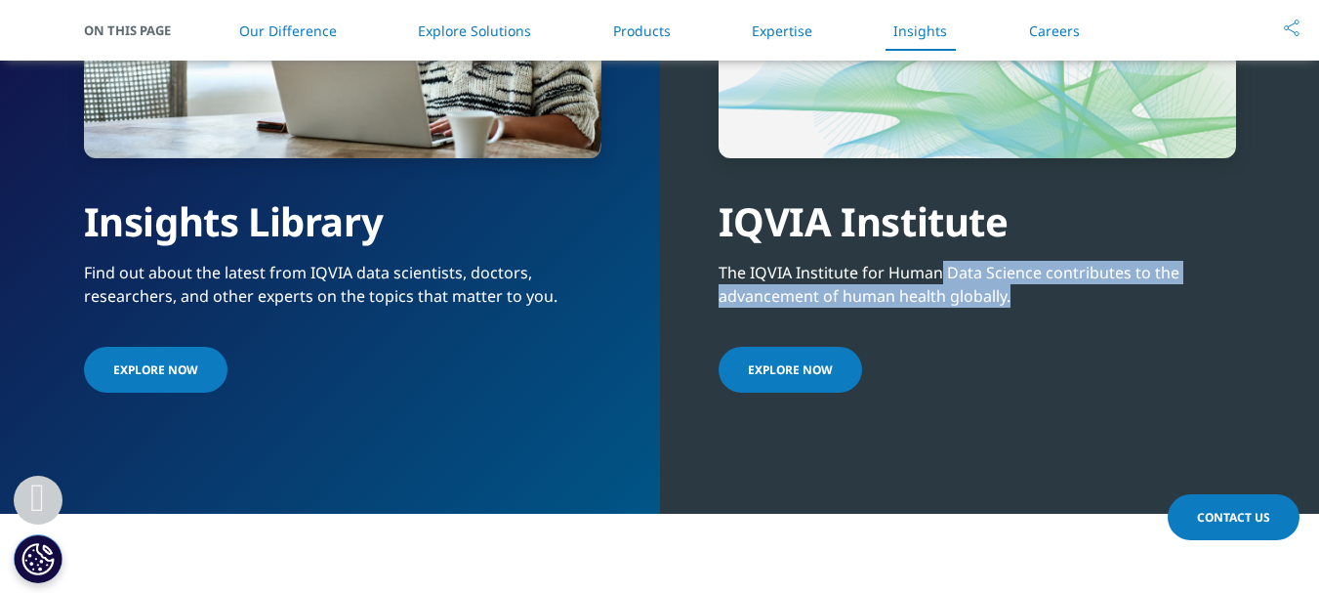
click at [789, 272] on div "The IQVIA Institute for Human Data Science contributes to the advancement of hu…" at bounding box center [976, 276] width 517 height 61
click at [788, 262] on div "The IQVIA Institute for Human Data Science contributes to the advancement of hu…" at bounding box center [976, 276] width 517 height 61
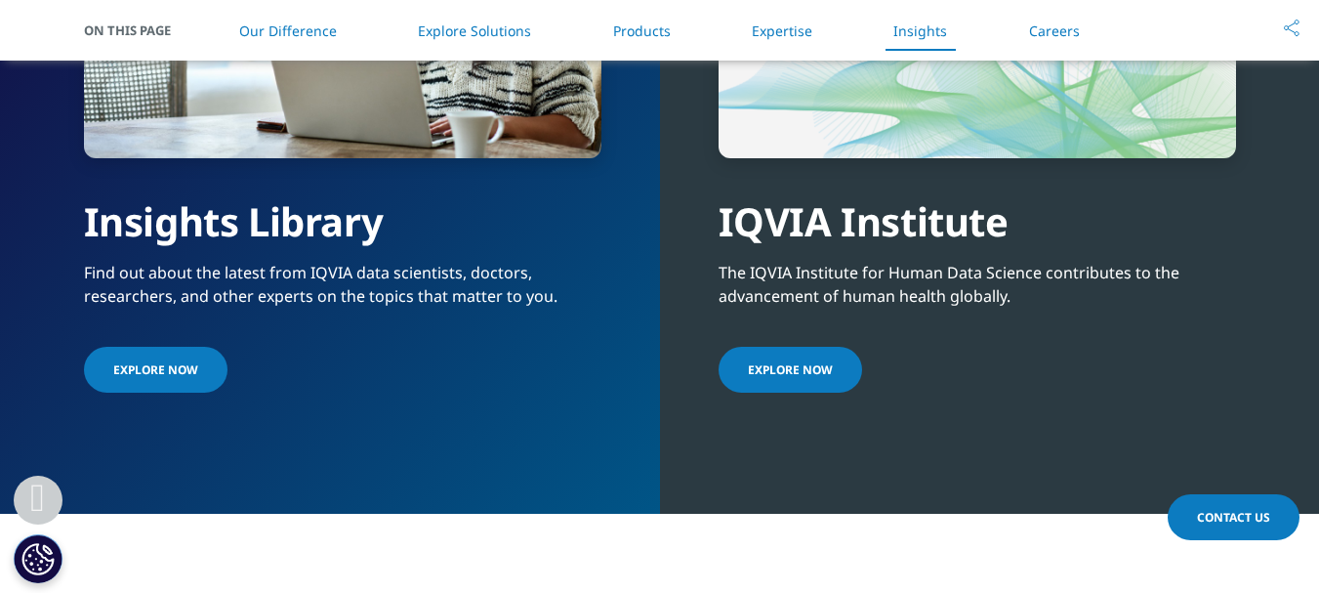
click at [744, 233] on div "IQVIA Institute" at bounding box center [976, 202] width 517 height 88
drag, startPoint x: 718, startPoint y: 220, endPoint x: 1021, endPoint y: 300, distance: 313.0
click at [1021, 300] on div "IQVIA Institute The IQVIA Institute for Human Data Science contributes to the a…" at bounding box center [976, 106] width 517 height 582
copy div "IQVIA Institute The IQVIA Institute for Human Data Science contributes to the a…"
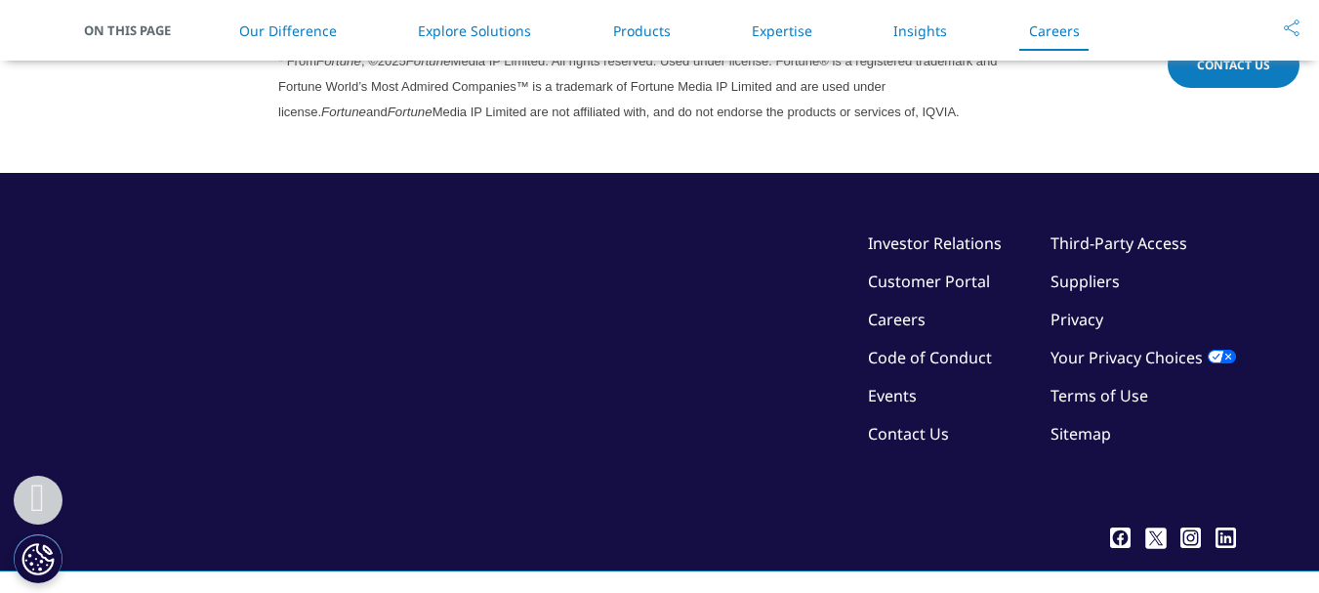
scroll to position [5734, 0]
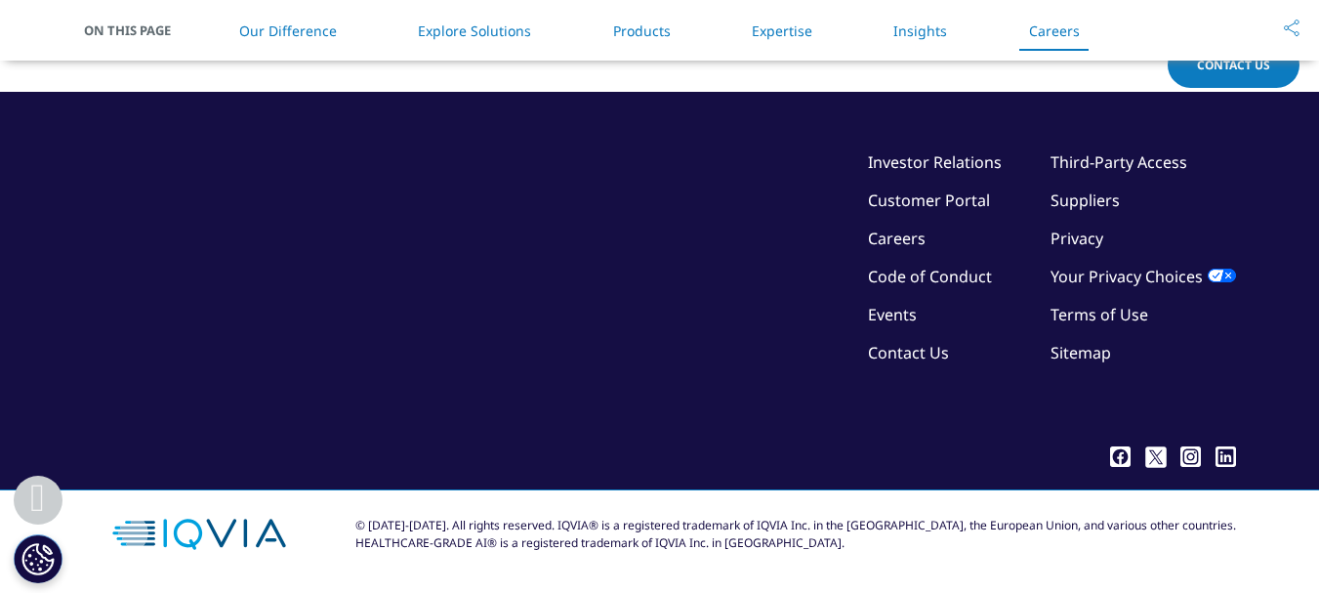
click at [915, 238] on link "Careers" at bounding box center [897, 237] width 58 height 21
